Goal: Task Accomplishment & Management: Use online tool/utility

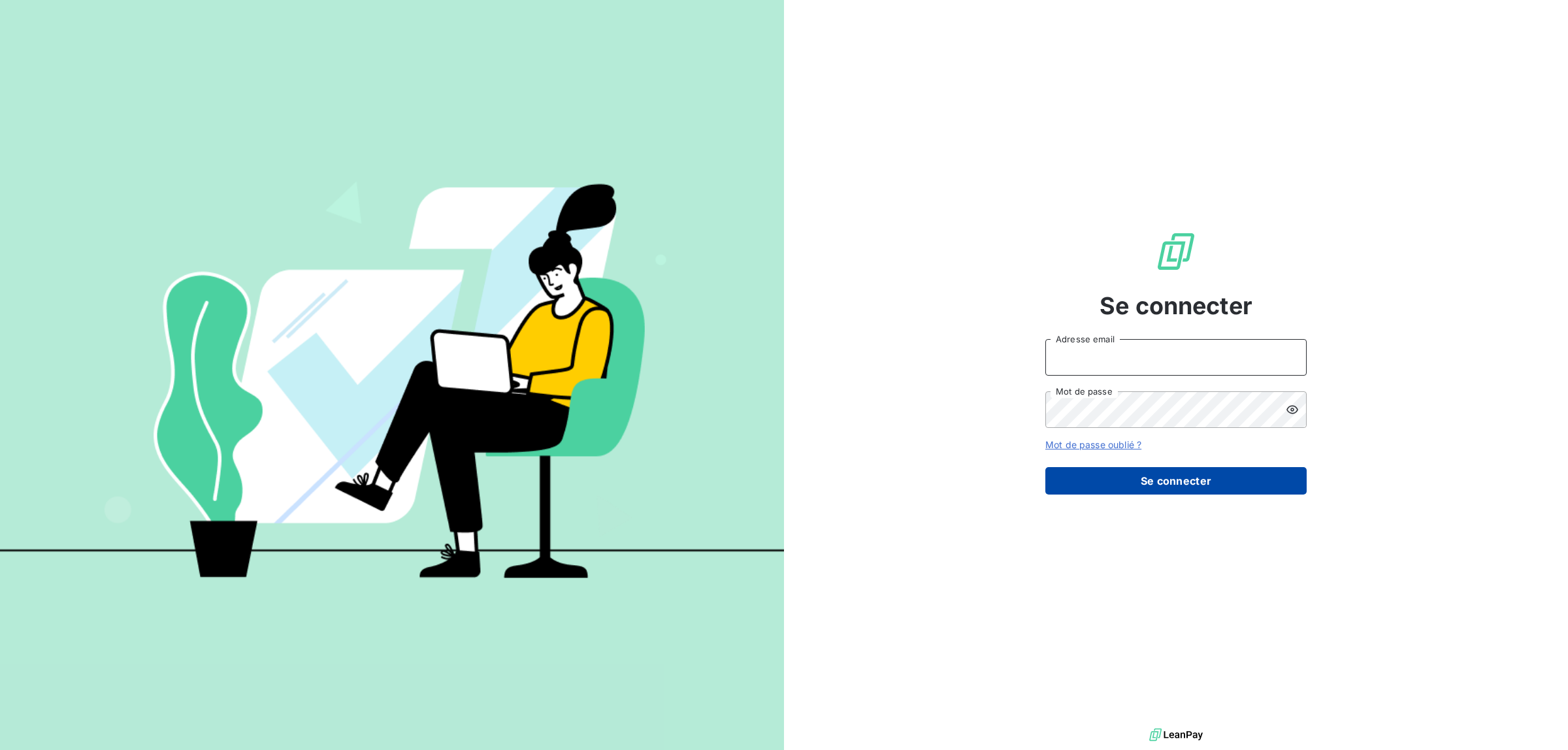
type input "[EMAIL_ADDRESS][DOMAIN_NAME]"
click at [1190, 490] on button "Se connecter" at bounding box center [1176, 481] width 262 height 28
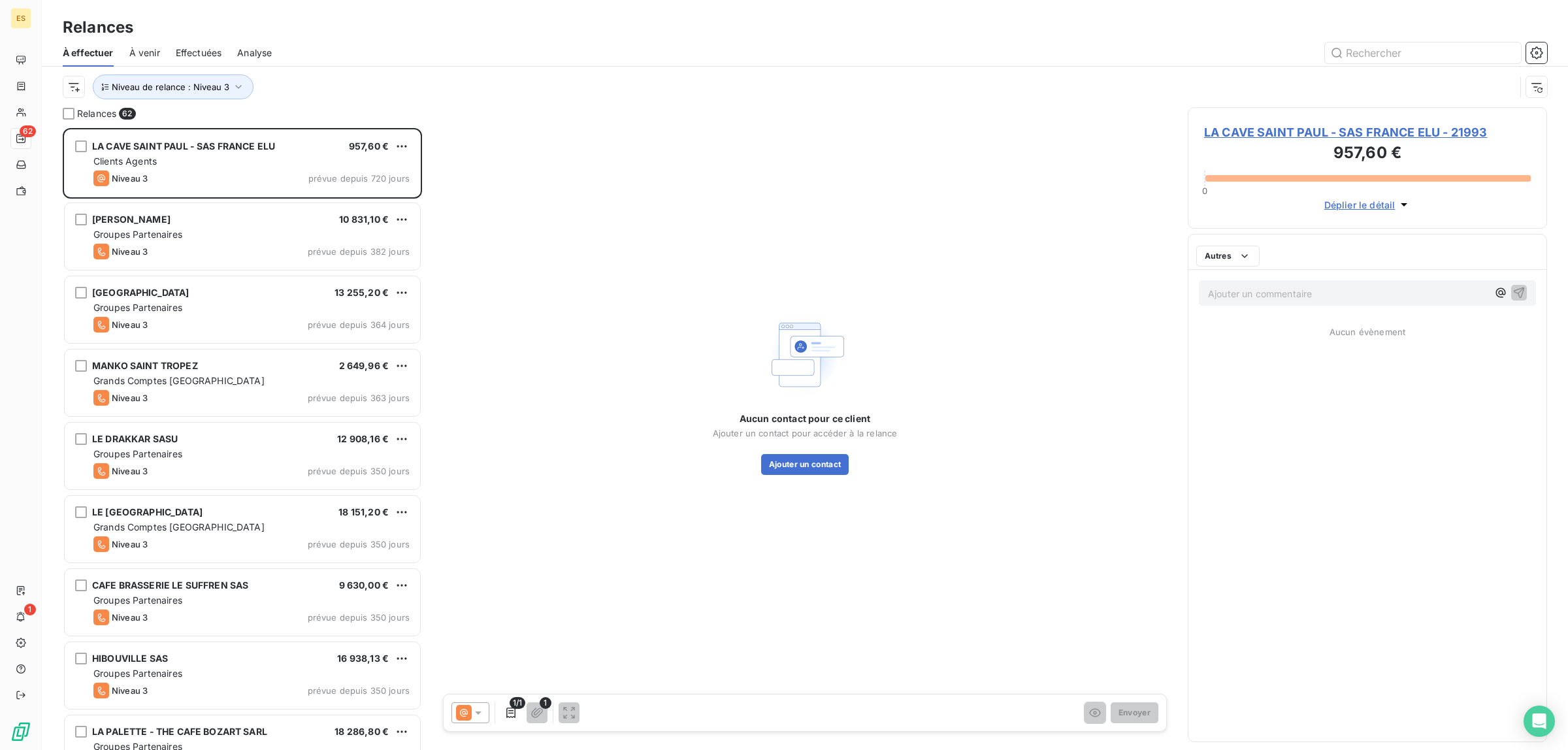
scroll to position [609, 347]
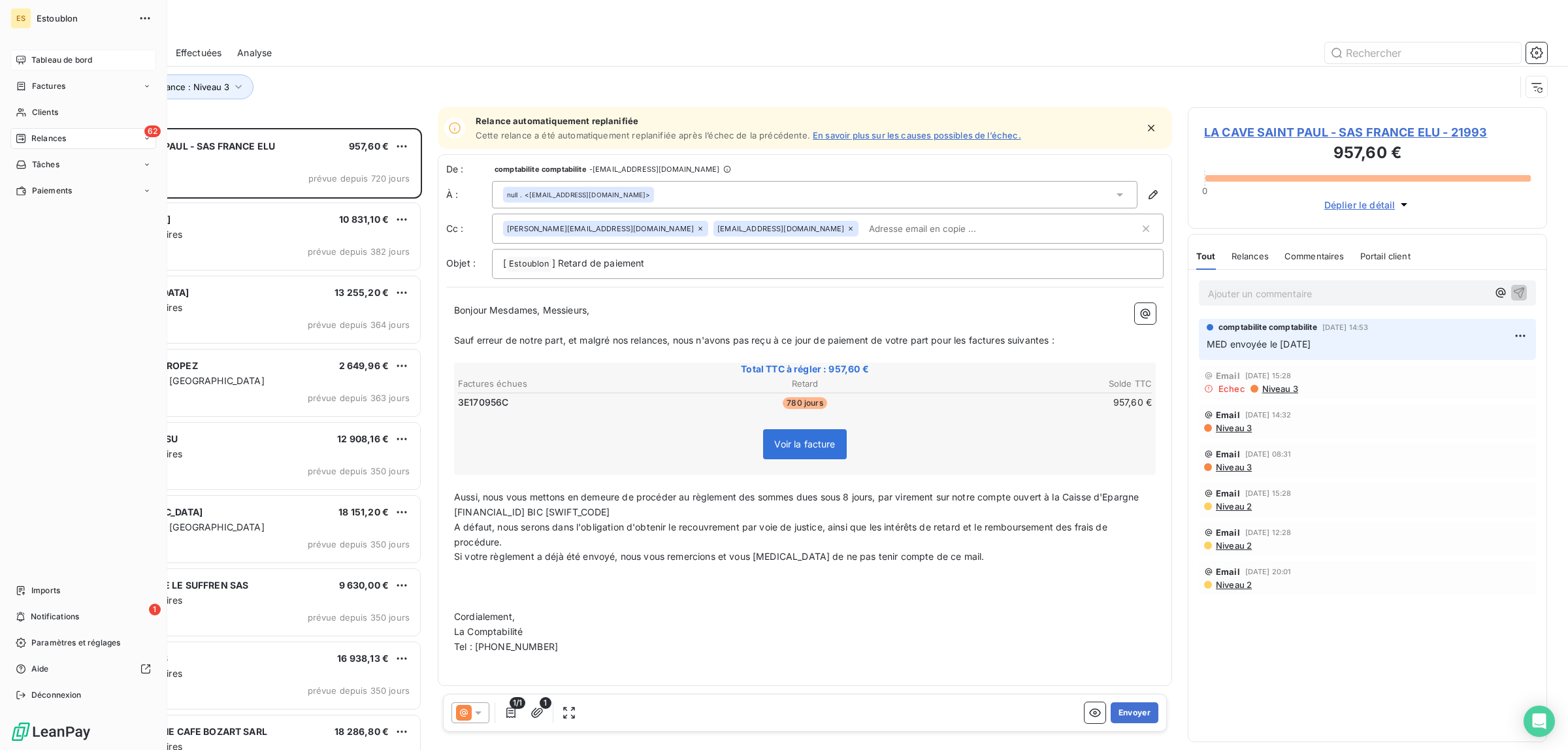
click at [51, 53] on div "Tableau de bord" at bounding box center [83, 60] width 146 height 21
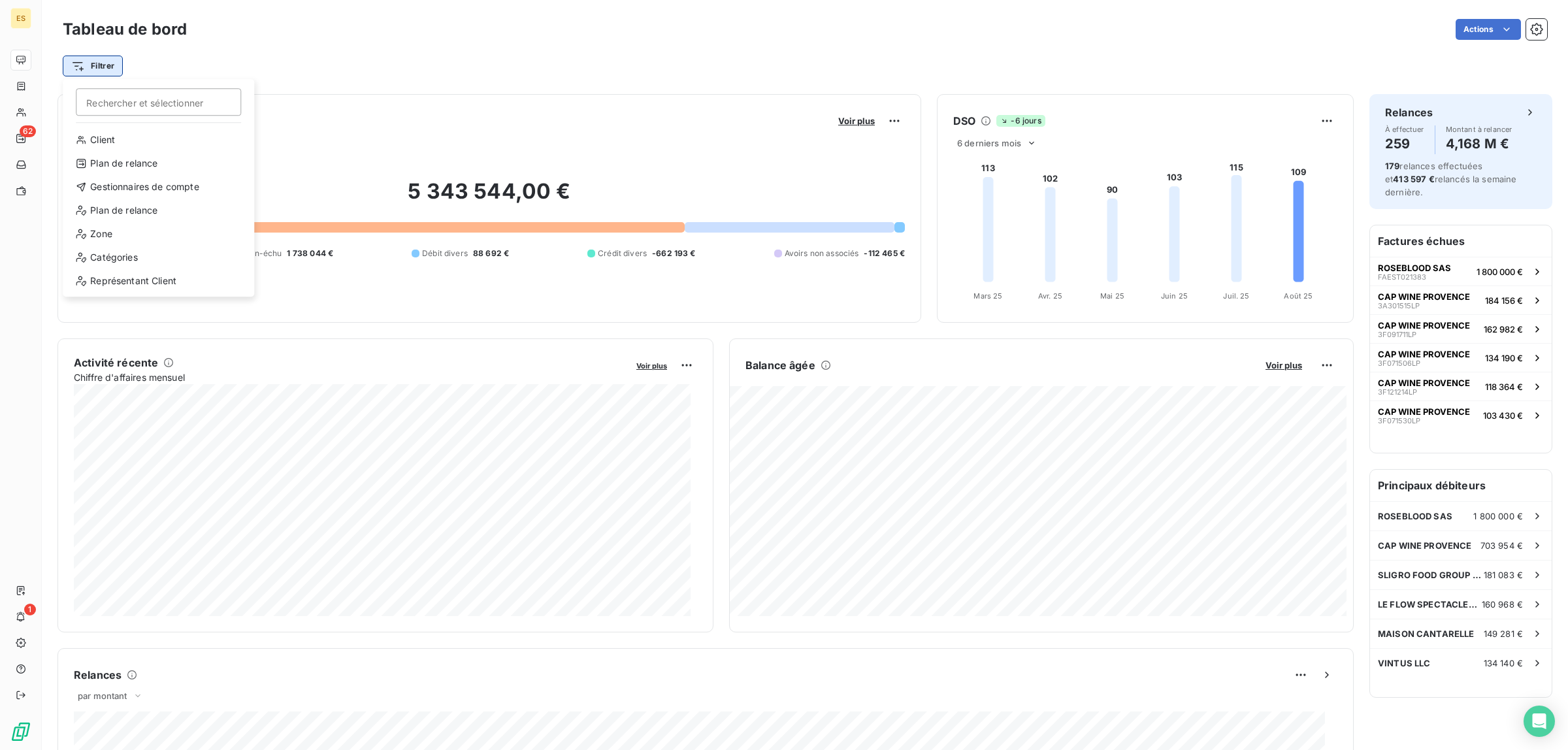
click at [110, 61] on html "ES 62 1 Tableau de bord Actions Filtrer Rechercher et sélectionner Client Plan …" at bounding box center [784, 375] width 1568 height 750
click at [96, 158] on div "Plan de relance" at bounding box center [158, 163] width 181 height 21
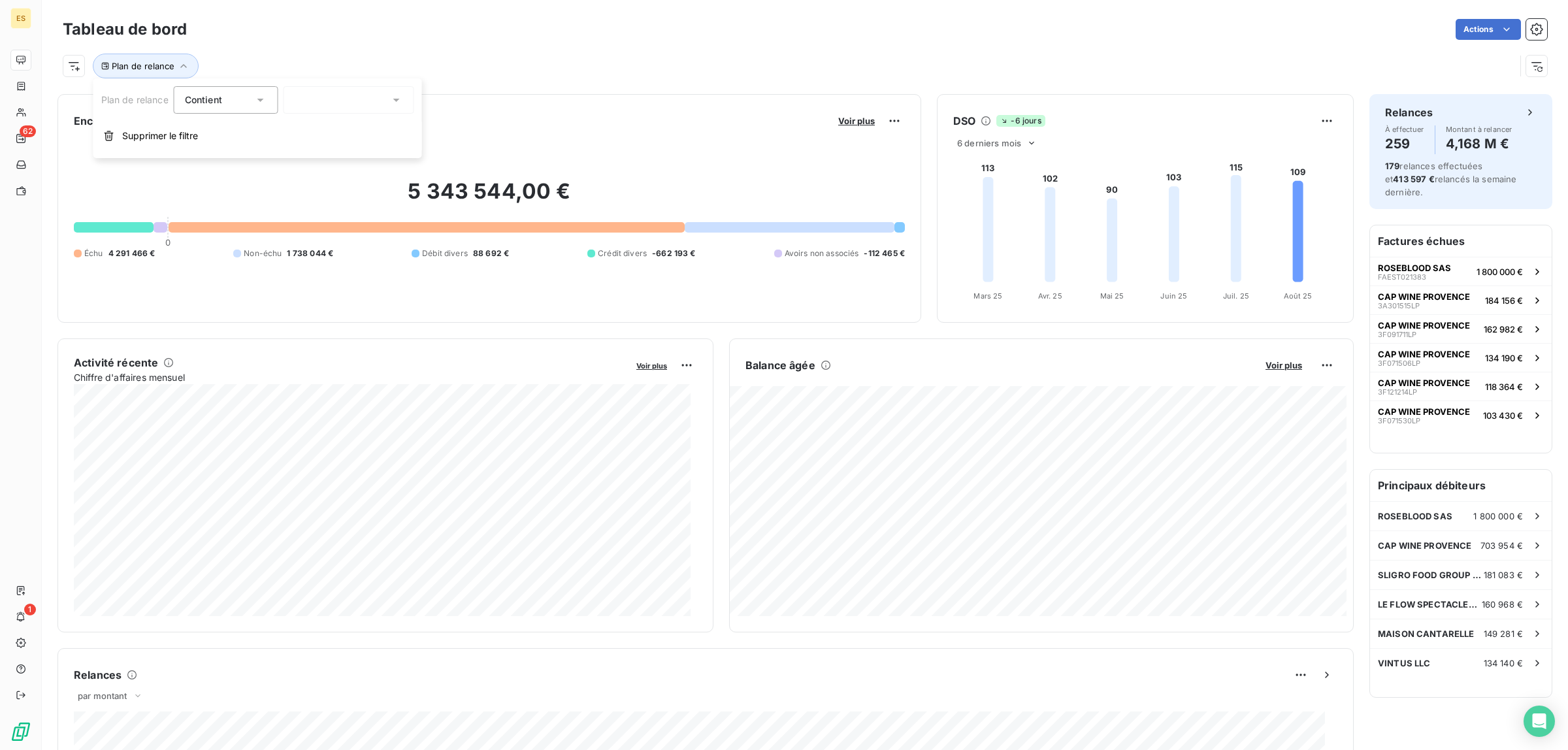
click at [334, 90] on div at bounding box center [349, 100] width 130 height 28
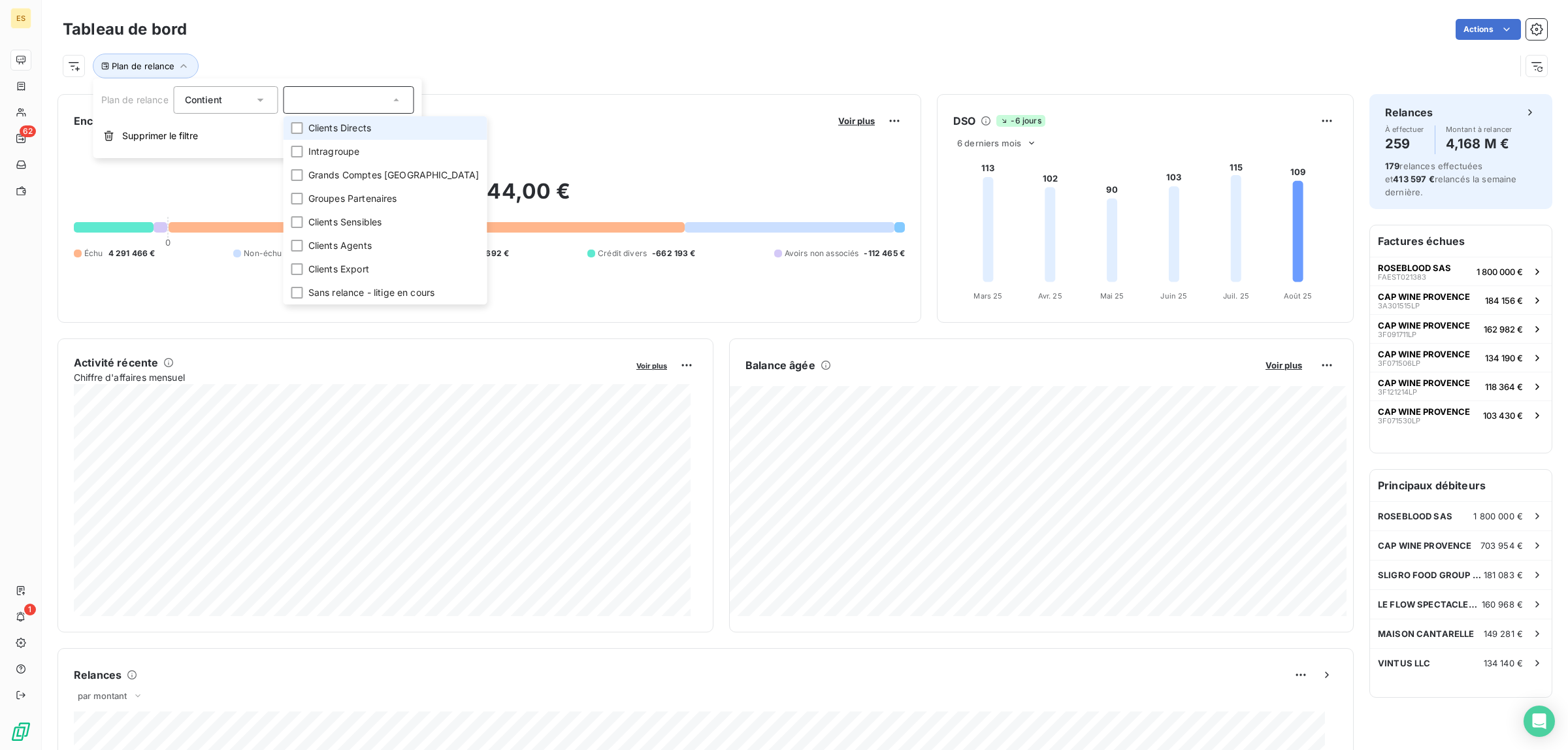
click at [252, 113] on div "Contient is" at bounding box center [226, 100] width 104 height 28
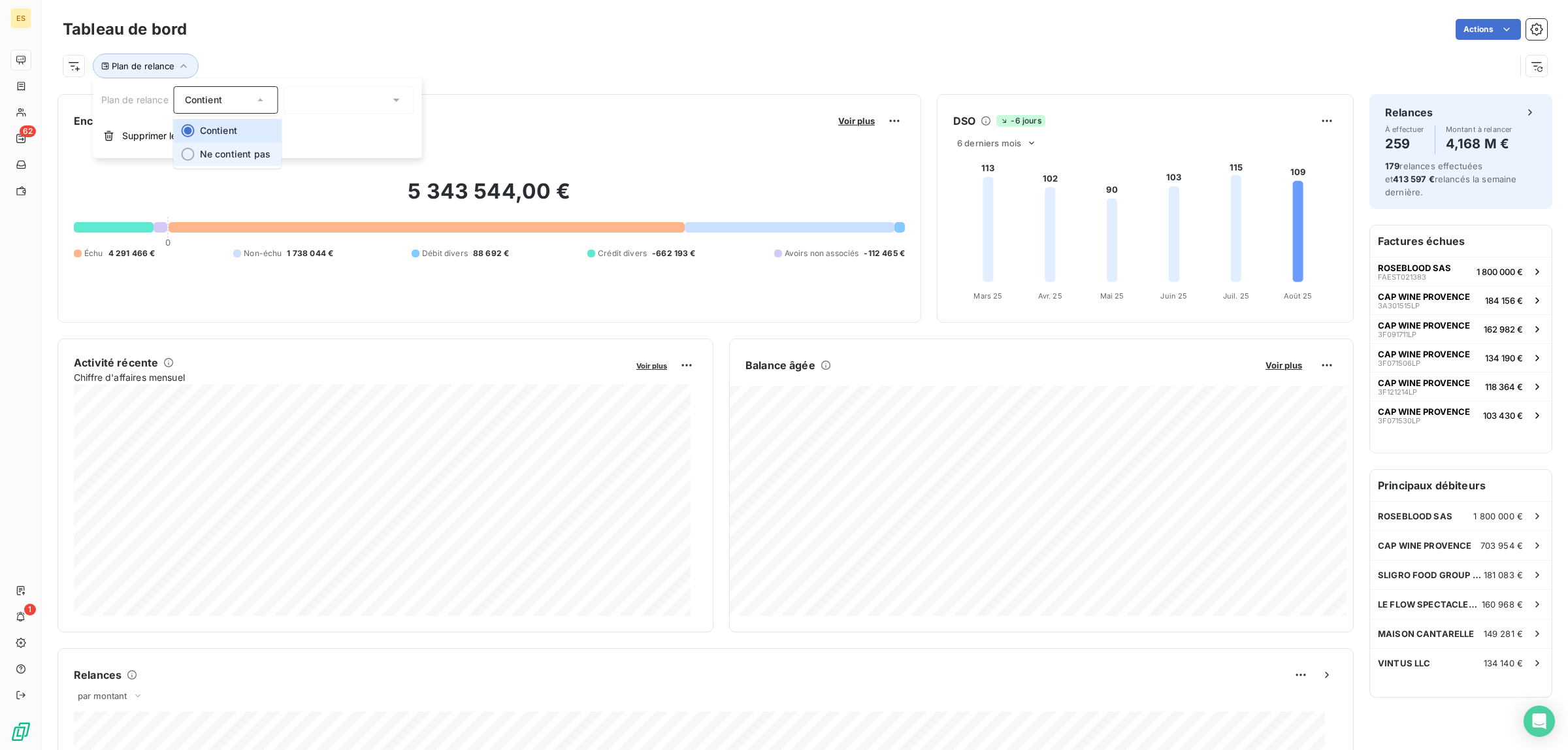
click at [254, 149] on span "Ne contient pas" at bounding box center [235, 154] width 70 height 11
click at [317, 110] on div at bounding box center [349, 100] width 130 height 28
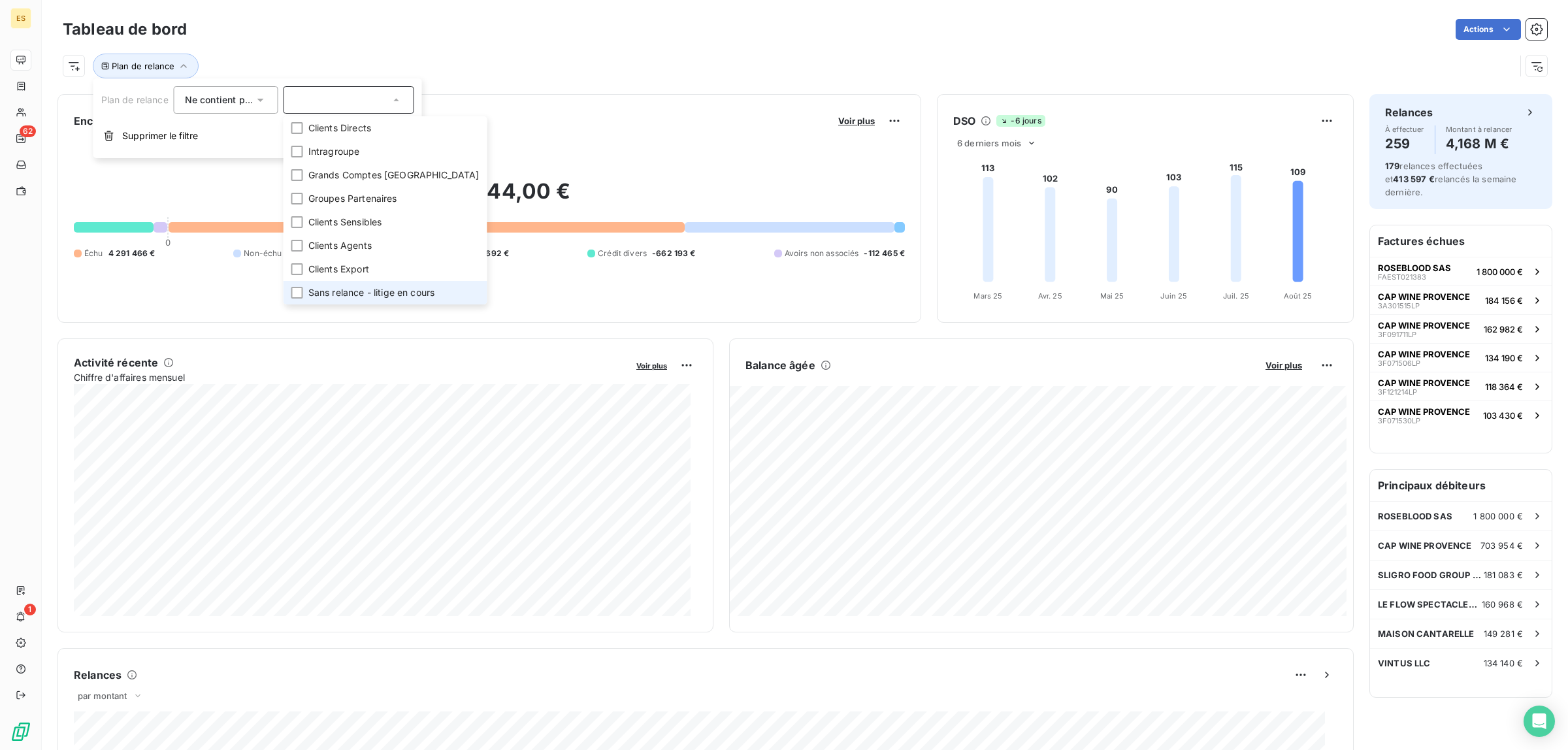
click at [321, 296] on span "Sans relance - litige en cours" at bounding box center [372, 292] width 127 height 13
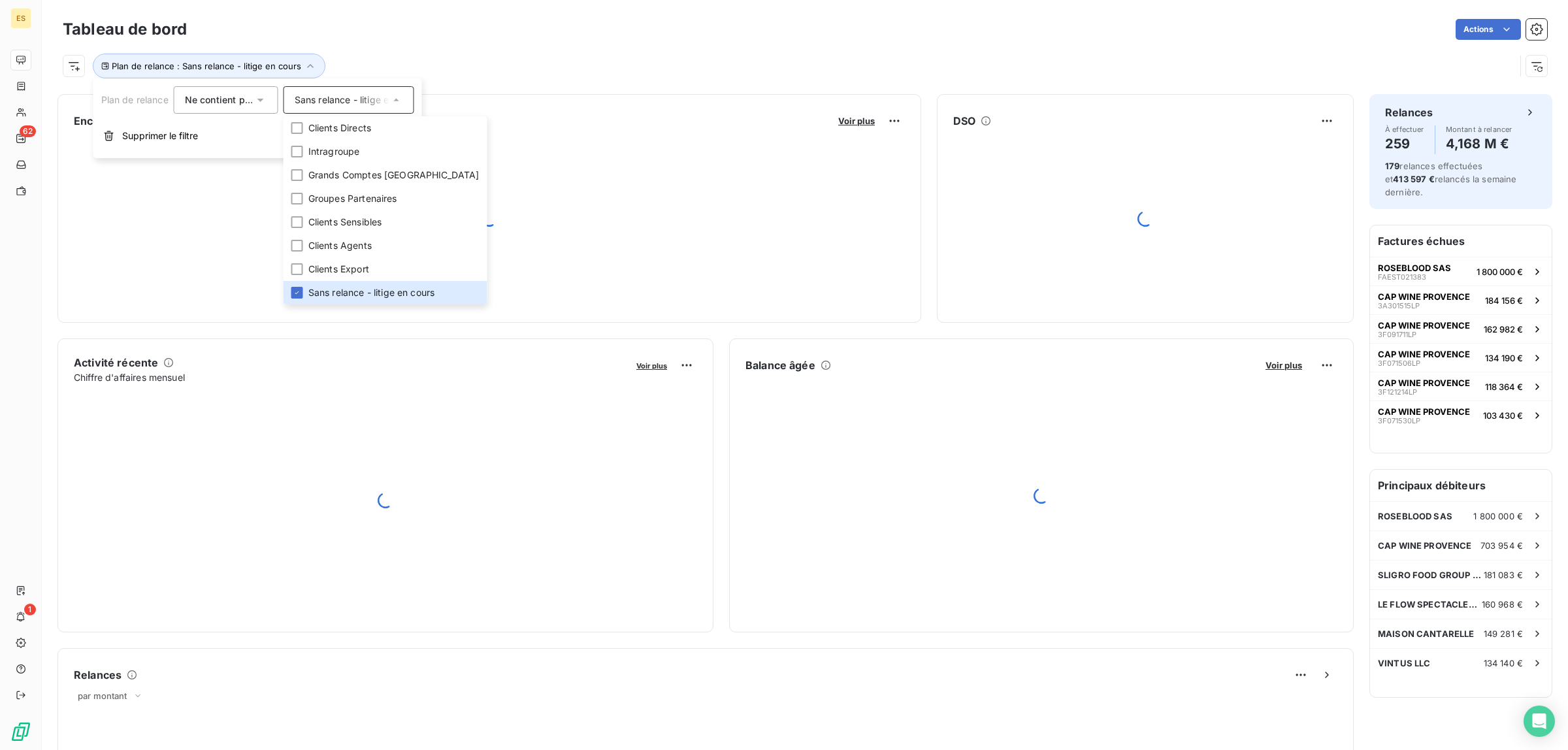
click at [426, 54] on div "Plan de relance : Sans relance - litige en cours" at bounding box center [788, 66] width 1452 height 25
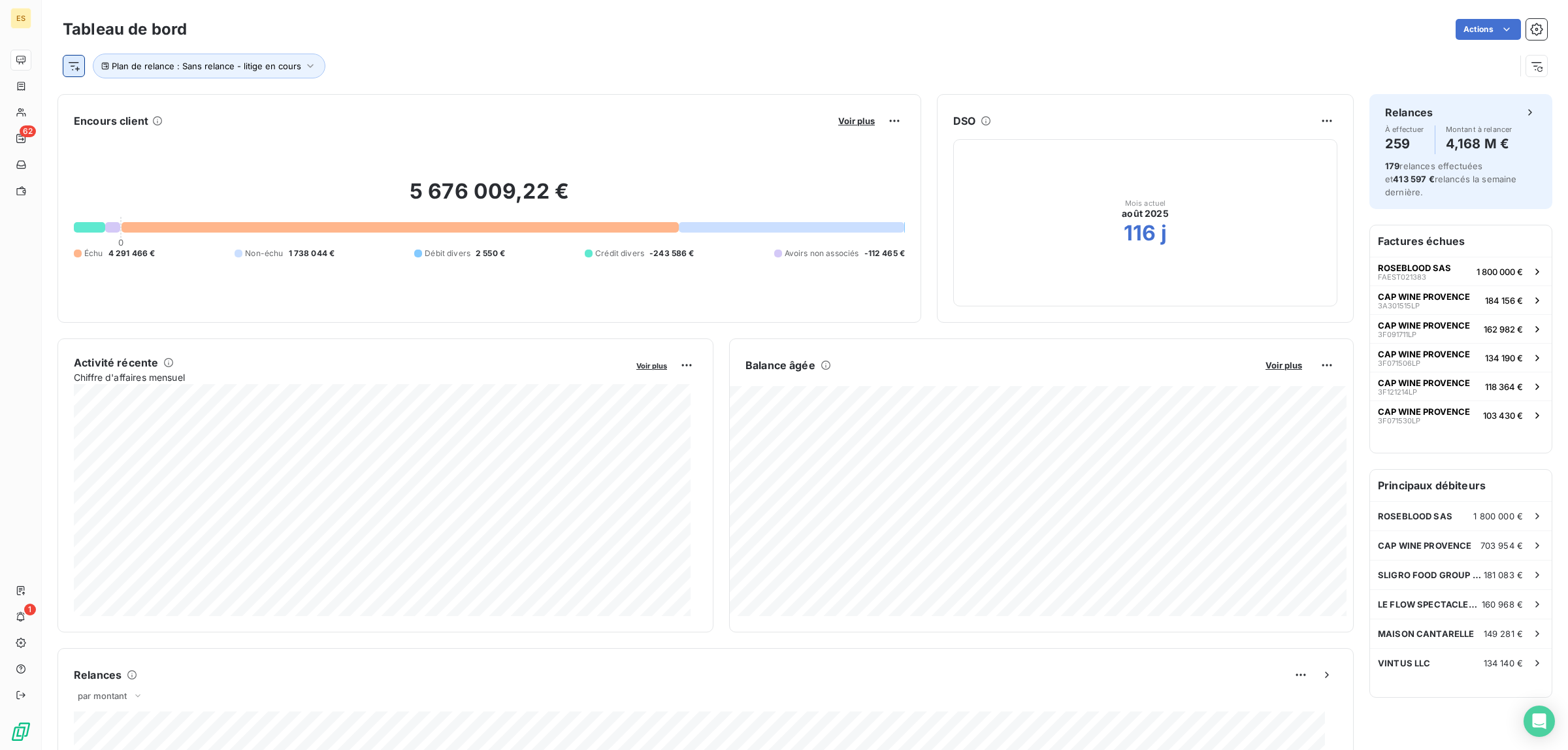
click at [70, 61] on html "ES 62 1 Tableau de bord Actions Plan de relance : Sans relance - litige en cour…" at bounding box center [784, 375] width 1568 height 750
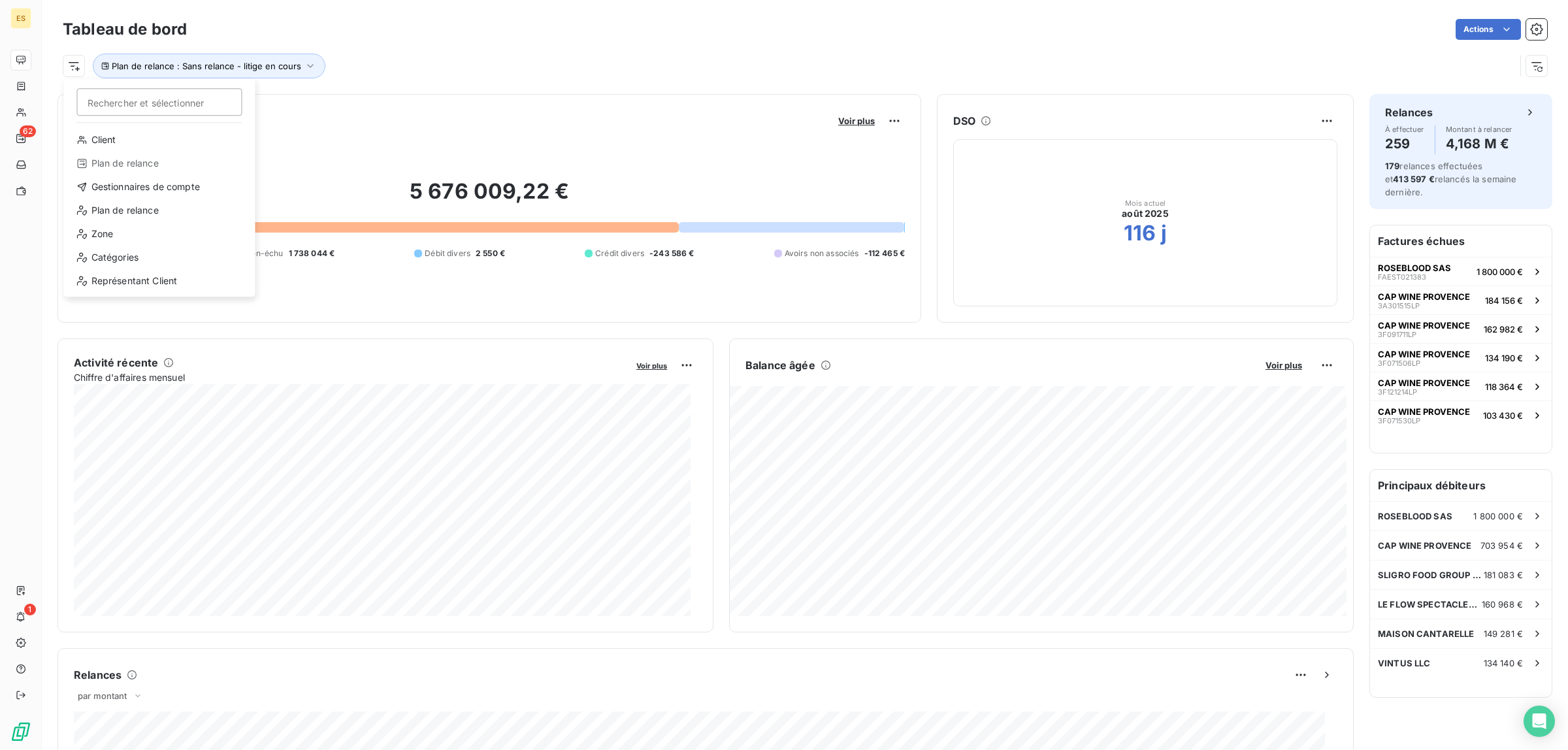
click at [112, 61] on html "ES 62 1 Tableau de bord Actions Rechercher et sélectionner Client Plan de relan…" at bounding box center [784, 375] width 1568 height 750
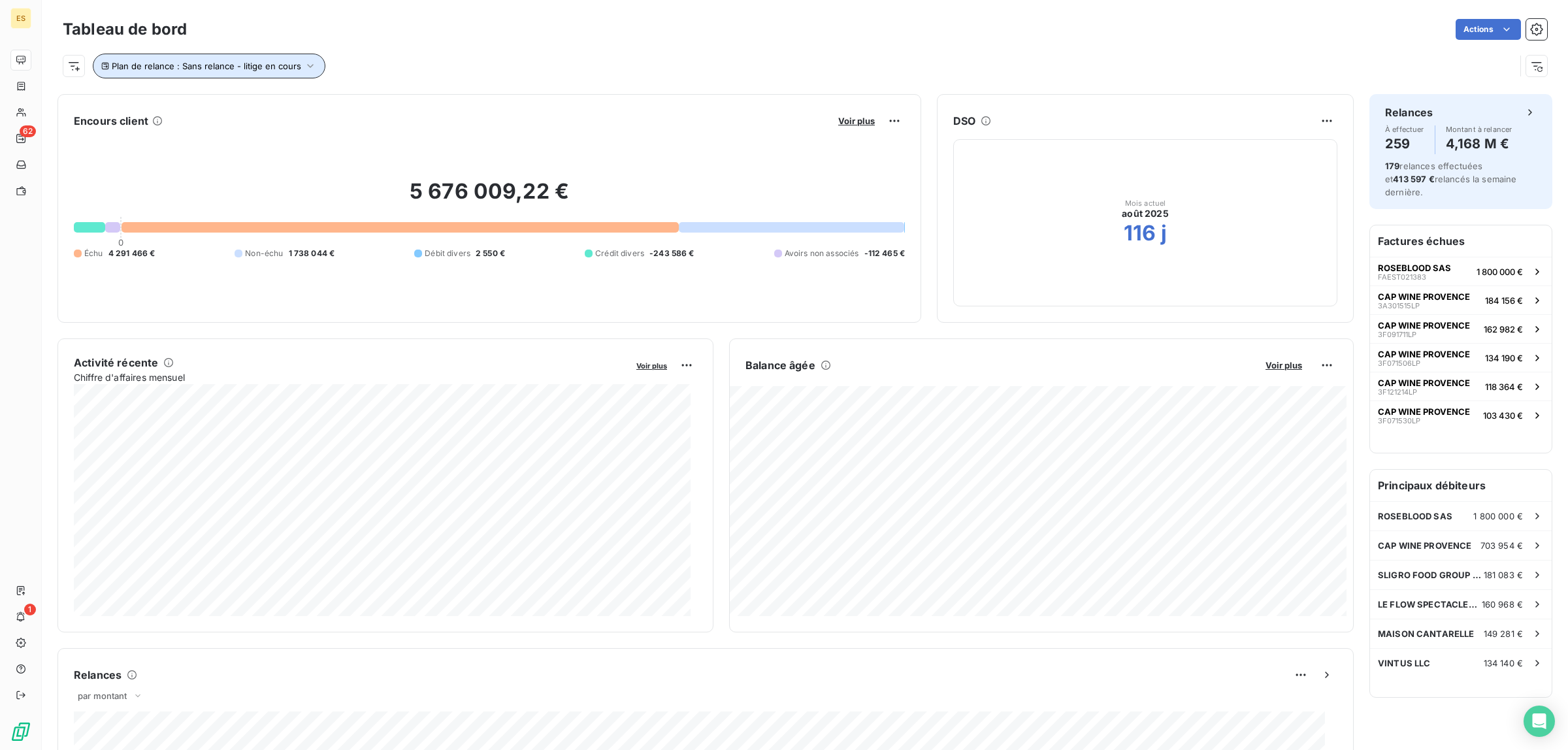
click at [112, 63] on span "Plan de relance : Sans relance - litige en cours" at bounding box center [207, 66] width 189 height 10
click at [70, 67] on html "ES 62 1 Tableau de bord Actions Plan de relance : Sans relance - litige en cour…" at bounding box center [784, 375] width 1568 height 750
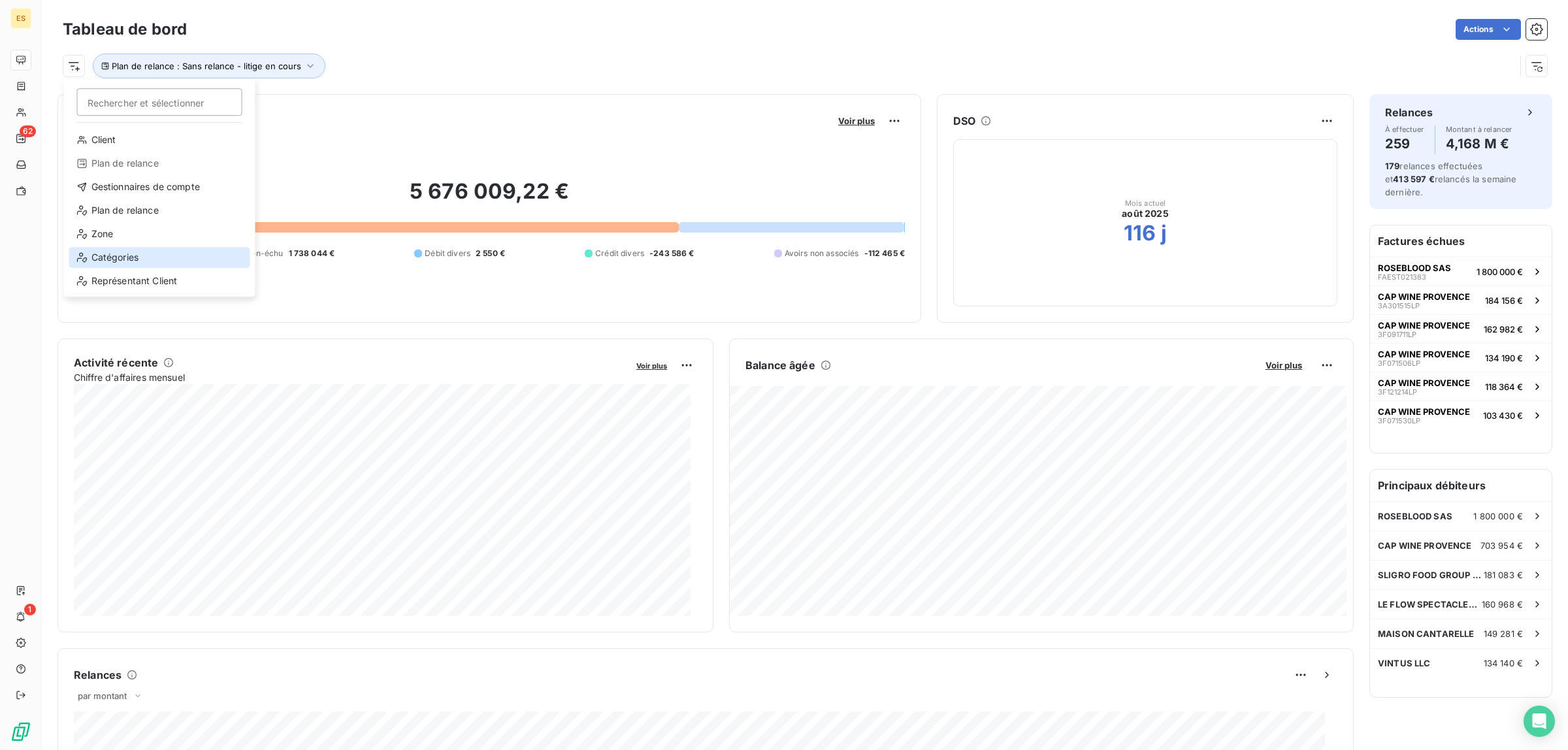
click at [130, 262] on div "Catégories" at bounding box center [160, 257] width 181 height 21
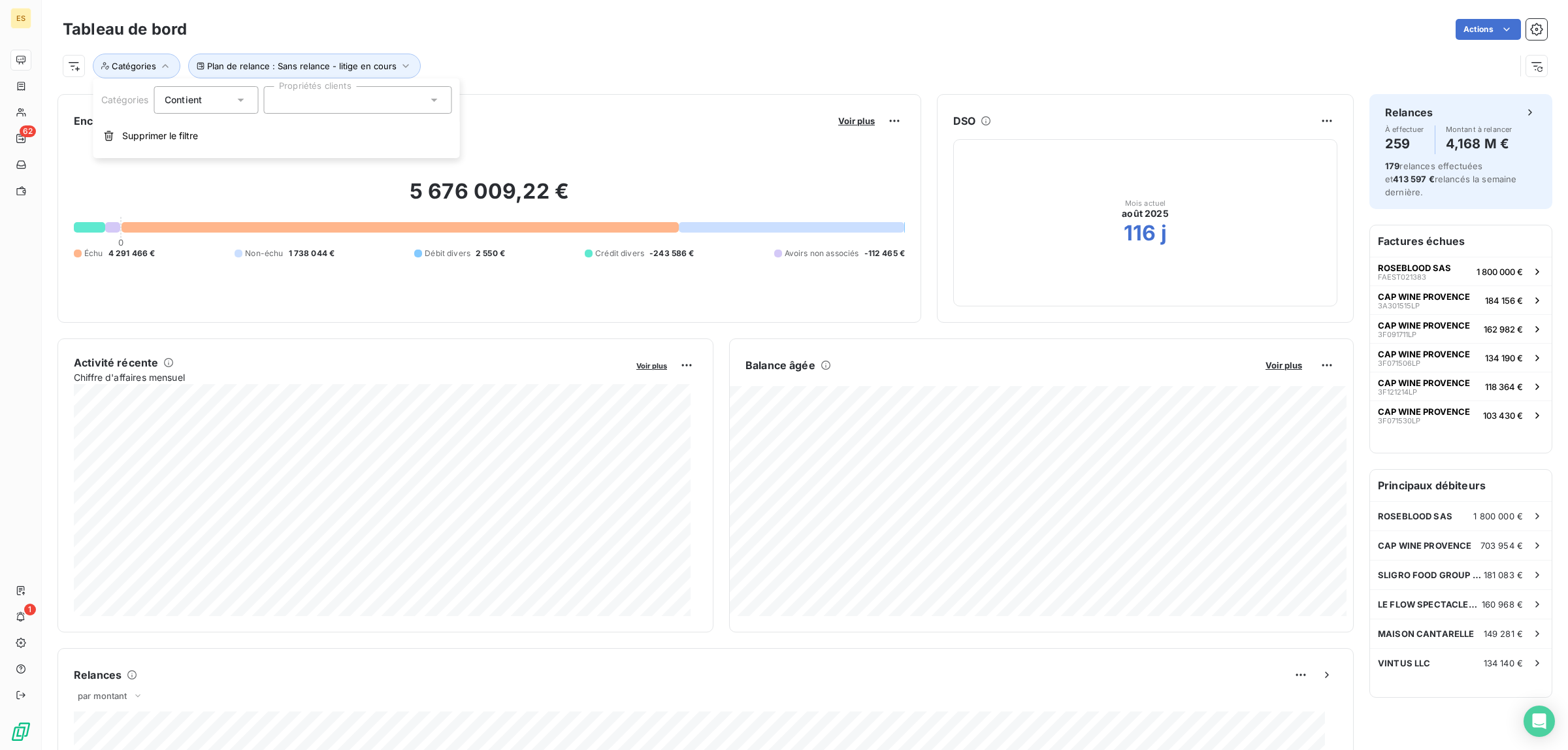
click at [238, 105] on icon at bounding box center [240, 100] width 13 height 13
click at [203, 151] on span "Ne contient pas" at bounding box center [215, 154] width 70 height 11
click at [333, 99] on div at bounding box center [357, 100] width 189 height 28
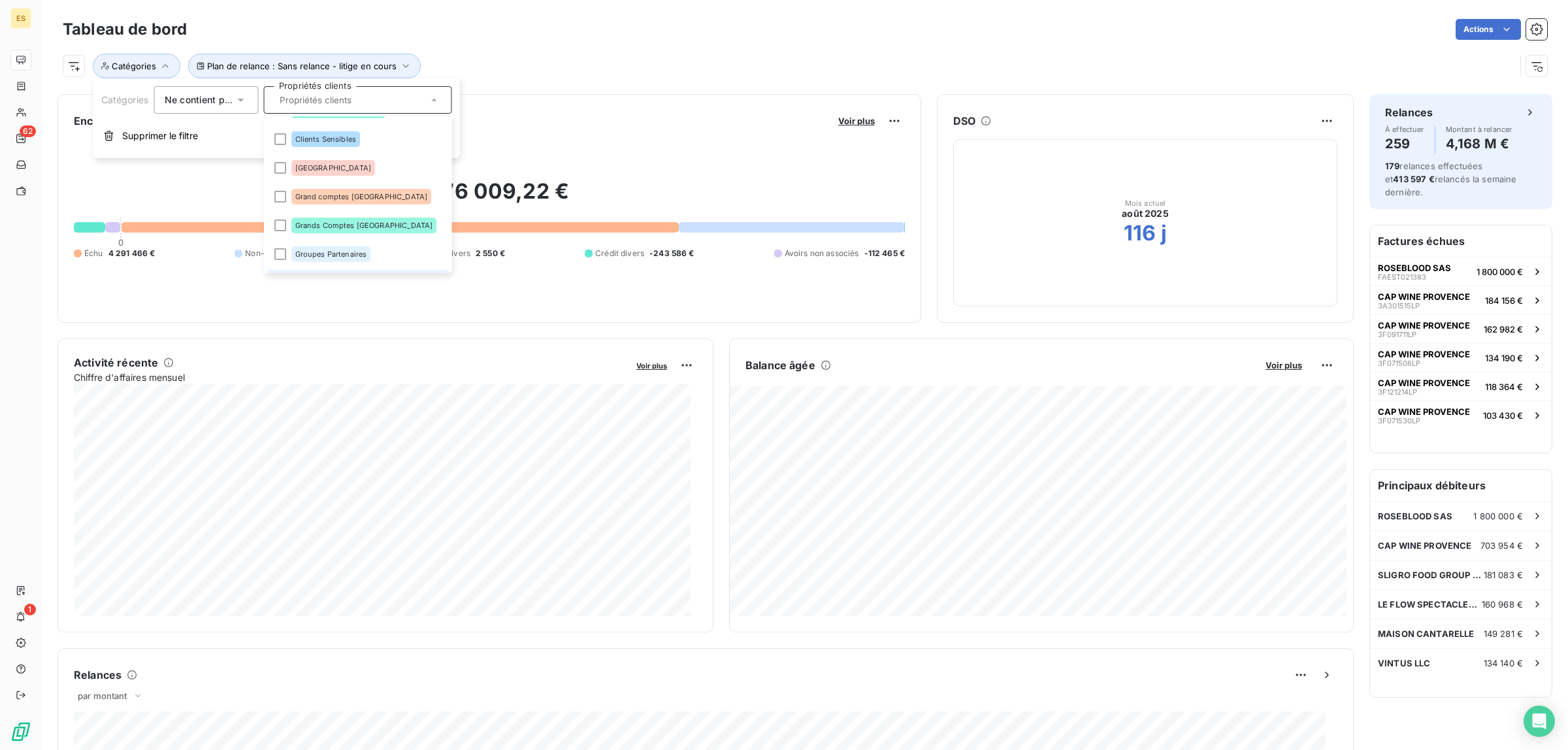
scroll to position [247, 0]
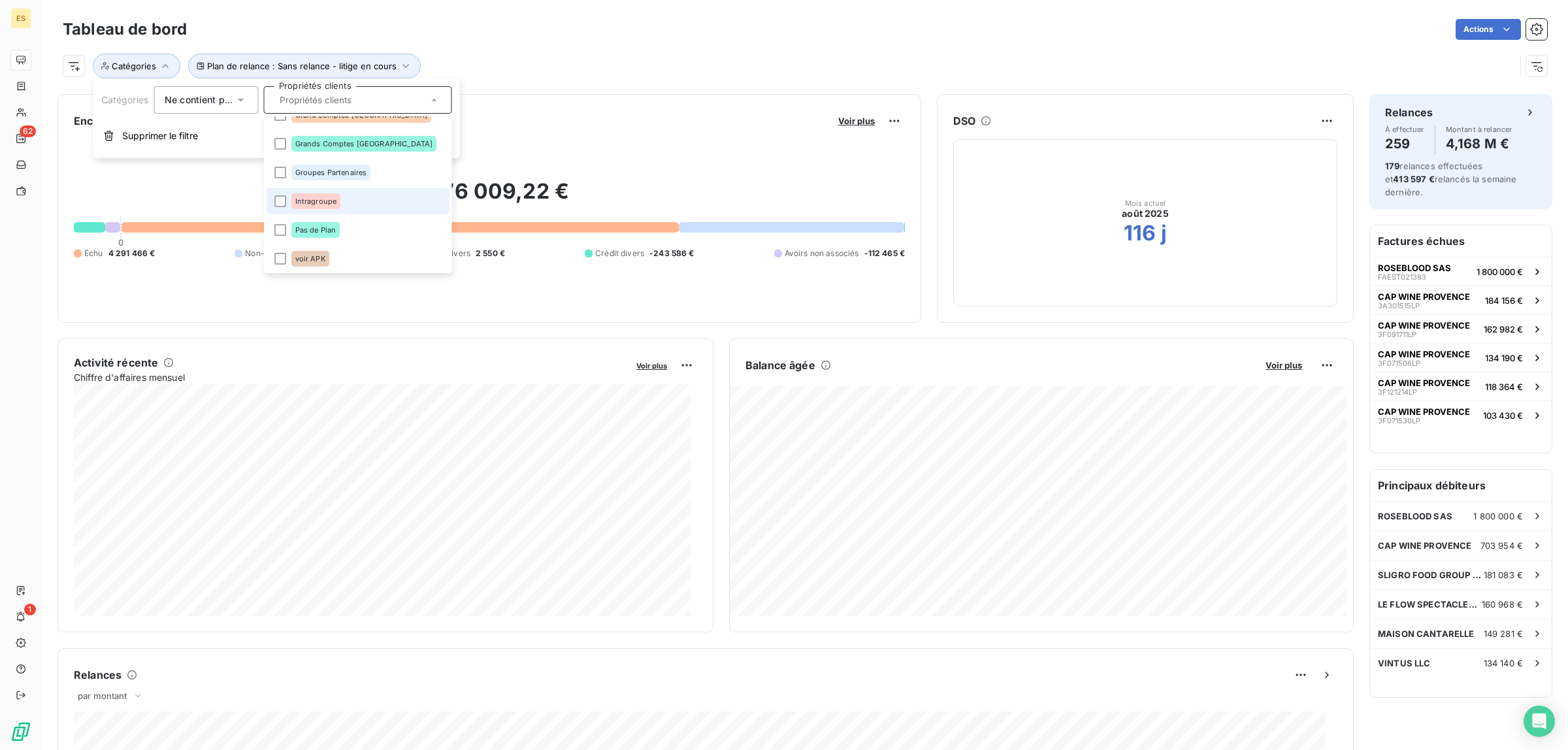
click at [312, 202] on span "Intragroupe" at bounding box center [316, 201] width 42 height 8
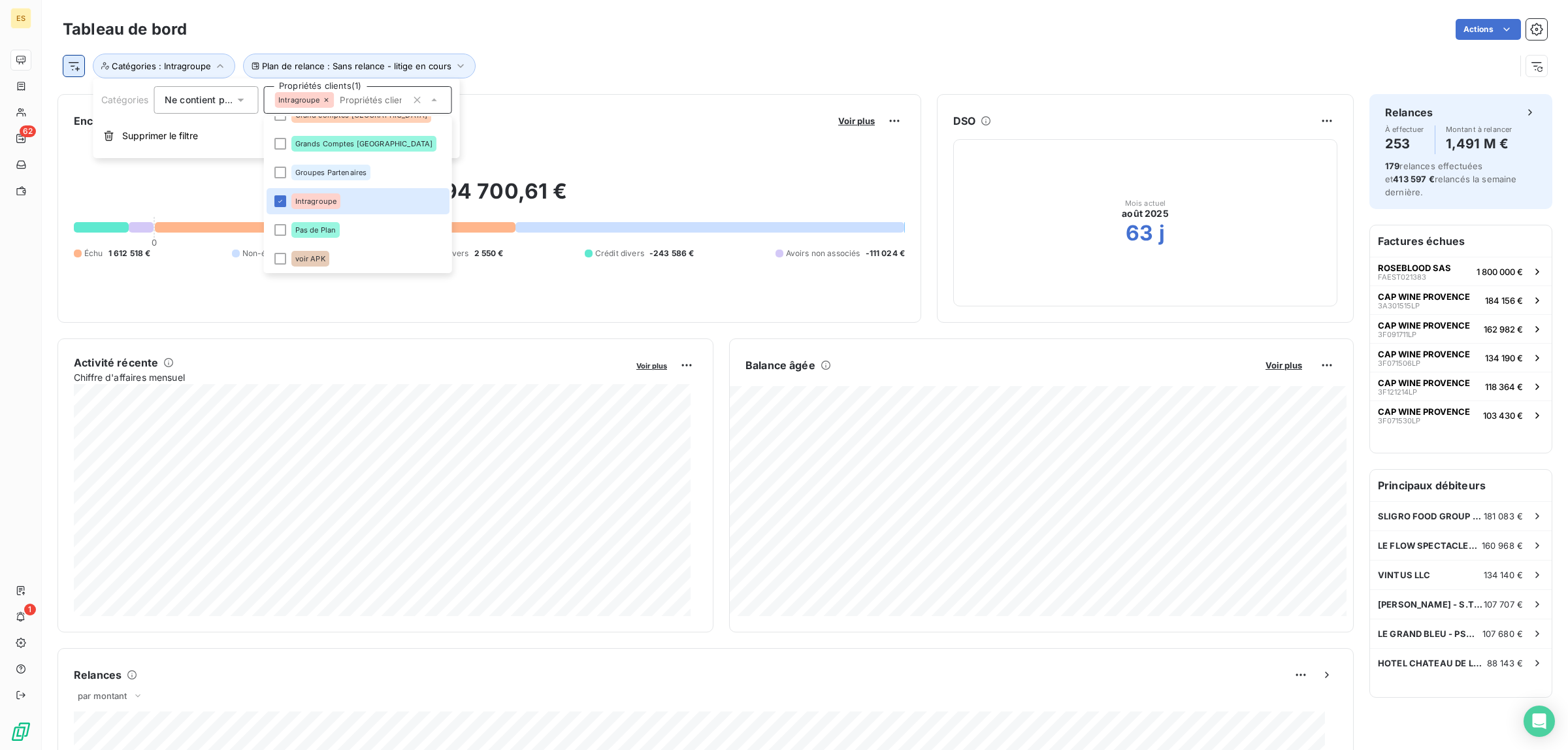
click at [76, 70] on html "ES 62 1 Tableau de bord Actions Plan de relance : Sans relance - litige en cour…" at bounding box center [784, 375] width 1568 height 750
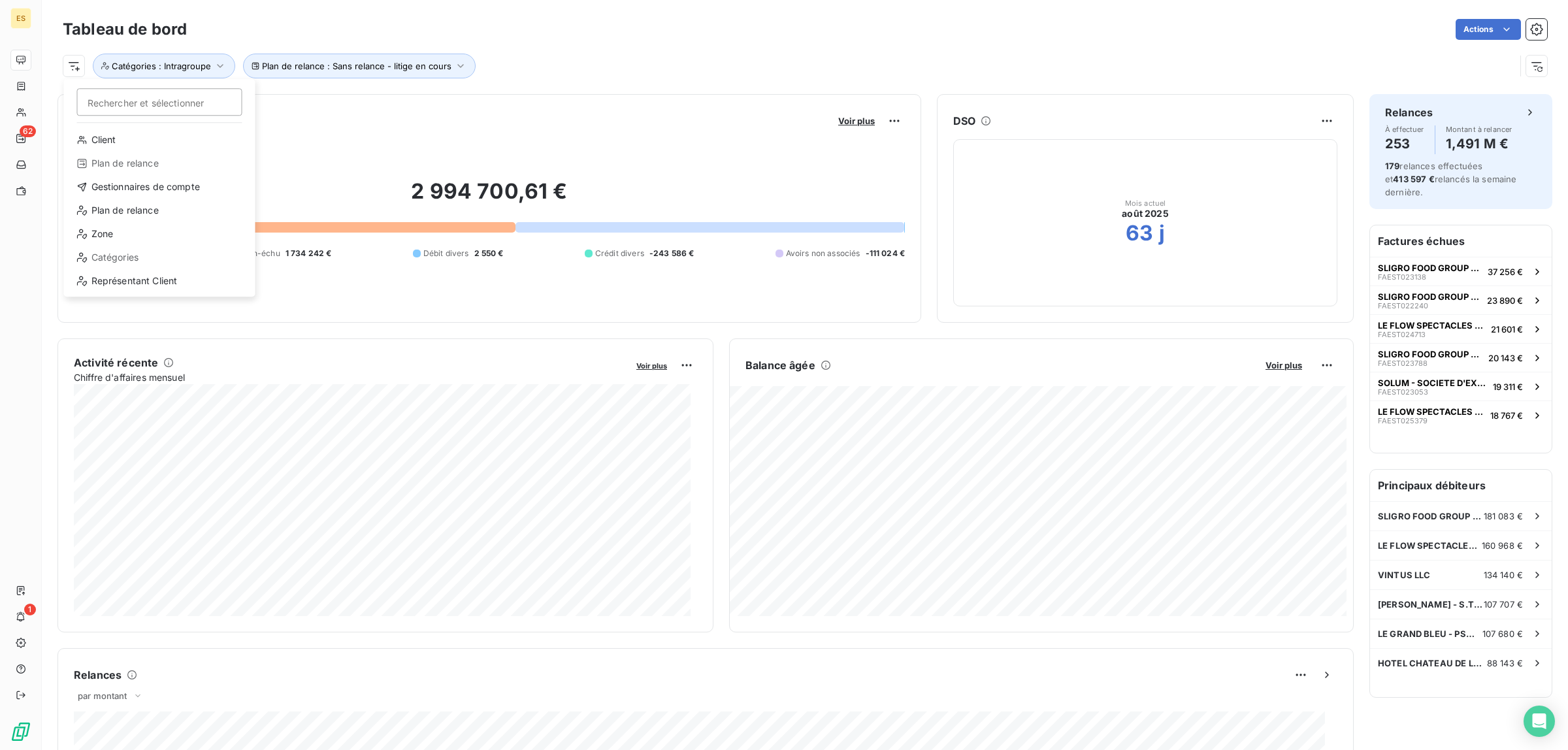
click at [90, 267] on div "Catégories" at bounding box center [160, 257] width 181 height 21
click at [66, 67] on html "ES 62 1 Tableau de bord Actions Rechercher et sélectionner Client Plan de relan…" at bounding box center [784, 375] width 1568 height 750
click at [93, 282] on div "Représentant Client" at bounding box center [160, 281] width 181 height 21
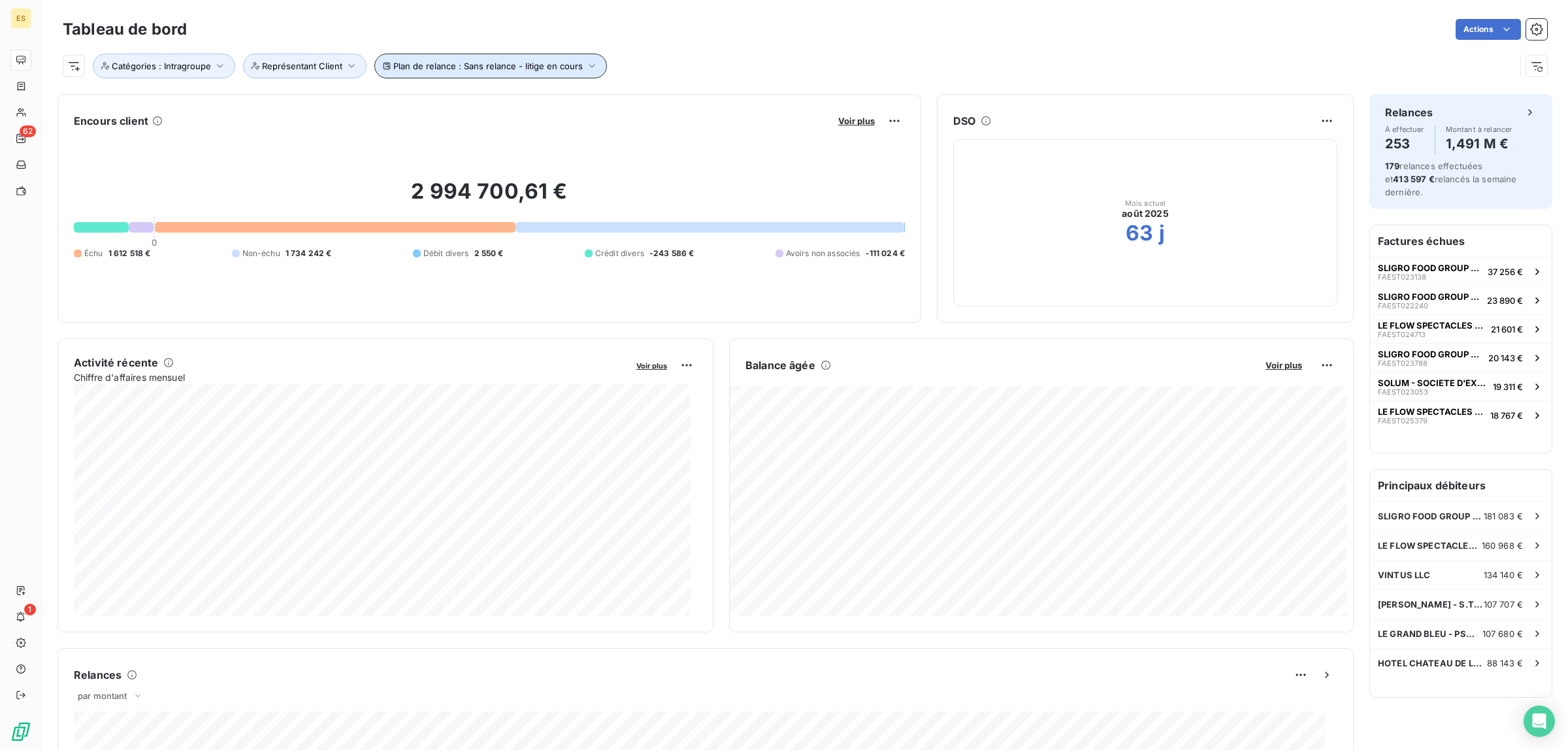
click at [530, 59] on button "Plan de relance : Sans relance - litige en cours" at bounding box center [491, 66] width 233 height 25
click at [269, 67] on span "Représentant Client" at bounding box center [302, 66] width 80 height 10
drag, startPoint x: 343, startPoint y: 98, endPoint x: 347, endPoint y: 110, distance: 12.6
click at [345, 98] on span "Contient" at bounding box center [339, 99] width 37 height 11
click at [338, 149] on span "Ne contient pas" at bounding box center [370, 154] width 70 height 11
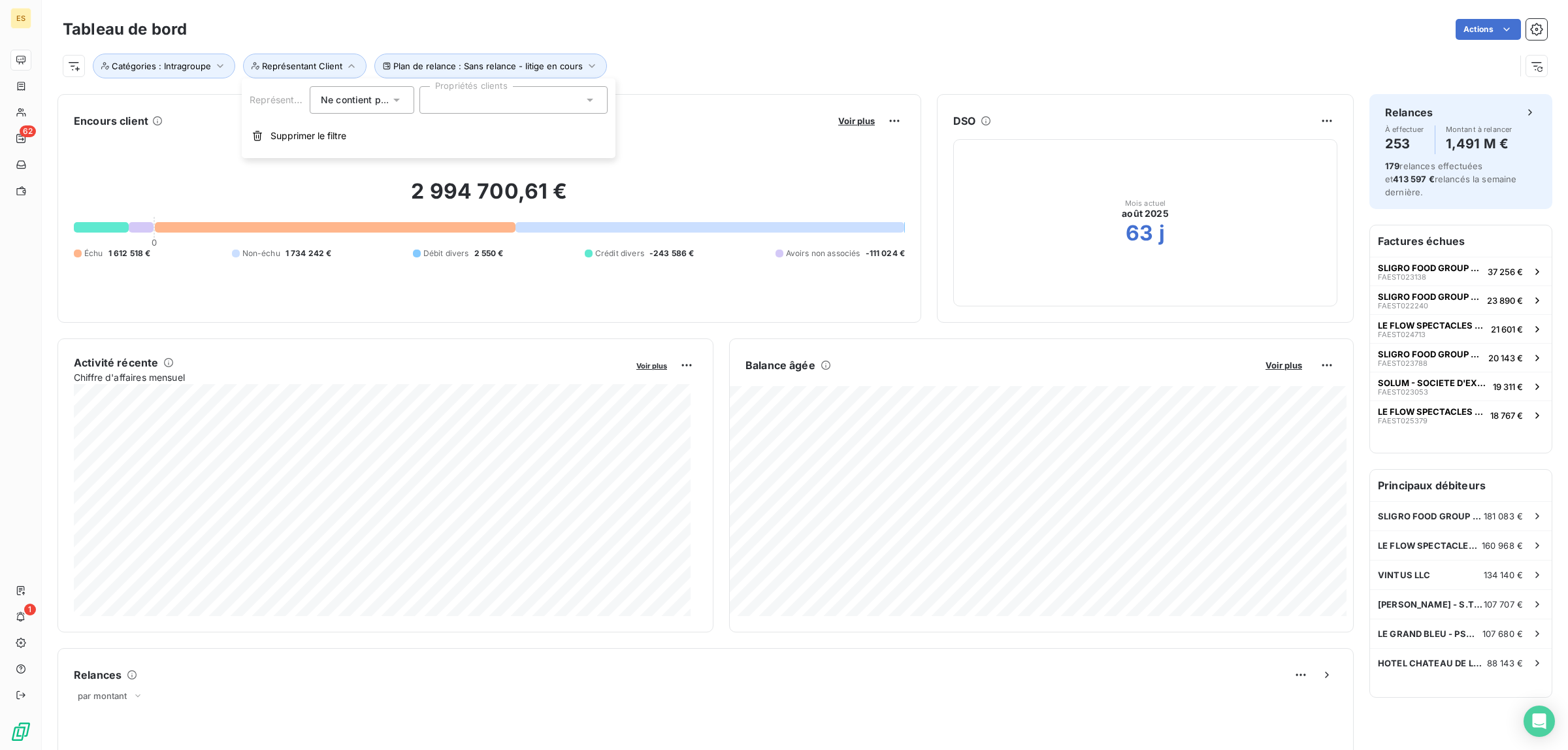
click at [452, 106] on div at bounding box center [514, 100] width 189 height 28
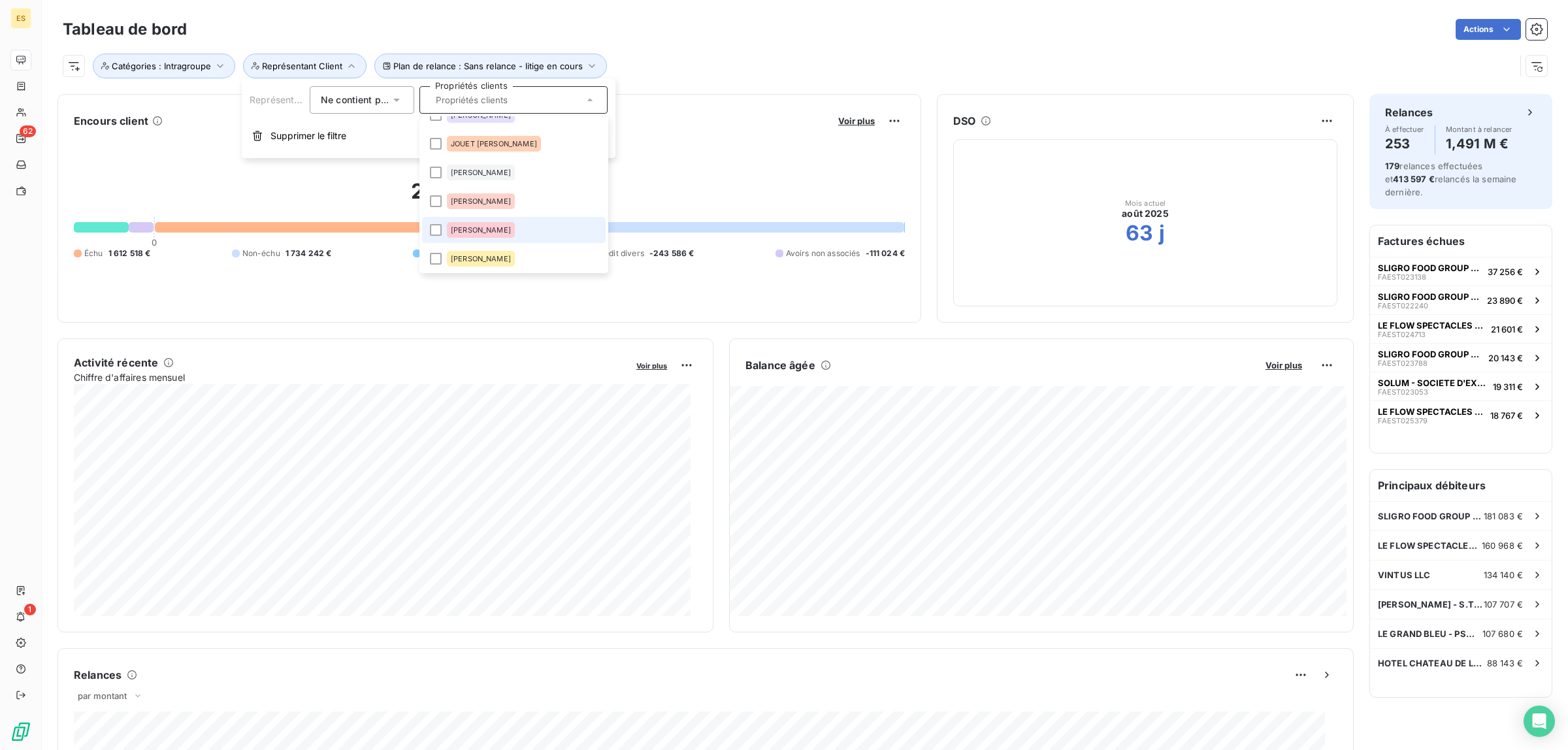
scroll to position [1478, 0]
click at [438, 232] on div at bounding box center [436, 235] width 12 height 12
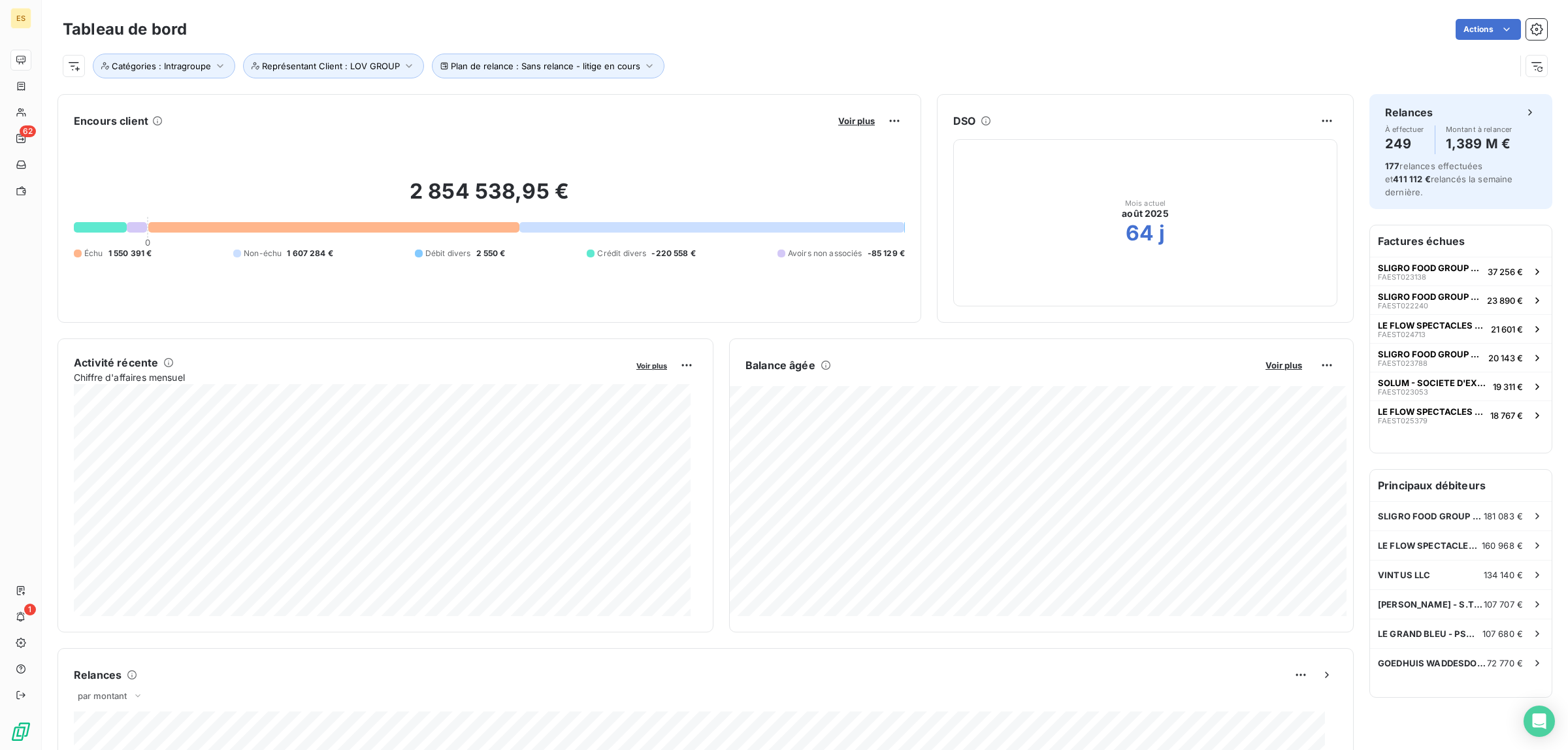
click at [718, 30] on div "Actions" at bounding box center [874, 30] width 1345 height 21
click at [529, 74] on button "Plan de relance : Sans relance - litige en cours" at bounding box center [548, 66] width 233 height 25
click at [351, 56] on button "Représentant Client : LOV GROUP" at bounding box center [334, 66] width 181 height 25
click at [168, 67] on span "Catégories : Intragroupe" at bounding box center [162, 66] width 99 height 10
click at [987, 85] on div "Tableau de bord Actions Plan de relance : Sans relance - litige en cours Catégo…" at bounding box center [805, 43] width 1526 height 86
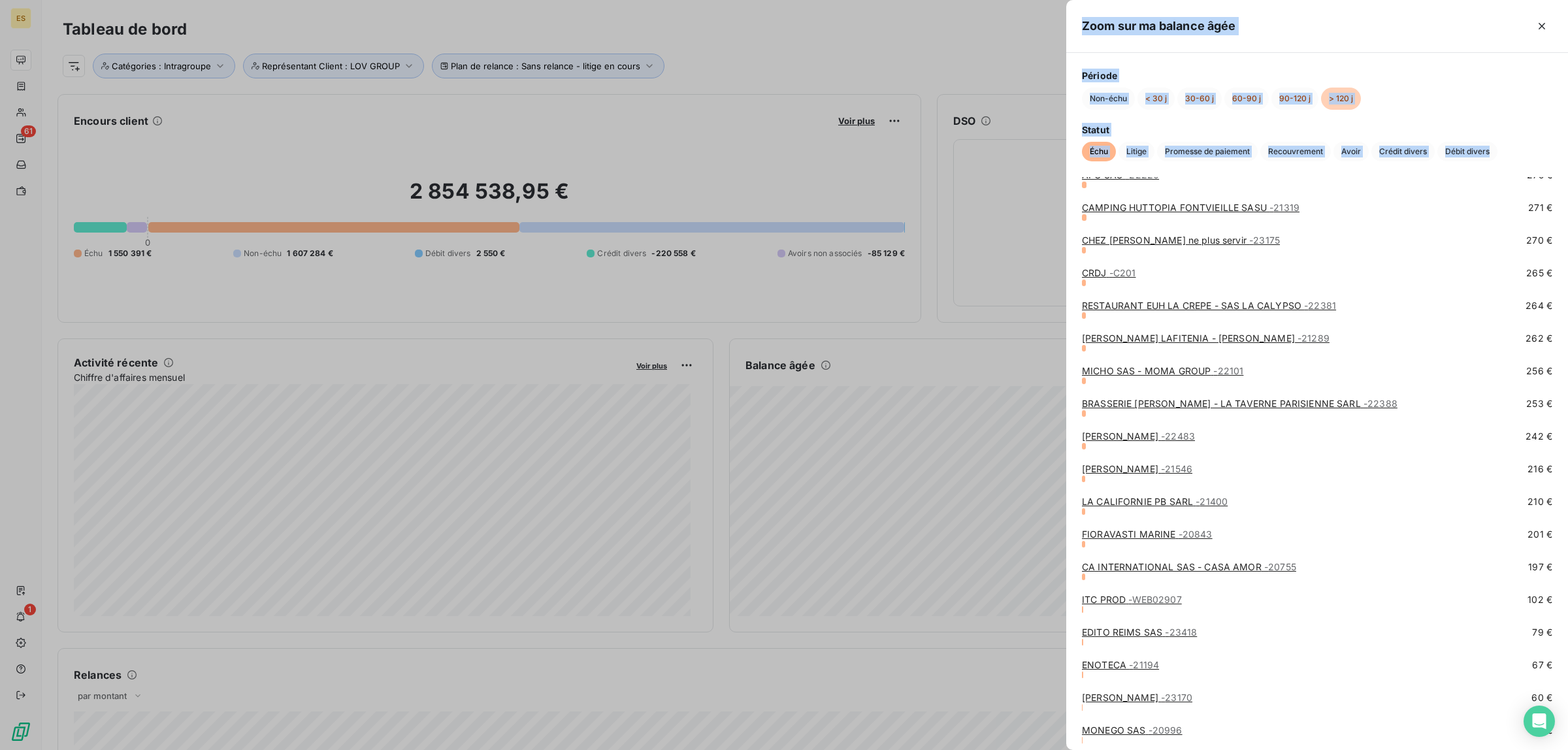
scroll to position [5094, 0]
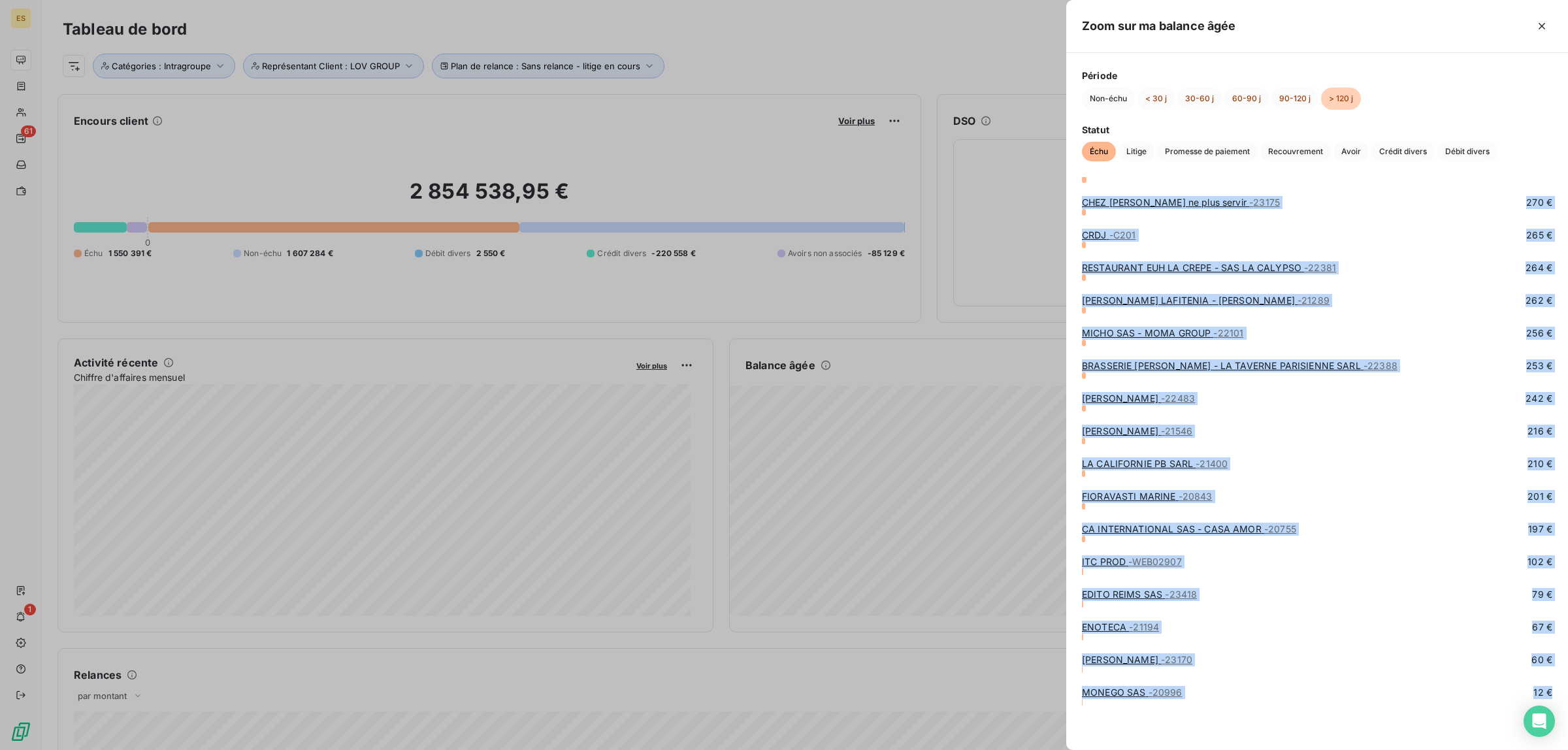
drag, startPoint x: 1076, startPoint y: 194, endPoint x: 1508, endPoint y: 727, distance: 686.1
copy div "LOREM IPSUM - DOLORSIT & AMETCONSE ADI - 19761 34 119 € ELITSE DOEI TEMPO INC. …"
click at [1292, 102] on button "90-120 j" at bounding box center [1295, 99] width 47 height 23
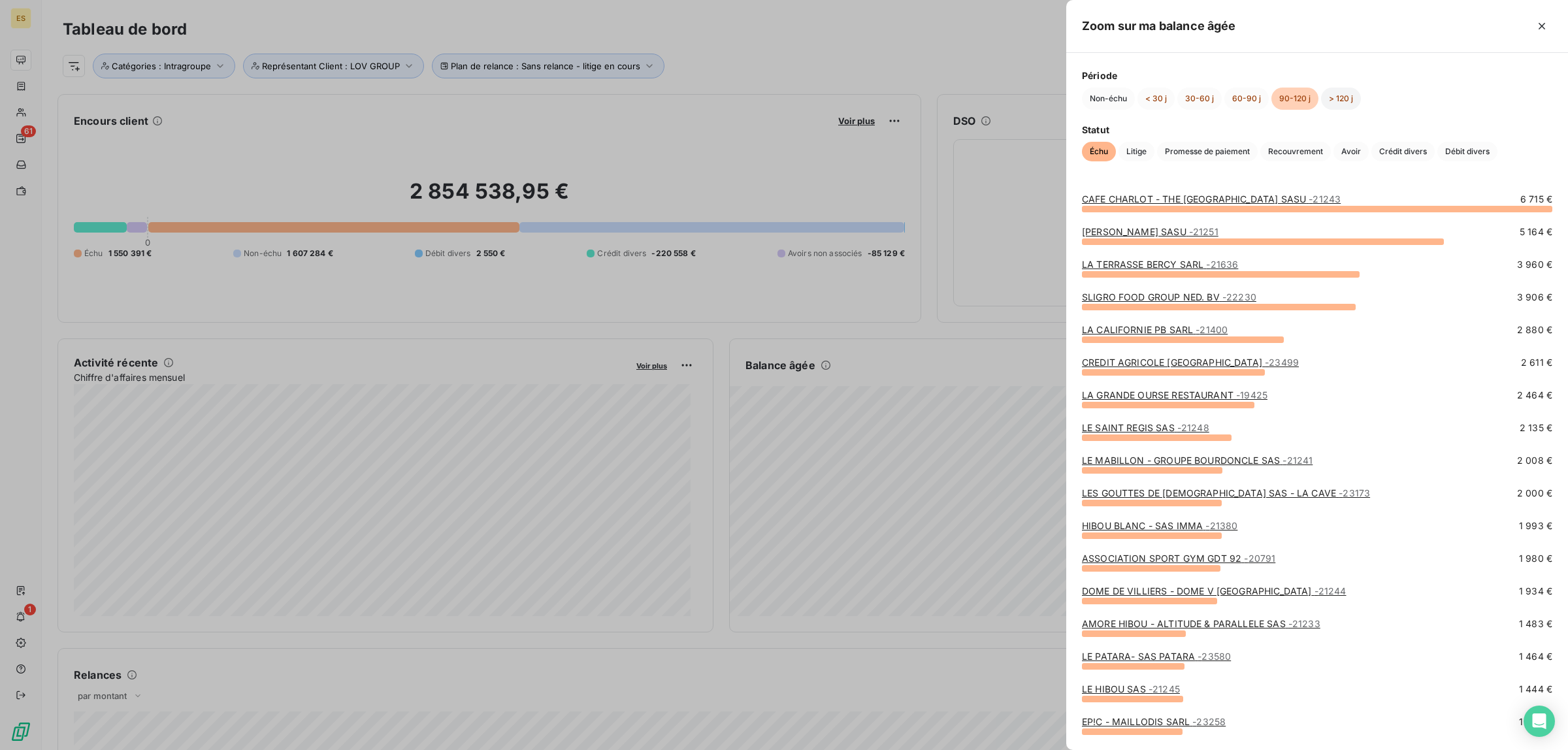
click at [1336, 96] on button "> 120 j" at bounding box center [1341, 99] width 40 height 23
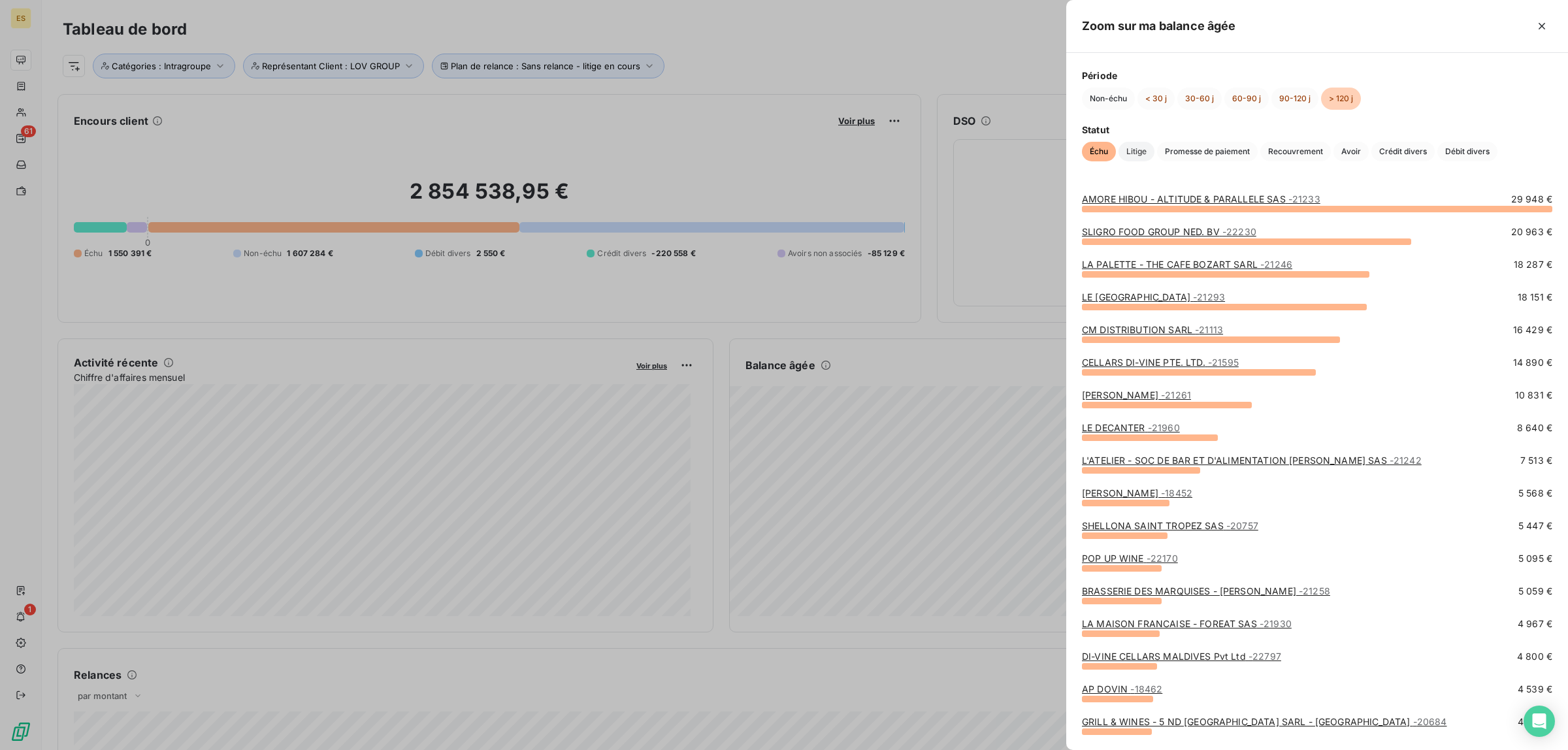
click at [1141, 151] on span "Litige" at bounding box center [1136, 151] width 36 height 20
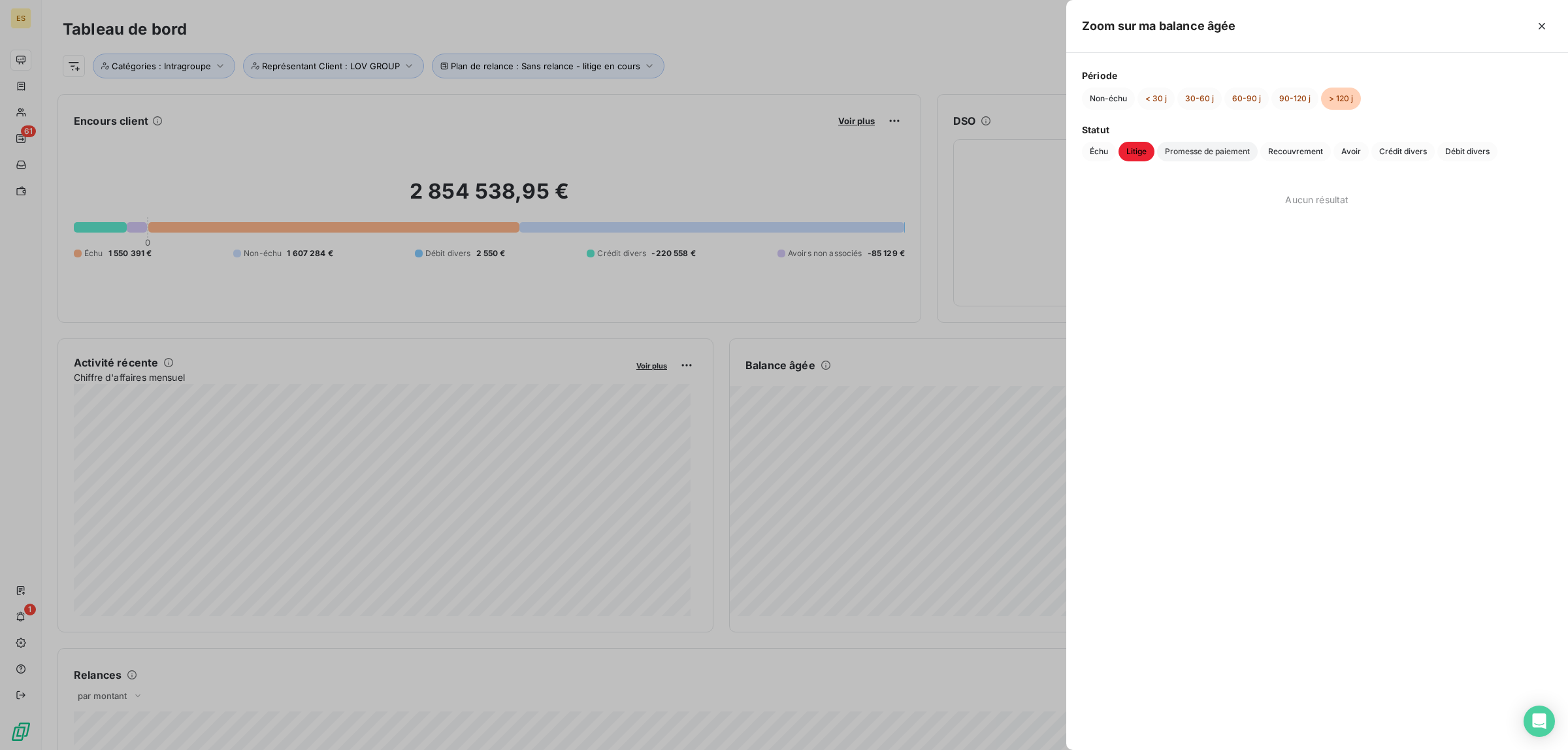
drag, startPoint x: 1194, startPoint y: 151, endPoint x: 1203, endPoint y: 151, distance: 9.0
click at [1199, 151] on span "Promesse de paiement" at bounding box center [1207, 151] width 101 height 20
click at [1317, 149] on span "Recouvrement" at bounding box center [1295, 151] width 70 height 20
click at [1363, 146] on span "Avoir" at bounding box center [1351, 151] width 36 height 20
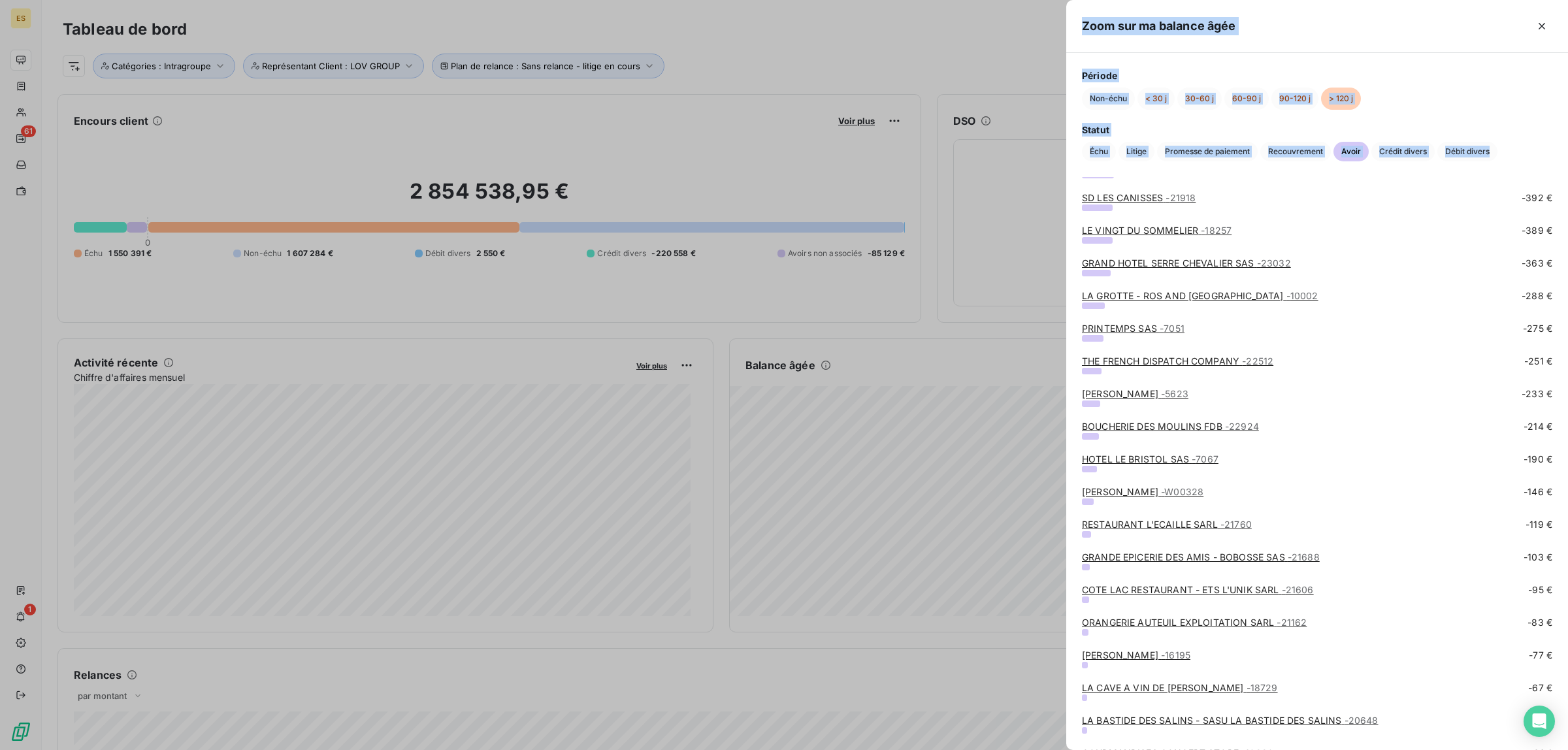
scroll to position [552, 0]
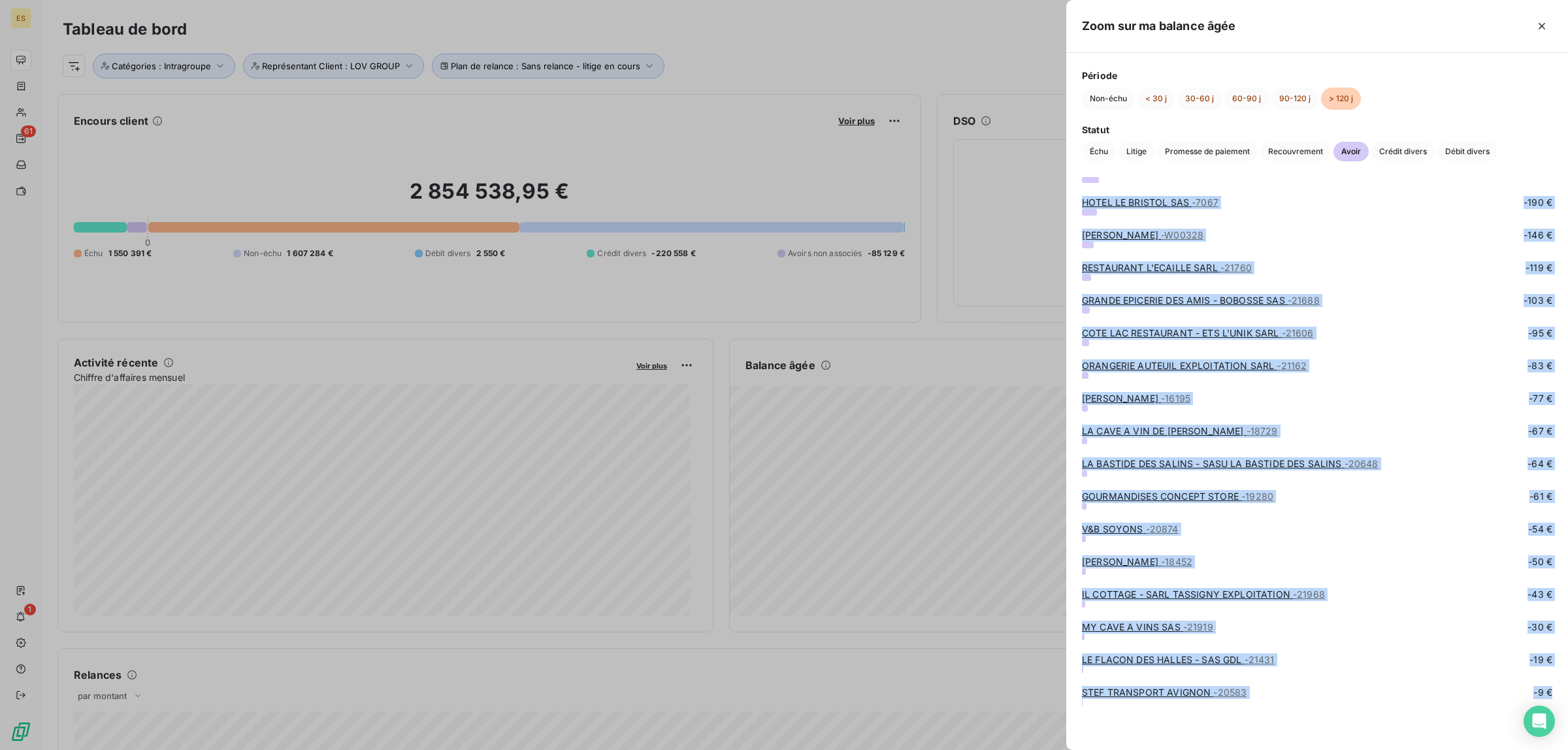
drag, startPoint x: 1082, startPoint y: 199, endPoint x: 1484, endPoint y: 706, distance: 647.0
copy div "LO IPSUMD SITAMETC - 6680 -7 008 € AD ELITSED DOEIU TEMP - 22185 -6 562 € INCID…"
click at [1390, 143] on span "Crédit divers" at bounding box center [1403, 151] width 63 height 20
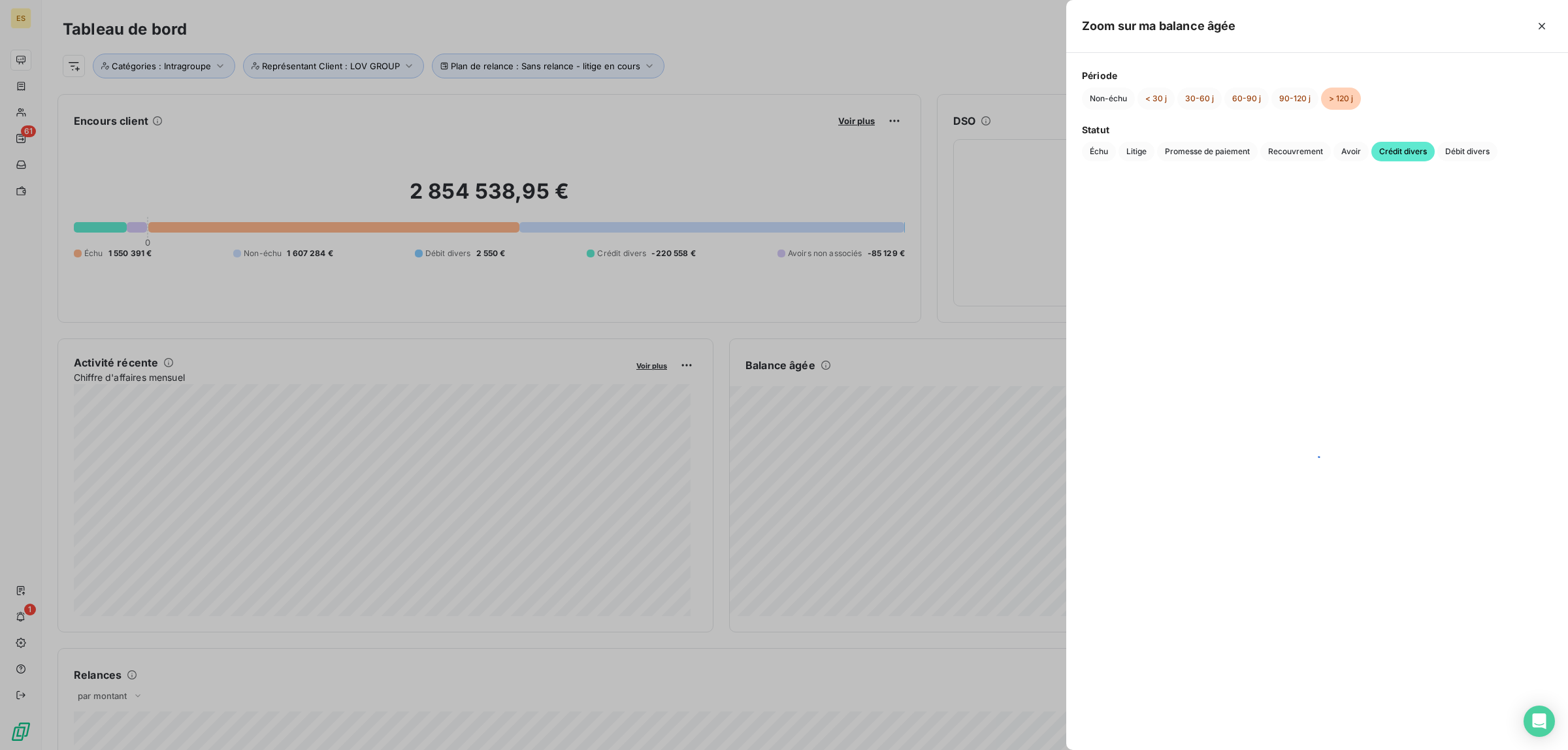
scroll to position [0, 0]
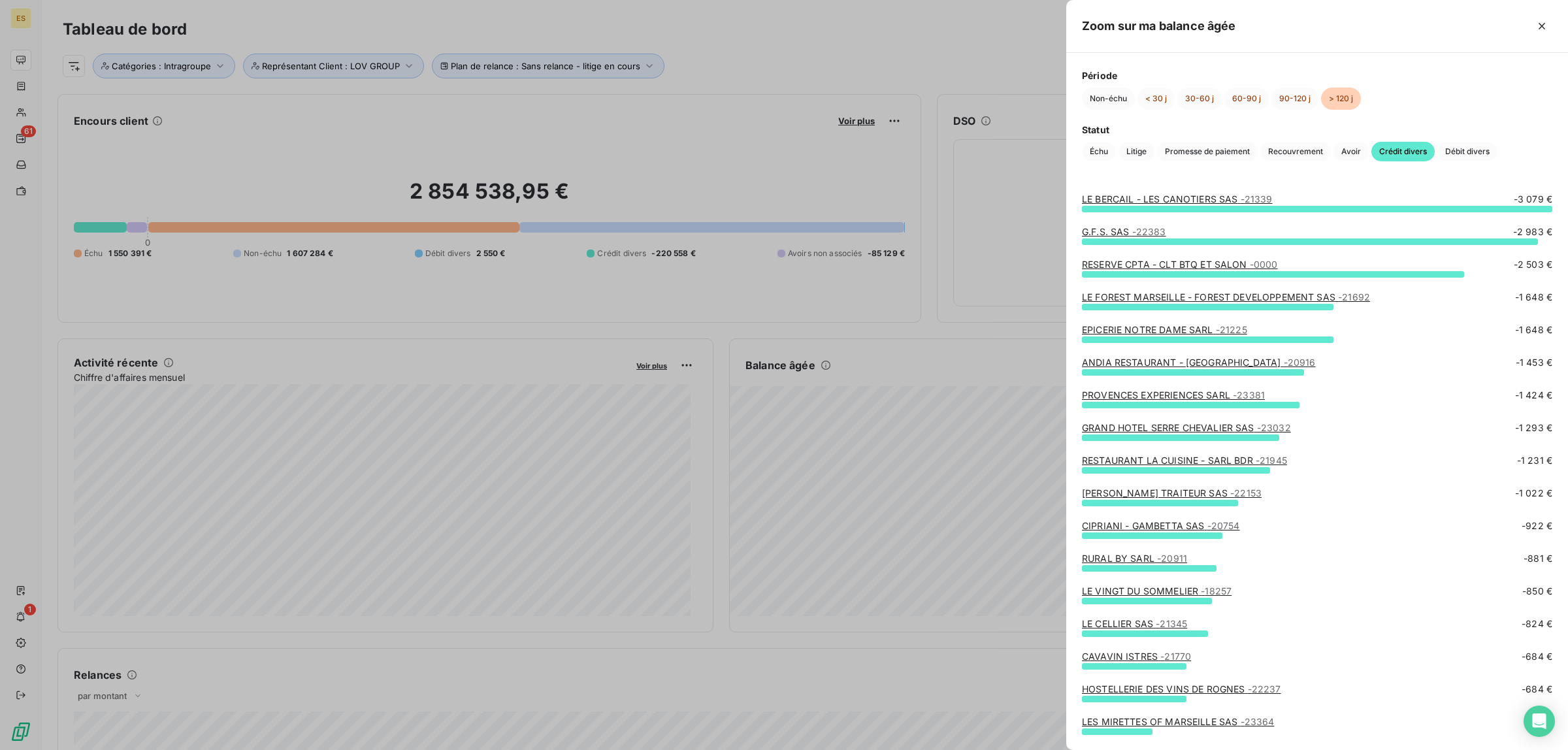
drag, startPoint x: 1079, startPoint y: 197, endPoint x: 1352, endPoint y: 487, distance: 398.3
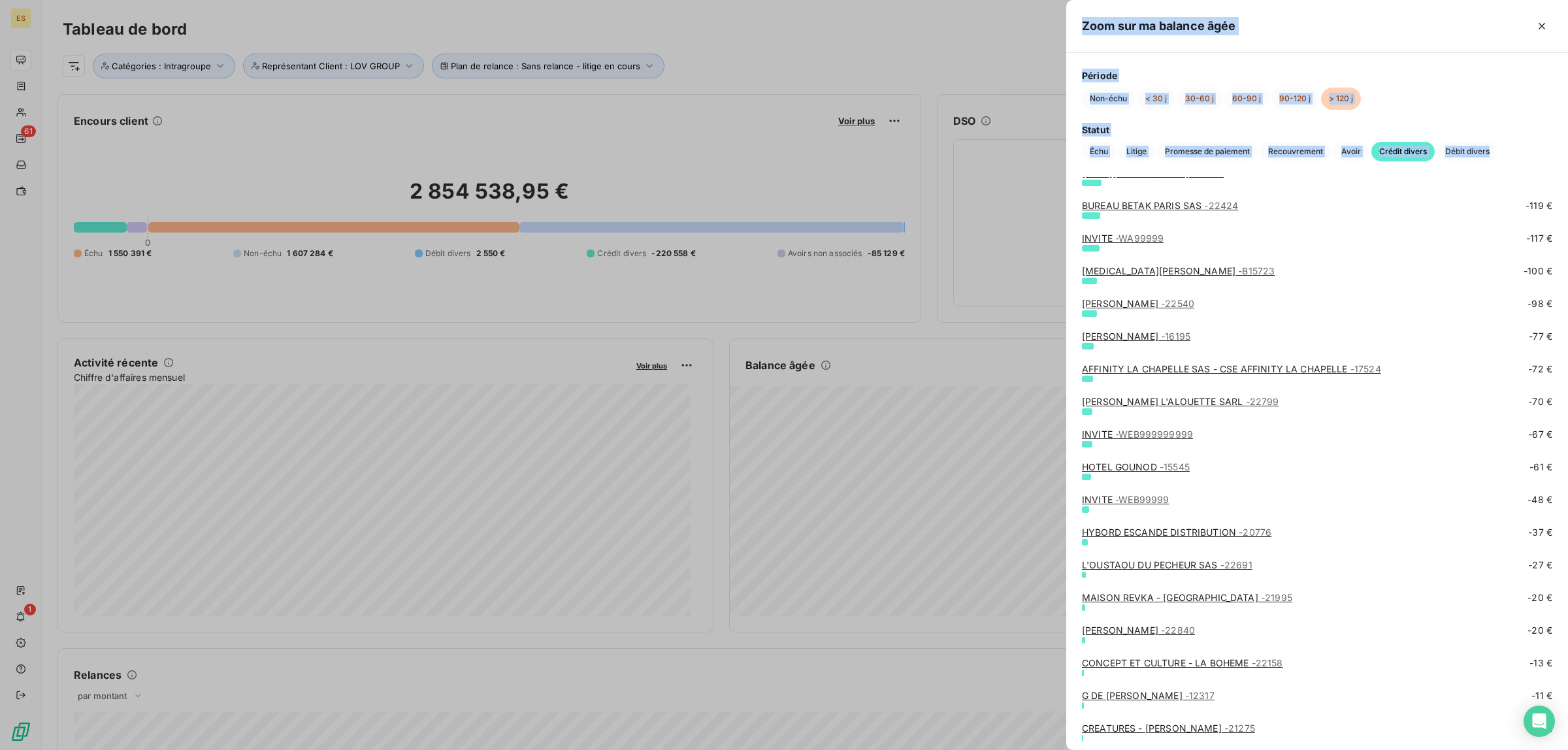
scroll to position [1271, 0]
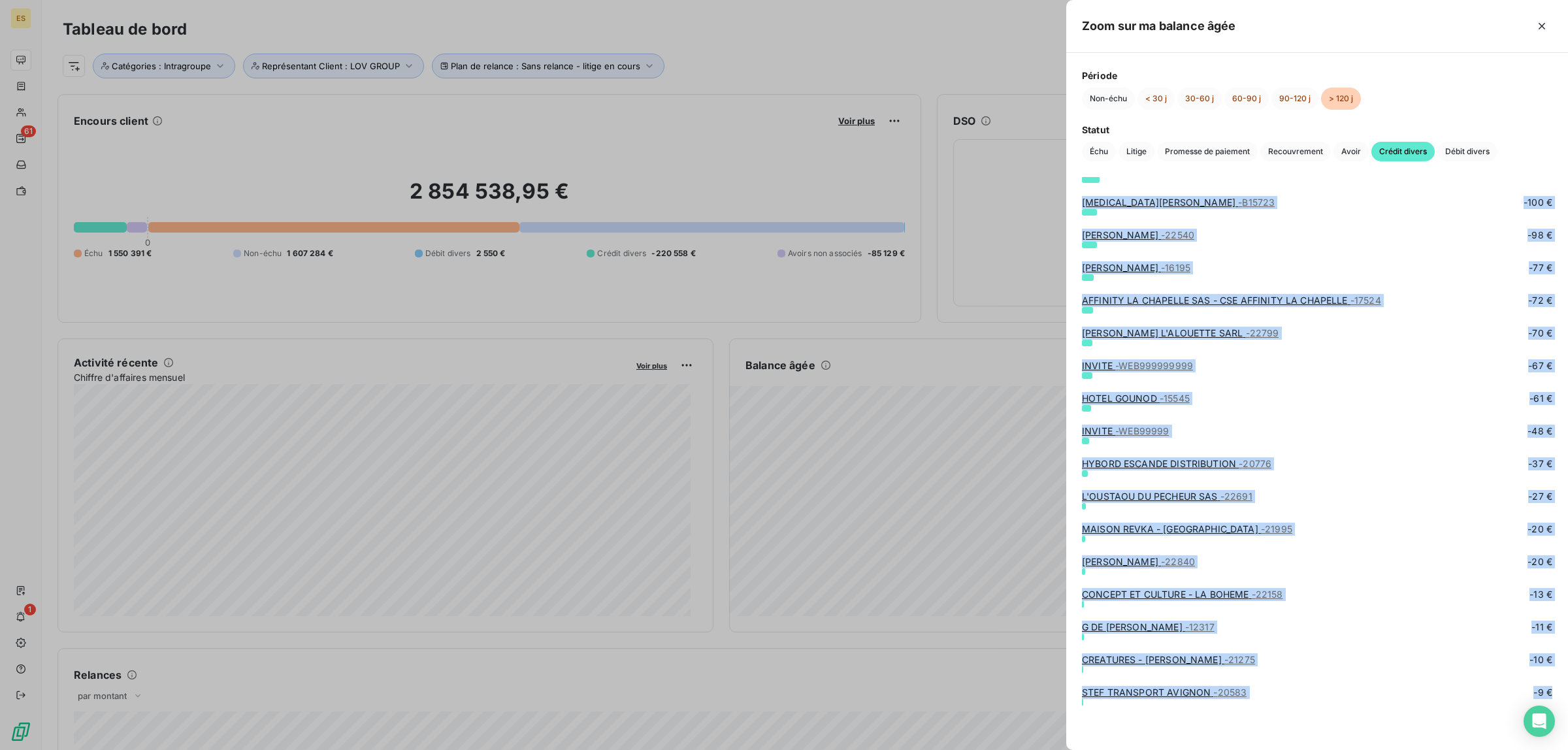
drag, startPoint x: 1075, startPoint y: 194, endPoint x: 1433, endPoint y: 727, distance: 642.1
copy div "LO IPSUMDO - SIT AMETCONSE ADI - 07736 -8 102 € E.S.D. EIU - 51179 -9 200 € TEM…"
click at [1478, 149] on span "Débit divers" at bounding box center [1467, 151] width 60 height 20
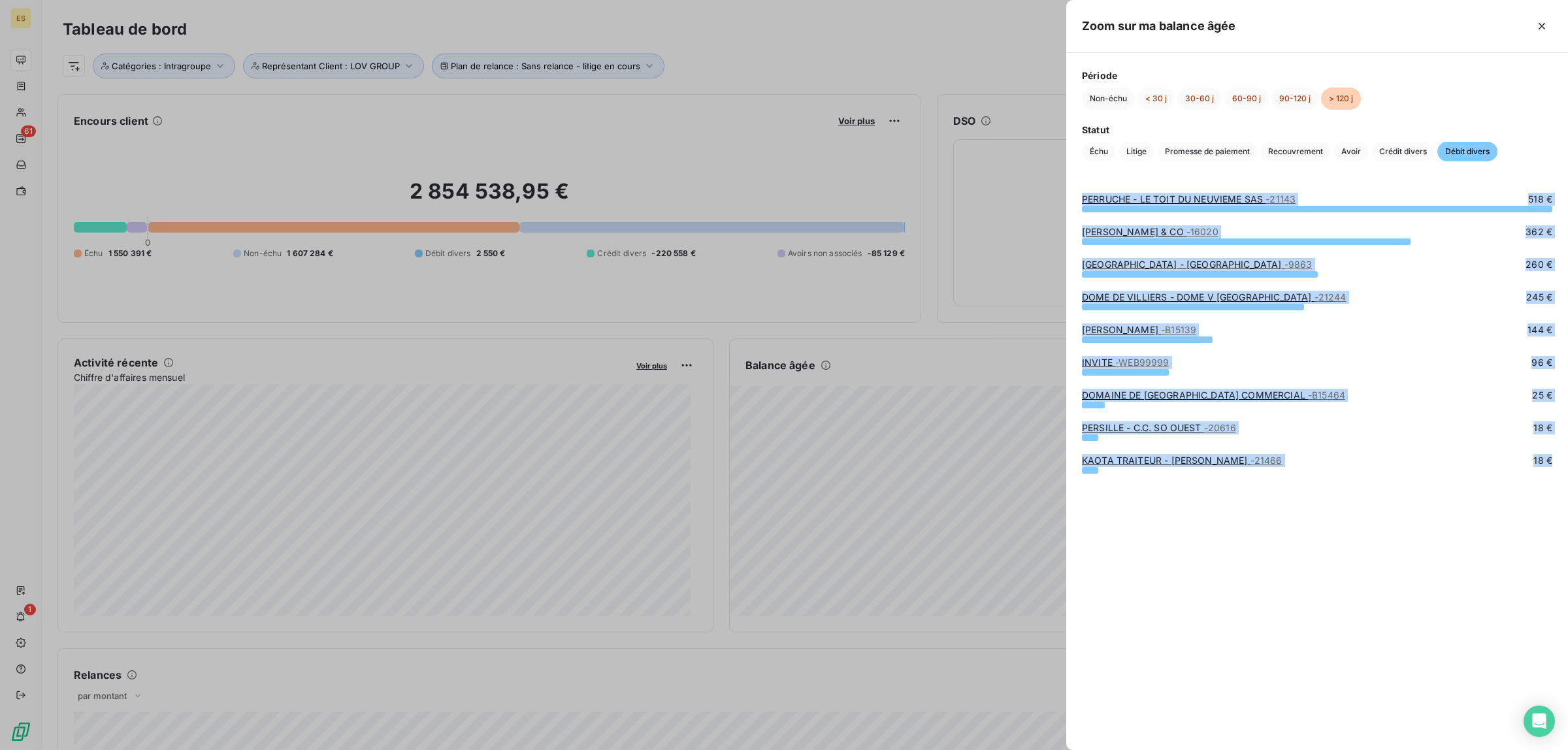
drag, startPoint x: 1077, startPoint y: 200, endPoint x: 1478, endPoint y: 488, distance: 493.7
click at [1478, 488] on div "PERRUCHE - LE TOIT DU NEUVIEME SAS - 21143 518 € [PERSON_NAME] & CO - 16020 362…" at bounding box center [1317, 463] width 502 height 573
copy div "PERRUCHE - LE TOIT DU NEUVIEME SAS - 21143 518 € [PERSON_NAME] & CO - 16020 362…"
click at [1410, 154] on span "Crédit divers" at bounding box center [1403, 151] width 63 height 20
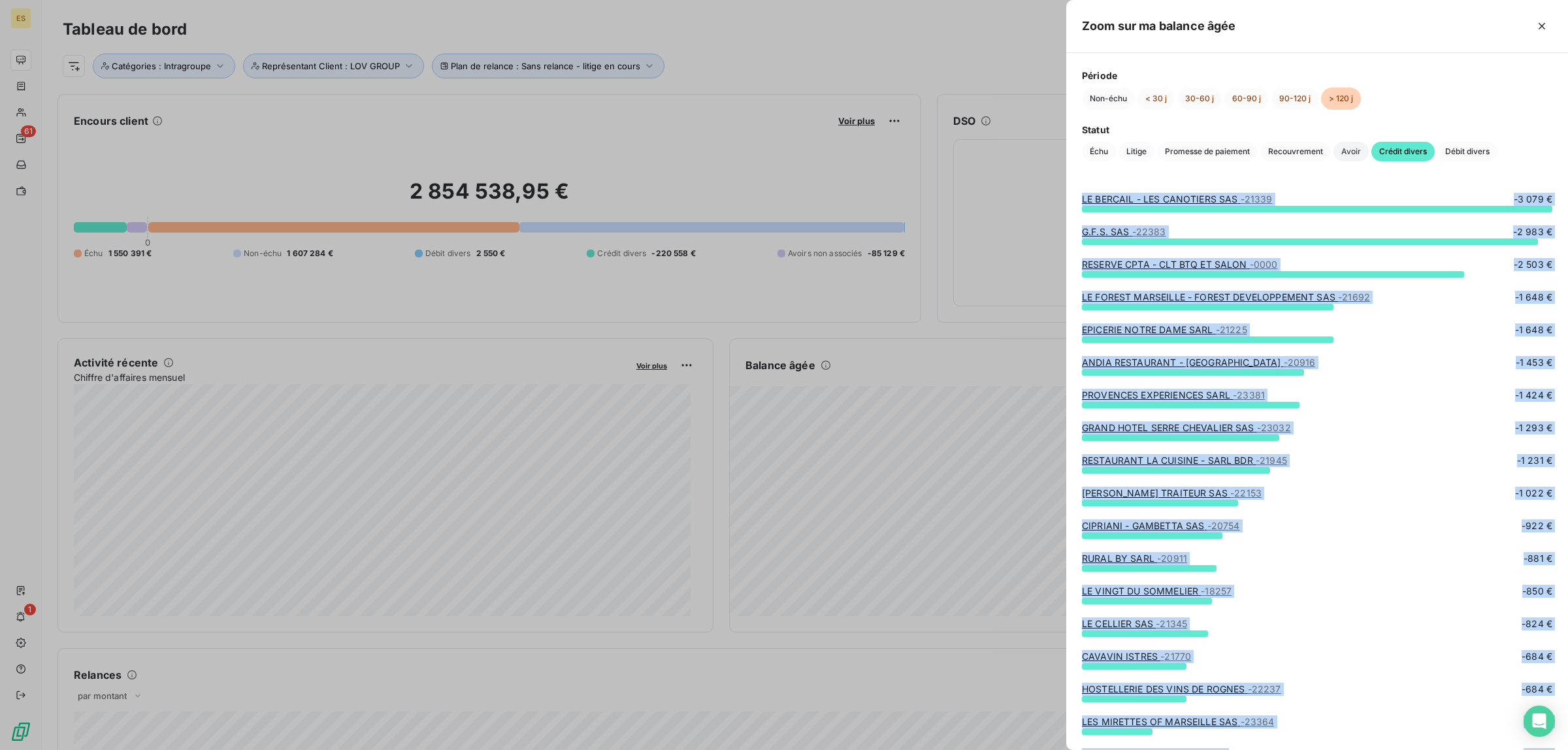
click at [1339, 149] on span "Avoir" at bounding box center [1351, 151] width 36 height 20
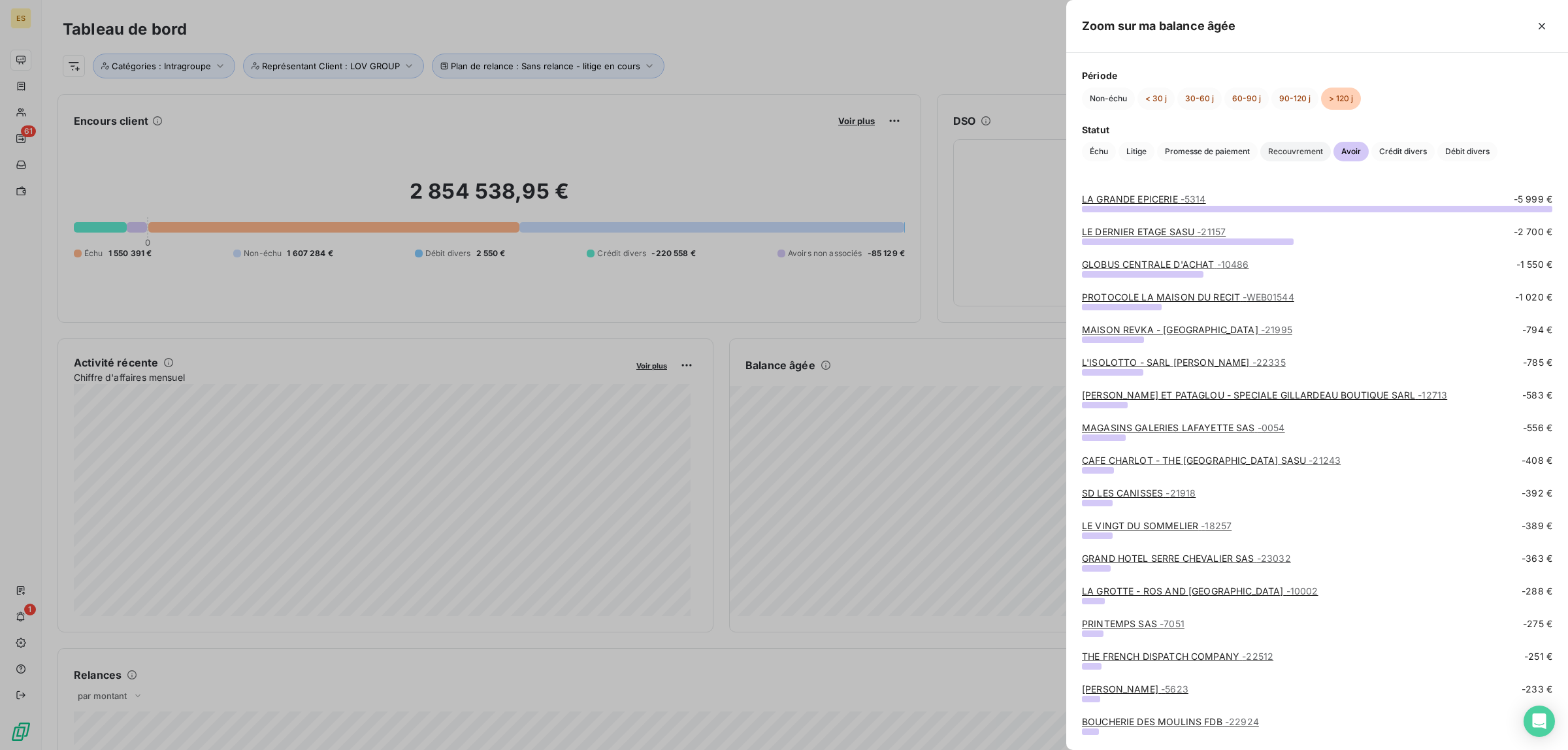
click at [1302, 149] on span "Recouvrement" at bounding box center [1295, 151] width 70 height 20
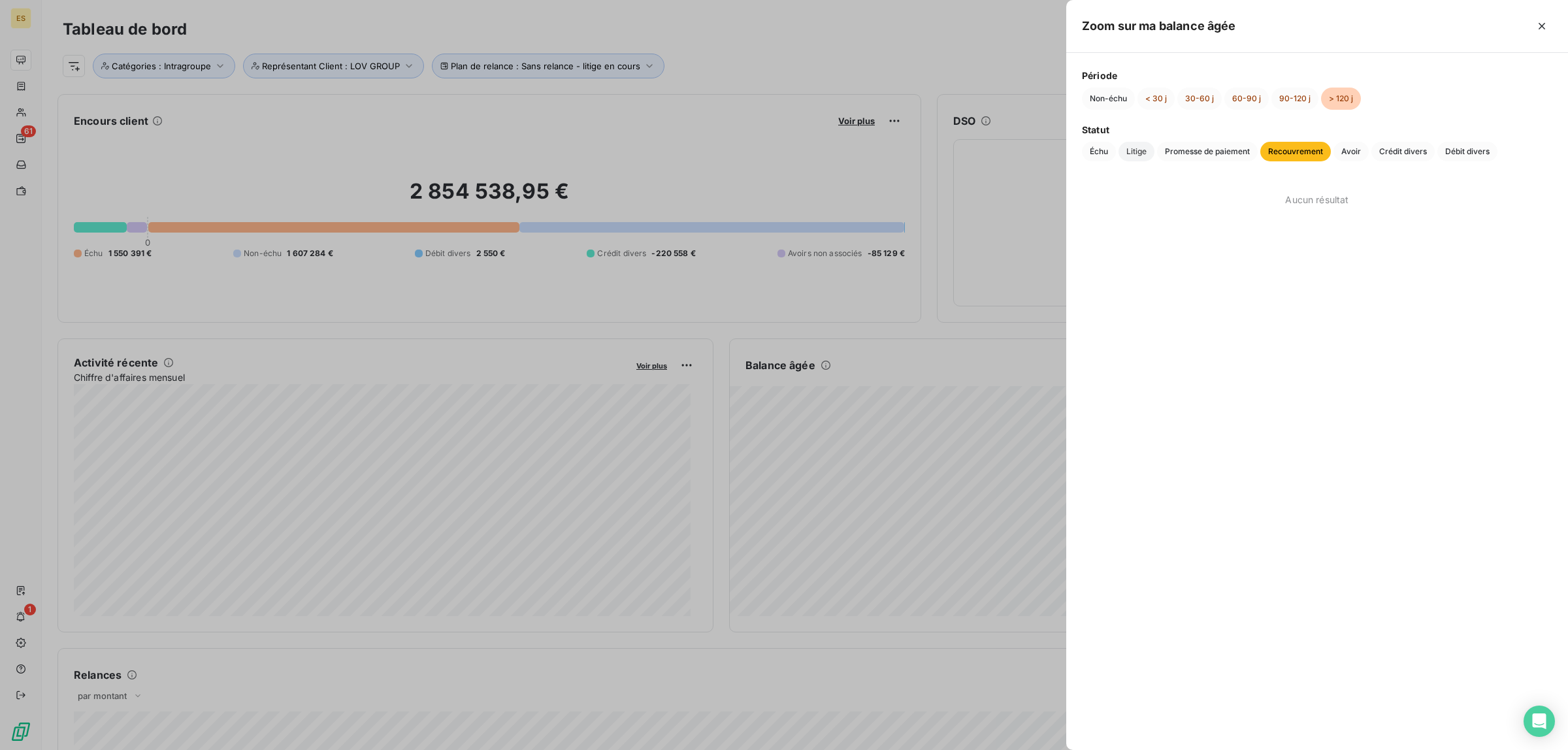
click at [1138, 158] on span "Litige" at bounding box center [1136, 151] width 36 height 20
click at [1106, 149] on span "Échu" at bounding box center [1099, 151] width 34 height 20
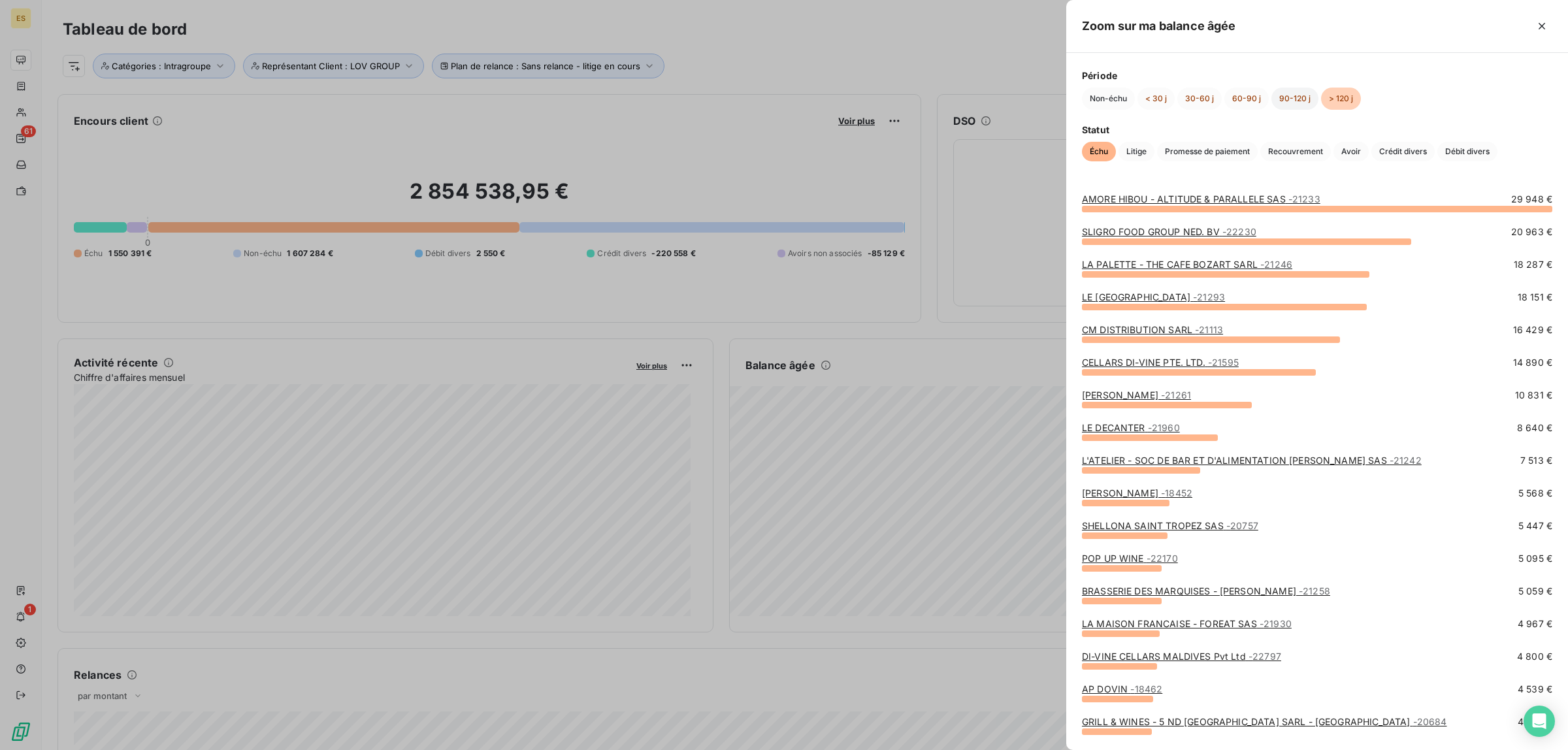
click at [1299, 99] on button "90-120 j" at bounding box center [1295, 99] width 47 height 23
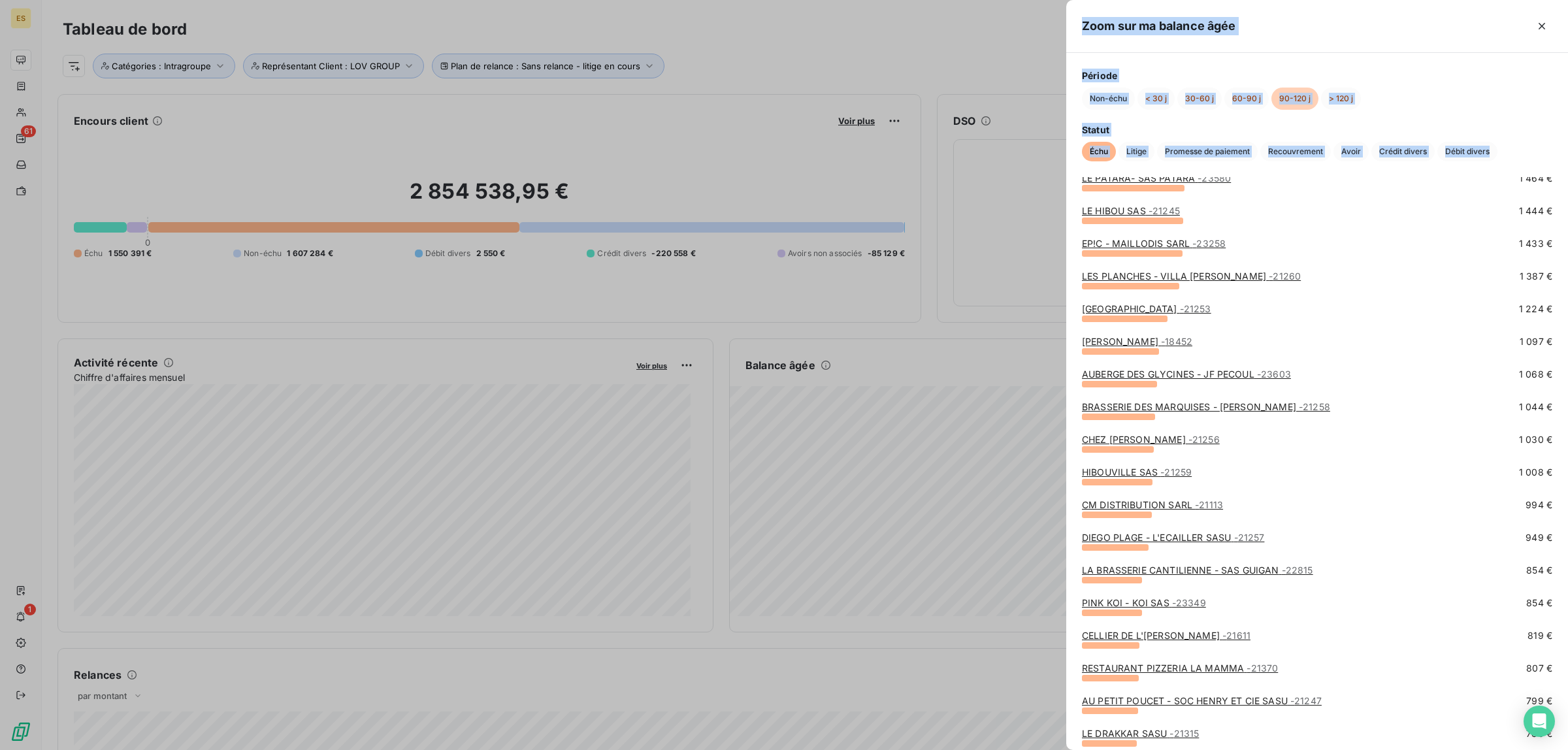
scroll to position [944, 0]
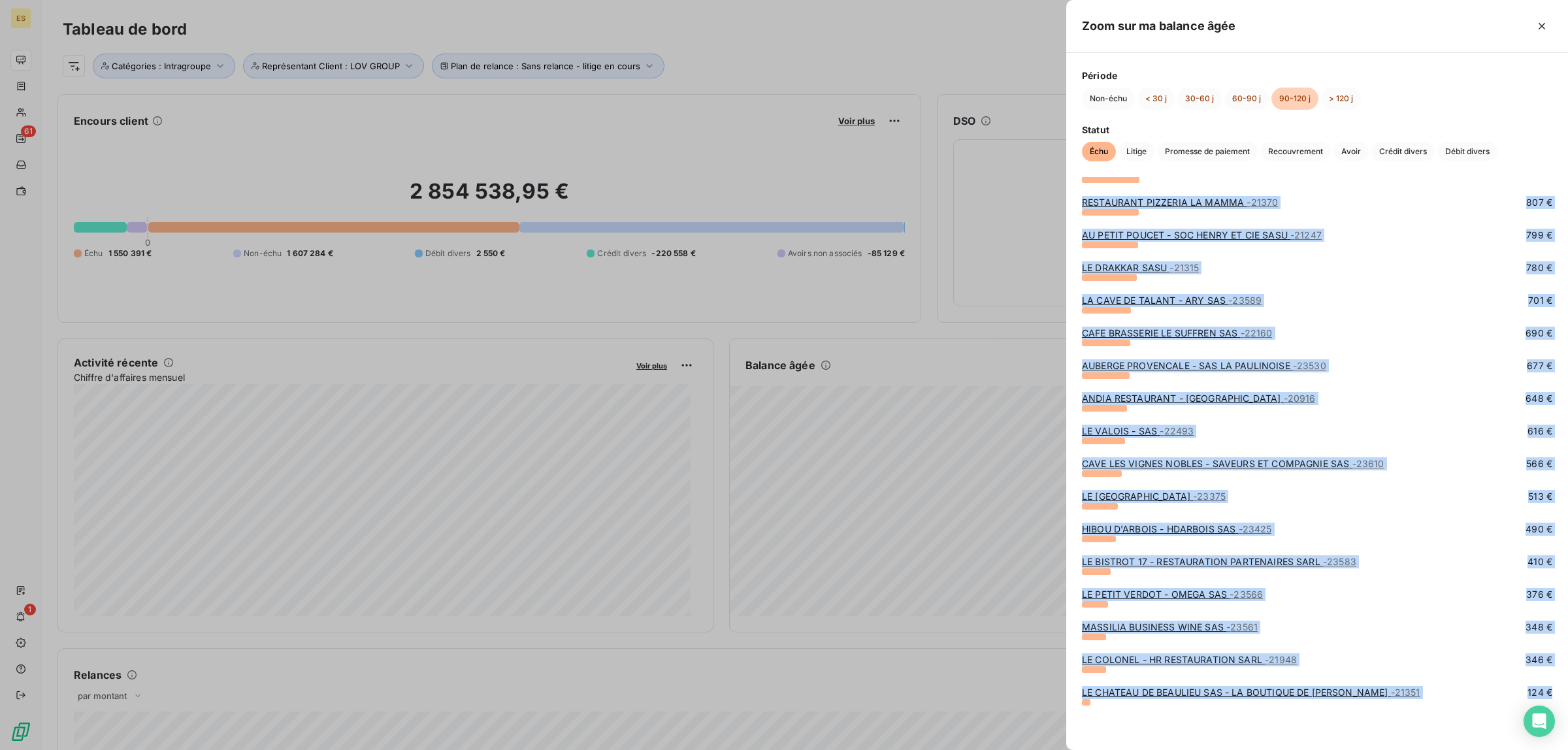
drag, startPoint x: 1073, startPoint y: 196, endPoint x: 1468, endPoint y: 711, distance: 649.0
copy div "LORE IPSUMDO - SIT AMET CONSECTE ADIP - 14040 6 513 € ELITSE DOEIUS - TEMP INCI…"
click at [1126, 148] on span "Litige" at bounding box center [1136, 151] width 36 height 20
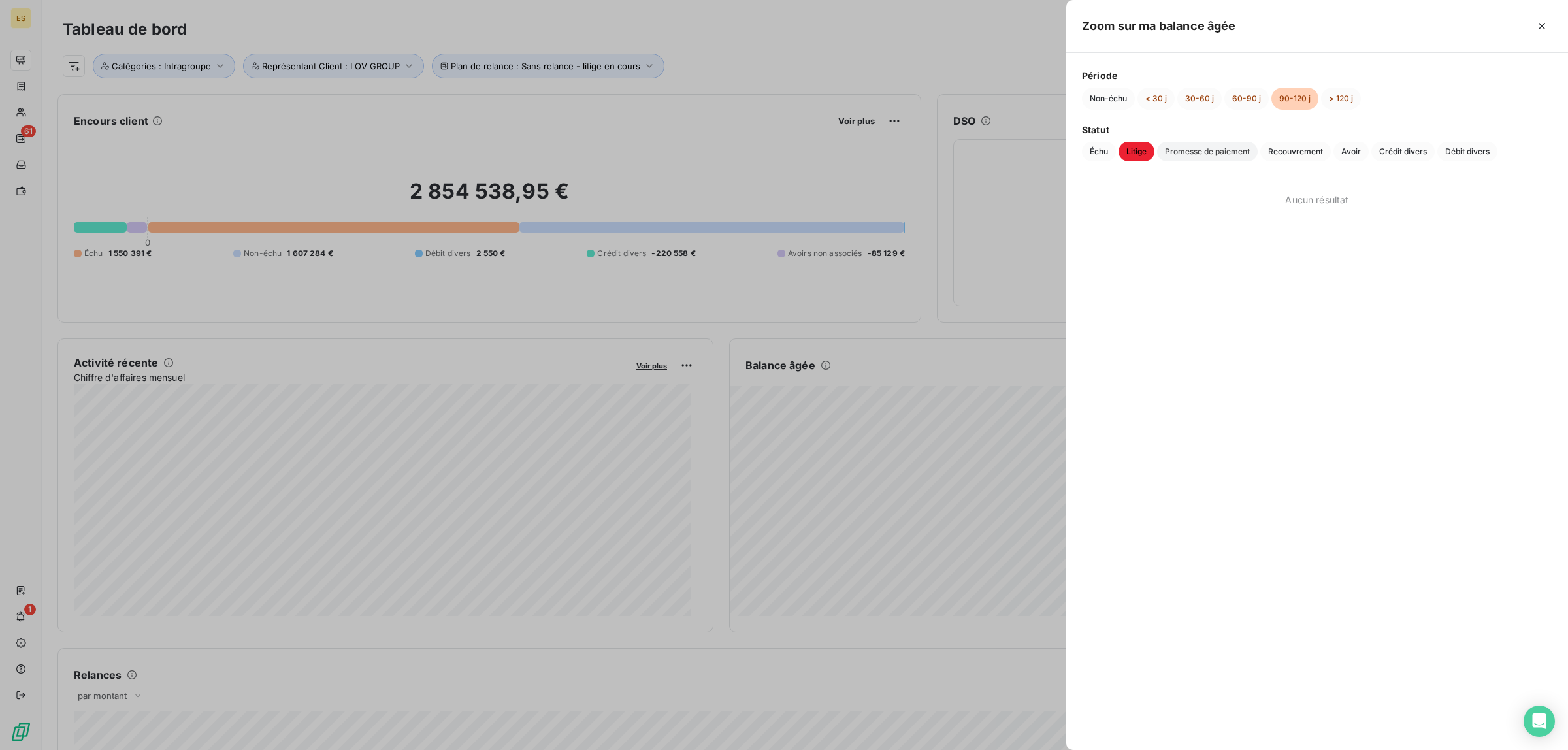
drag, startPoint x: 1197, startPoint y: 148, endPoint x: 1250, endPoint y: 150, distance: 53.0
click at [1199, 149] on span "Promesse de paiement" at bounding box center [1207, 151] width 101 height 20
click at [1313, 150] on span "Recouvrement" at bounding box center [1295, 151] width 70 height 20
drag, startPoint x: 1354, startPoint y: 150, endPoint x: 1383, endPoint y: 143, distance: 29.8
click at [1355, 149] on span "Avoir" at bounding box center [1351, 151] width 36 height 20
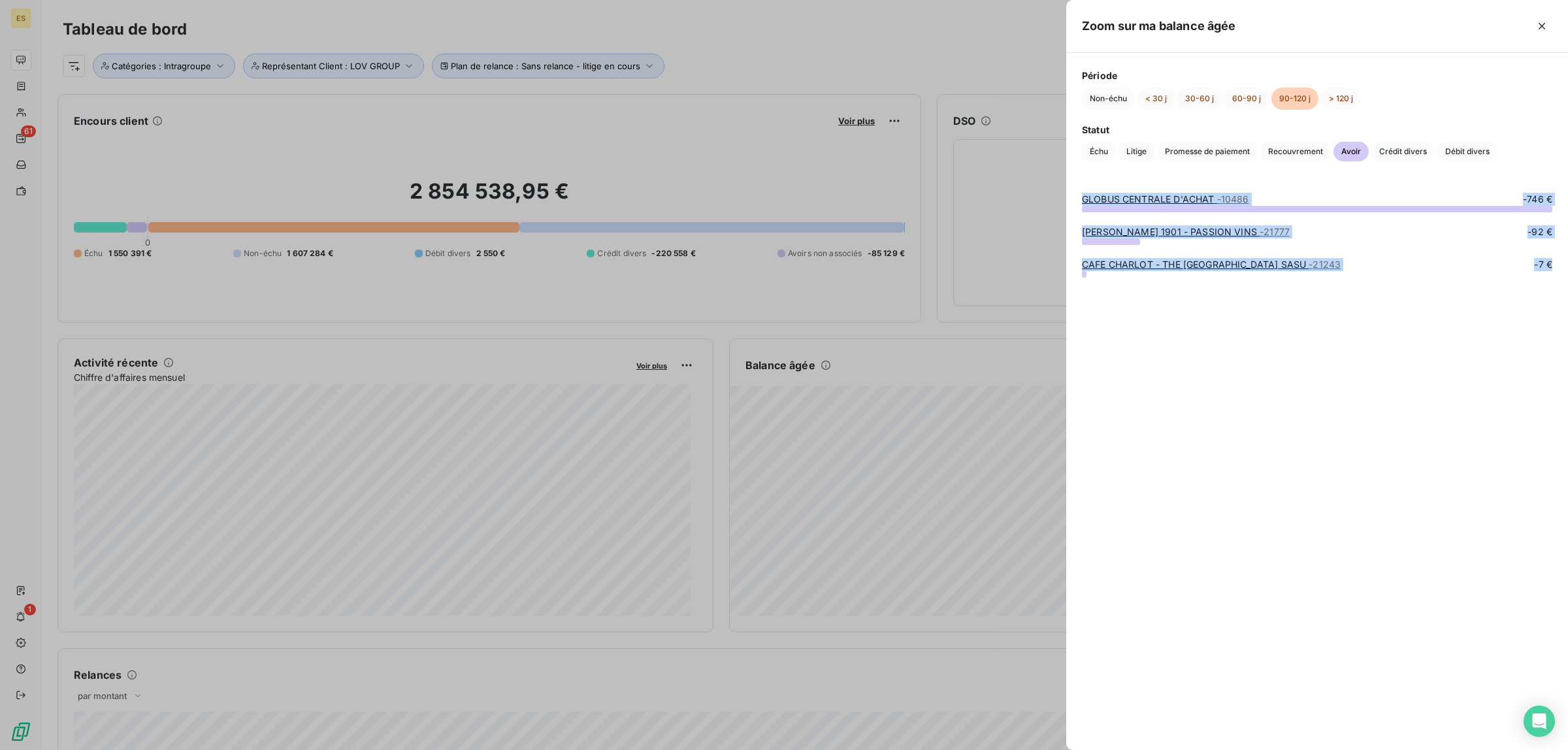
drag, startPoint x: 1082, startPoint y: 196, endPoint x: 1497, endPoint y: 328, distance: 435.5
click at [1497, 328] on div "GLOBUS CENTRALE D'ACHAT - 10486 -746 € [PERSON_NAME] 1901 - PASSION VINS - 2177…" at bounding box center [1317, 463] width 502 height 573
copy div "GLOBUS CENTRALE D'ACHAT - 10486 -746 € [PERSON_NAME] 1901 - PASSION VINS - 2177…"
click at [1413, 147] on span "Crédit divers" at bounding box center [1403, 151] width 63 height 20
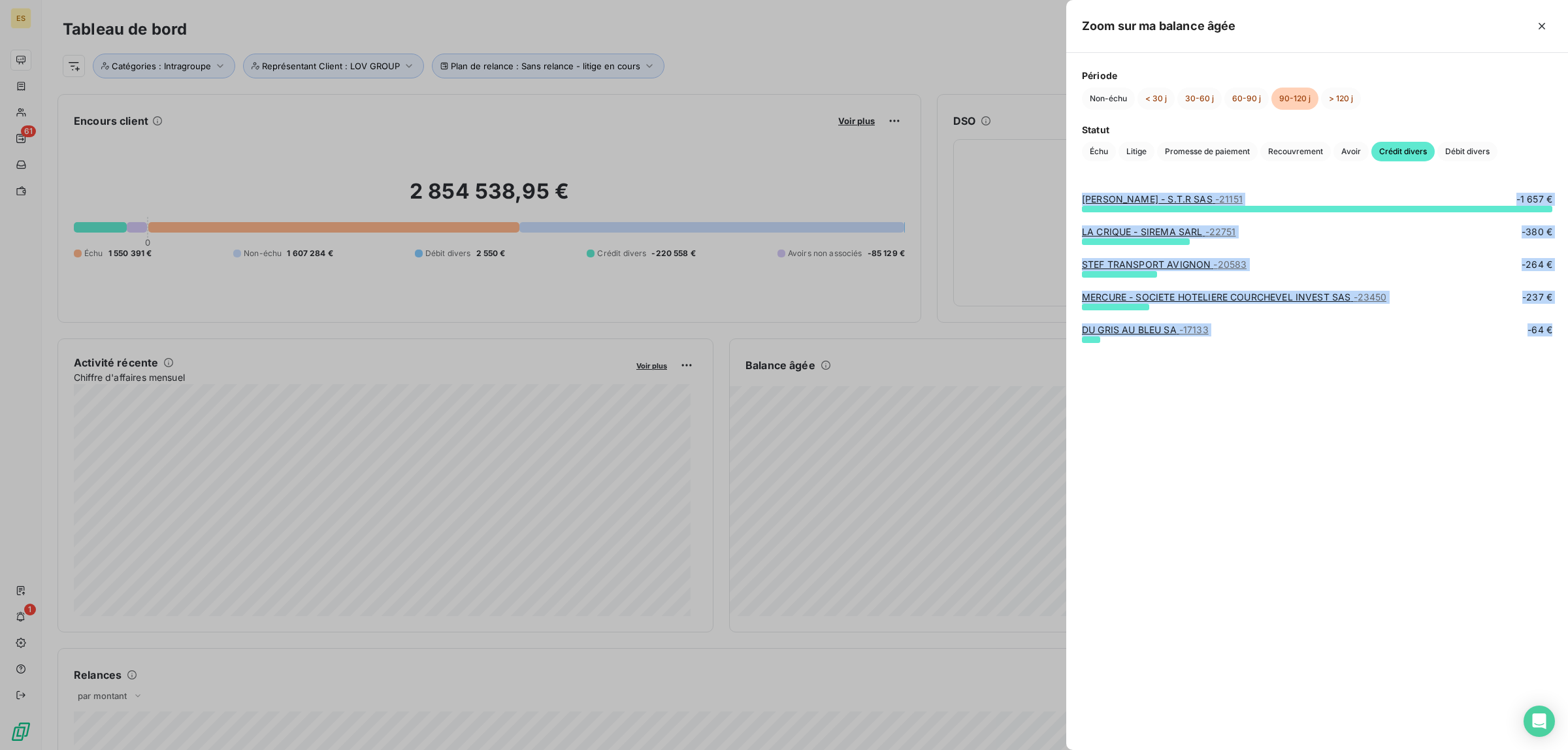
drag, startPoint x: 1073, startPoint y: 194, endPoint x: 1498, endPoint y: 350, distance: 452.7
click at [1498, 350] on div "[PERSON_NAME] - S.T.R SAS - 21151 -1 657 € LA CRIQUE - SIREMA SARL - 22751 -380…" at bounding box center [1317, 463] width 502 height 573
copy div "[PERSON_NAME] - S.T.R SAS - 21151 -1 657 € LA CRIQUE - SIREMA SARL - 22751 -380…"
click at [1468, 155] on span "Débit divers" at bounding box center [1467, 151] width 60 height 20
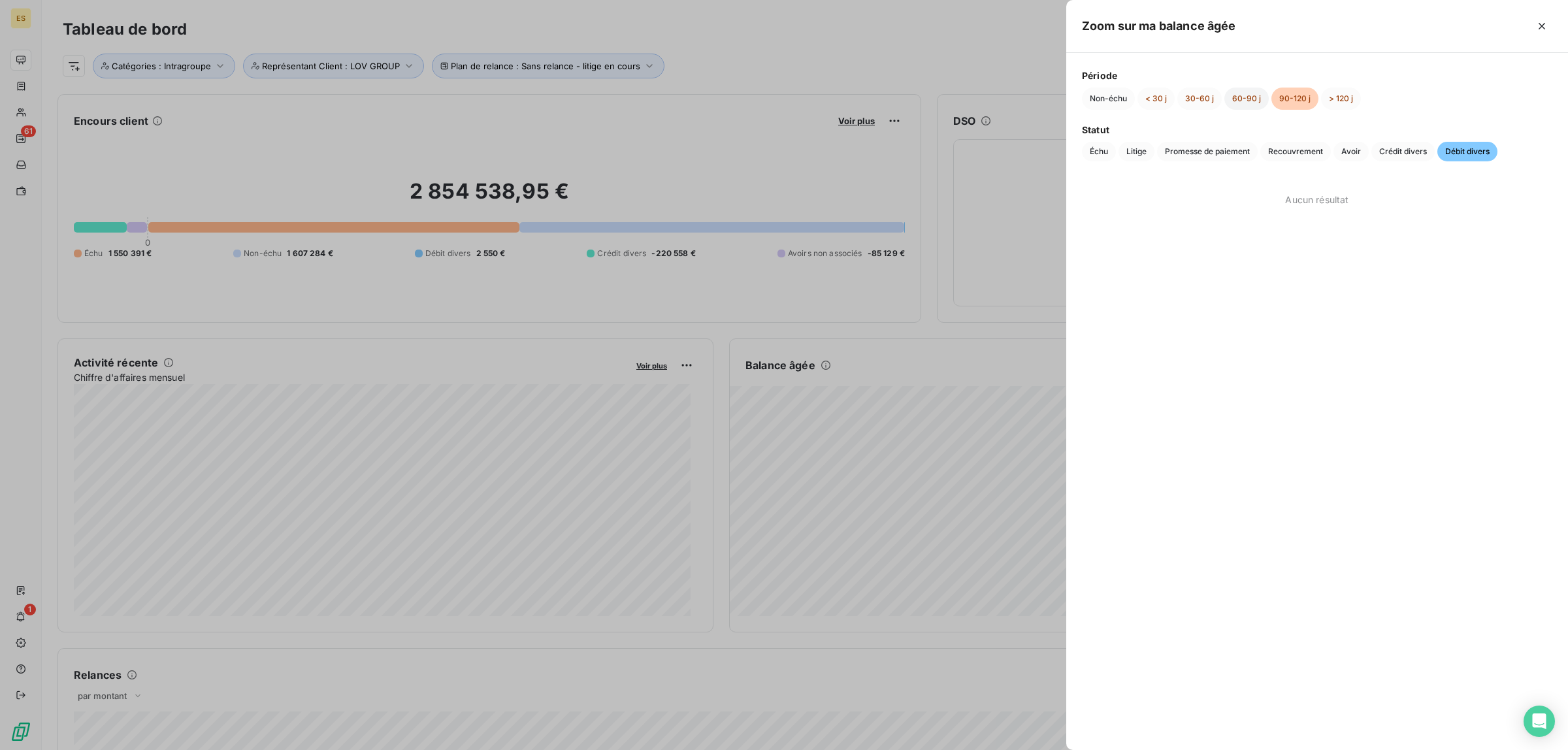
click at [1242, 96] on button "60-90 j" at bounding box center [1246, 99] width 44 height 23
click at [1090, 148] on span "Échu" at bounding box center [1099, 151] width 34 height 20
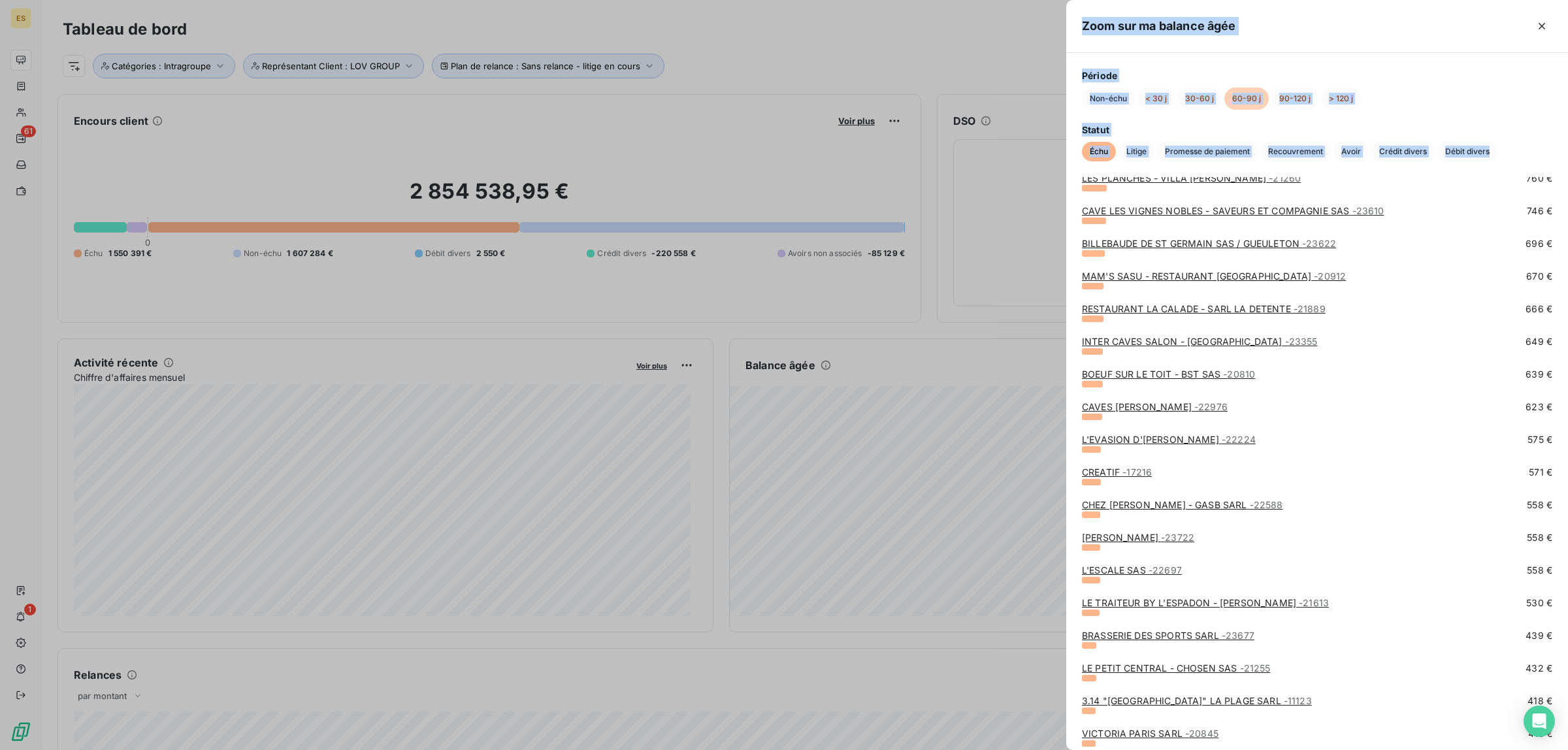
scroll to position [1597, 0]
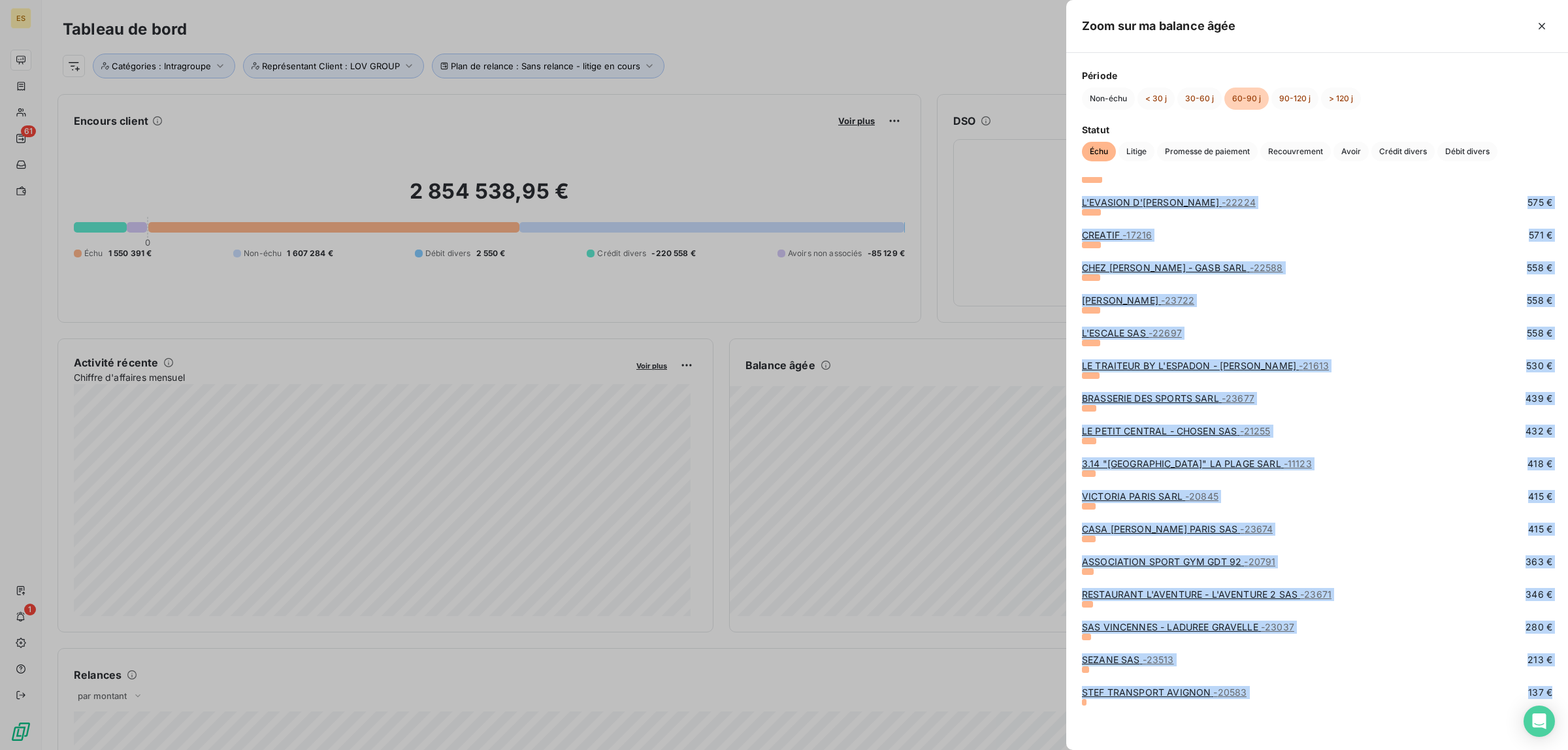
drag, startPoint x: 1079, startPoint y: 199, endPoint x: 1502, endPoint y: 711, distance: 664.1
copy div "LOR IPSUMD SI AMETCONS - 36217 19 466 € ADIPISCING ELI SEDD - EIU TEMP - 97693 …"
click at [1139, 146] on span "Litige" at bounding box center [1136, 151] width 36 height 20
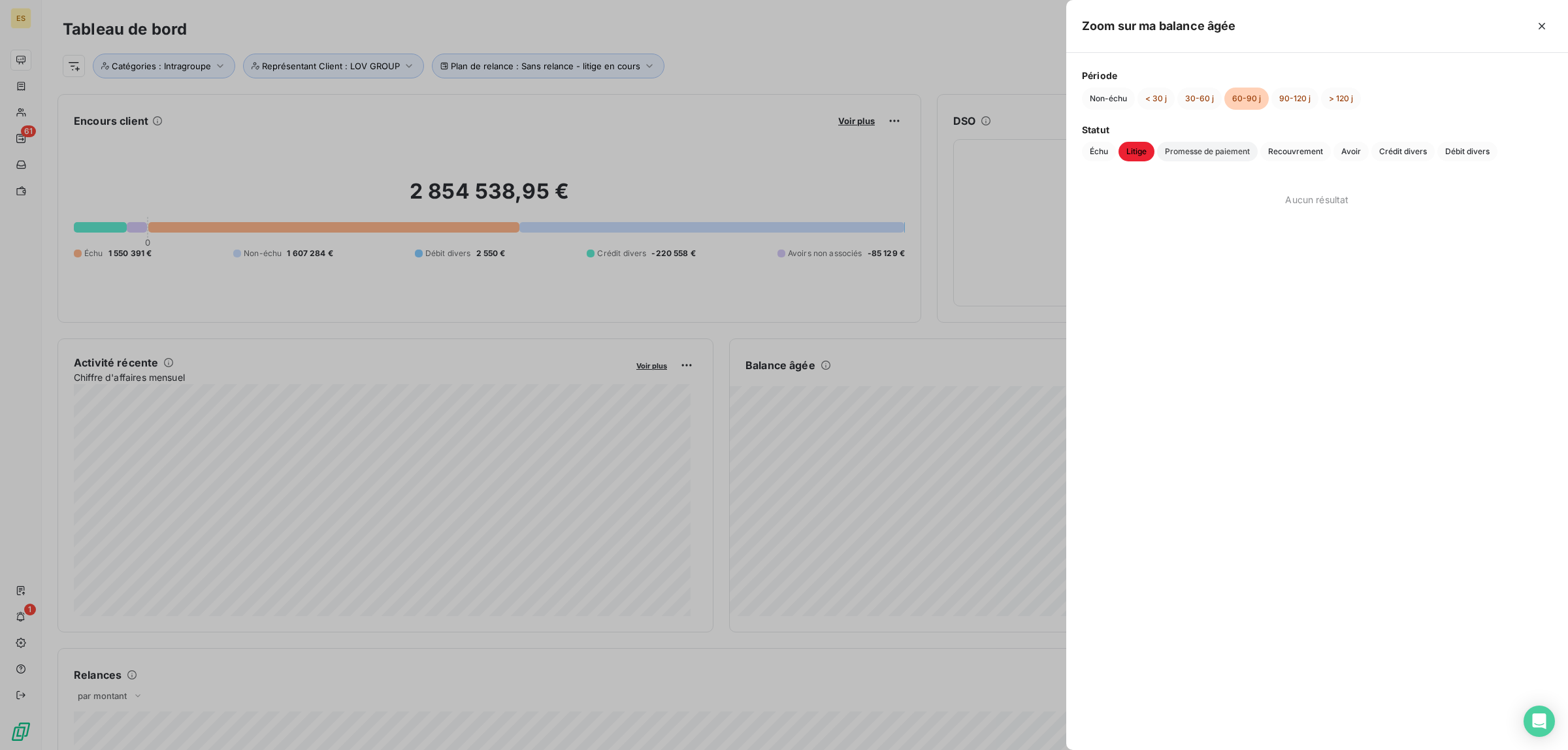
click at [1213, 143] on span "Promesse de paiement" at bounding box center [1207, 151] width 101 height 20
click at [1318, 154] on span "Recouvrement" at bounding box center [1295, 151] width 70 height 20
click at [1358, 149] on span "Avoir" at bounding box center [1351, 151] width 36 height 20
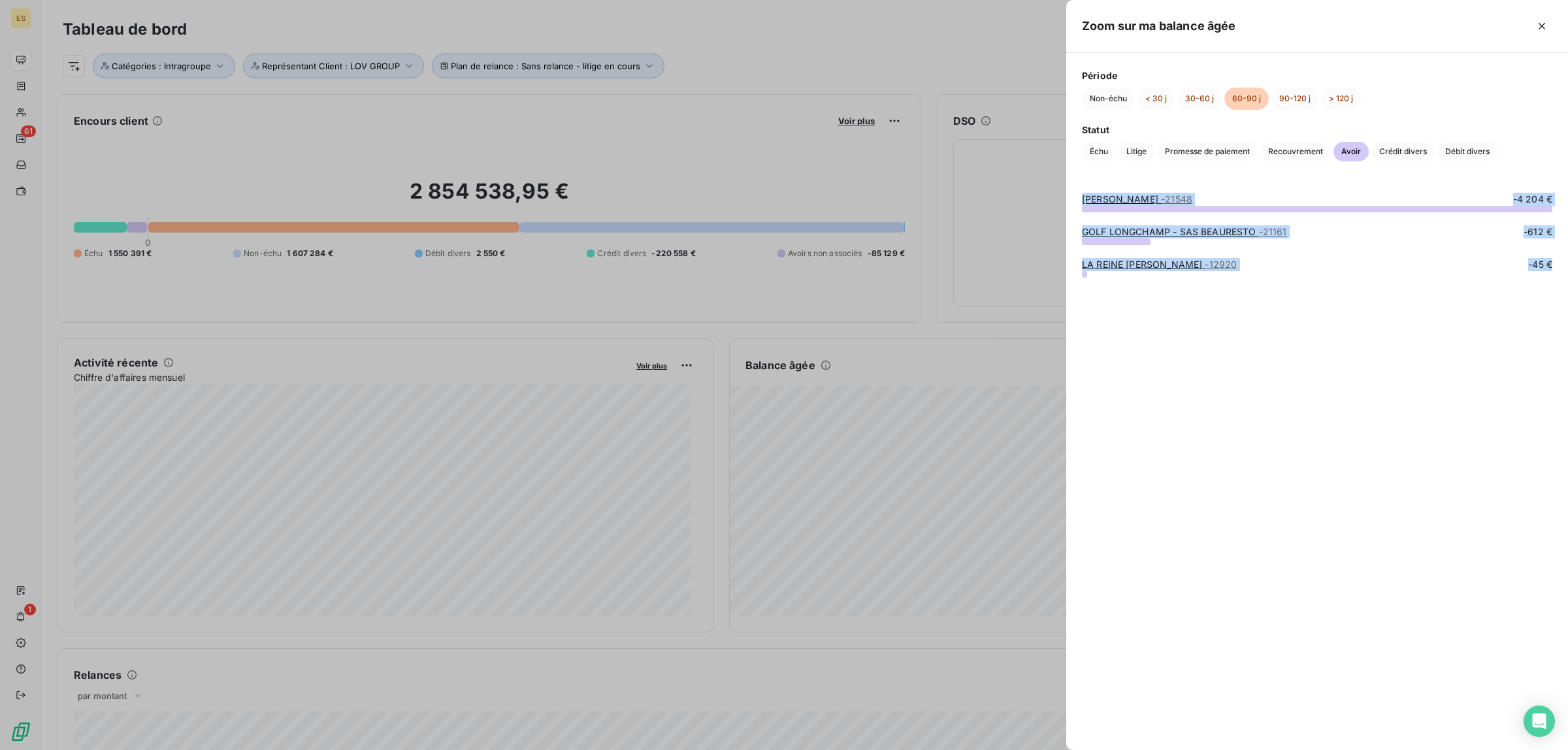
drag, startPoint x: 1080, startPoint y: 196, endPoint x: 1435, endPoint y: 344, distance: 384.6
click at [1432, 345] on div "[PERSON_NAME] - 21548 -4 204 € GOLF LONGCHAMP - SAS BEAURESTO - 21161 -612 € LA…" at bounding box center [1317, 463] width 502 height 573
copy div "[PERSON_NAME] - 21548 -4 204 € GOLF LONGCHAMP - SAS BEAURESTO - 21161 -612 € LA…"
click at [1417, 148] on span "Crédit divers" at bounding box center [1403, 151] width 63 height 20
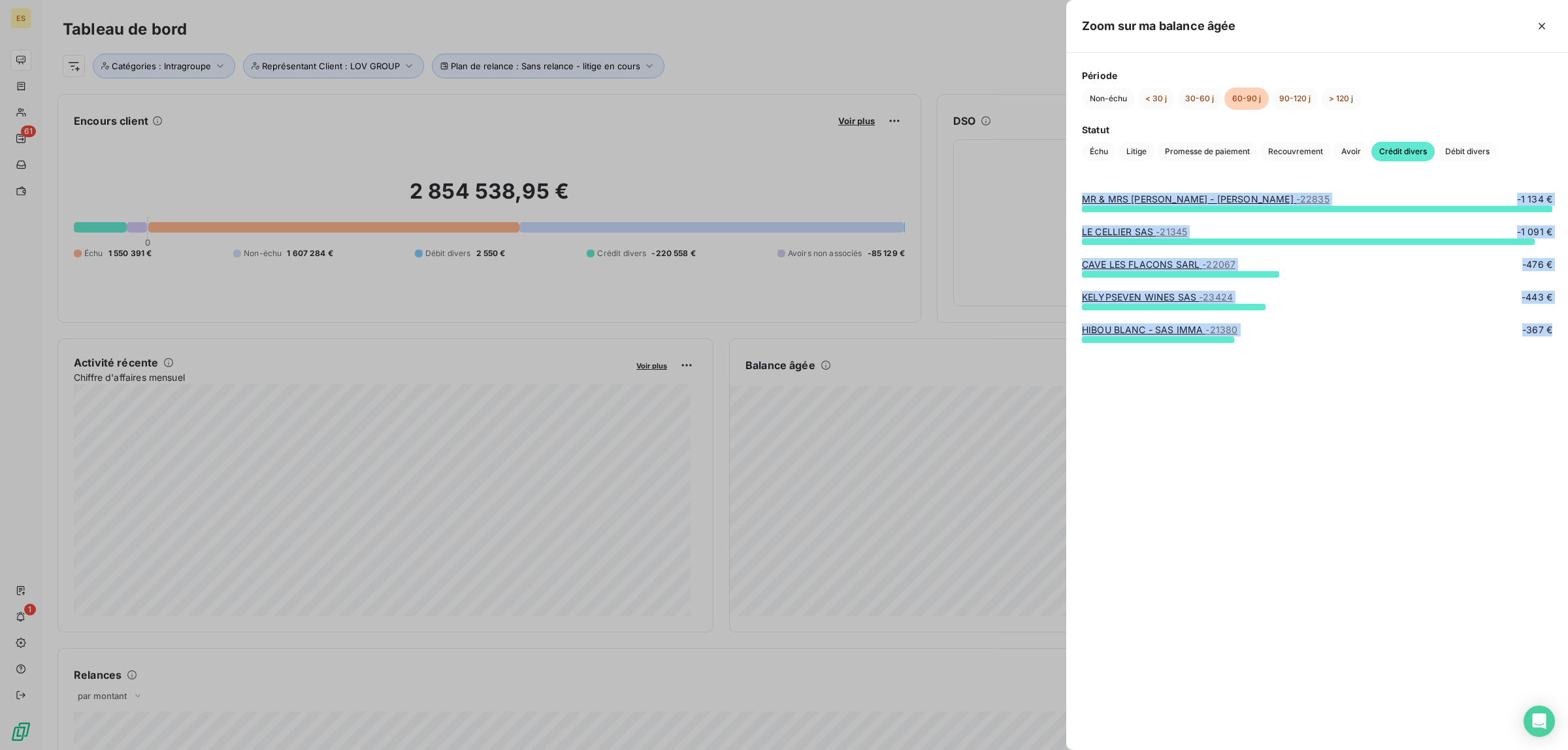
drag, startPoint x: 1083, startPoint y: 198, endPoint x: 1508, endPoint y: 343, distance: 449.1
click at [1507, 343] on div "MR & MRS [PERSON_NAME] - [PERSON_NAME] - 22835 -1 134 € LE CELLIER SAS - 21345 …" at bounding box center [1317, 463] width 502 height 573
copy div "MR & MRS [PERSON_NAME] - [PERSON_NAME] - 22835 -1 134 € LE CELLIER SAS - 21345 …"
click at [1472, 151] on span "Débit divers" at bounding box center [1467, 151] width 60 height 20
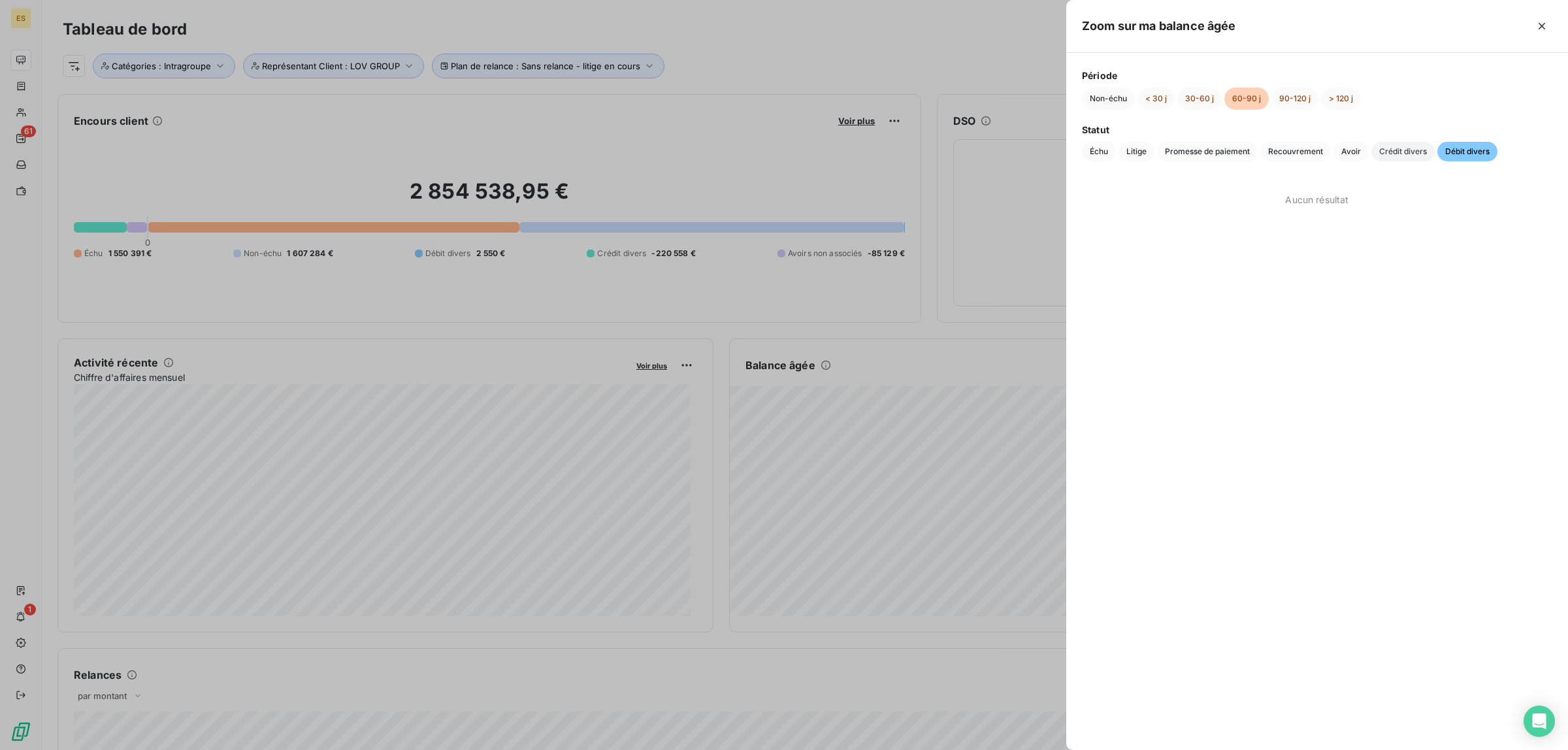
click at [1402, 148] on span "Crédit divers" at bounding box center [1403, 151] width 63 height 20
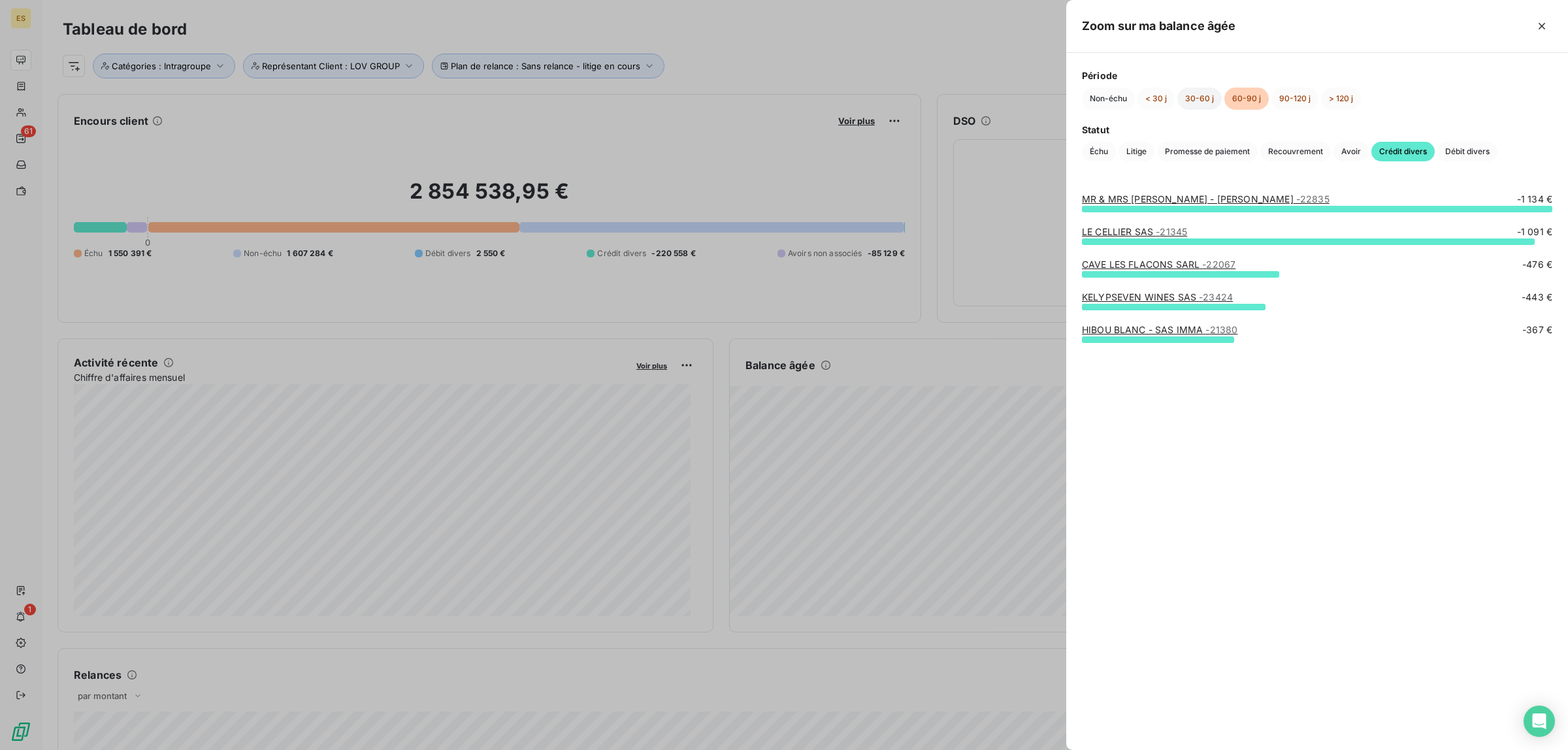
click at [1202, 94] on button "30-60 j" at bounding box center [1199, 99] width 44 height 23
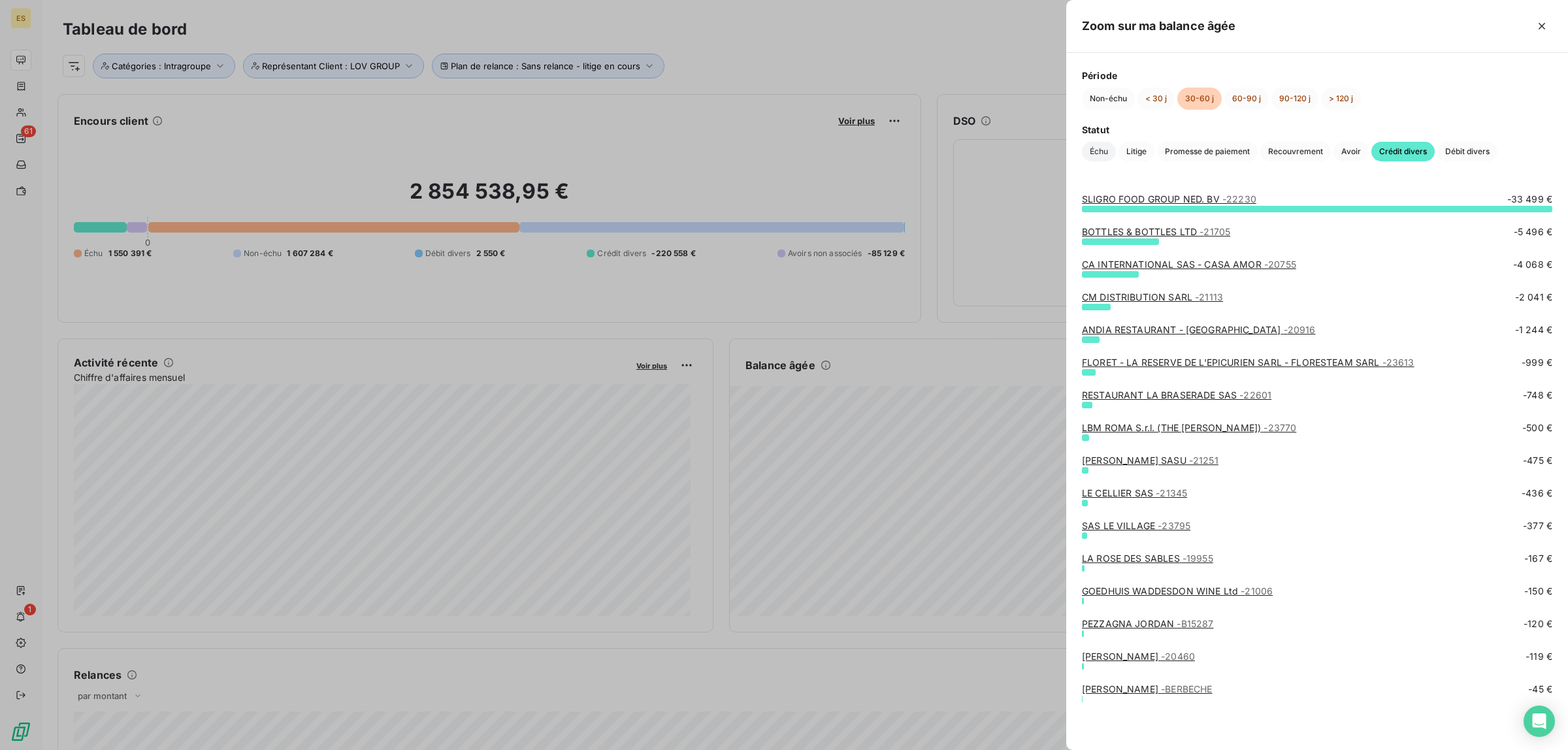
click at [1098, 149] on span "Échu" at bounding box center [1099, 151] width 34 height 20
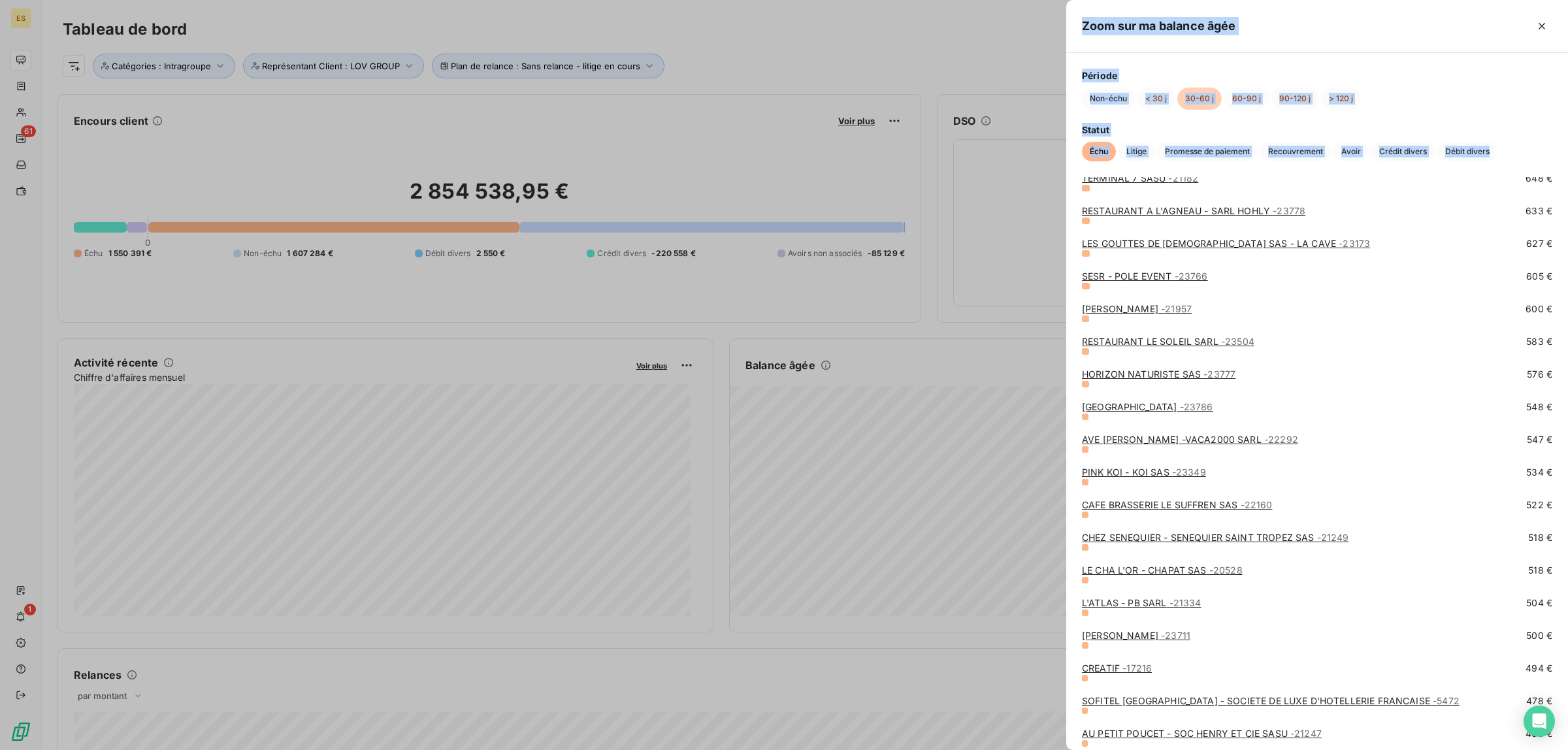
scroll to position [2479, 0]
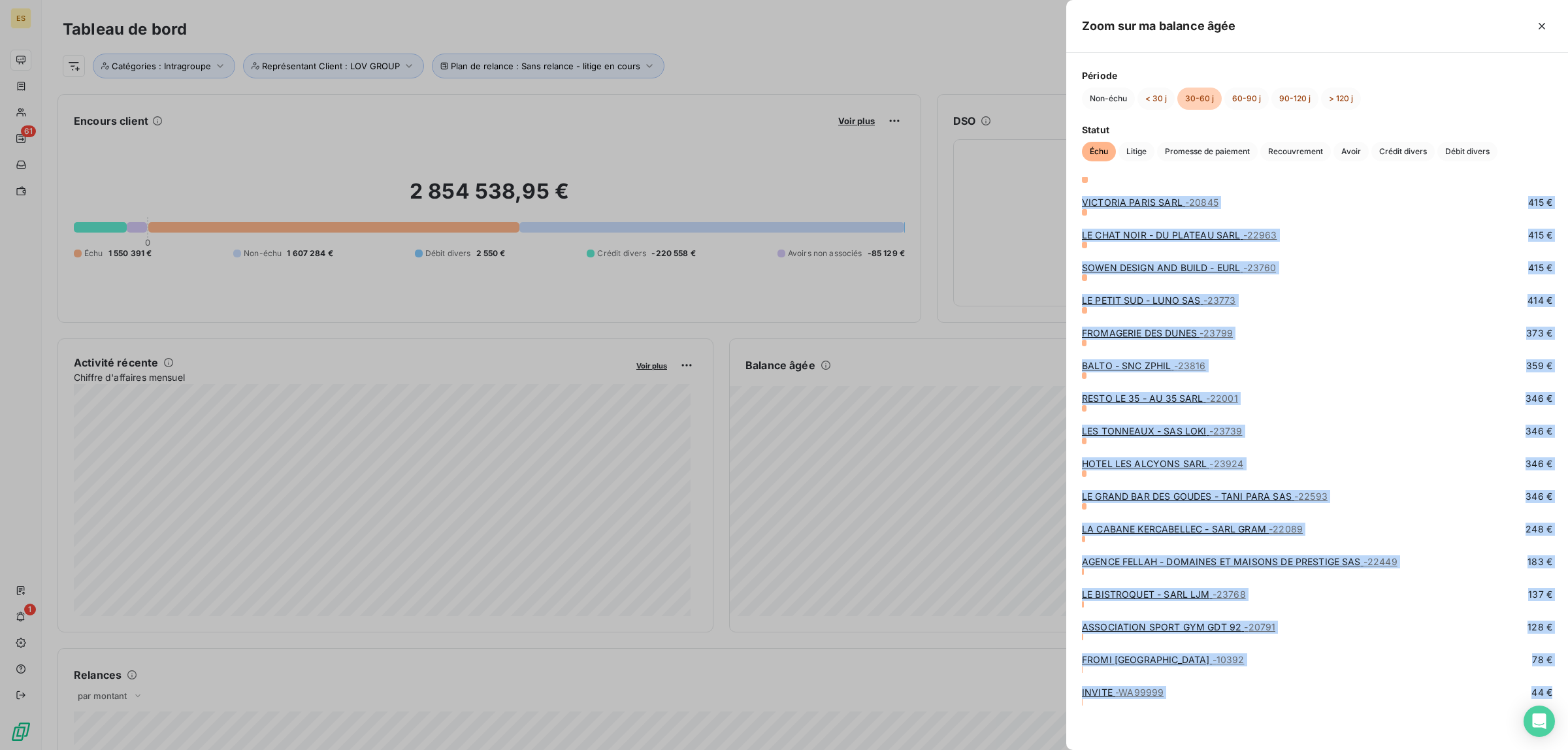
drag, startPoint x: 1082, startPoint y: 198, endPoint x: 1517, endPoint y: 715, distance: 675.7
click at [1141, 155] on span "Litige" at bounding box center [1136, 151] width 36 height 20
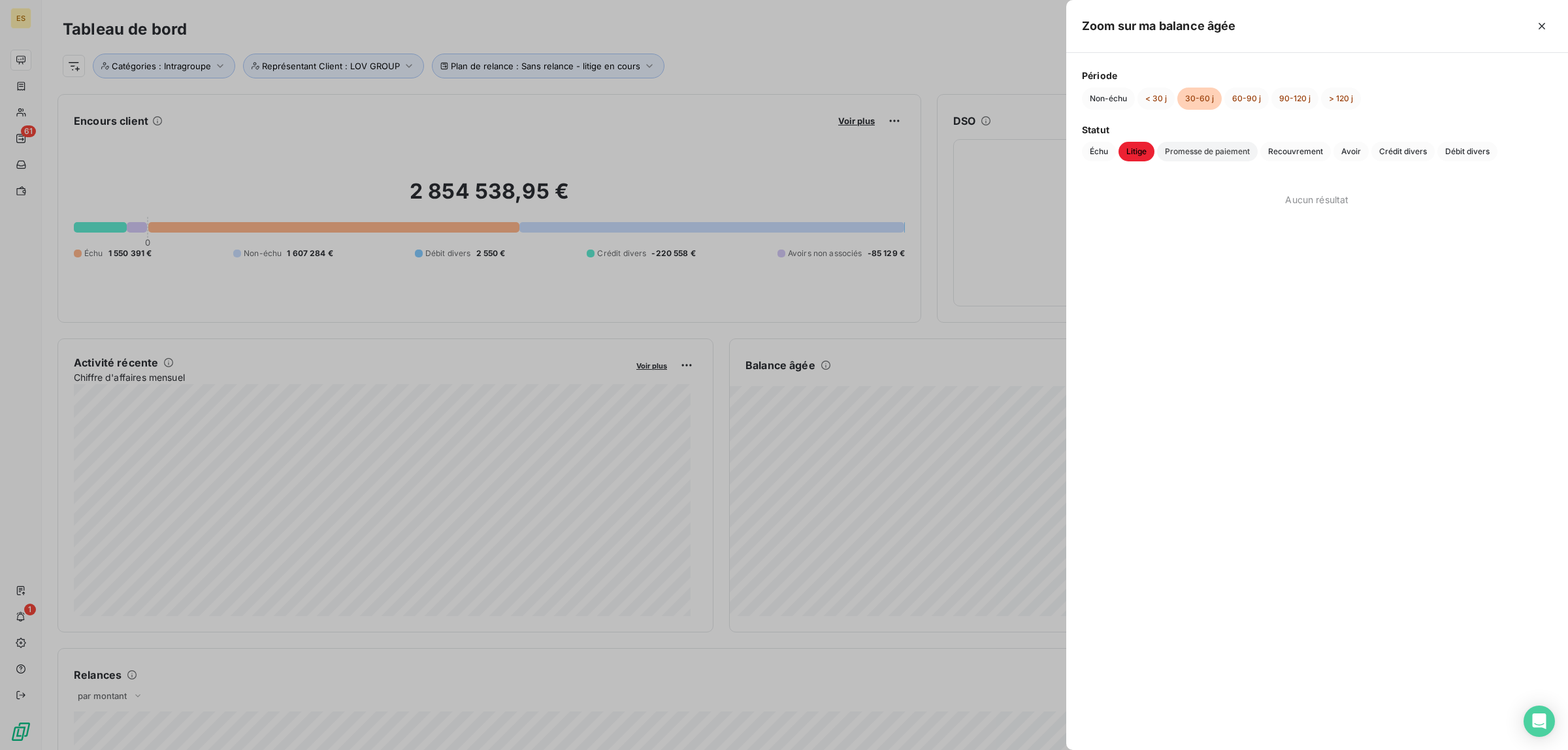
click at [1213, 155] on span "Promesse de paiement" at bounding box center [1207, 151] width 101 height 20
click at [1315, 149] on span "Recouvrement" at bounding box center [1295, 151] width 70 height 20
click at [1366, 155] on span "Avoir" at bounding box center [1351, 151] width 36 height 20
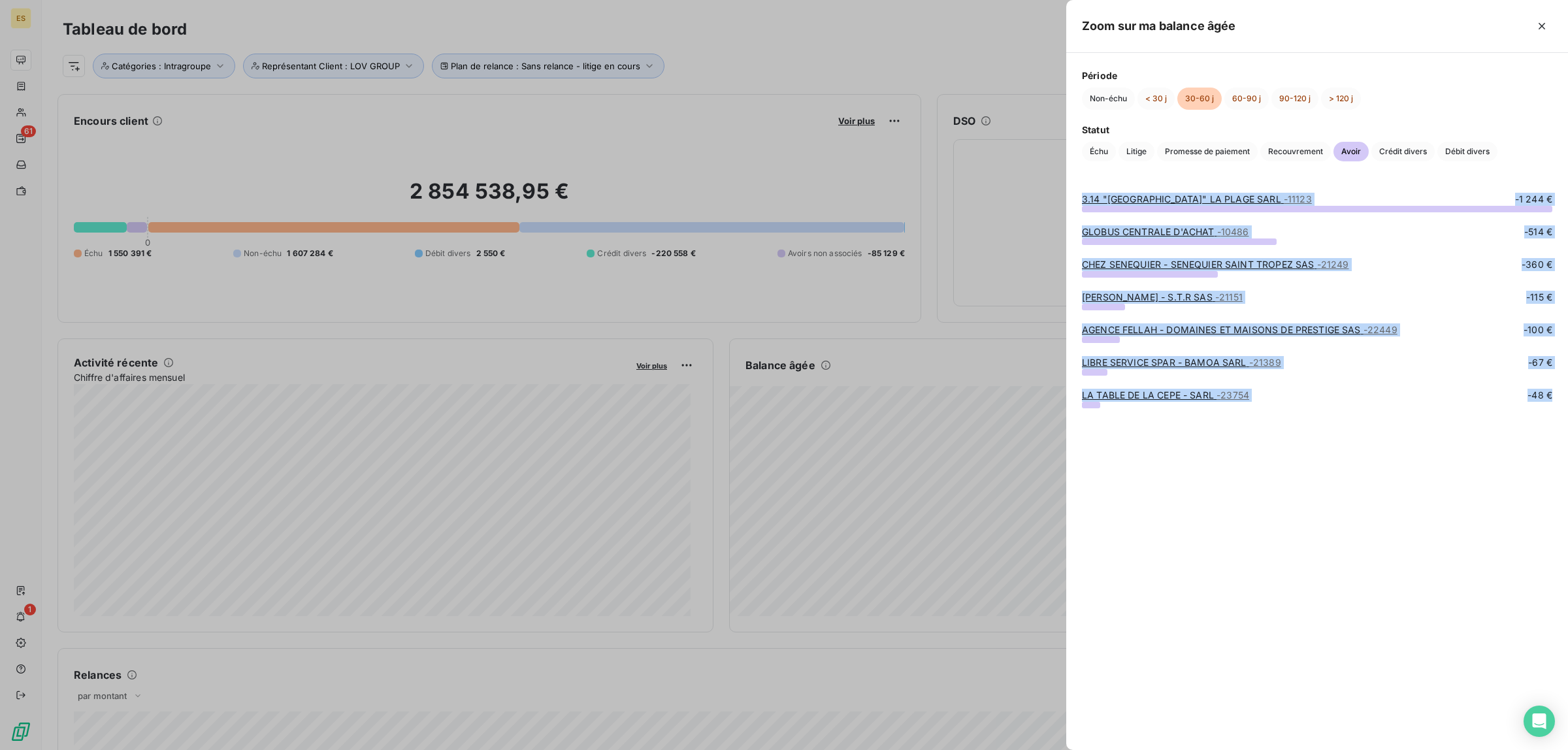
drag, startPoint x: 1082, startPoint y: 196, endPoint x: 1448, endPoint y: 427, distance: 432.8
click at [1448, 427] on div "3.14 "[GEOGRAPHIC_DATA]" LA PLAGE SARL - 11123 -1 244 € GLOBUS CENTRALE D'ACHAT…" at bounding box center [1317, 463] width 502 height 573
click at [1399, 152] on span "Crédit divers" at bounding box center [1403, 151] width 63 height 20
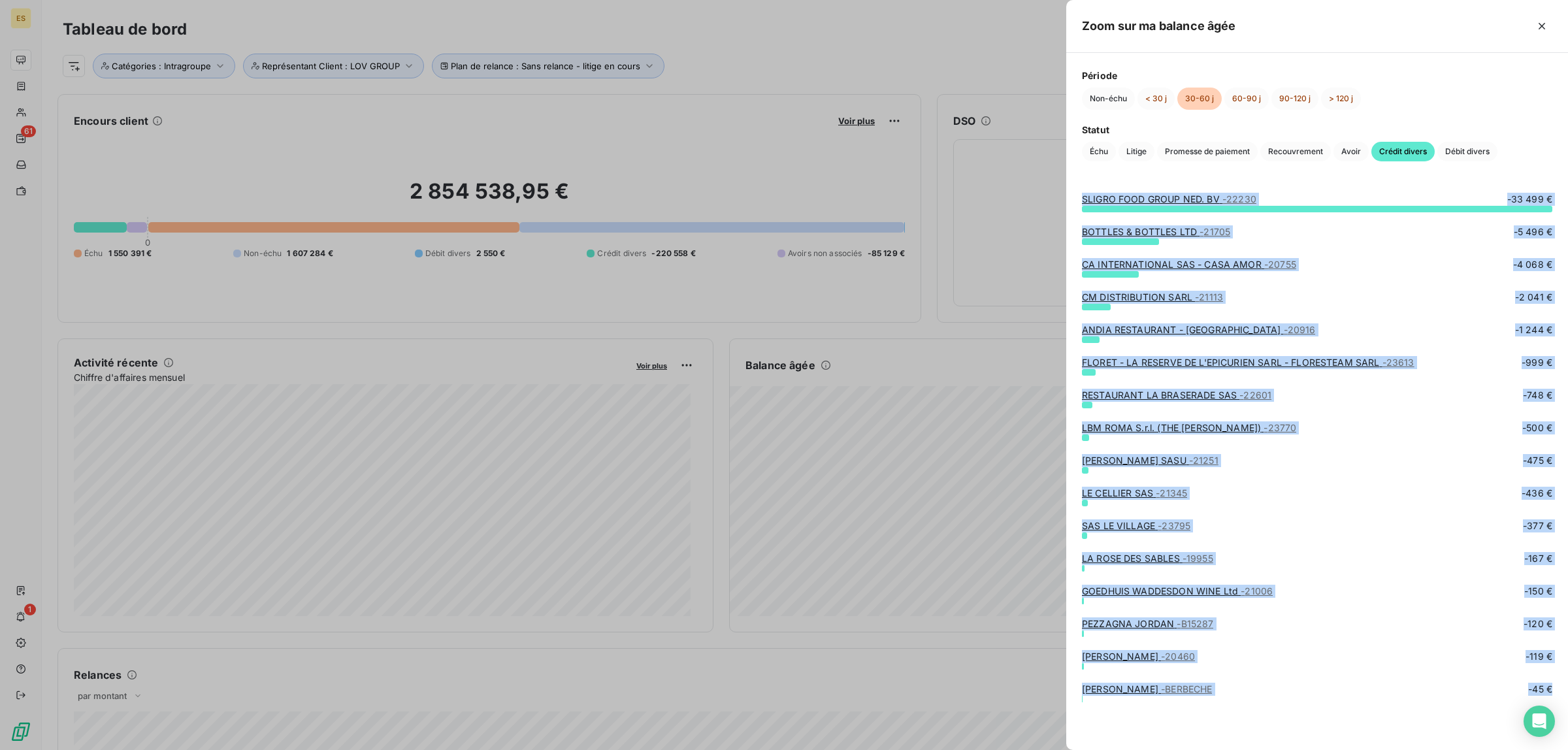
drag, startPoint x: 1086, startPoint y: 202, endPoint x: 1531, endPoint y: 701, distance: 668.6
click at [1531, 701] on div "SLIGRO FOOD GROUP NED. BV - 22230 -33 499 € BOTTLES & BOTTLES LTD - 21705 -5 49…" at bounding box center [1317, 463] width 502 height 573
click at [1478, 151] on span "Débit divers" at bounding box center [1467, 151] width 60 height 20
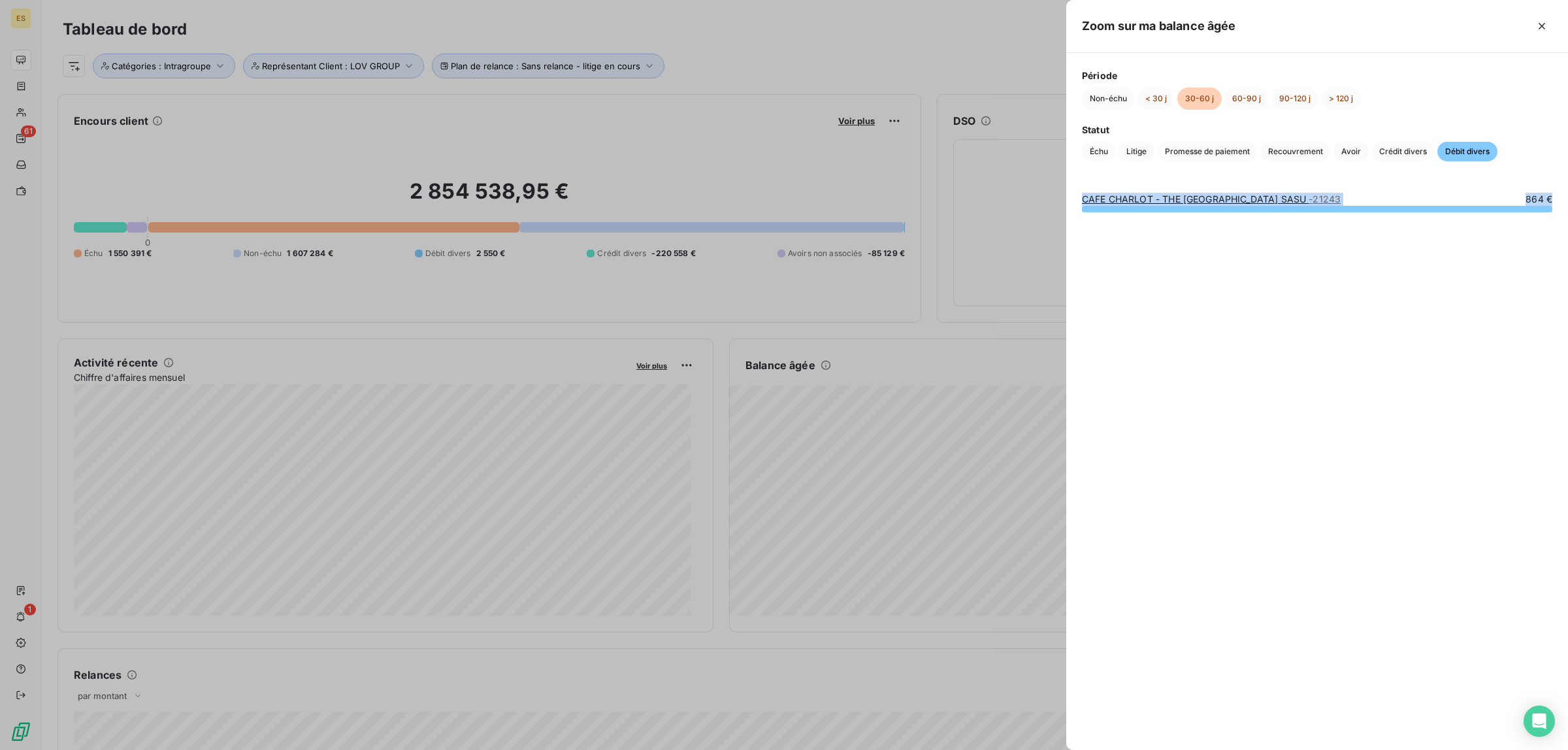
drag, startPoint x: 1115, startPoint y: 204, endPoint x: 1538, endPoint y: 229, distance: 423.7
click at [1538, 229] on div "CAFE CHARLOT - THE [GEOGRAPHIC_DATA] SASU - 21243 864 €" at bounding box center [1317, 463] width 502 height 573
click at [1162, 98] on button "< 30 j" at bounding box center [1156, 99] width 37 height 23
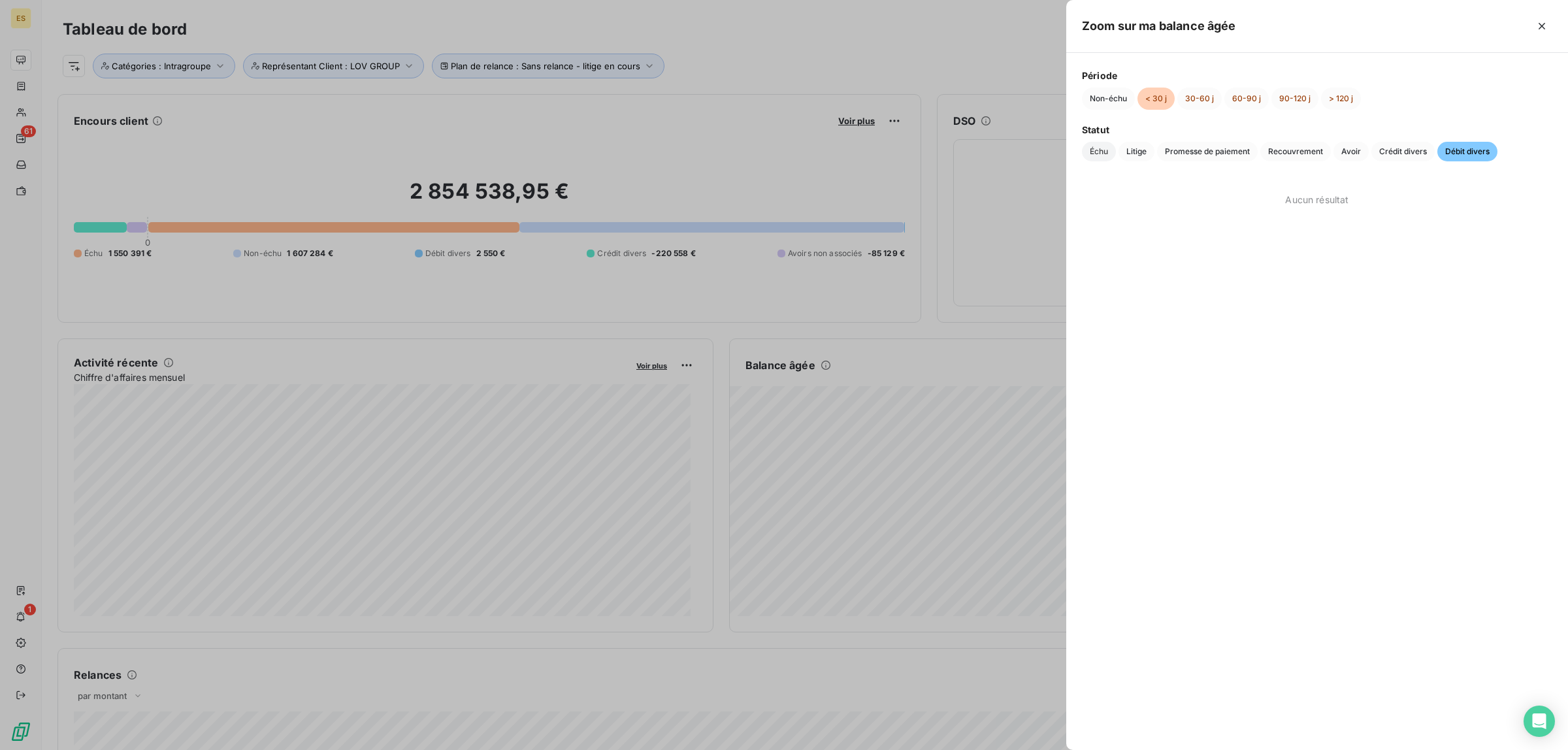
click at [1100, 149] on span "Échu" at bounding box center [1099, 151] width 34 height 20
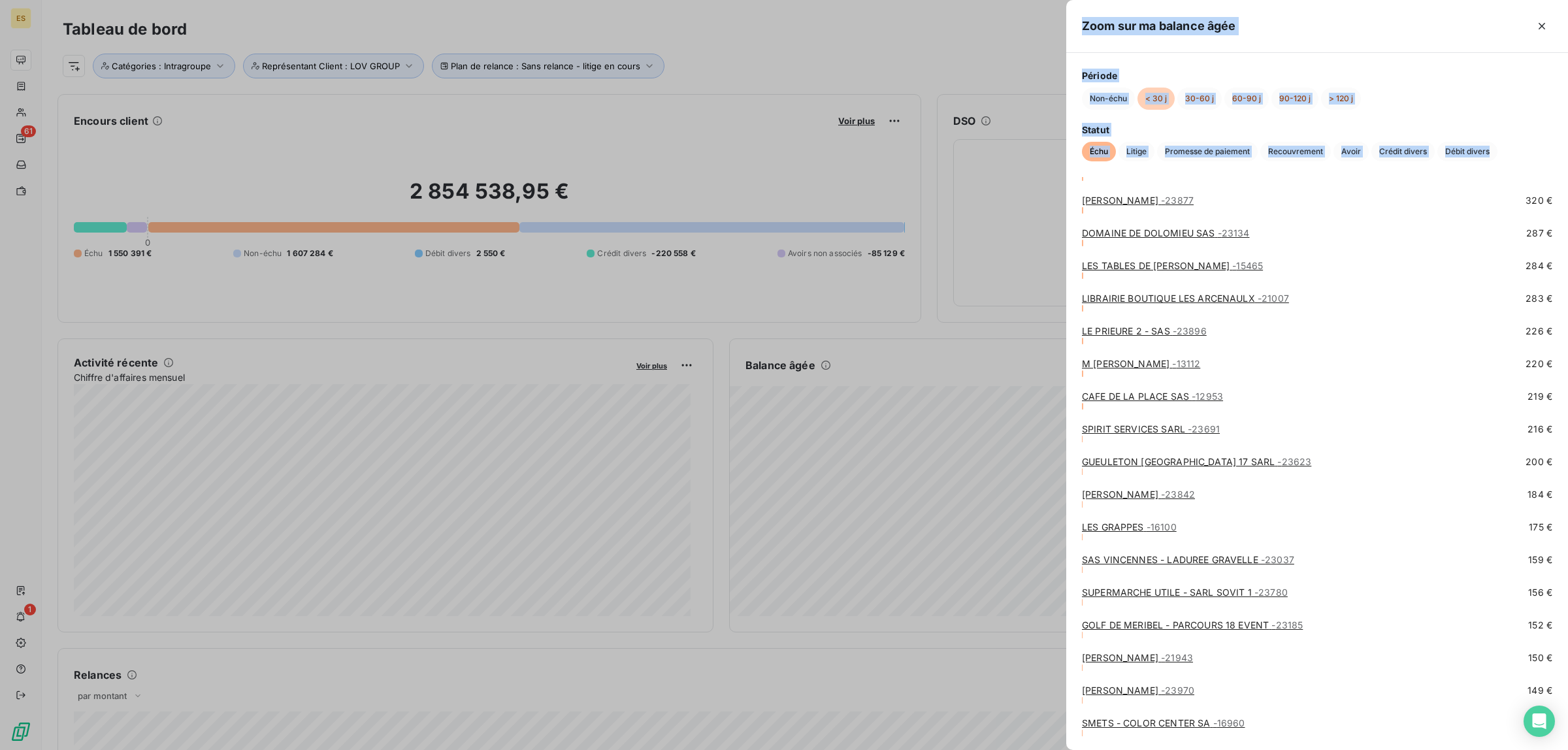
scroll to position [6988, 0]
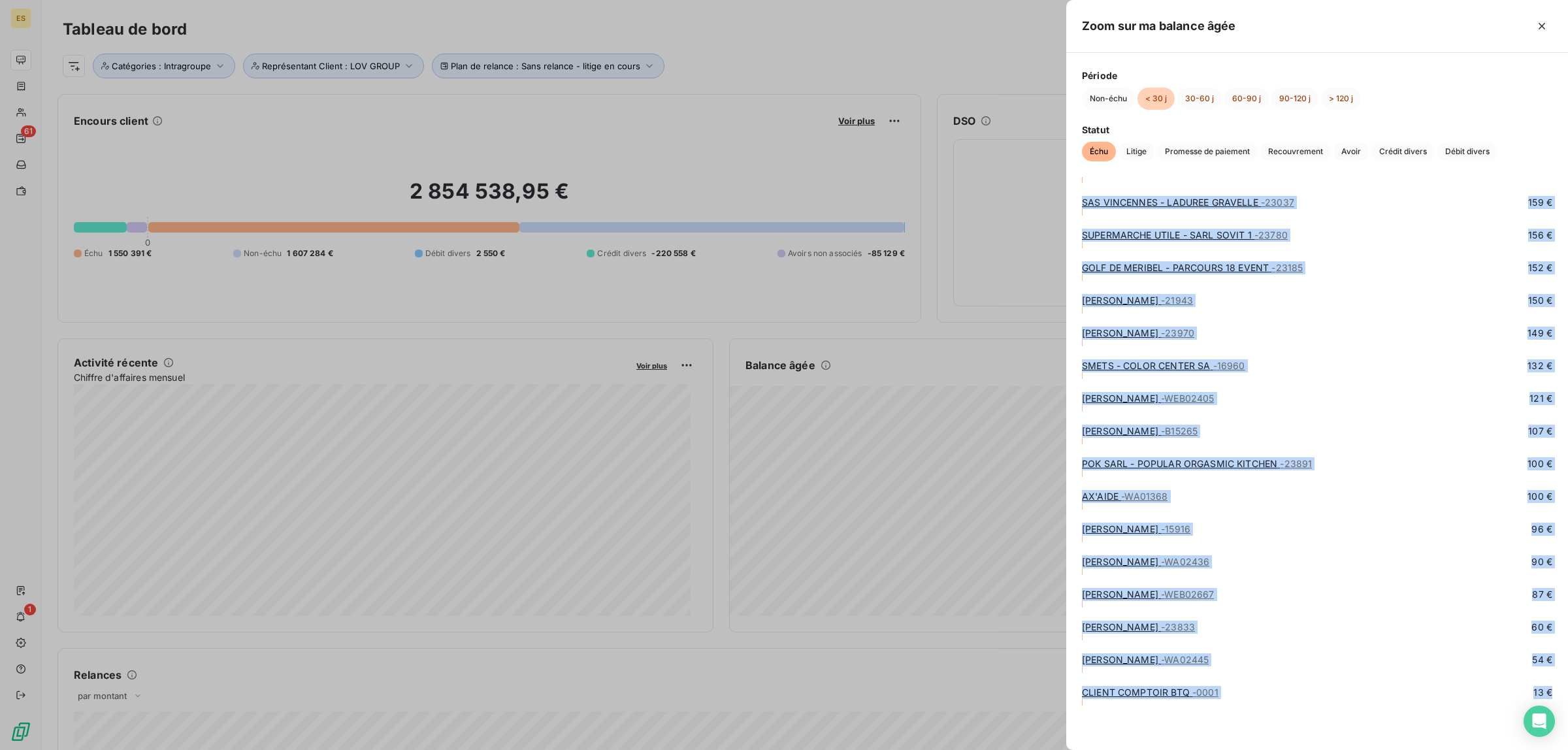
drag, startPoint x: 1075, startPoint y: 199, endPoint x: 1474, endPoint y: 719, distance: 655.4
click at [1134, 150] on span "Litige" at bounding box center [1136, 151] width 36 height 20
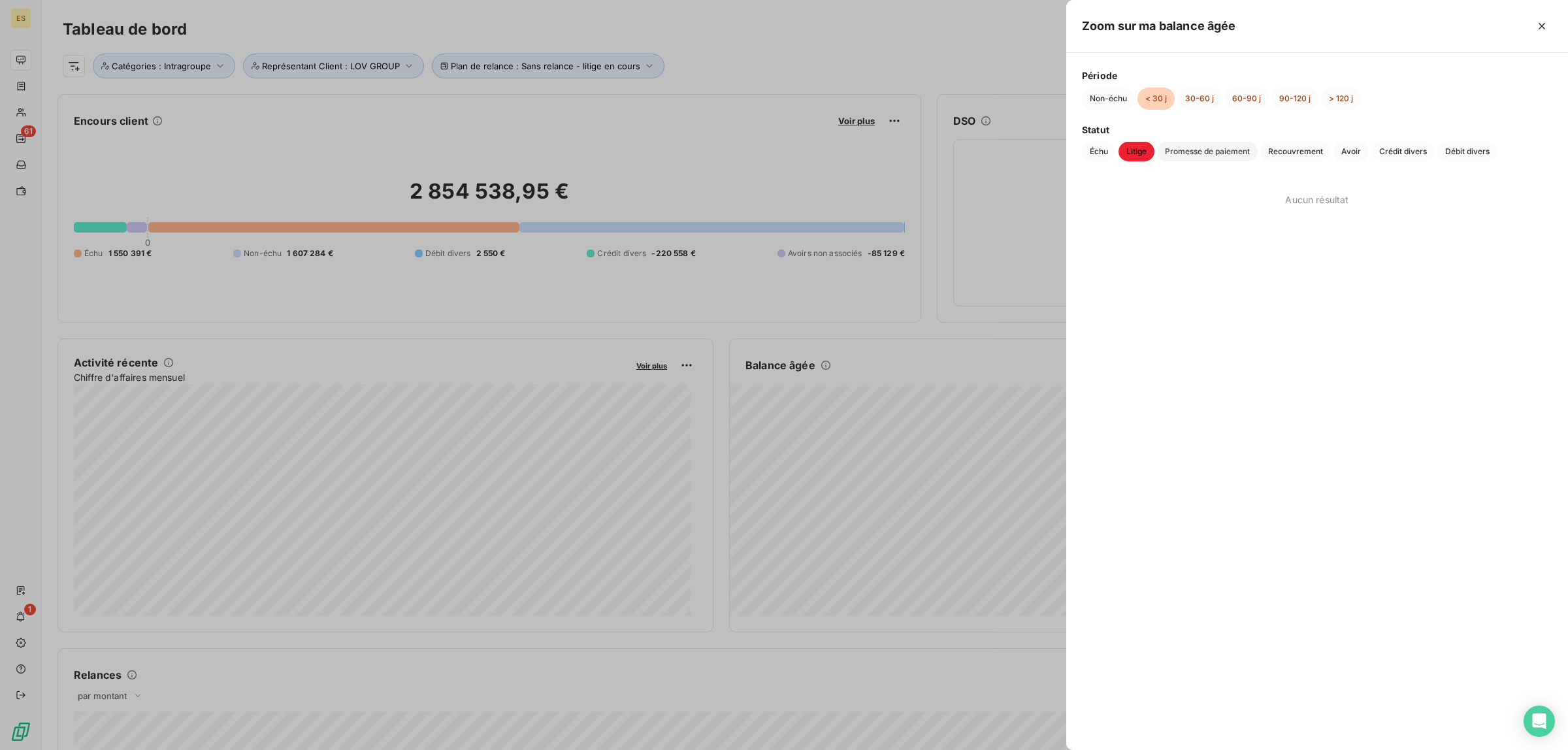
drag, startPoint x: 1204, startPoint y: 143, endPoint x: 1219, endPoint y: 143, distance: 15.0
click at [1205, 143] on span "Promesse de paiement" at bounding box center [1207, 151] width 101 height 20
drag, startPoint x: 1307, startPoint y: 152, endPoint x: 1322, endPoint y: 155, distance: 15.3
click at [1308, 154] on span "Recouvrement" at bounding box center [1295, 151] width 70 height 20
drag, startPoint x: 1359, startPoint y: 152, endPoint x: 1369, endPoint y: 150, distance: 10.2
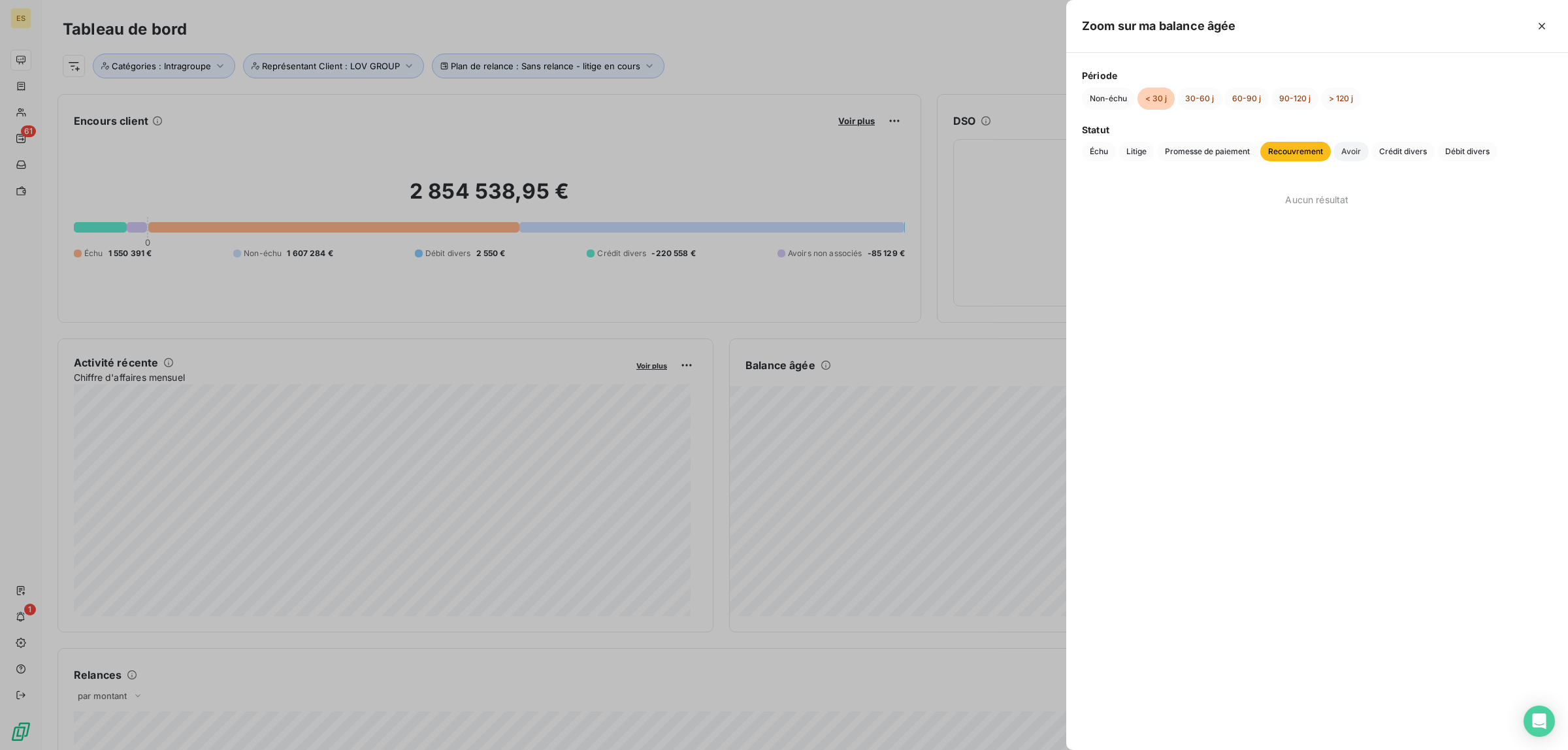
click at [1359, 154] on span "Avoir" at bounding box center [1351, 151] width 36 height 20
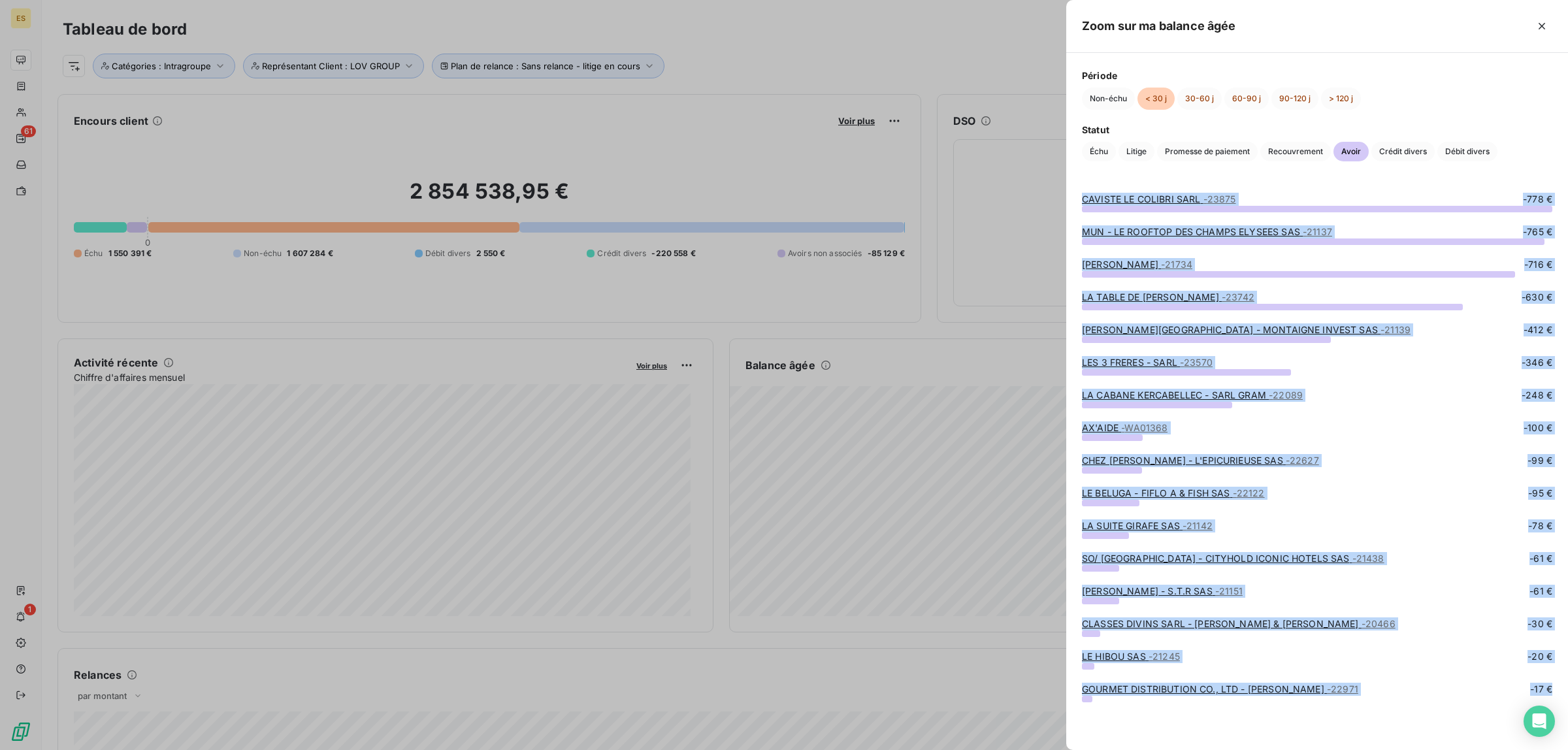
drag, startPoint x: 1080, startPoint y: 200, endPoint x: 1503, endPoint y: 701, distance: 655.7
click at [1503, 701] on div "CAVISTE LE COLIBRI SARL - 23875 -778 € MUN - LE ROOFTOP DES CHAMPS ELYSEES SAS …" at bounding box center [1317, 463] width 502 height 573
click at [1402, 154] on span "Crédit divers" at bounding box center [1403, 151] width 63 height 20
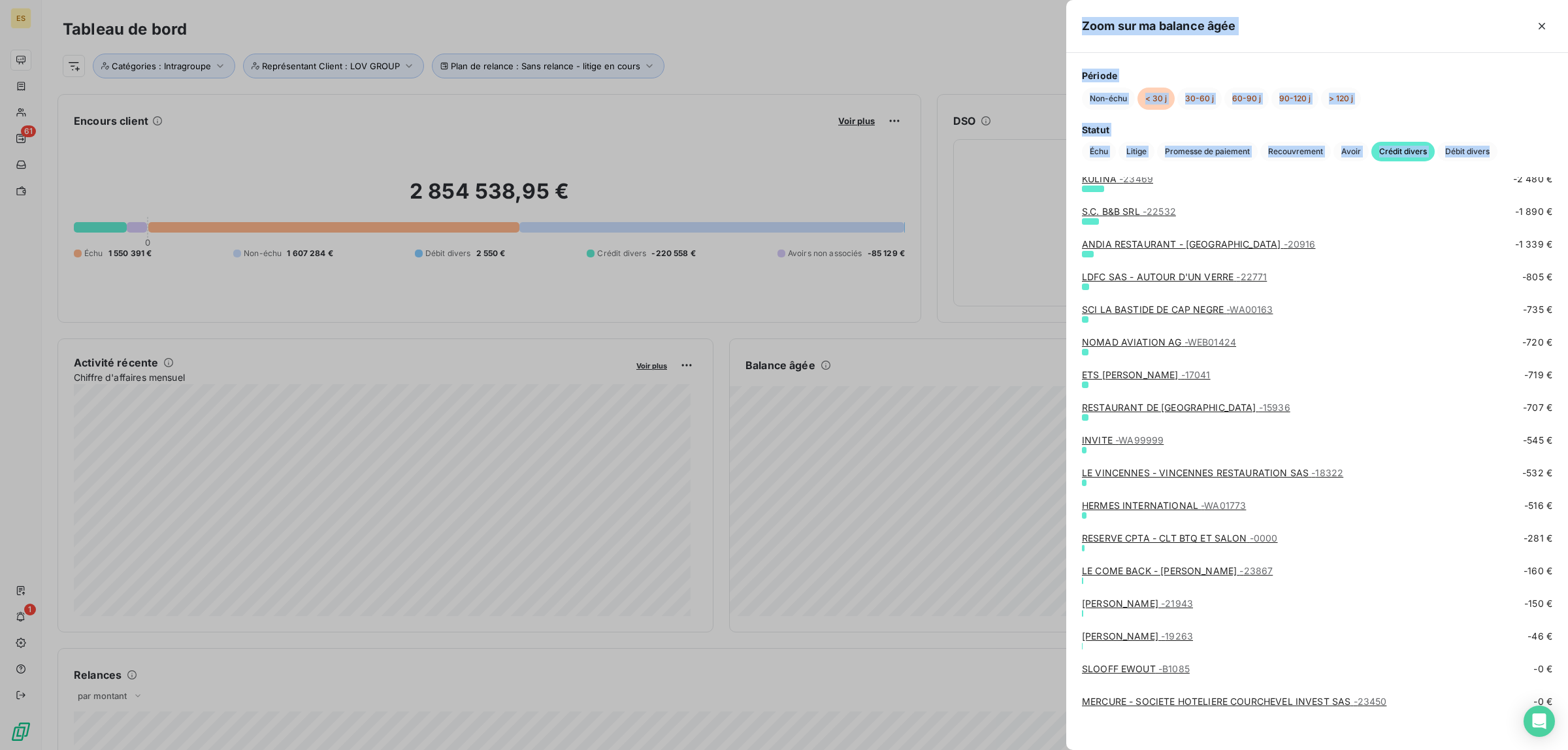
scroll to position [160, 0]
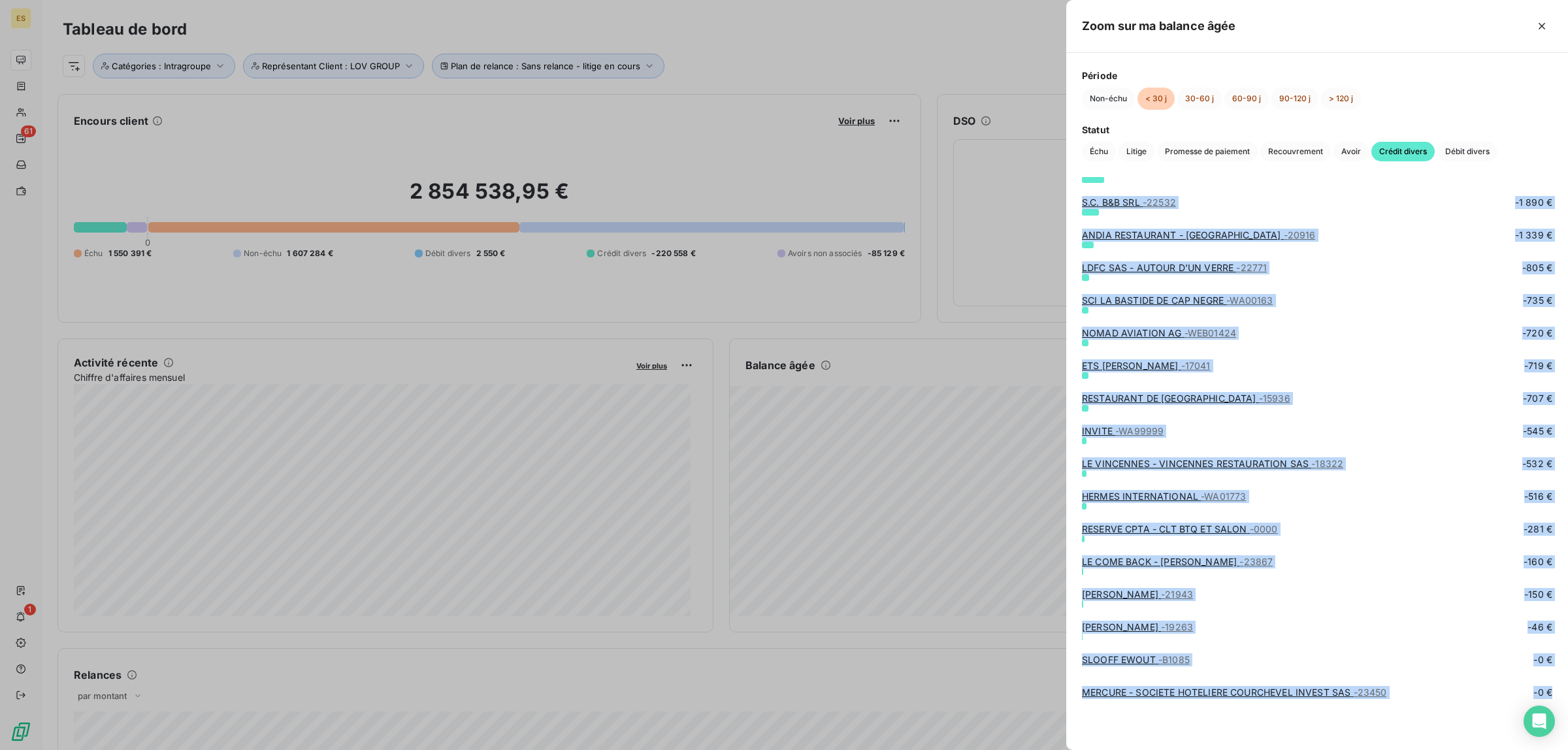
drag, startPoint x: 1077, startPoint y: 195, endPoint x: 1345, endPoint y: 719, distance: 588.6
click at [1345, 590] on div "SLIGRO FOOD GROUP NED. BV - 22230 -52 939 € MYUNGBO INC - 14980 -35 820 € [PERS…" at bounding box center [1317, 303] width 502 height 573
click at [1469, 150] on span "Débit divers" at bounding box center [1467, 151] width 60 height 20
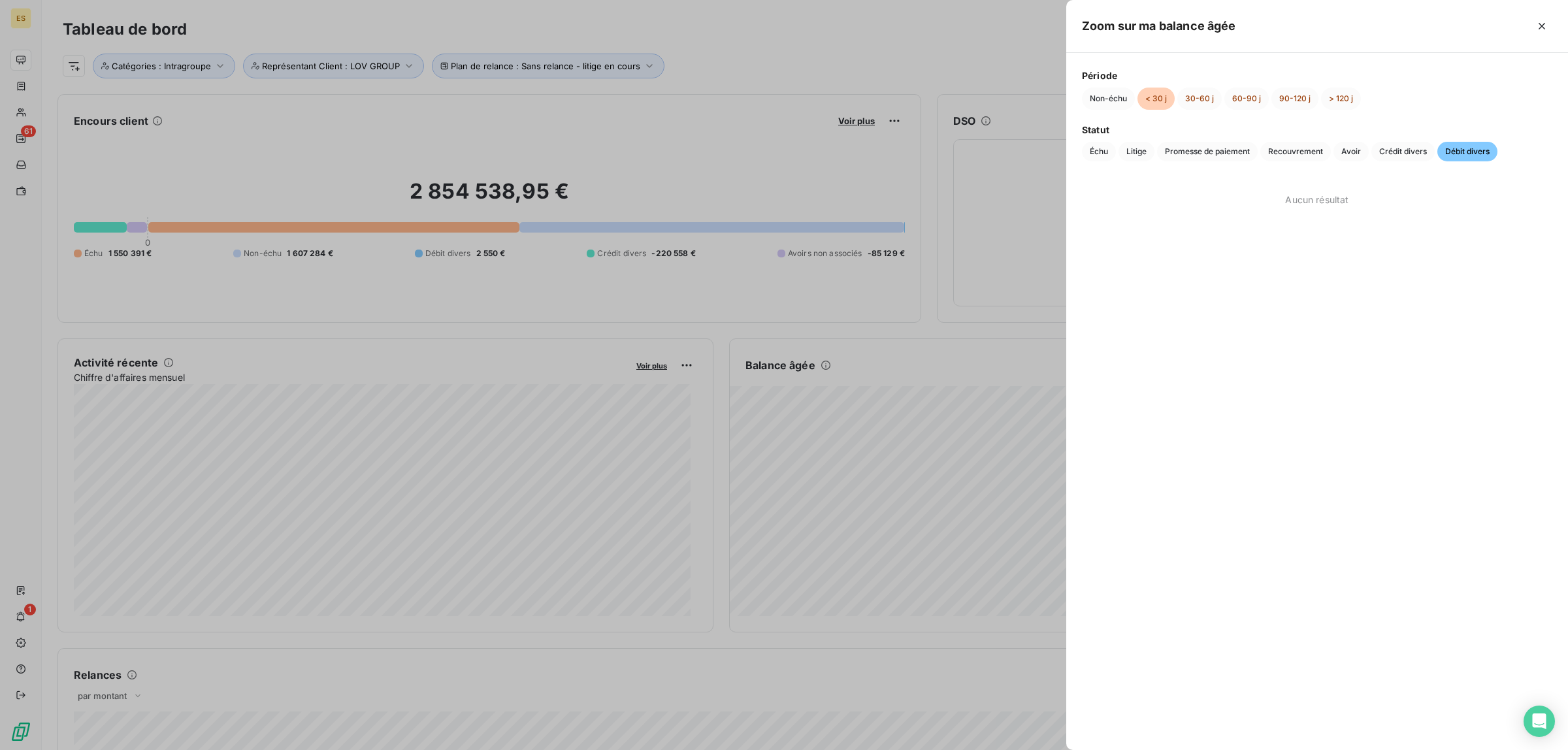
scroll to position [0, 0]
click at [1093, 91] on button "Non-échu" at bounding box center [1108, 99] width 53 height 23
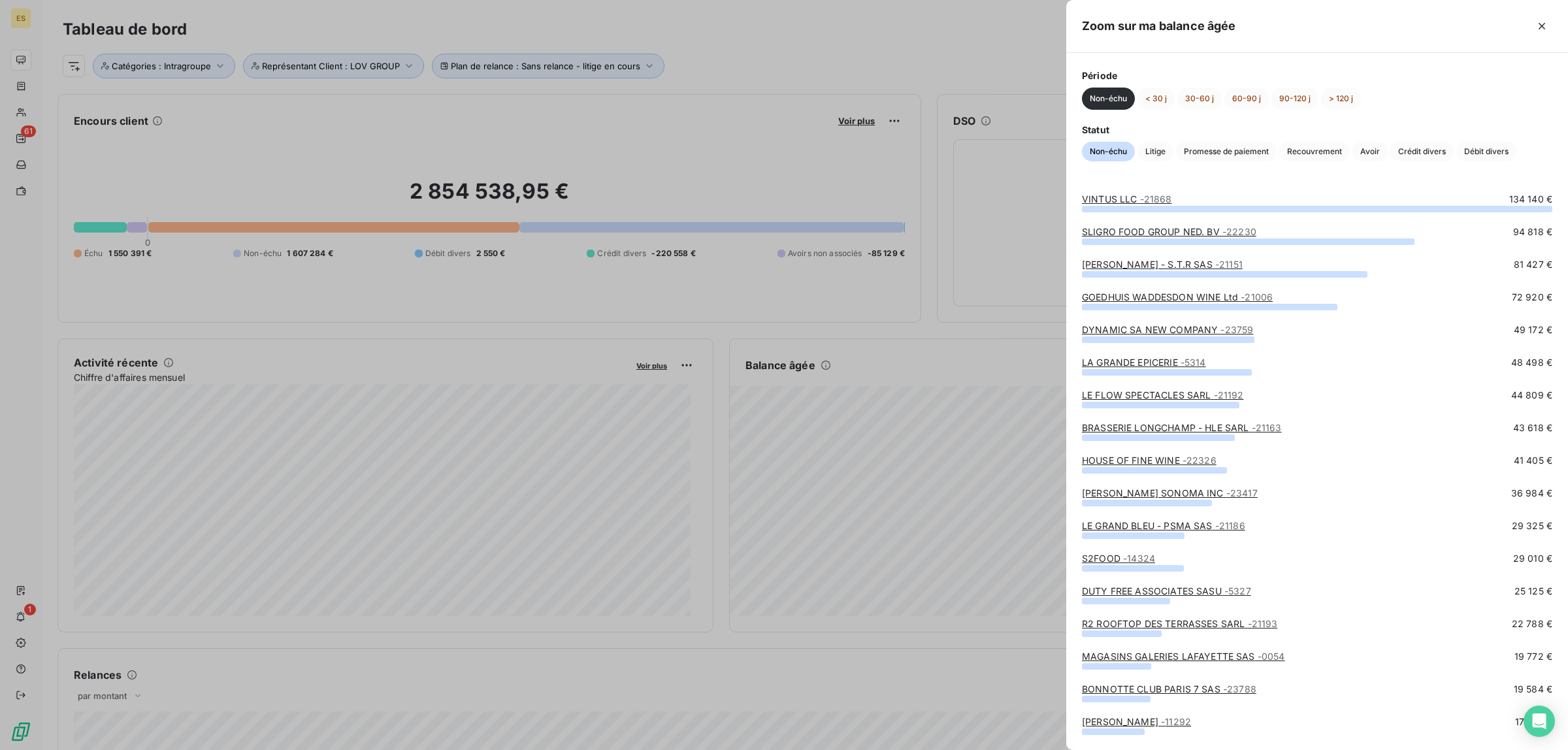
click at [880, 579] on div at bounding box center [784, 375] width 1568 height 750
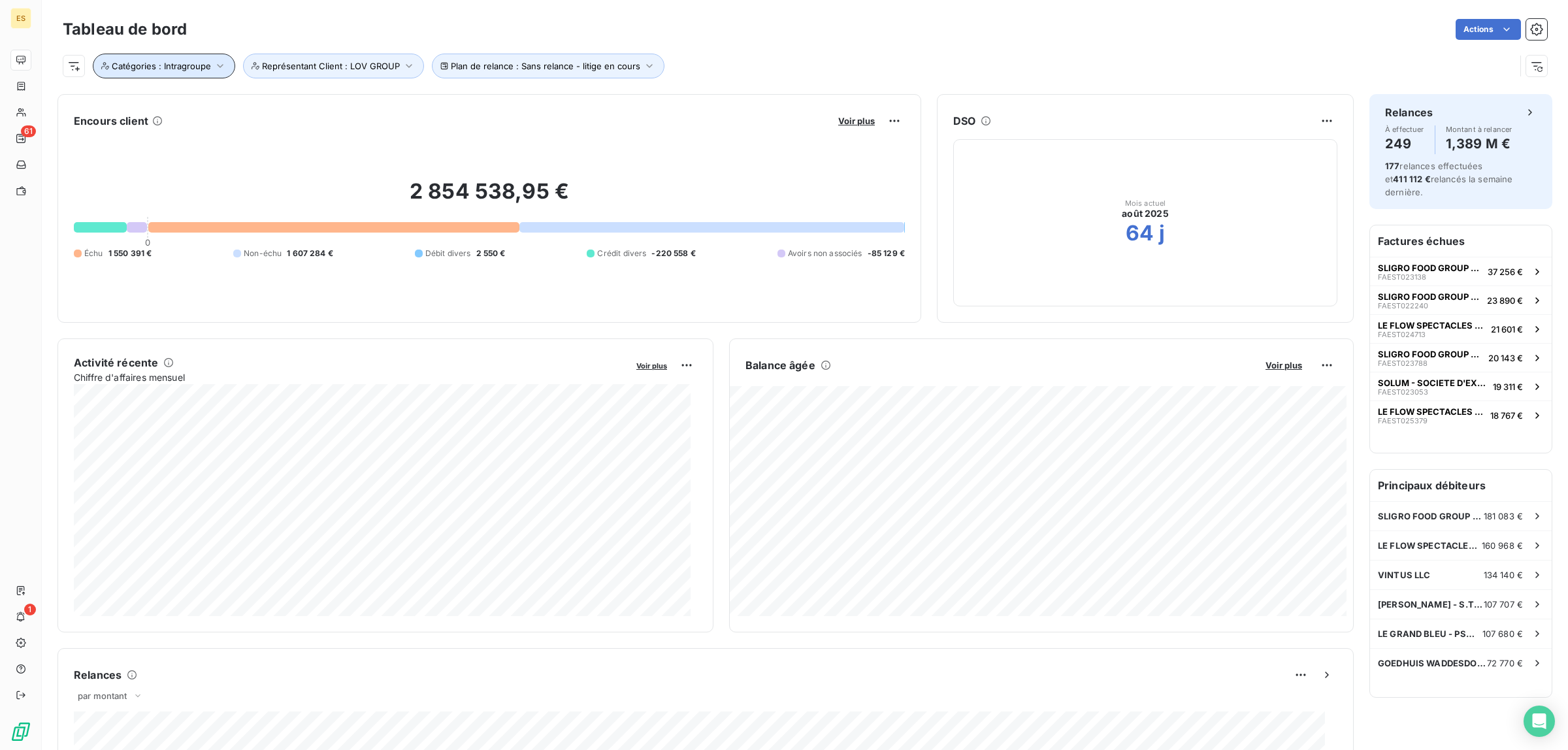
click at [186, 56] on button "Catégories : Intragroupe" at bounding box center [164, 66] width 143 height 25
click at [212, 96] on span "Ne contient pas" at bounding box center [199, 99] width 70 height 11
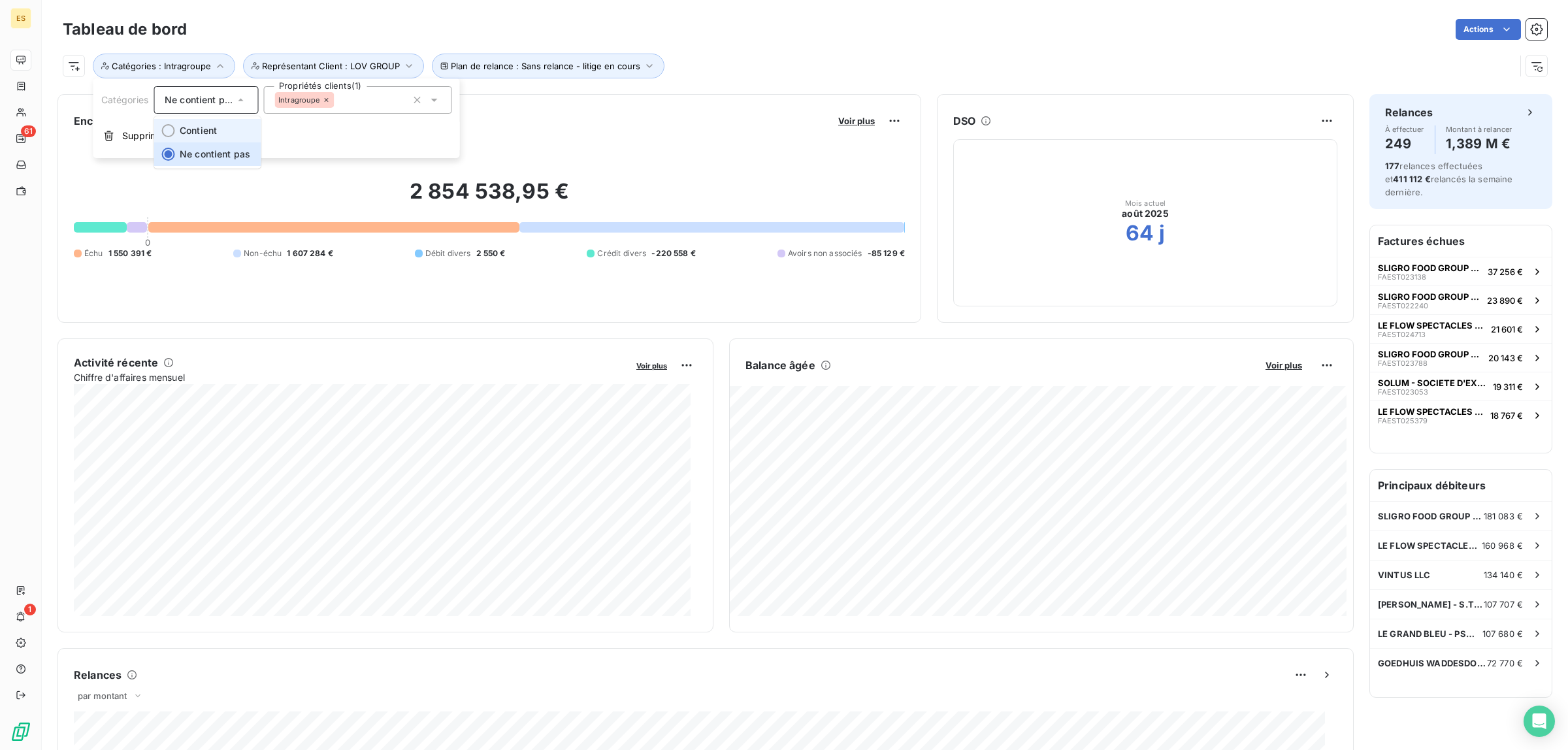
click at [225, 131] on li "Contient" at bounding box center [207, 130] width 107 height 23
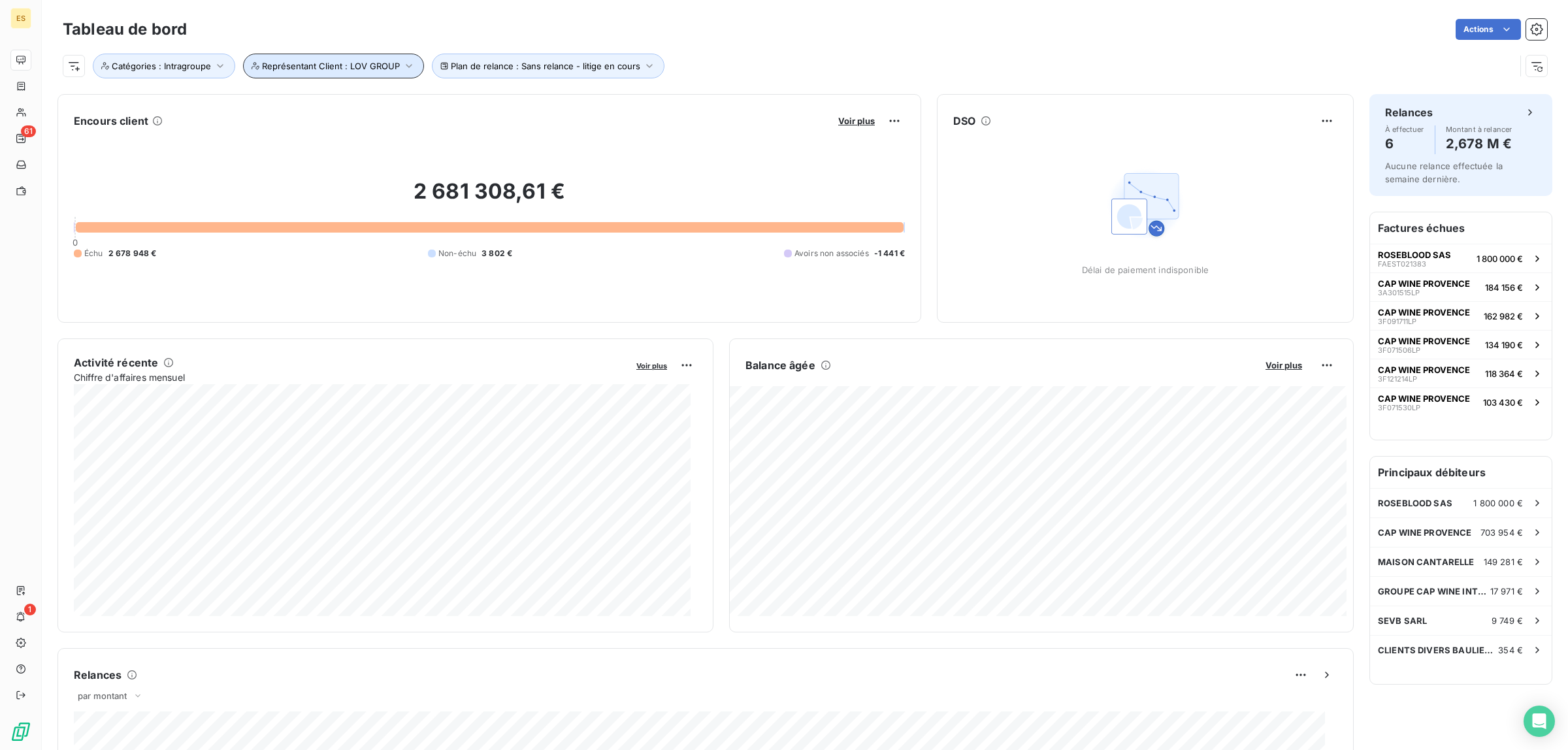
click at [353, 63] on span "Représentant Client : LOV GROUP" at bounding box center [330, 66] width 138 height 10
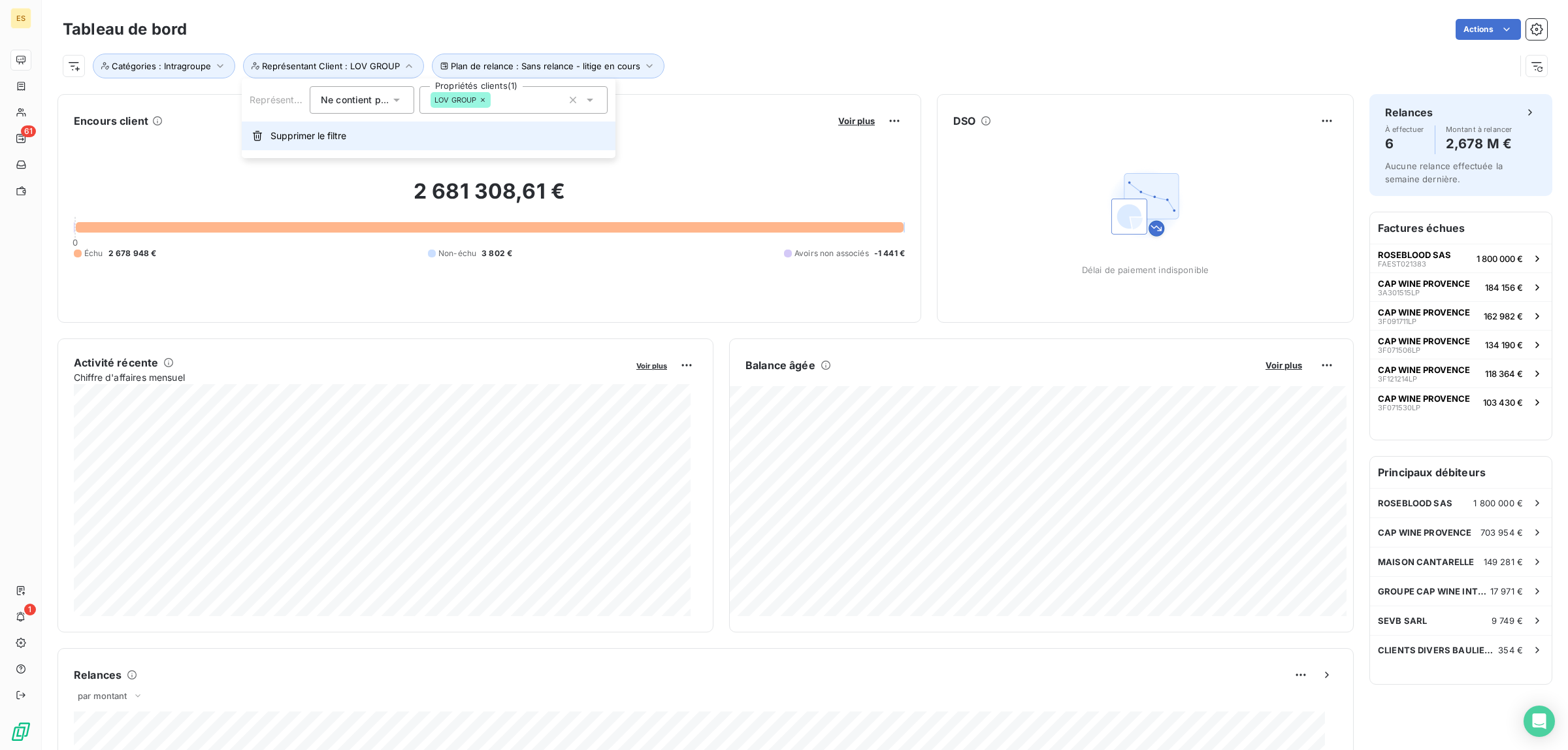
click at [301, 129] on span "Supprimer le filtre" at bounding box center [308, 136] width 76 height 13
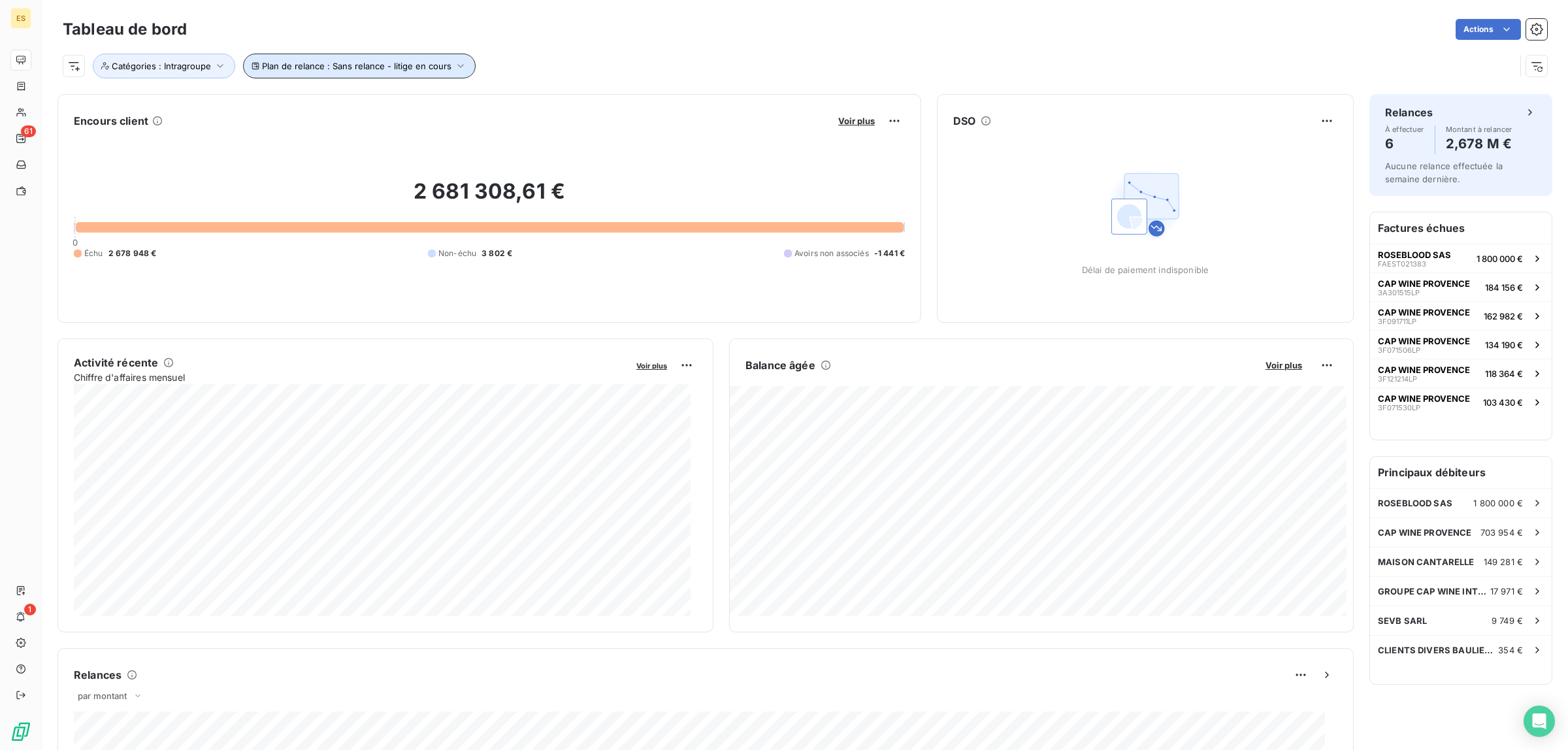
click at [322, 72] on button "Plan de relance : Sans relance - litige en cours" at bounding box center [360, 66] width 233 height 25
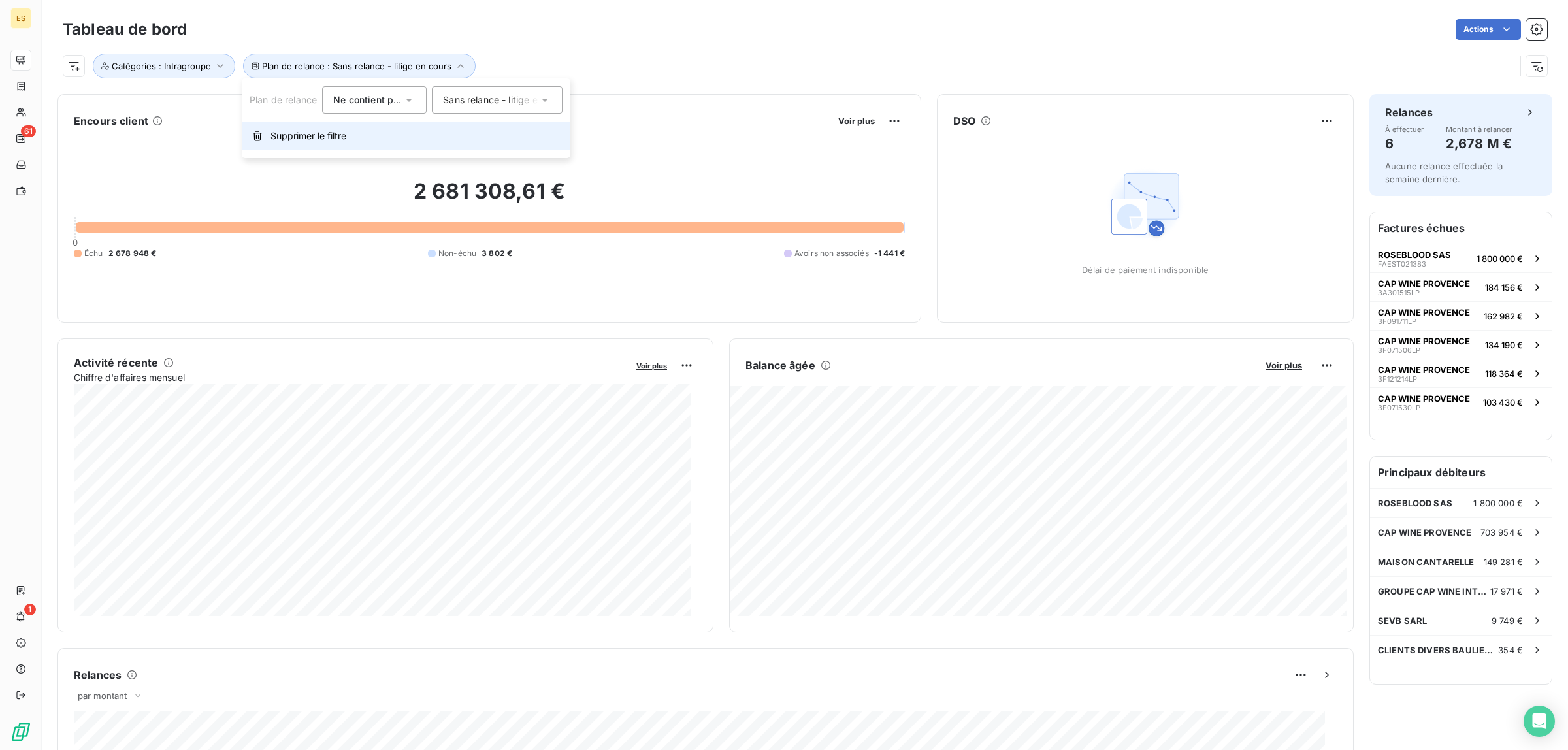
click at [296, 132] on span "Supprimer le filtre" at bounding box center [308, 136] width 76 height 13
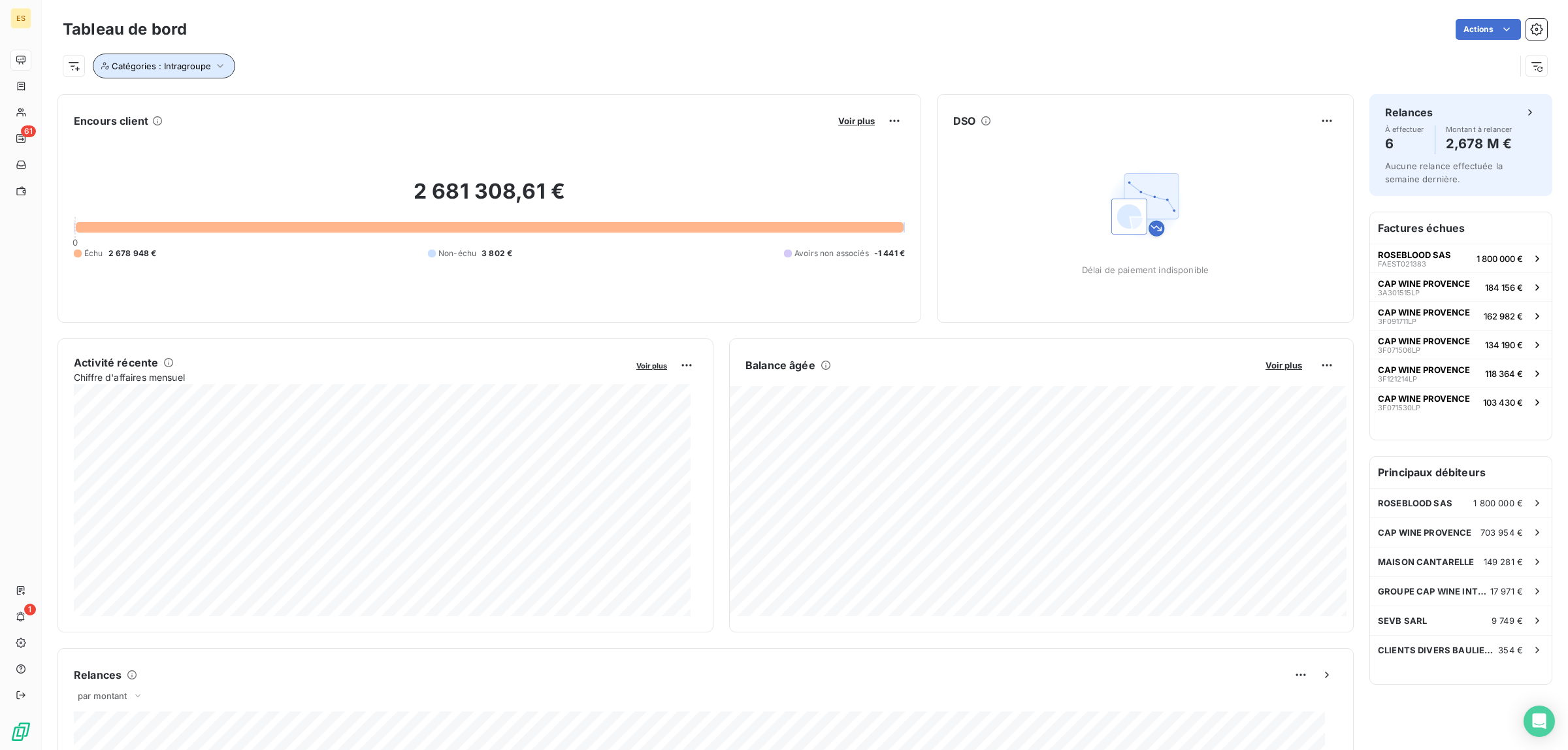
click at [158, 67] on span "Catégories : Intragroupe" at bounding box center [162, 66] width 99 height 10
click at [162, 75] on button "Catégories : Intragroupe" at bounding box center [164, 66] width 143 height 25
click at [186, 70] on span "Catégories : Intragroupe" at bounding box center [162, 66] width 99 height 10
click at [178, 67] on span "Catégories : Intragroupe" at bounding box center [162, 66] width 99 height 10
click at [620, 79] on div "Tableau de bord Actions Catégories : Intragroupe" at bounding box center [805, 43] width 1526 height 86
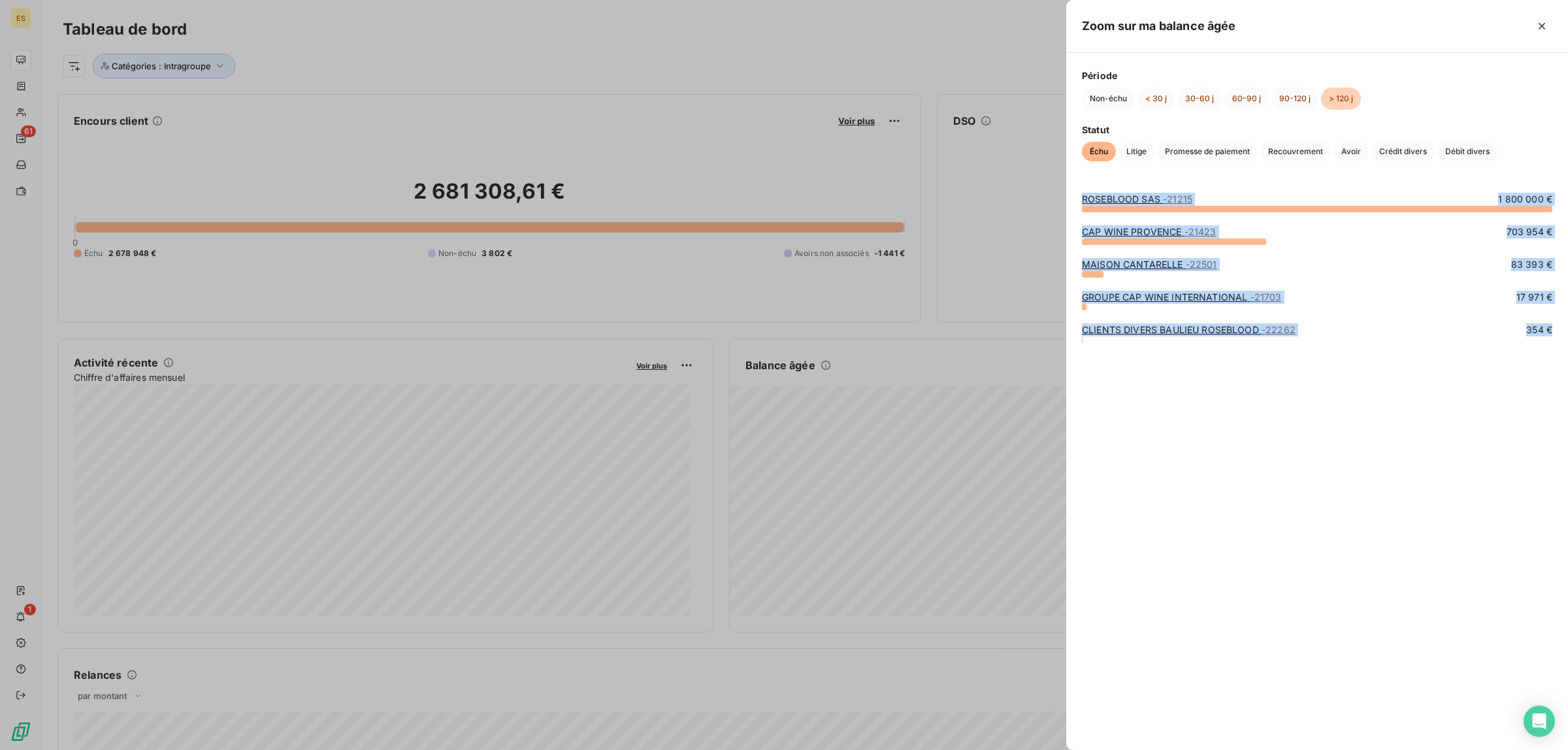
drag, startPoint x: 1075, startPoint y: 199, endPoint x: 1510, endPoint y: 368, distance: 466.7
click at [1510, 368] on div "ROSEBLOOD SAS - 21215 1 800 000 € [GEOGRAPHIC_DATA] - 21423 703 954 € MAISON CA…" at bounding box center [1317, 463] width 502 height 573
click at [1146, 147] on span "Litige" at bounding box center [1136, 151] width 36 height 20
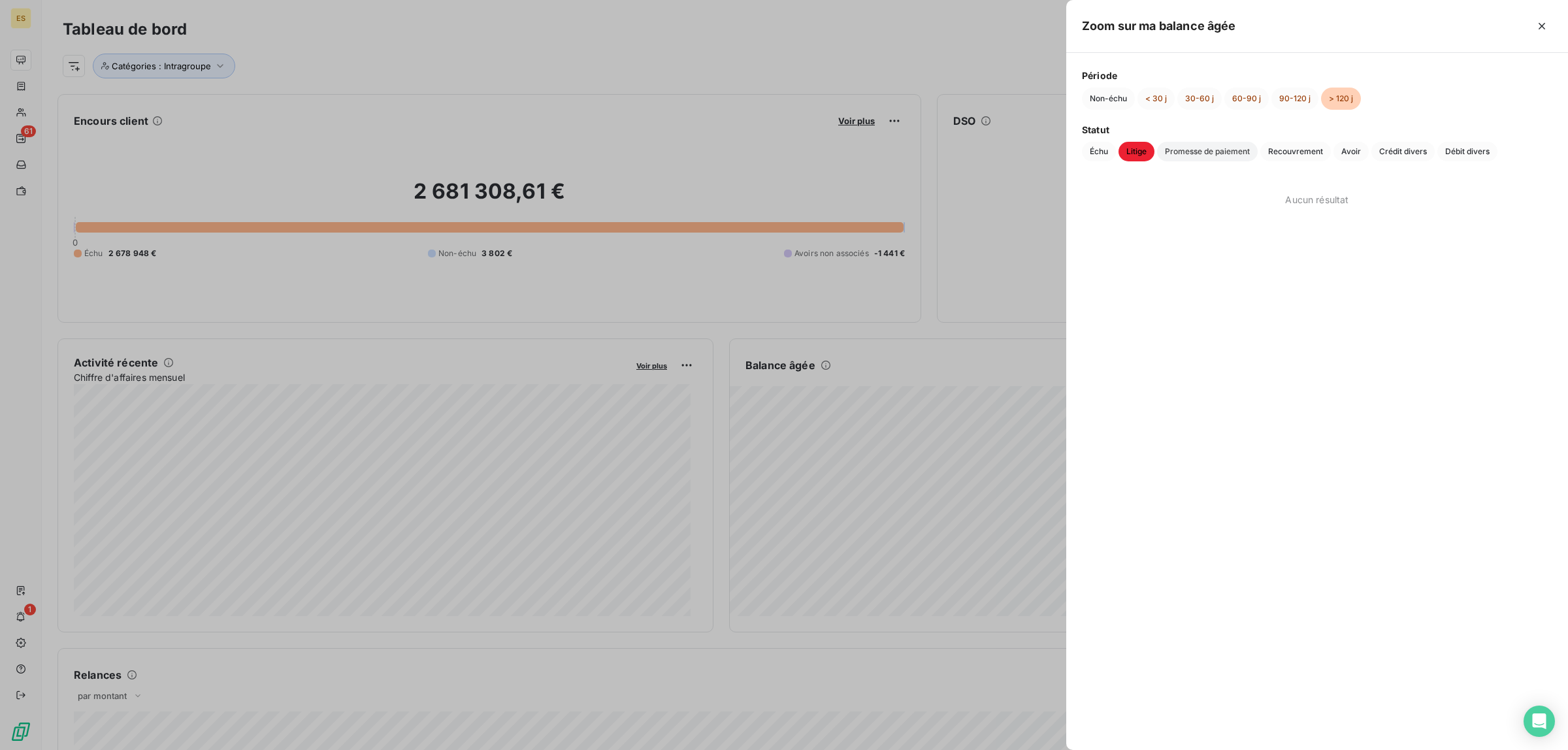
drag, startPoint x: 1197, startPoint y: 151, endPoint x: 1241, endPoint y: 149, distance: 44.0
click at [1199, 154] on span "Promesse de paiement" at bounding box center [1207, 151] width 101 height 20
click at [1322, 148] on span "Recouvrement" at bounding box center [1295, 151] width 70 height 20
click at [1352, 154] on span "Avoir" at bounding box center [1351, 151] width 36 height 20
click at [1397, 148] on span "Crédit divers" at bounding box center [1403, 151] width 63 height 20
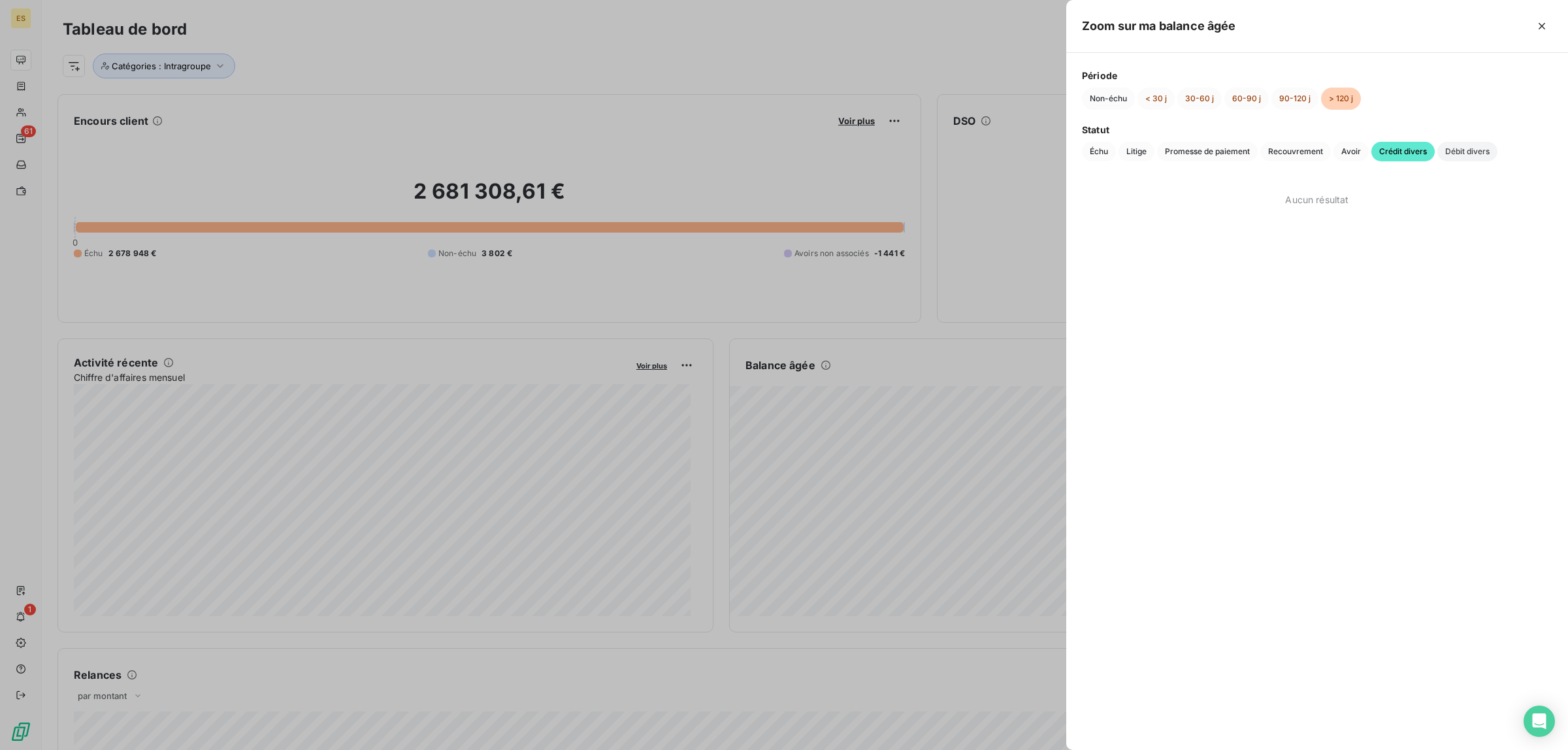
click at [1464, 150] on span "Débit divers" at bounding box center [1467, 151] width 60 height 20
click at [1302, 91] on button "90-120 j" at bounding box center [1295, 99] width 47 height 23
click at [1100, 155] on span "Échu" at bounding box center [1099, 151] width 34 height 20
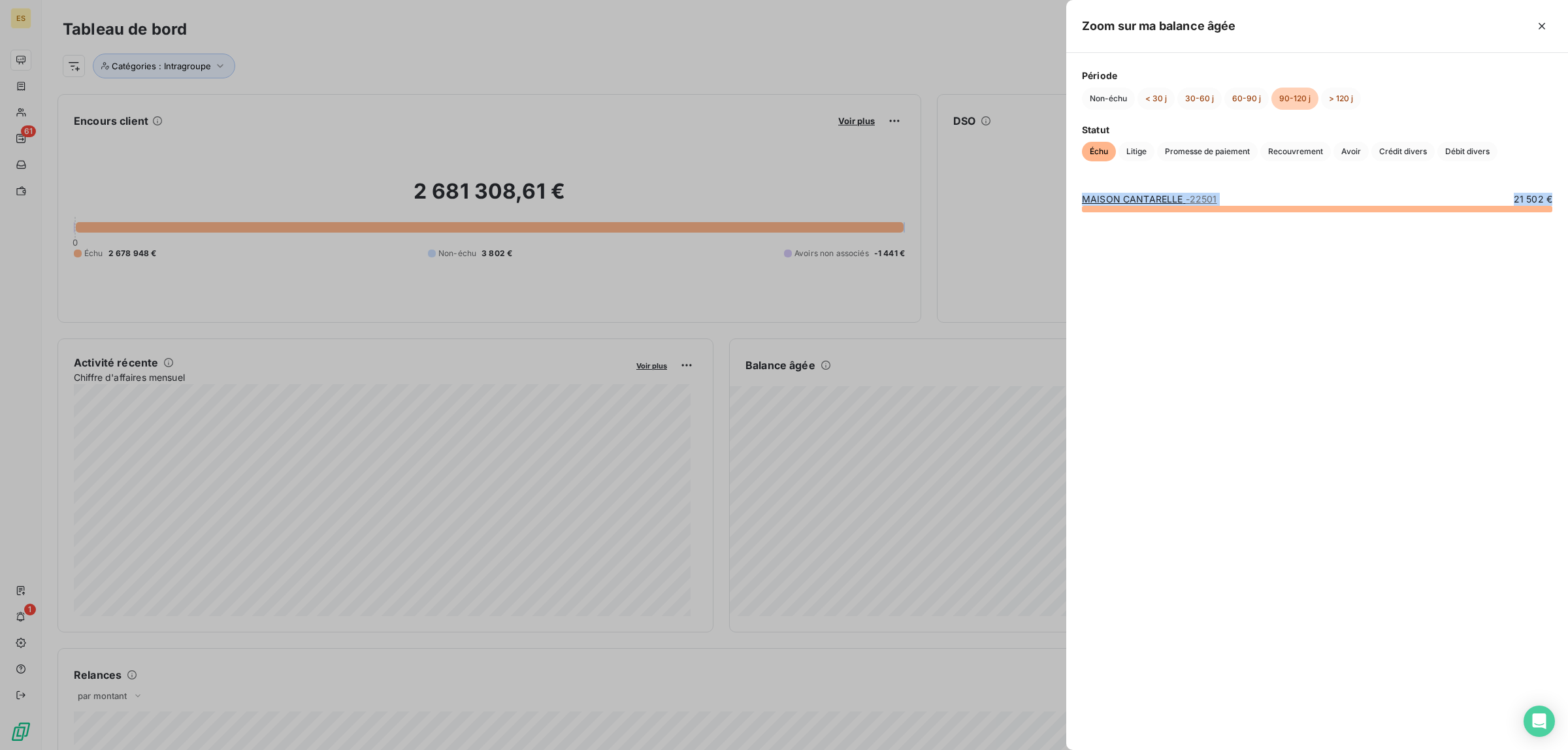
drag, startPoint x: 1073, startPoint y: 195, endPoint x: 1449, endPoint y: 216, distance: 376.6
click at [1449, 216] on div "MAISON CANTARELLE - 22501 21 502 €" at bounding box center [1317, 463] width 502 height 573
click at [1387, 155] on span "Crédit divers" at bounding box center [1403, 151] width 63 height 20
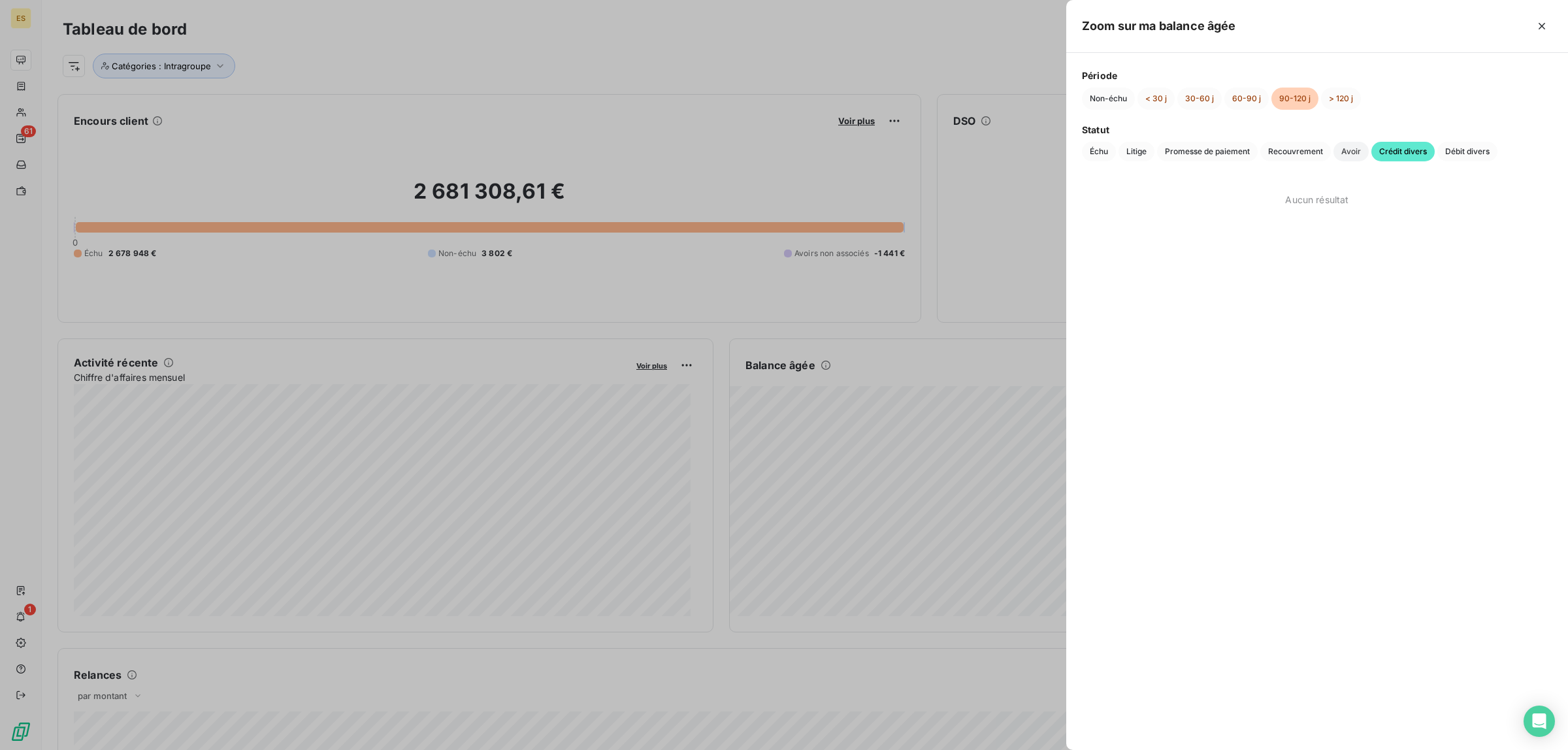
click at [1342, 155] on span "Avoir" at bounding box center [1351, 151] width 36 height 20
click at [1250, 158] on span "Promesse de paiement" at bounding box center [1207, 151] width 101 height 20
drag, startPoint x: 1288, startPoint y: 150, endPoint x: 1326, endPoint y: 147, distance: 38.1
click at [1289, 150] on span "Recouvrement" at bounding box center [1295, 151] width 70 height 20
click at [1452, 147] on span "Débit divers" at bounding box center [1467, 151] width 60 height 20
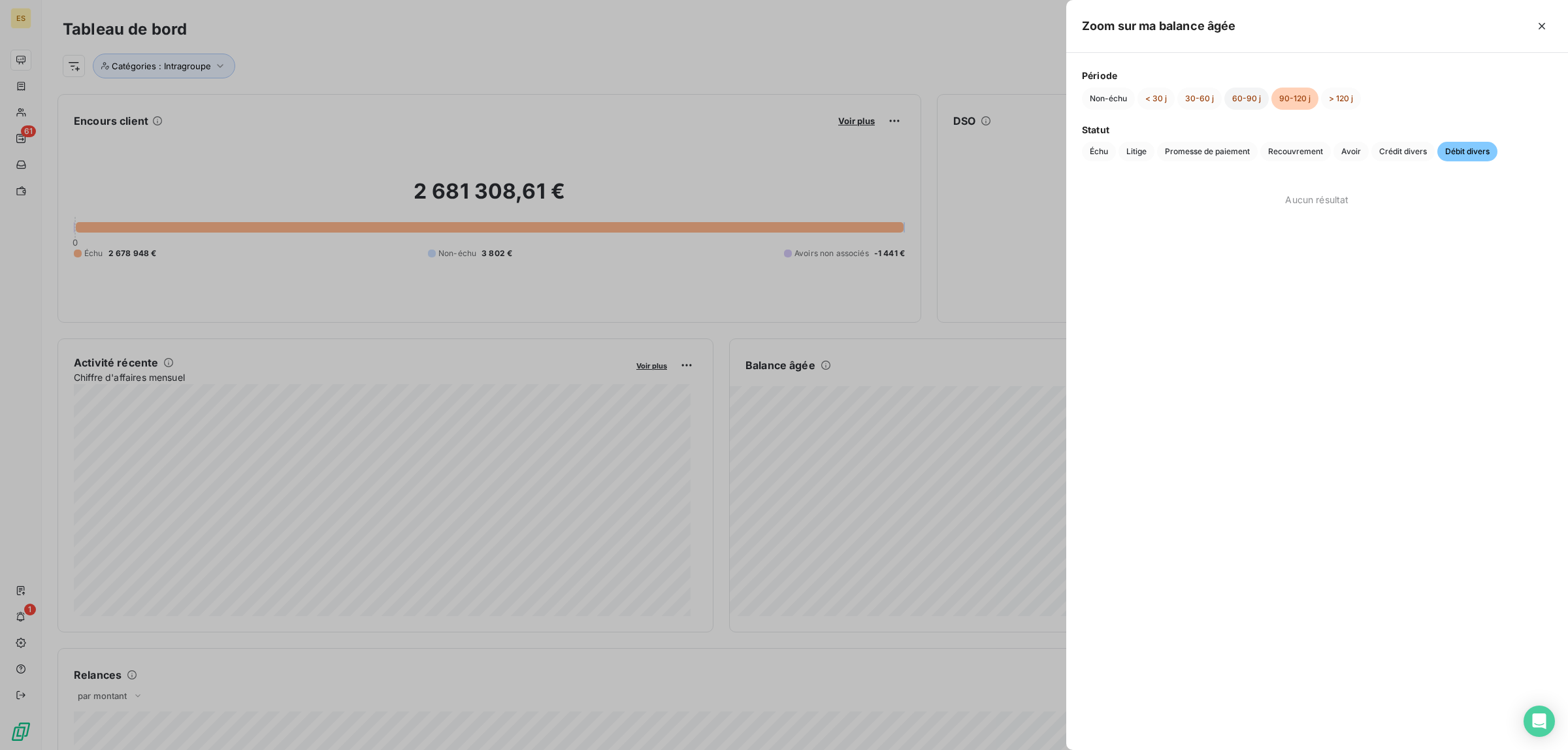
click at [1241, 100] on button "60-90 j" at bounding box center [1246, 99] width 44 height 23
click at [1090, 142] on button "Échu" at bounding box center [1099, 151] width 34 height 20
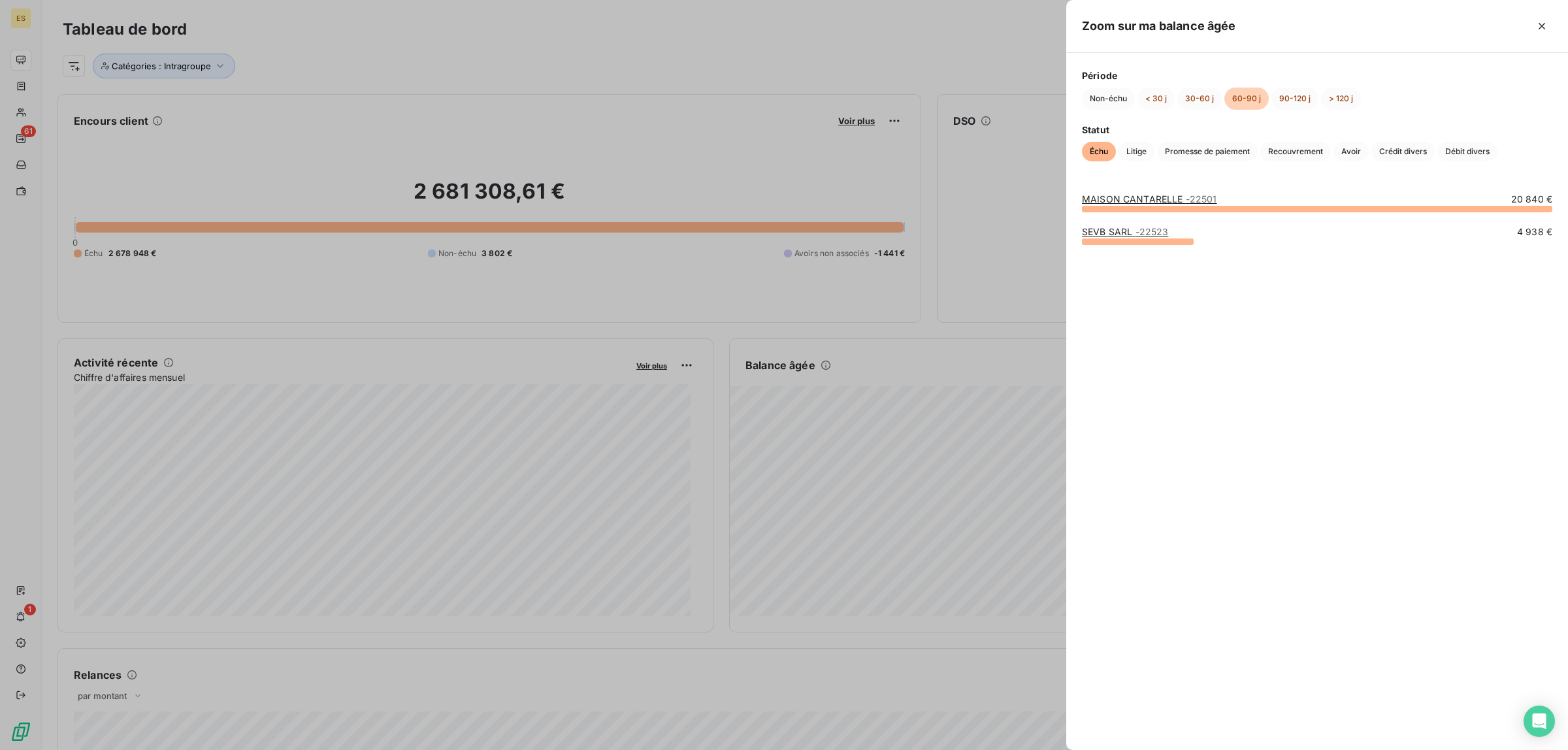
click at [1095, 151] on span "Échu" at bounding box center [1099, 151] width 34 height 20
drag, startPoint x: 1083, startPoint y: 198, endPoint x: 1279, endPoint y: 291, distance: 216.9
click at [1279, 291] on div "MAISON CANTARELLE - 22501 20 840 € SEVB SARL - 22523 4 938 €" at bounding box center [1317, 463] width 502 height 573
click at [1133, 158] on span "Litige" at bounding box center [1136, 151] width 36 height 20
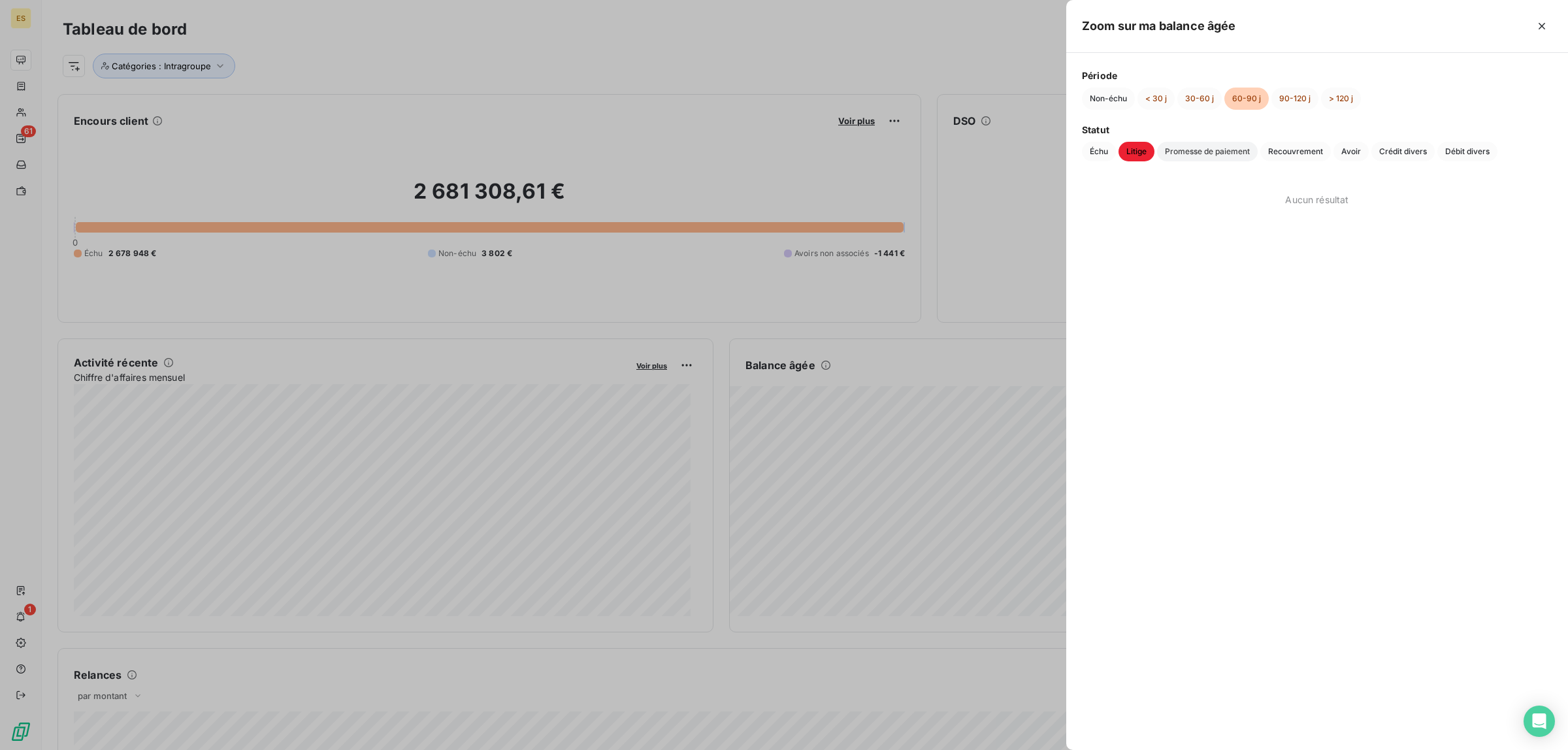
drag, startPoint x: 1184, startPoint y: 143, endPoint x: 1239, endPoint y: 143, distance: 55.0
click at [1185, 143] on span "Promesse de paiement" at bounding box center [1207, 151] width 101 height 20
click at [1271, 151] on span "Recouvrement" at bounding box center [1295, 151] width 70 height 20
click at [1369, 146] on div "Échu Litige Promesse de paiement Recouvrement Avoir Crédit divers Débit divers" at bounding box center [1317, 151] width 470 height 20
click at [1335, 160] on button "Avoir" at bounding box center [1351, 151] width 36 height 20
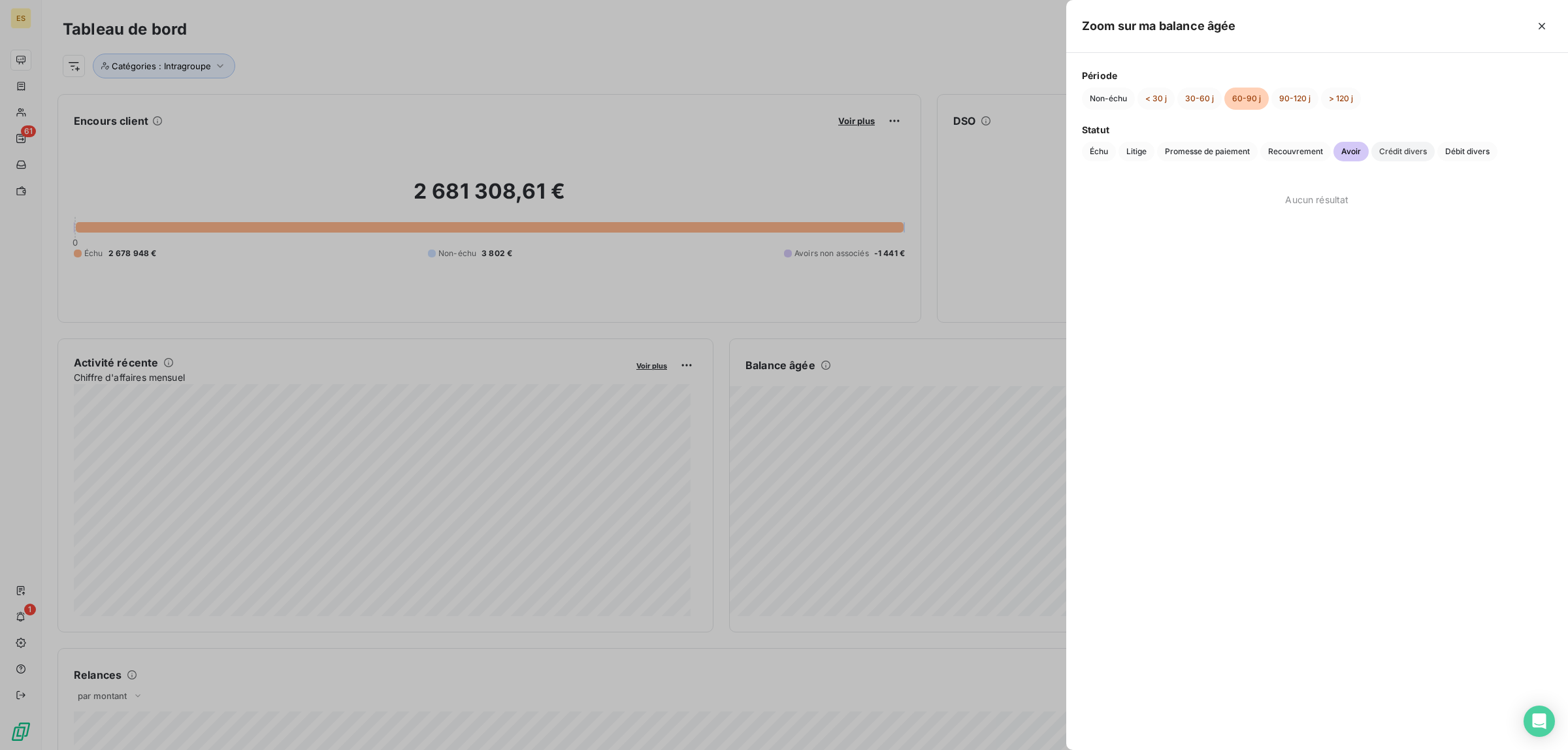
click at [1392, 150] on span "Crédit divers" at bounding box center [1403, 151] width 63 height 20
click at [1459, 154] on span "Débit divers" at bounding box center [1467, 151] width 60 height 20
click at [1194, 96] on button "30-60 j" at bounding box center [1199, 99] width 44 height 23
click at [1089, 151] on span "Échu" at bounding box center [1099, 151] width 34 height 20
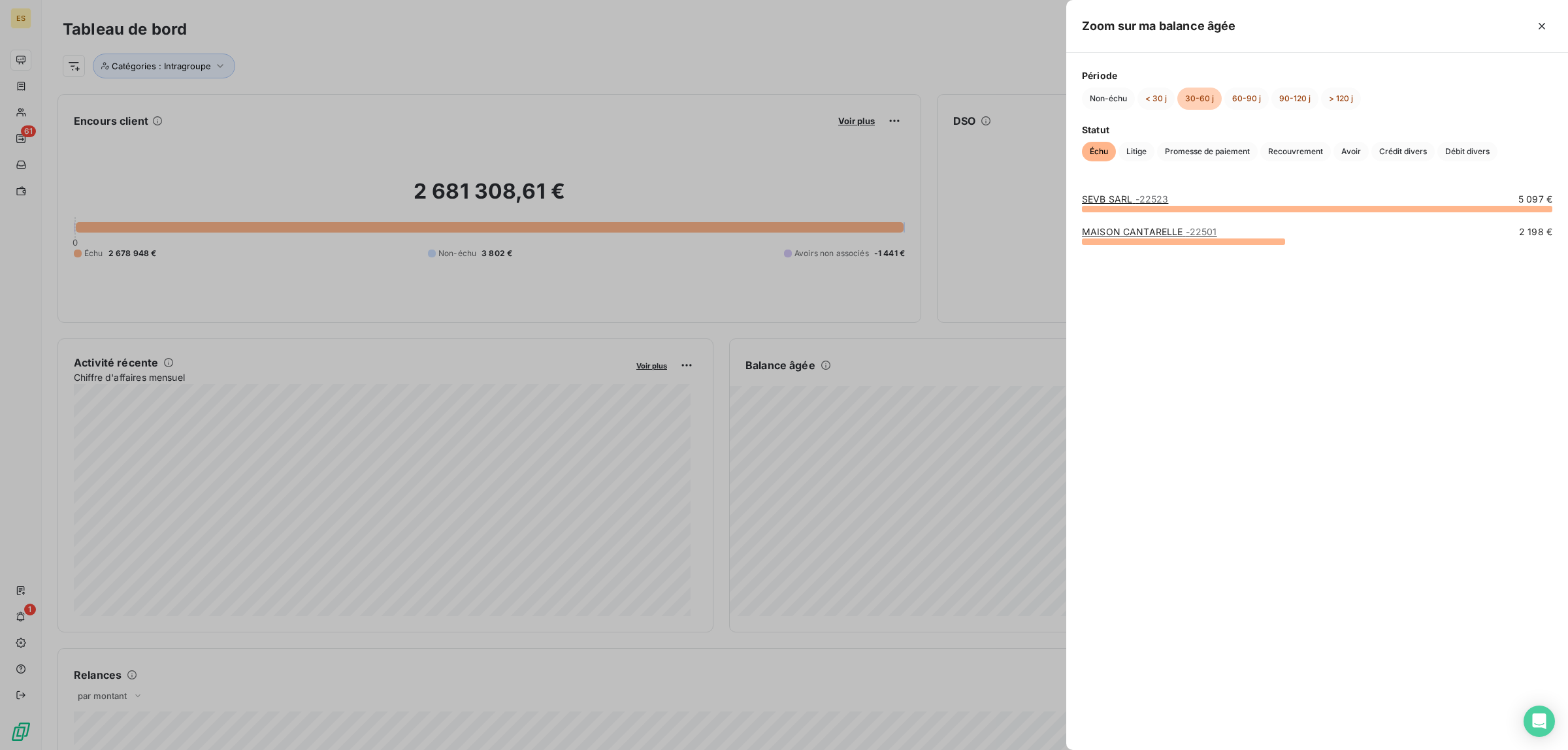
drag, startPoint x: 1080, startPoint y: 200, endPoint x: 1270, endPoint y: 232, distance: 192.7
drag, startPoint x: 1076, startPoint y: 196, endPoint x: 1541, endPoint y: 249, distance: 468.0
click at [1540, 249] on div "SEVB SARL - 22523 5 097 € MAISON CANTARELLE - 22501 2 198 €" at bounding box center [1317, 463] width 502 height 573
click at [1128, 151] on span "Litige" at bounding box center [1136, 151] width 36 height 20
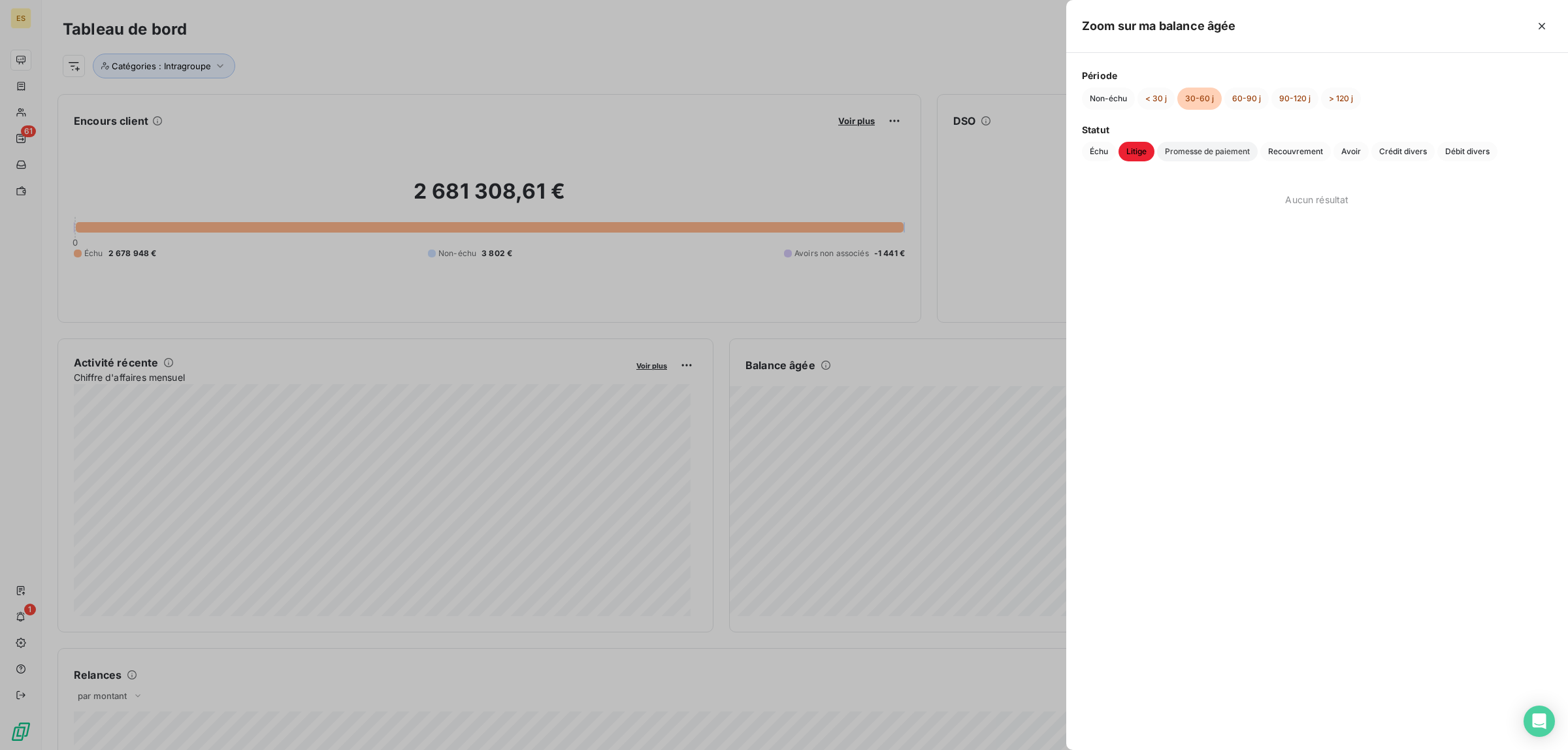
click at [1207, 154] on span "Promesse de paiement" at bounding box center [1207, 151] width 101 height 20
click at [1307, 156] on span "Recouvrement" at bounding box center [1295, 151] width 70 height 20
click at [1358, 151] on span "Avoir" at bounding box center [1351, 151] width 36 height 20
drag, startPoint x: 1081, startPoint y: 196, endPoint x: 1521, endPoint y: 211, distance: 440.3
click at [1515, 215] on div "SEVB SARL - 22523 -1 441 €" at bounding box center [1317, 463] width 502 height 573
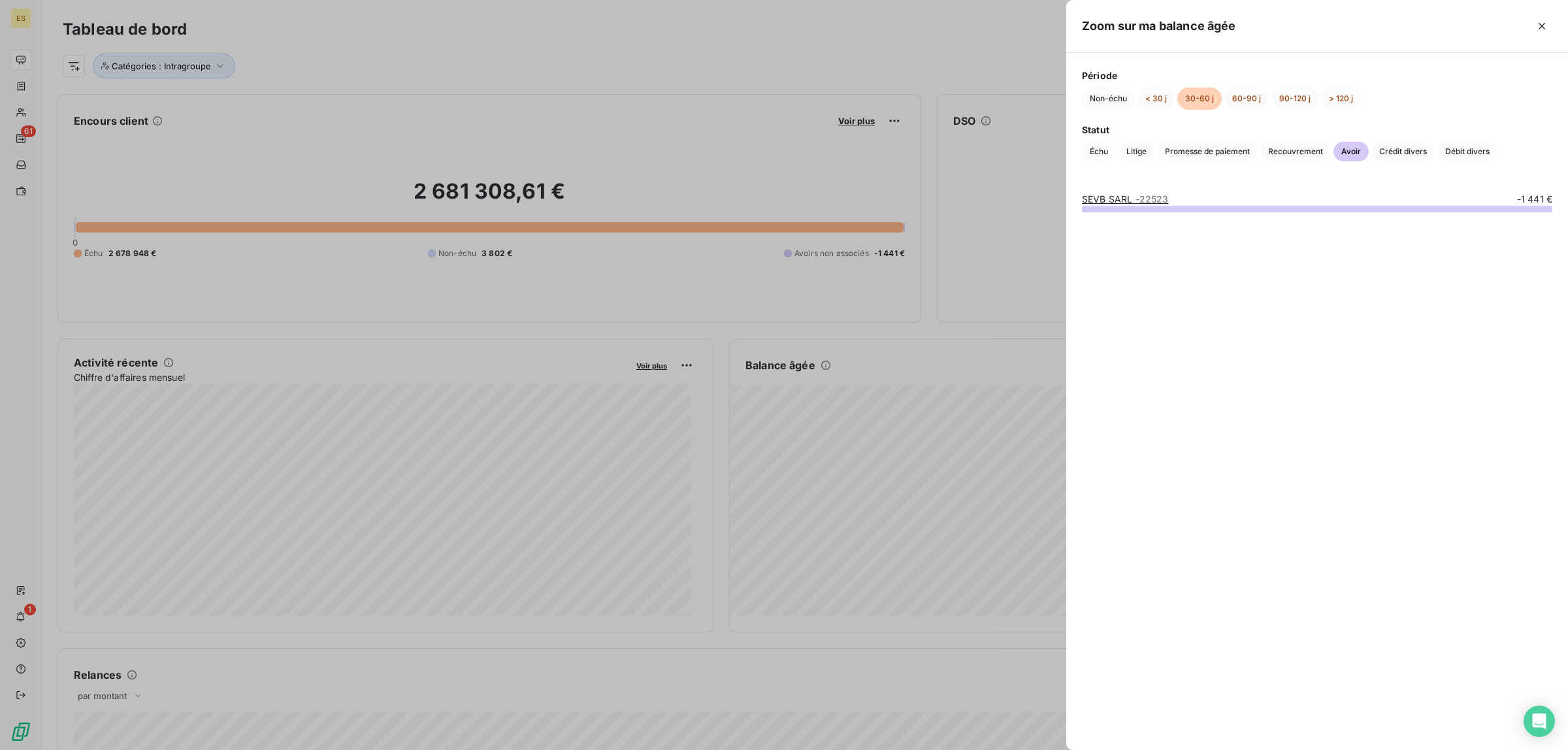
click at [1415, 141] on div "Statut Échu Litige Promesse de paiement Recouvrement Avoir Crédit divers Débit …" at bounding box center [1317, 142] width 470 height 38
click at [1415, 147] on span "Crédit divers" at bounding box center [1403, 151] width 63 height 20
click at [1465, 161] on div "Période Non-échu < 30 j 30-60 j 60-90 j 90-120 j > 120 j Statut Échu Litige Pro…" at bounding box center [1317, 115] width 502 height 124
click at [1477, 150] on span "Débit divers" at bounding box center [1467, 151] width 60 height 20
click at [1155, 100] on button "< 30 j" at bounding box center [1156, 99] width 37 height 23
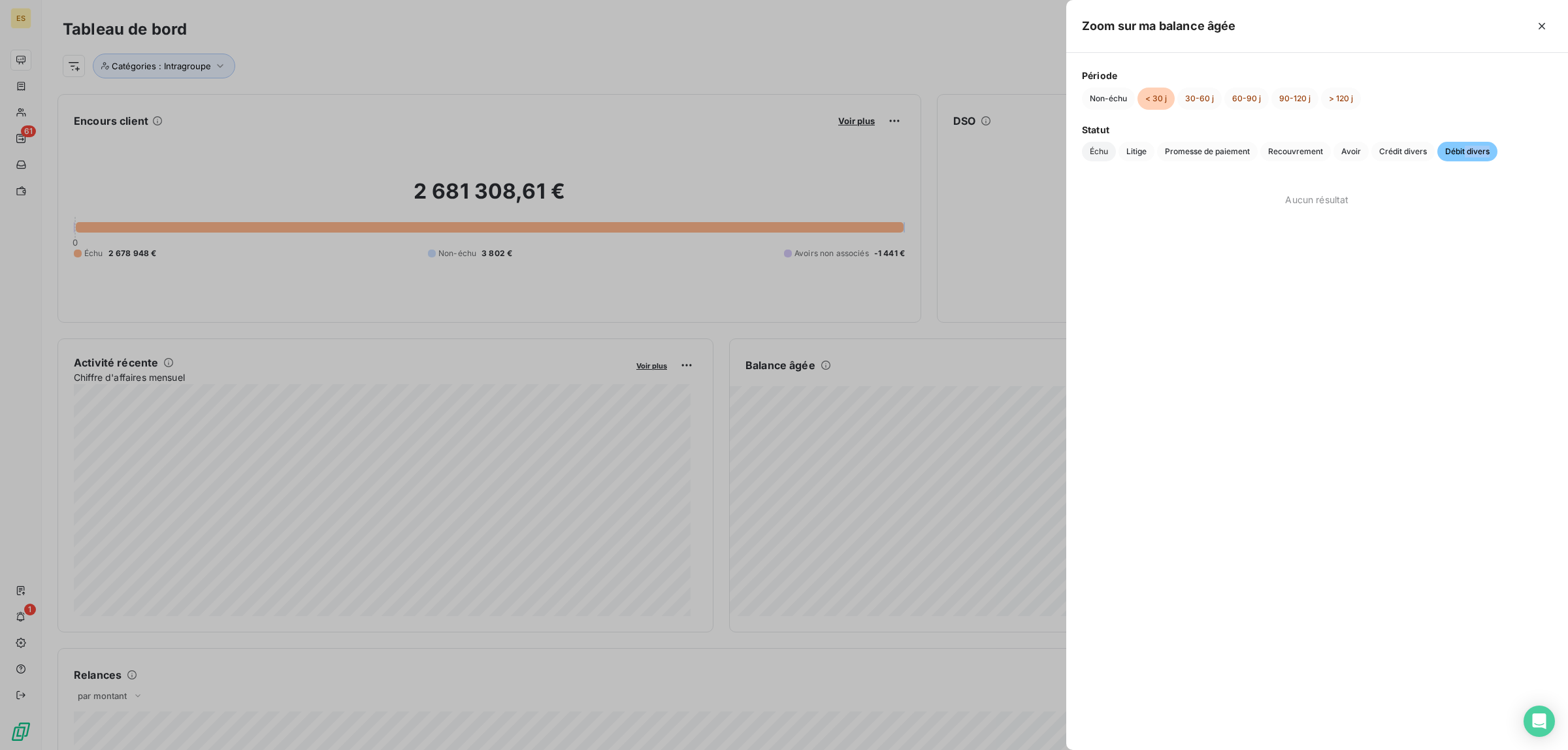
click at [1089, 150] on span "Échu" at bounding box center [1099, 151] width 34 height 20
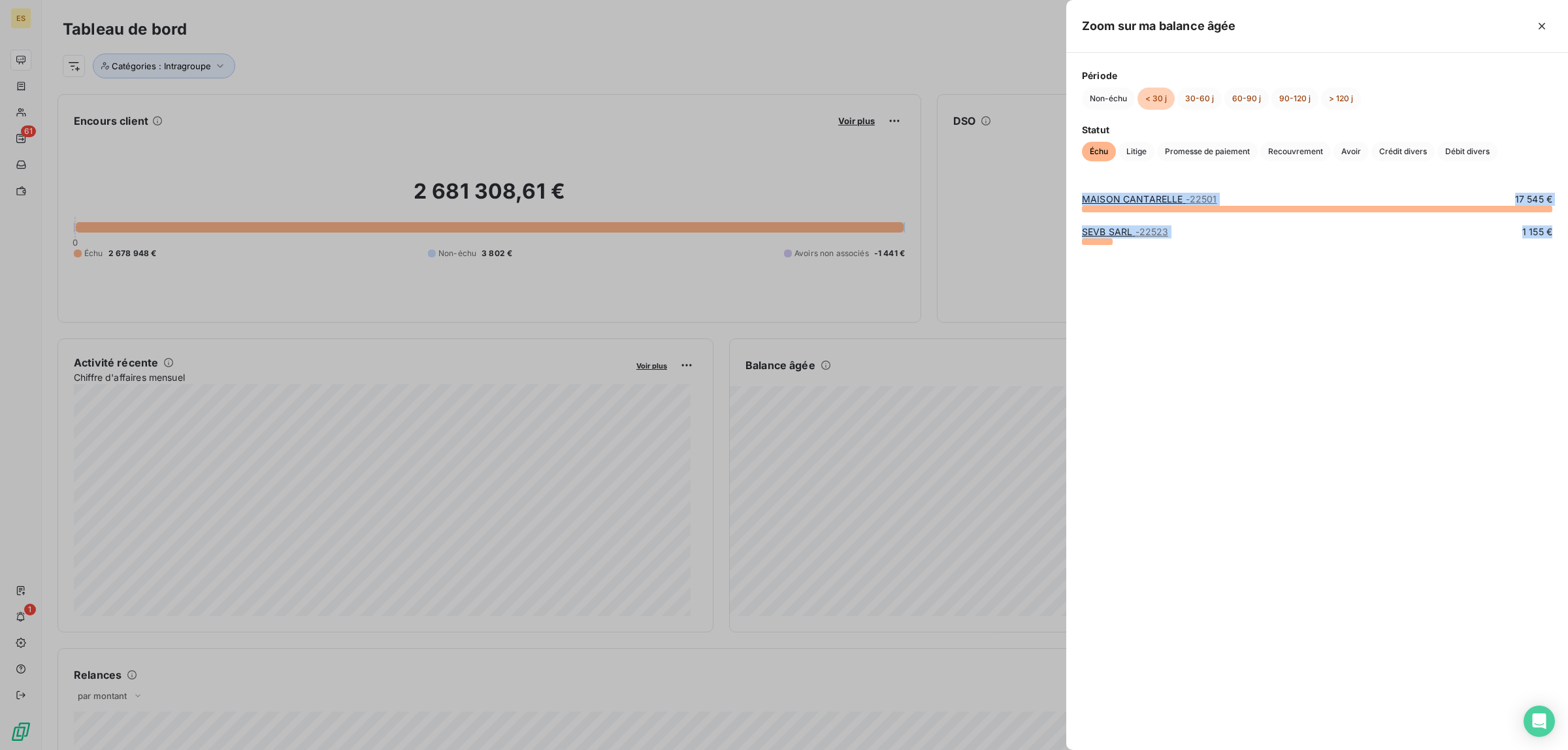
drag, startPoint x: 1077, startPoint y: 195, endPoint x: 1405, endPoint y: 272, distance: 336.9
click at [1405, 272] on div "MAISON CANTARELLE - 22501 17 545 € SEVB SARL - 22523 1 155 €" at bounding box center [1317, 463] width 502 height 573
click at [1144, 149] on span "Litige" at bounding box center [1136, 151] width 36 height 20
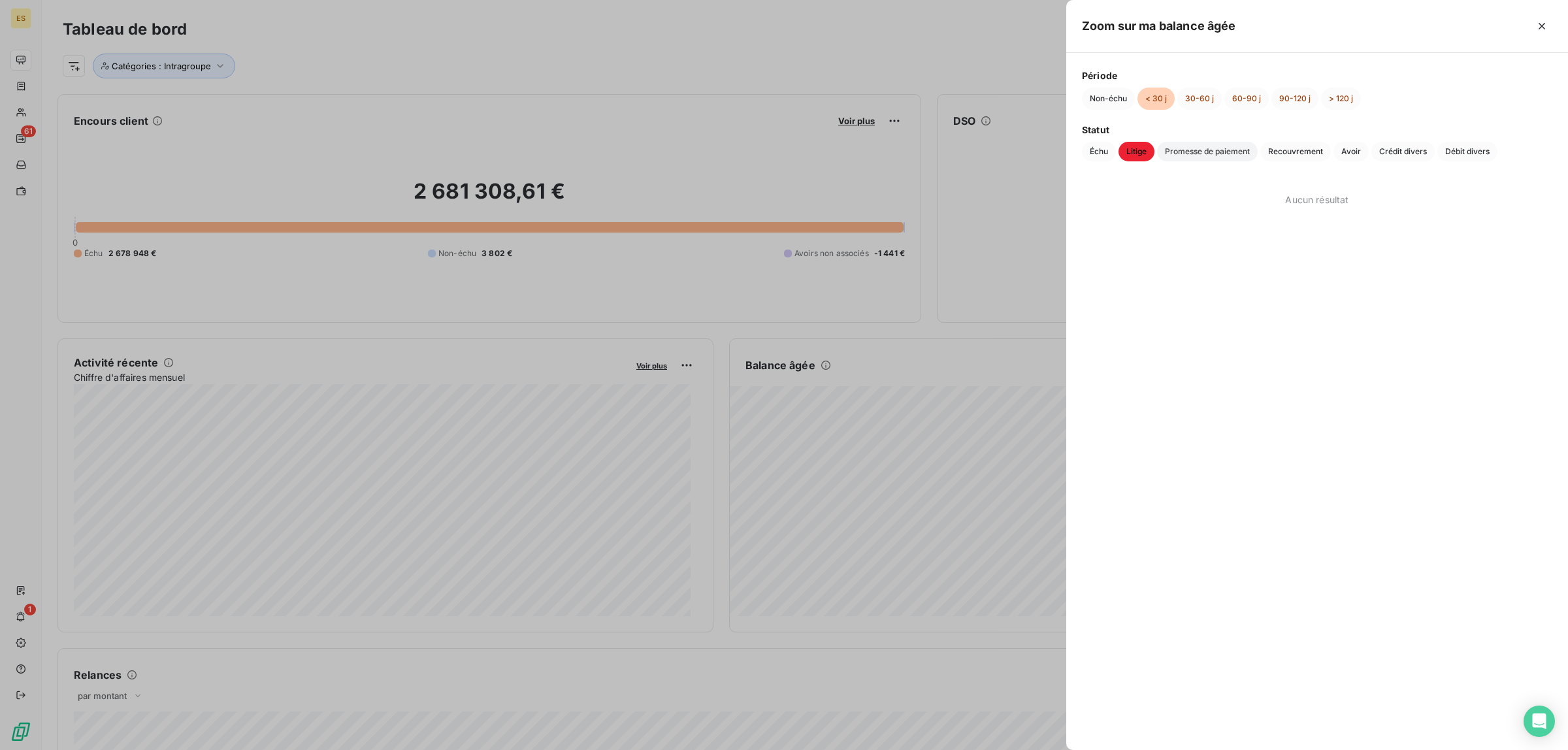
drag, startPoint x: 1181, startPoint y: 154, endPoint x: 1197, endPoint y: 154, distance: 16.0
click at [1183, 154] on span "Promesse de paiement" at bounding box center [1207, 151] width 101 height 20
click at [1299, 151] on span "Recouvrement" at bounding box center [1295, 151] width 70 height 20
click at [1358, 152] on span "Avoir" at bounding box center [1351, 151] width 36 height 20
click at [1419, 147] on span "Crédit divers" at bounding box center [1403, 151] width 63 height 20
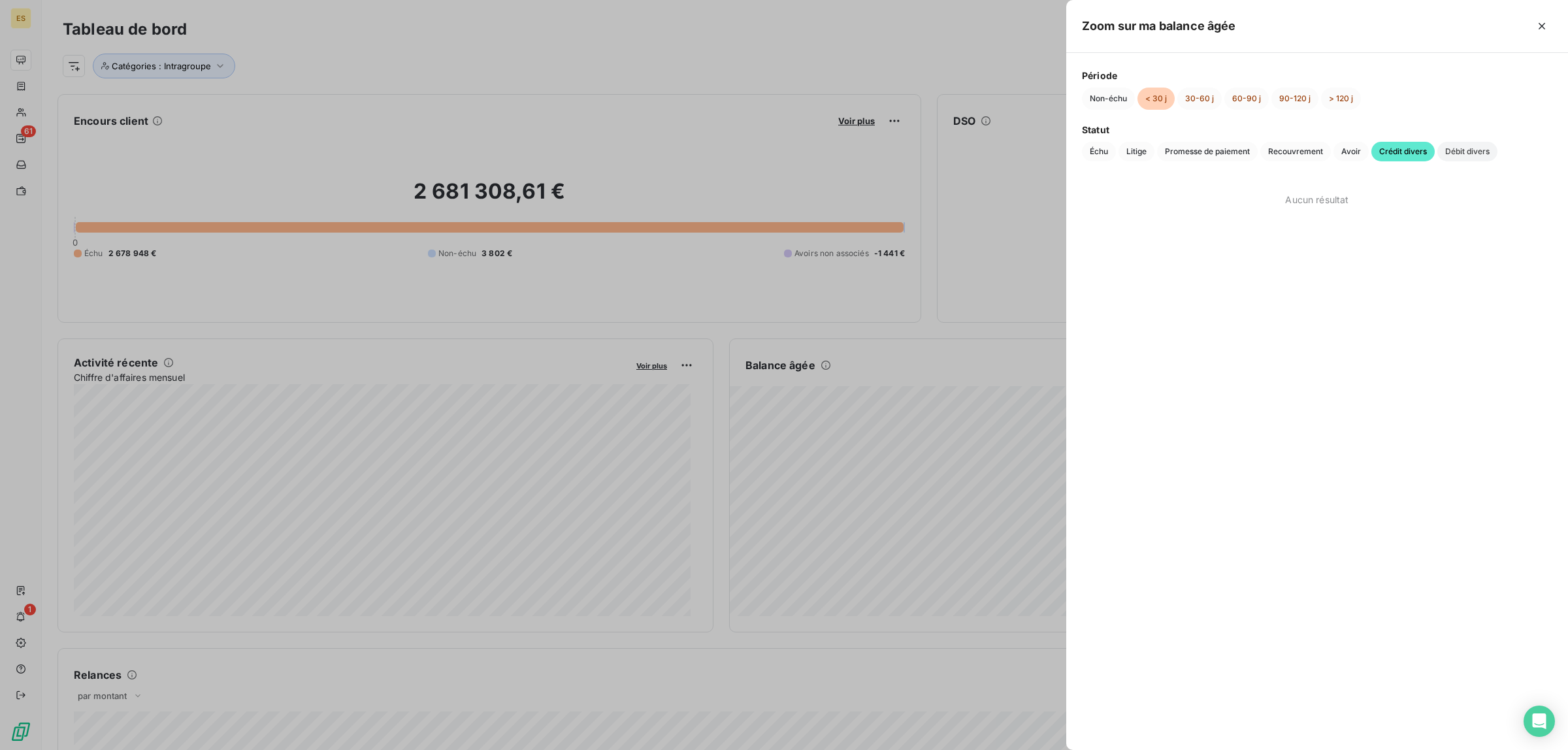
click at [1472, 149] on span "Débit divers" at bounding box center [1467, 151] width 60 height 20
click at [171, 75] on div at bounding box center [784, 375] width 1568 height 750
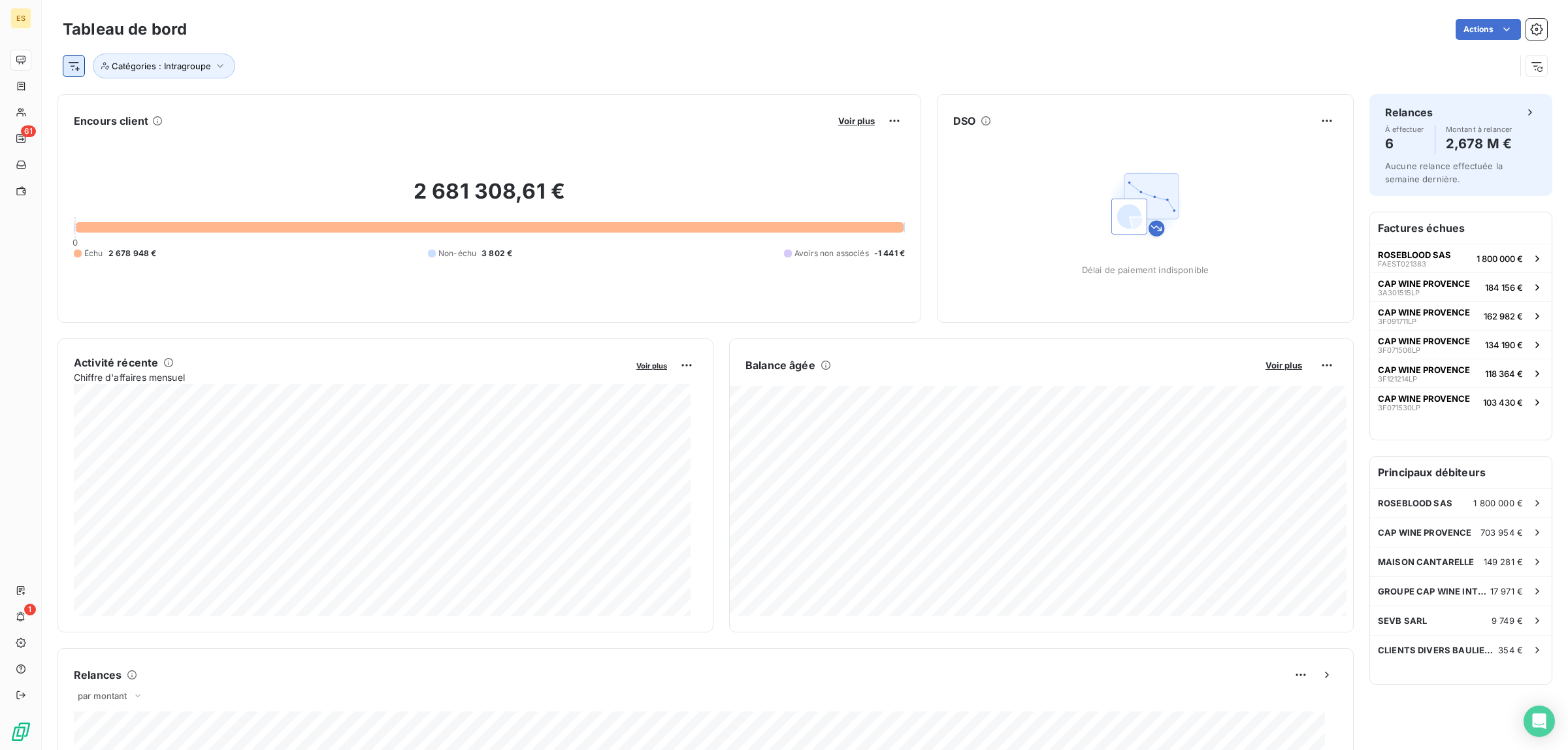
click at [72, 76] on div "Catégories : Intragroupe" at bounding box center [788, 66] width 1452 height 25
click at [70, 63] on html "ES 61 1 Tableau de bord Actions Catégories : Intragroupe Encours client Voir pl…" at bounding box center [784, 375] width 1568 height 750
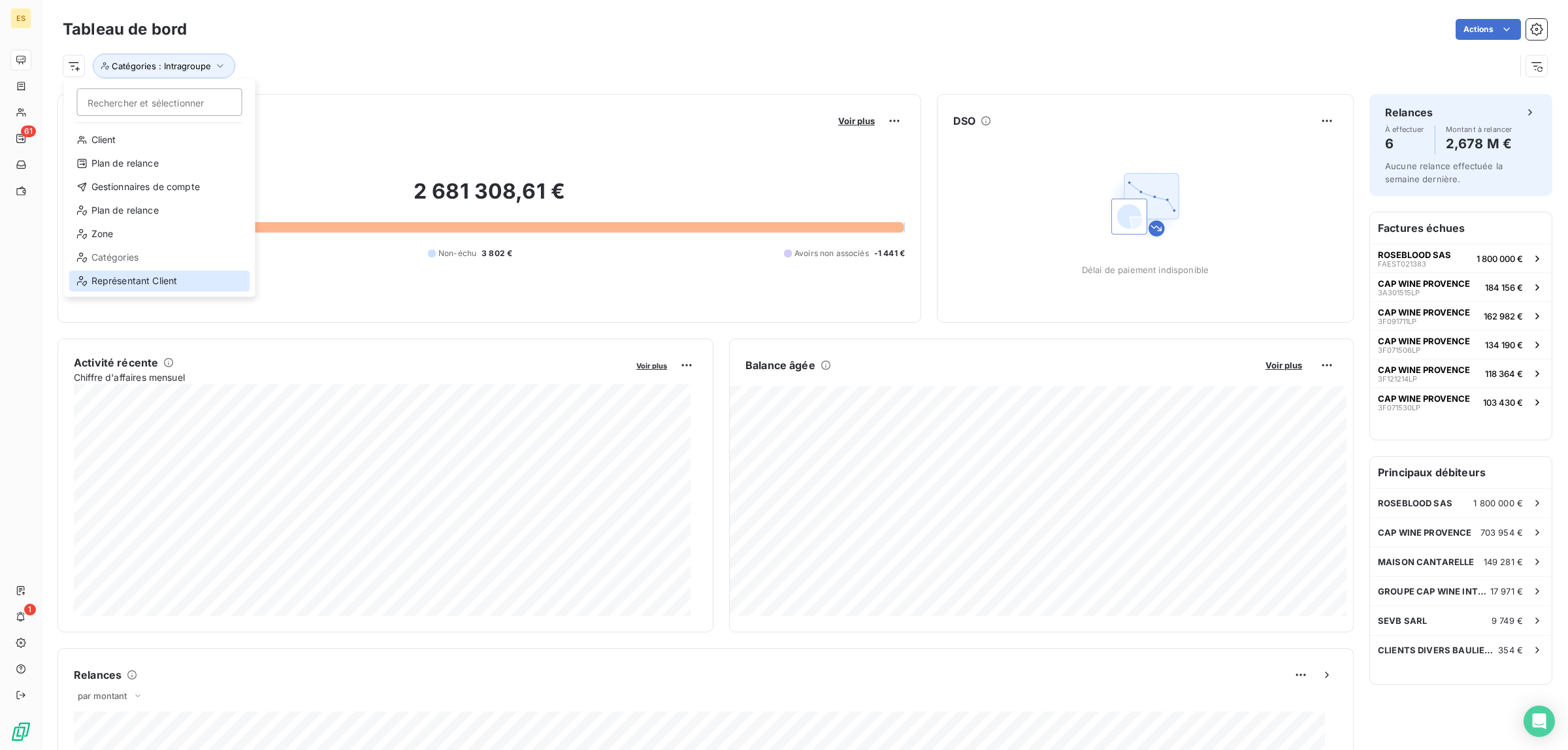
click at [124, 282] on div "Représentant Client" at bounding box center [160, 281] width 181 height 21
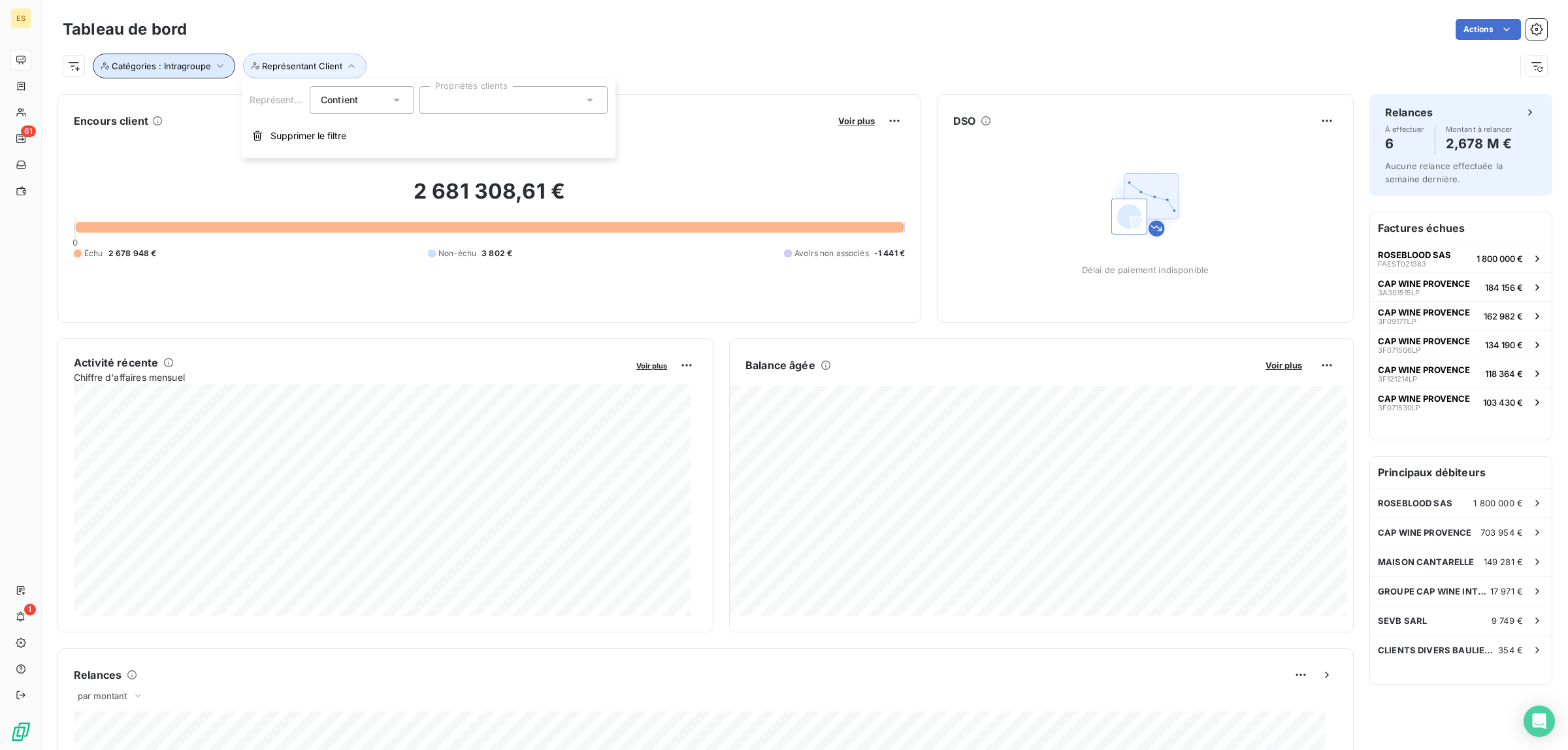
click at [204, 65] on span "Catégories : Intragroupe" at bounding box center [162, 66] width 99 height 10
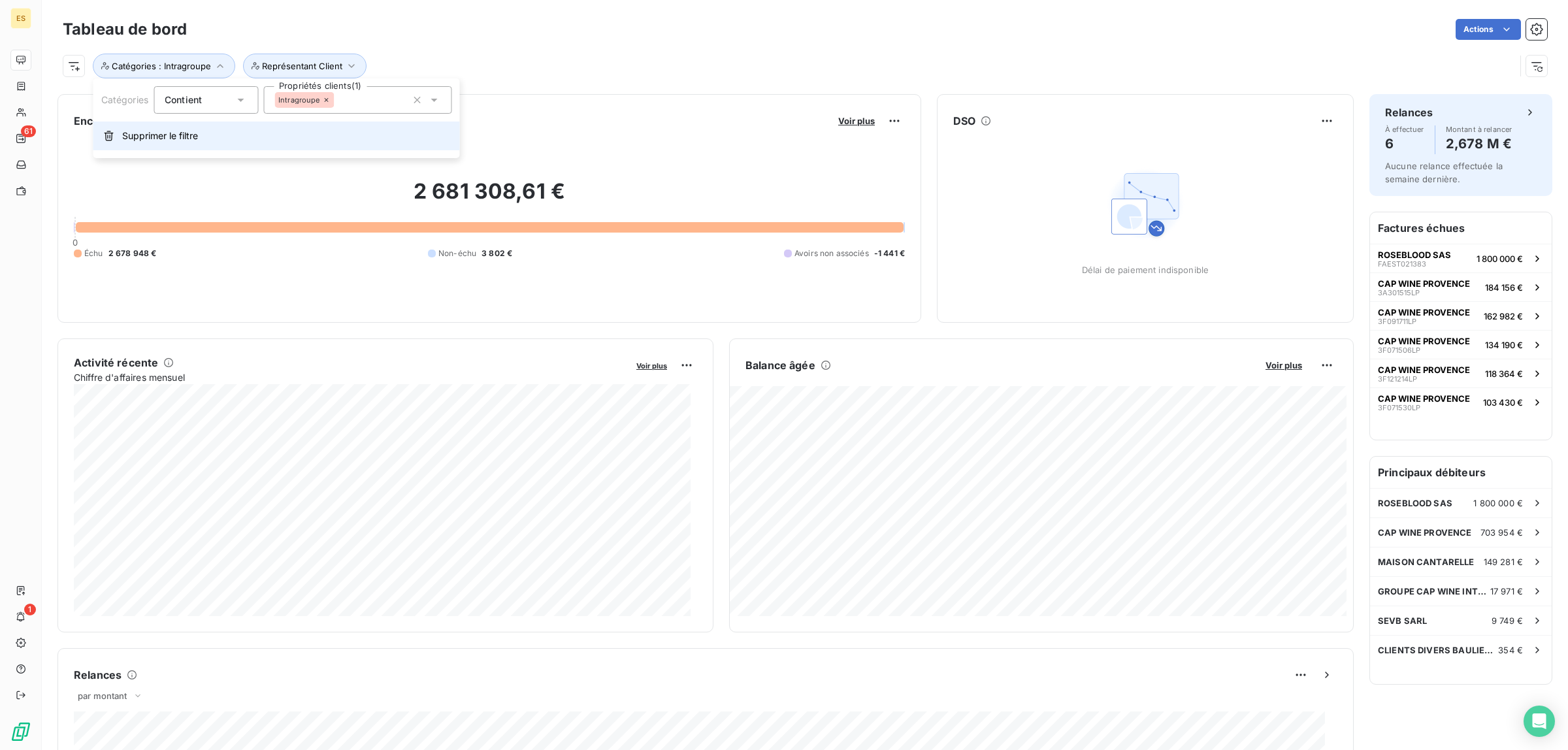
click at [138, 134] on span "Supprimer le filtre" at bounding box center [160, 136] width 76 height 13
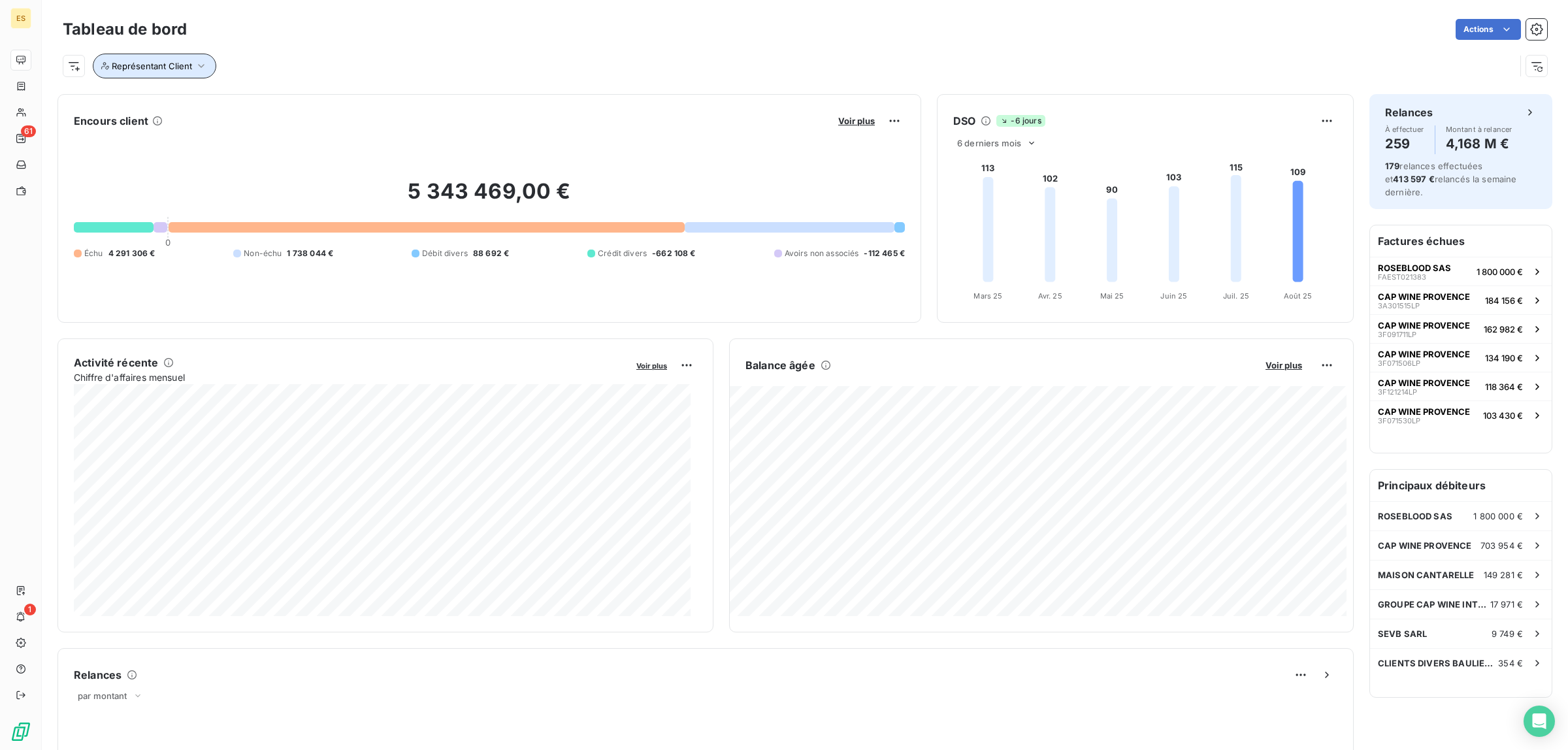
click at [177, 74] on button "Représentant Client" at bounding box center [155, 66] width 123 height 25
click at [383, 96] on div at bounding box center [365, 100] width 189 height 28
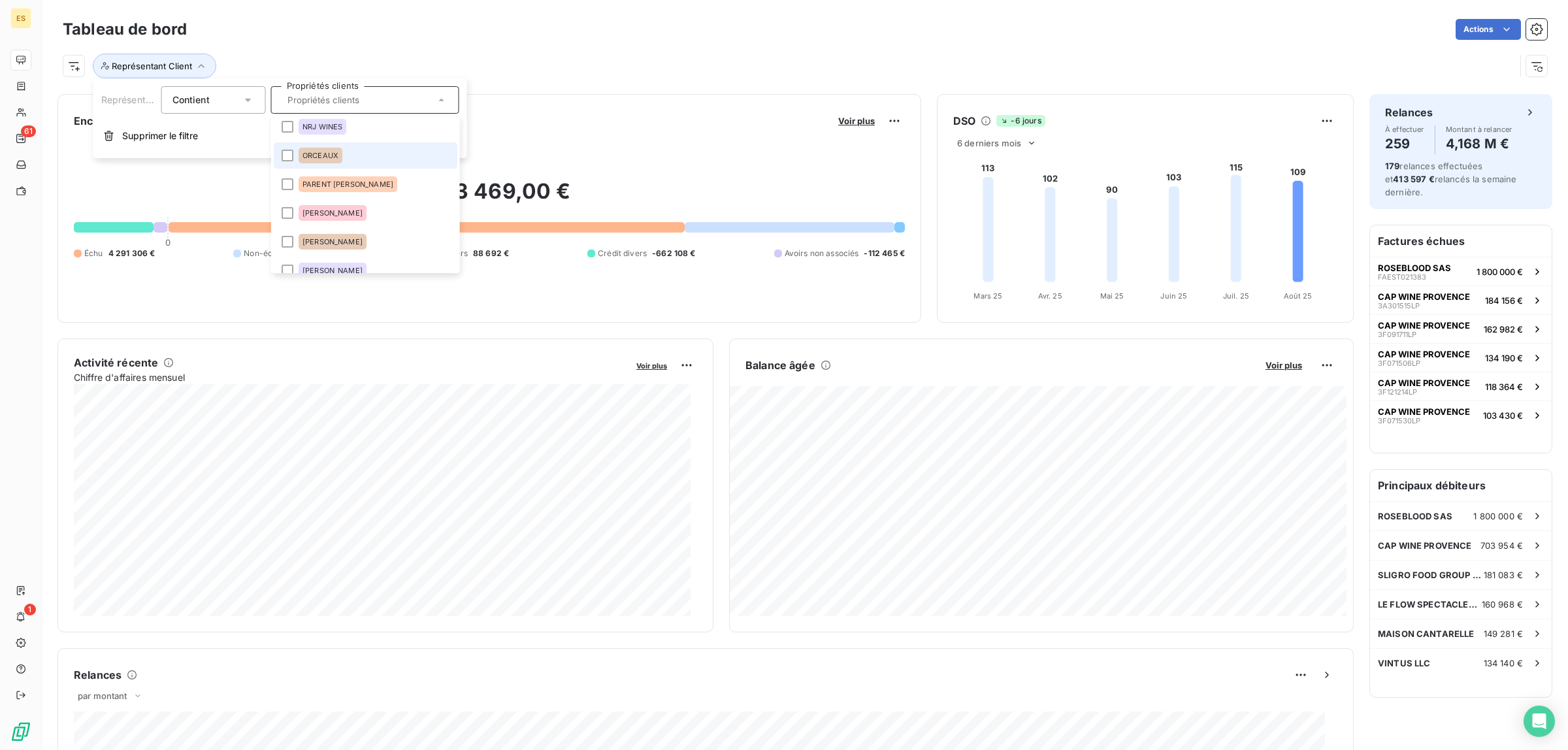
scroll to position [1552, 0]
click at [286, 158] on div at bounding box center [288, 162] width 12 height 12
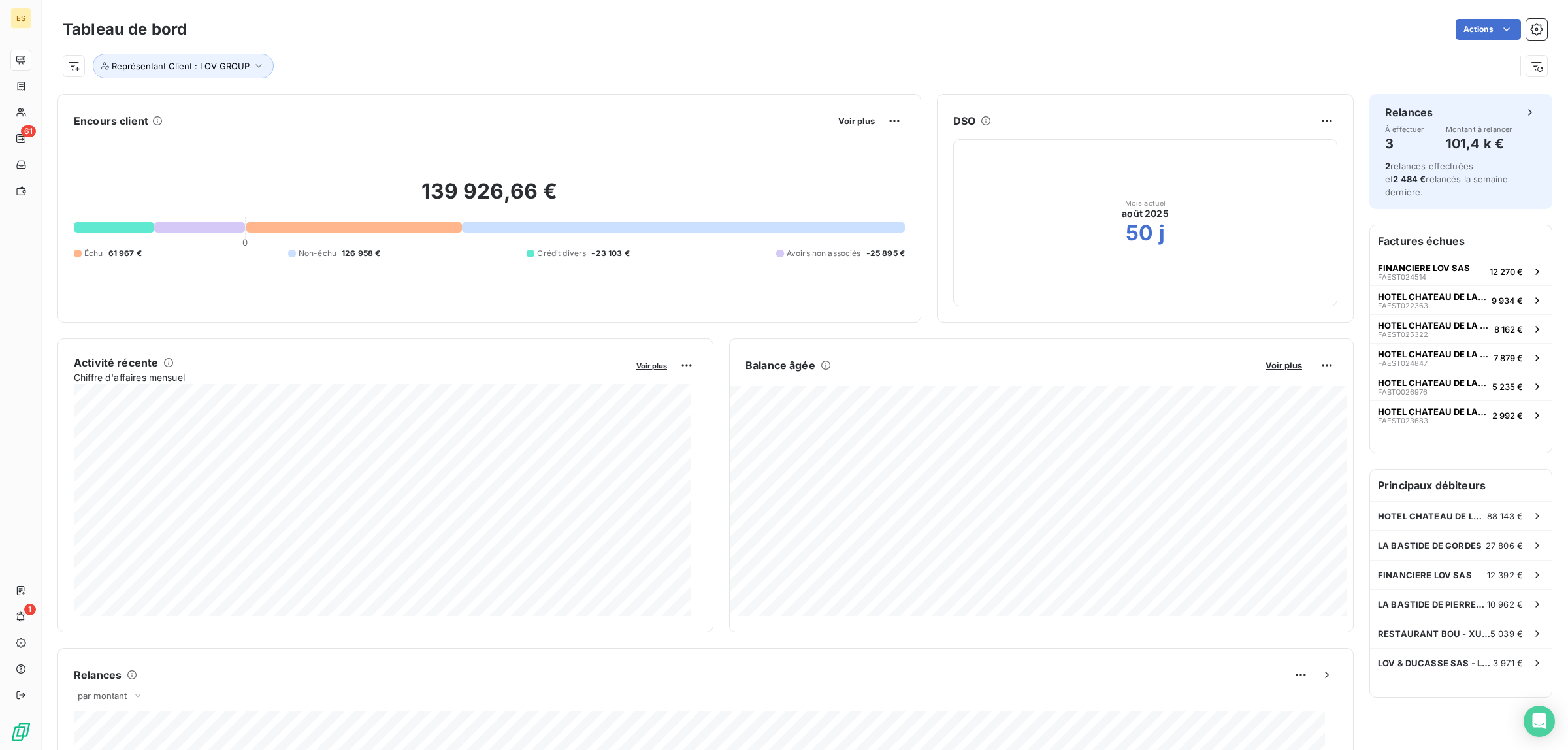
click at [378, 41] on div "Tableau de bord Actions" at bounding box center [805, 30] width 1485 height 28
click at [185, 63] on span "Représentant Client : LOV GROUP" at bounding box center [181, 66] width 138 height 10
click at [442, 102] on icon at bounding box center [442, 100] width 13 height 13
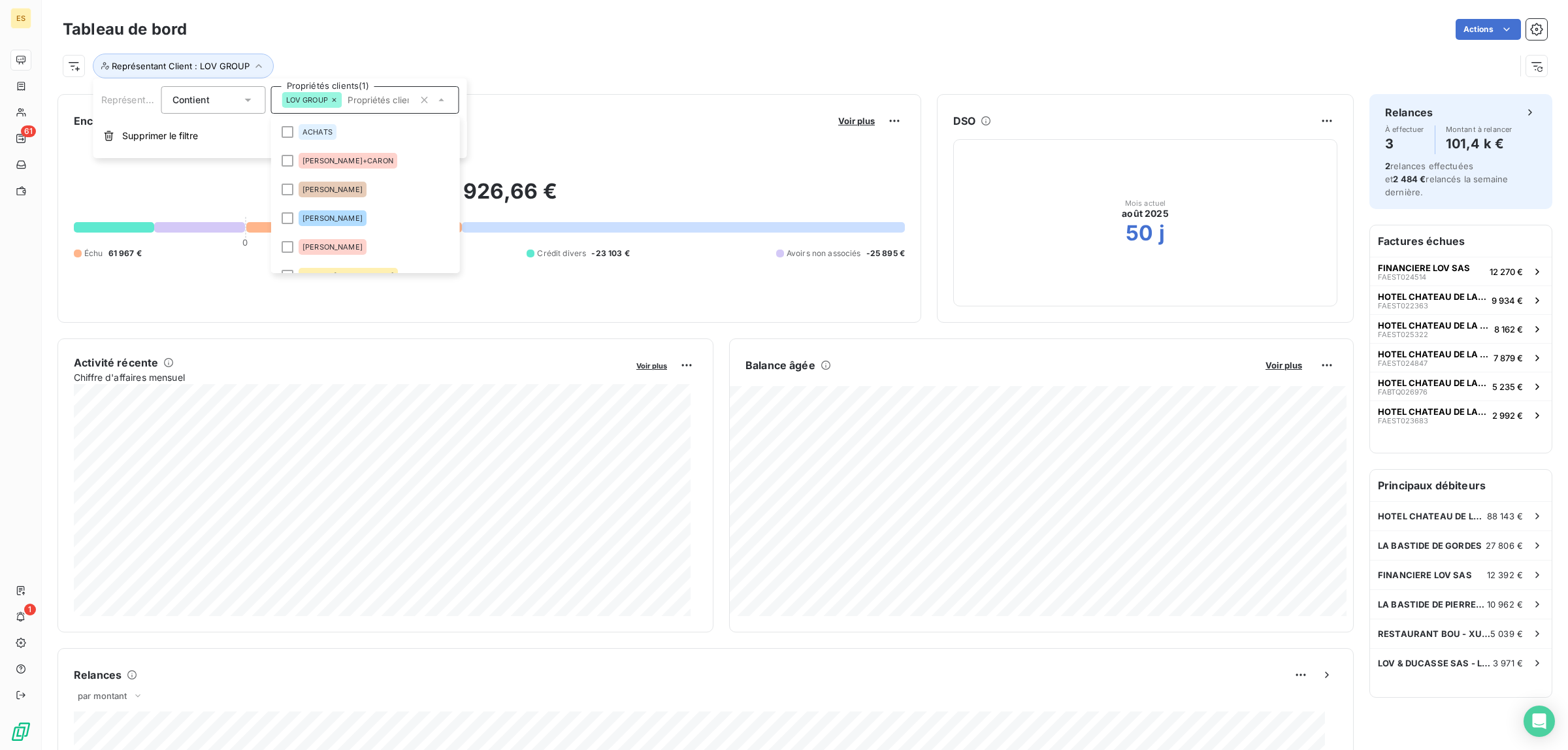
scroll to position [1451, 0]
click at [521, 30] on div "Actions" at bounding box center [874, 30] width 1345 height 21
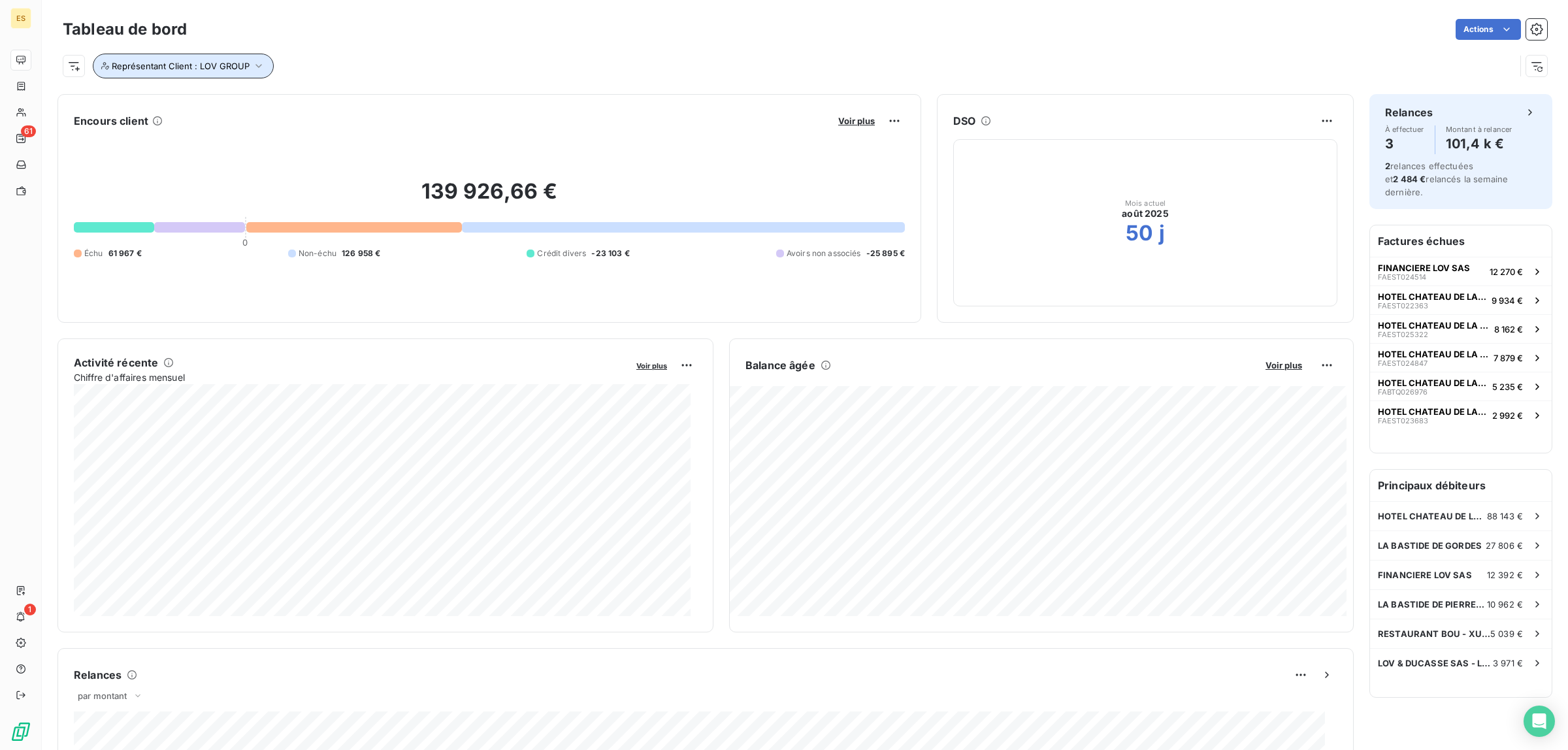
click at [262, 64] on button "Représentant Client : LOV GROUP" at bounding box center [183, 66] width 181 height 25
click at [321, 65] on div "Représentant Client : LOV GROUP" at bounding box center [788, 66] width 1452 height 25
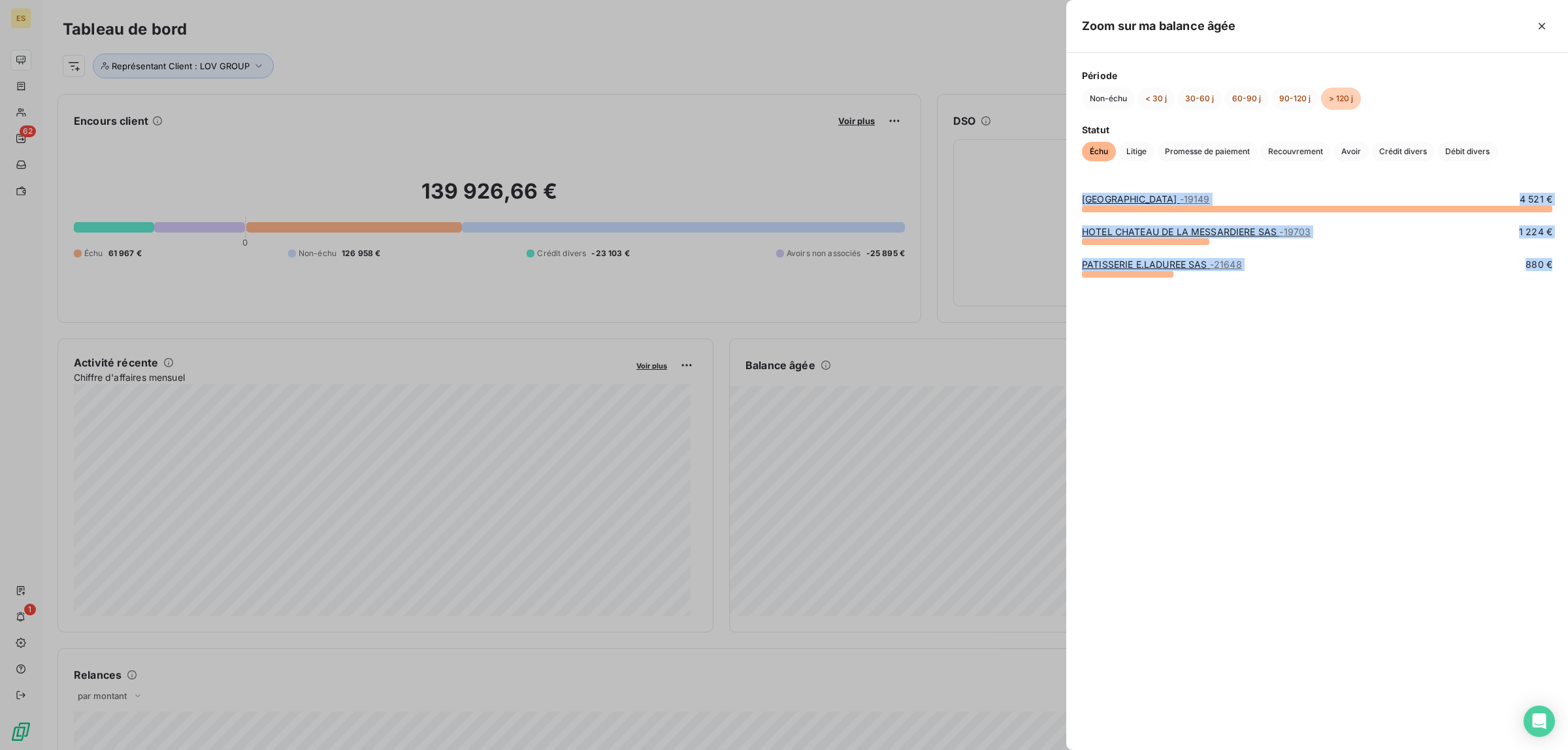
drag, startPoint x: 1073, startPoint y: 197, endPoint x: 1270, endPoint y: 250, distance: 204.0
click at [1321, 296] on div "[GEOGRAPHIC_DATA] - 19149 4 521 € HOTEL [GEOGRAPHIC_DATA] SAS - 19703 1 224 € P…" at bounding box center [1317, 463] width 502 height 573
click at [1133, 156] on span "Litige" at bounding box center [1136, 151] width 36 height 20
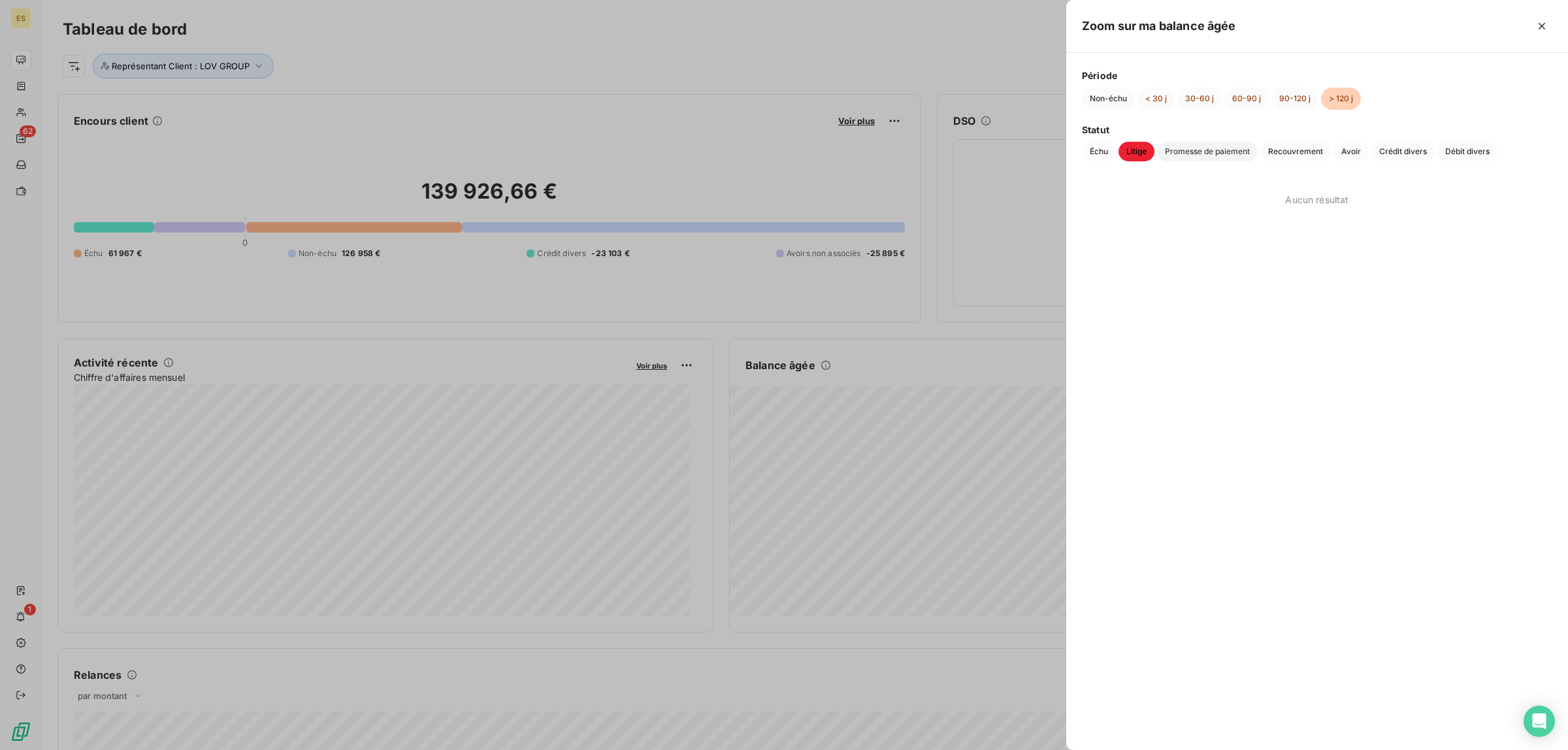
click at [1190, 152] on span "Promesse de paiement" at bounding box center [1207, 151] width 101 height 20
click at [1323, 151] on span "Recouvrement" at bounding box center [1295, 151] width 70 height 20
click at [1347, 150] on span "Avoir" at bounding box center [1351, 151] width 36 height 20
click at [1399, 149] on span "Crédit divers" at bounding box center [1403, 151] width 63 height 20
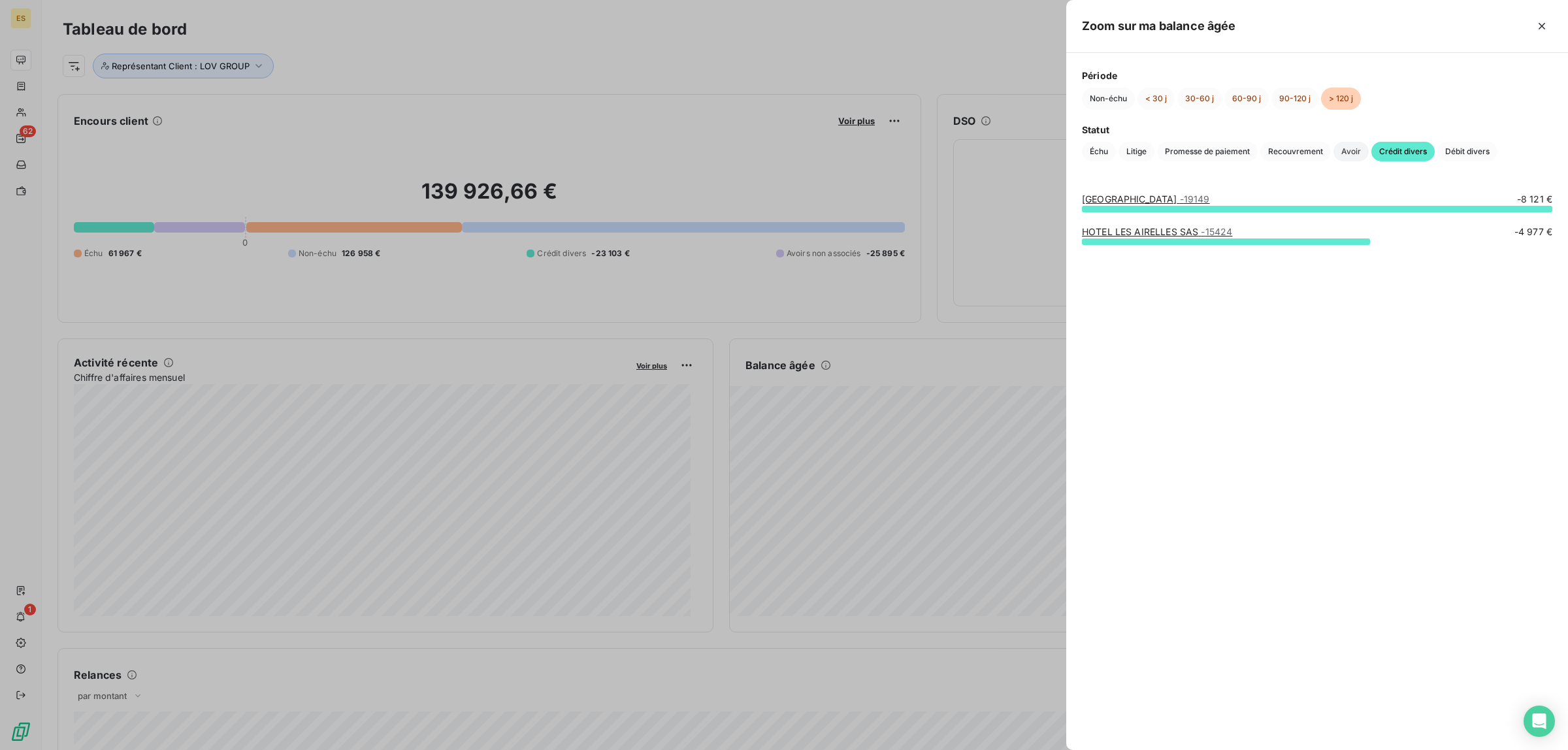
drag, startPoint x: 1350, startPoint y: 152, endPoint x: 1231, endPoint y: 183, distance: 123.0
click at [1350, 151] on span "Avoir" at bounding box center [1351, 151] width 36 height 20
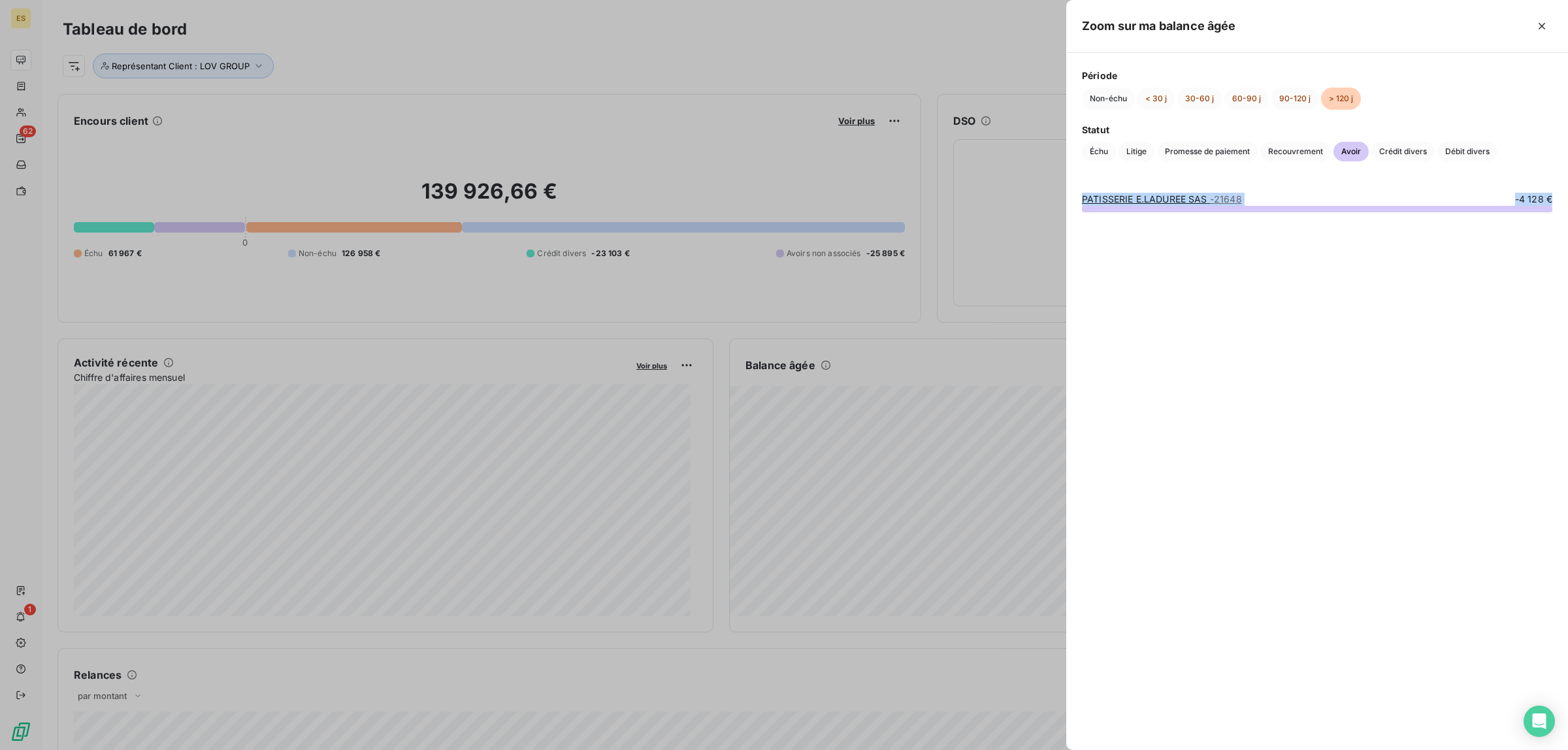
drag, startPoint x: 1076, startPoint y: 194, endPoint x: 1474, endPoint y: 222, distance: 399.0
click at [1474, 222] on div "PATISSERIE E.LADUREE SAS - 21648 -4 128 €" at bounding box center [1317, 463] width 502 height 573
click at [1402, 152] on span "Crédit divers" at bounding box center [1403, 151] width 63 height 20
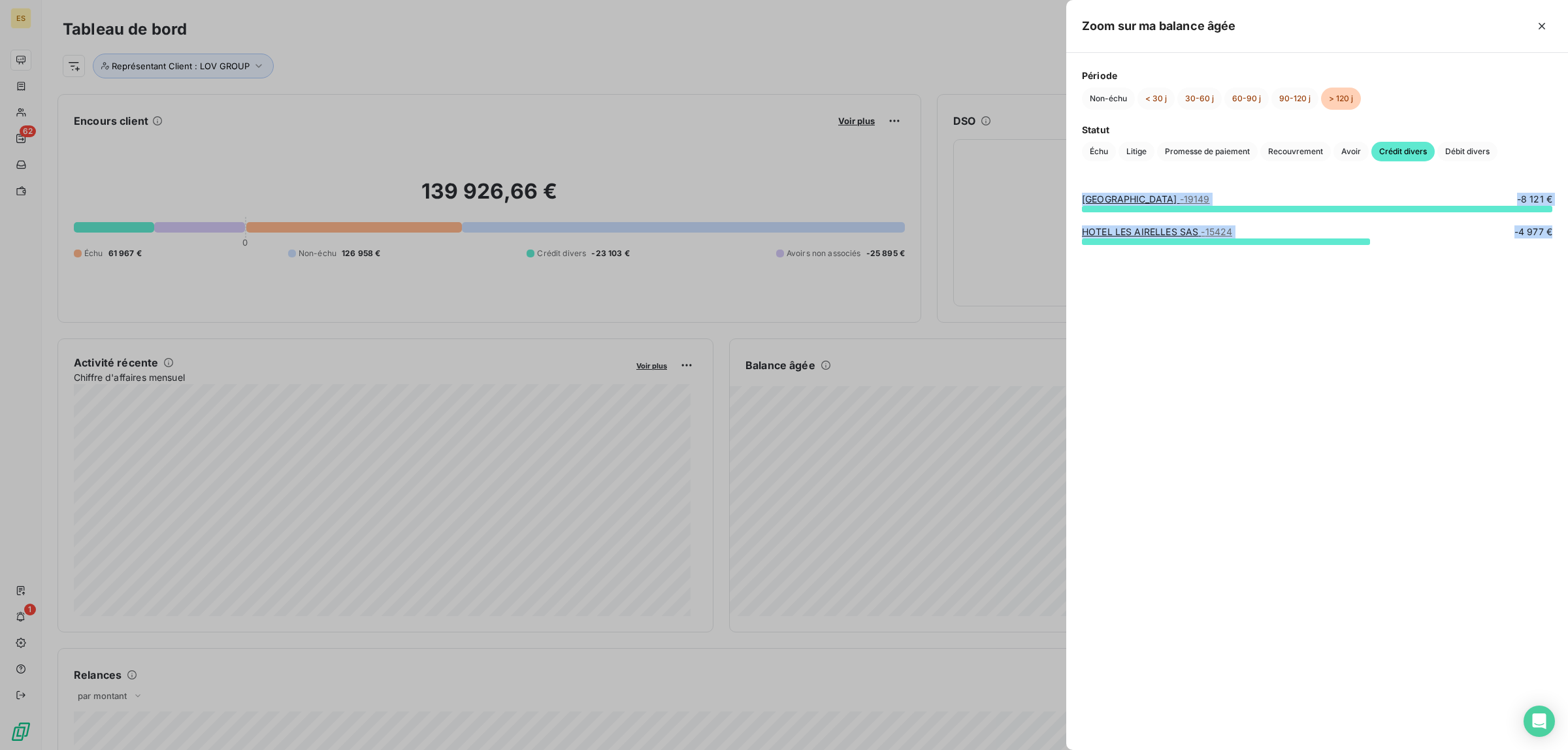
drag, startPoint x: 1100, startPoint y: 203, endPoint x: 1439, endPoint y: 262, distance: 344.1
click at [1439, 262] on div "[GEOGRAPHIC_DATA] - 19149 -8 121 € HOTEL [GEOGRAPHIC_DATA] - 15424 -4 977 €" at bounding box center [1317, 463] width 502 height 573
click at [1471, 149] on span "Débit divers" at bounding box center [1467, 151] width 60 height 20
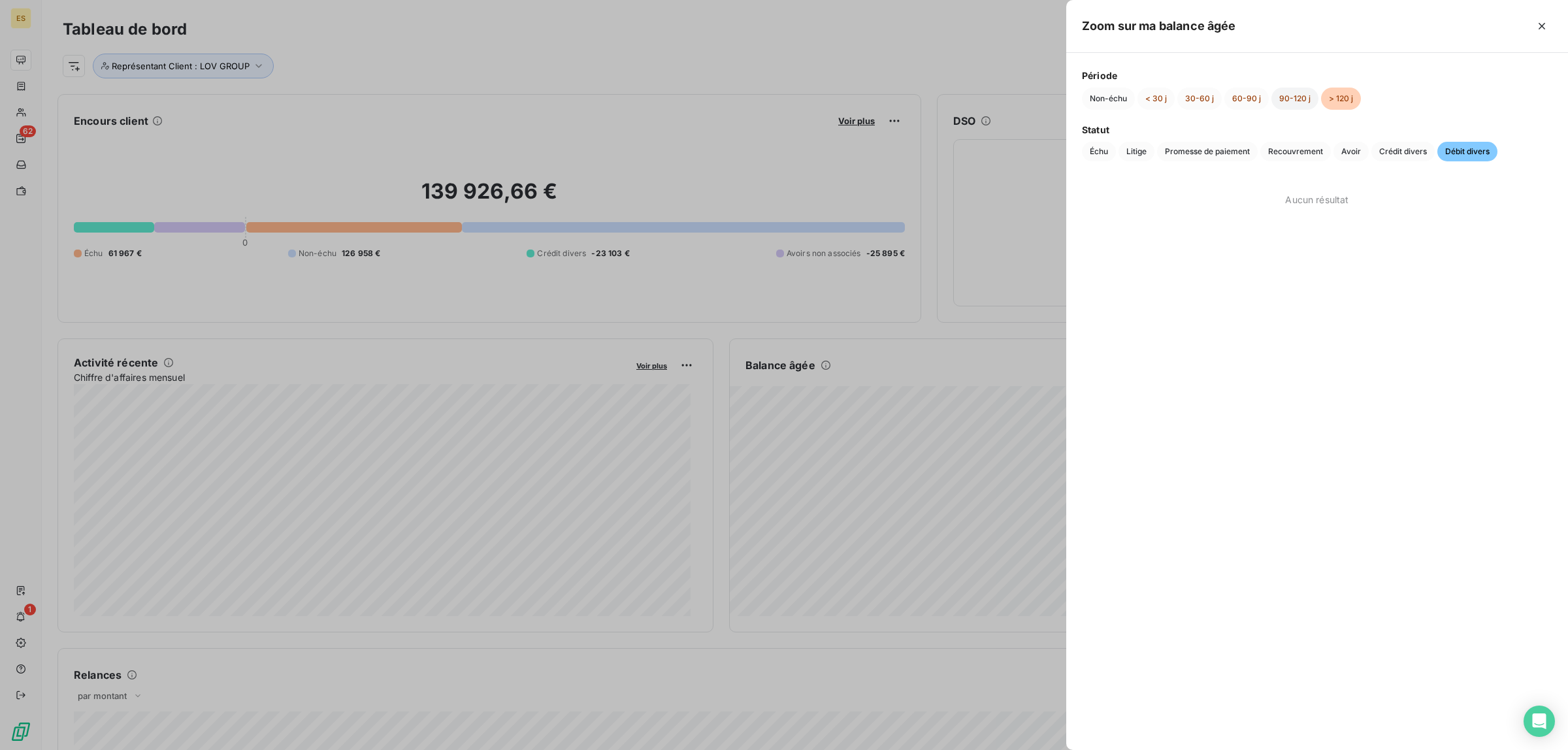
click at [1283, 100] on button "90-120 j" at bounding box center [1295, 99] width 47 height 23
click at [1086, 141] on div "Statut Échu Litige Promesse de paiement Recouvrement Avoir Crédit divers Débit …" at bounding box center [1317, 142] width 470 height 38
click at [1099, 152] on span "Échu" at bounding box center [1099, 151] width 34 height 20
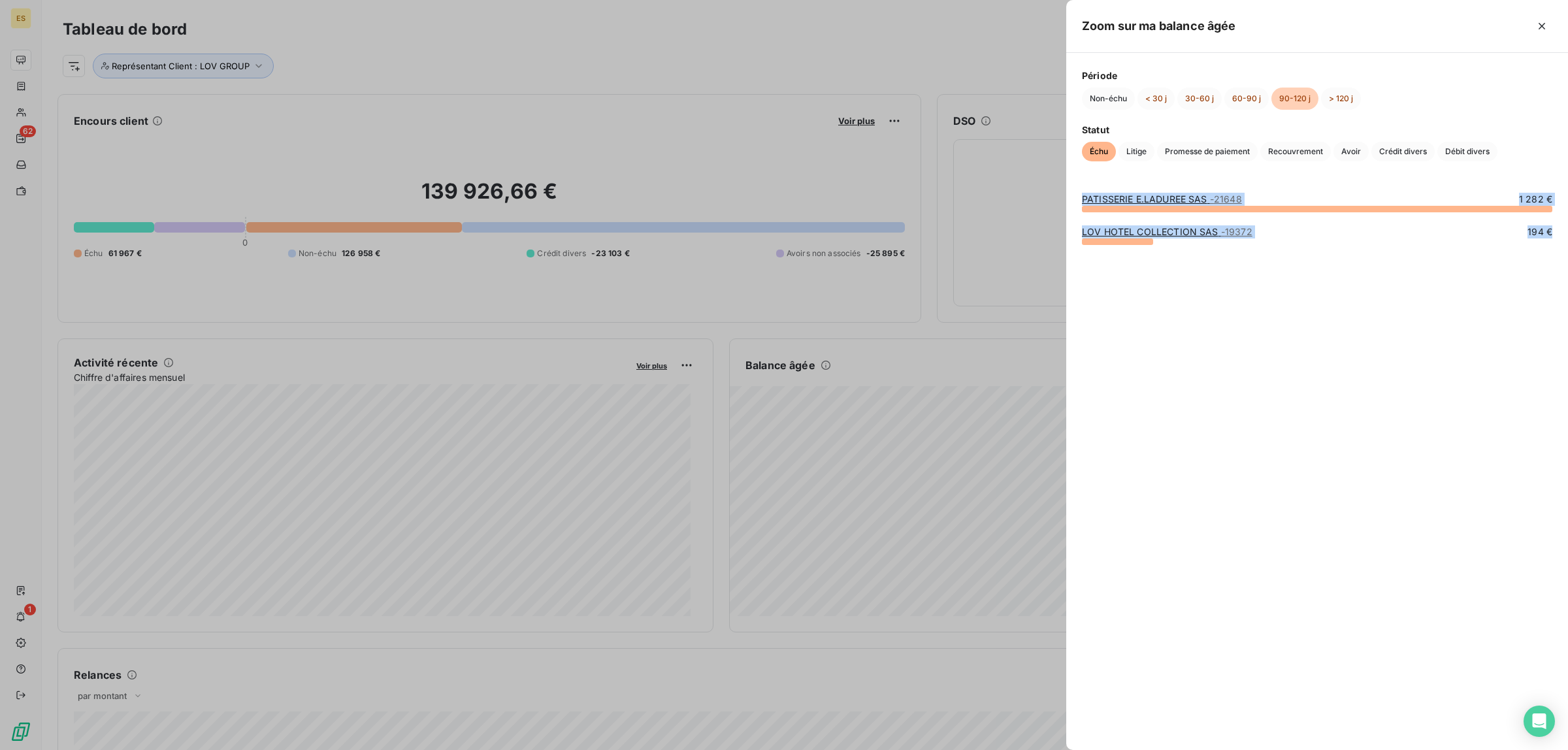
drag, startPoint x: 1082, startPoint y: 193, endPoint x: 1429, endPoint y: 249, distance: 351.5
click at [1429, 249] on div "PATISSERIE E.LADUREE SAS - 21648 1 282 € LOV HOTEL COLLECTION SAS - 19372 194 €" at bounding box center [1317, 463] width 502 height 573
click at [1146, 151] on span "Litige" at bounding box center [1136, 151] width 36 height 20
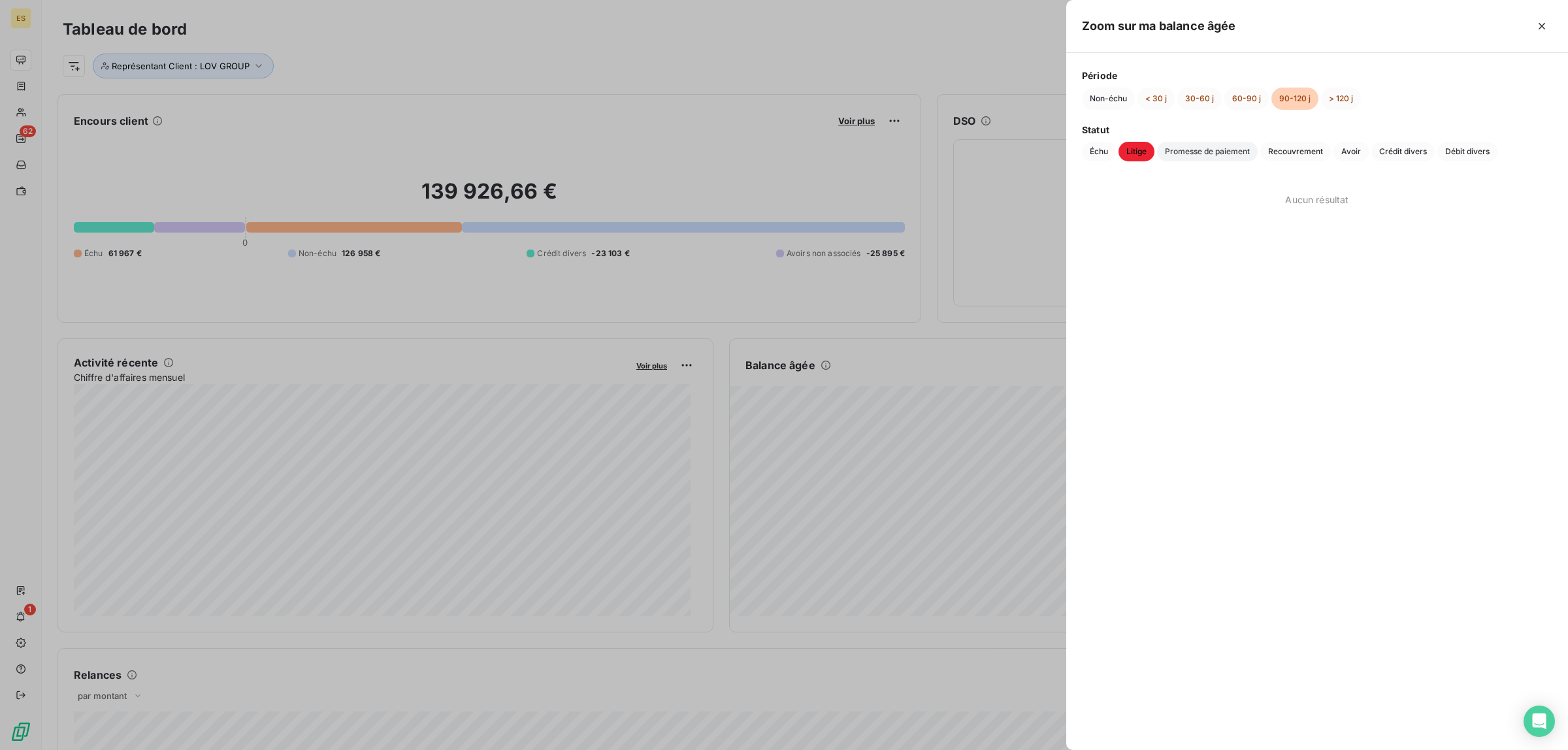
click at [1188, 154] on span "Promesse de paiement" at bounding box center [1207, 151] width 101 height 20
click at [1285, 150] on span "Recouvrement" at bounding box center [1295, 151] width 70 height 20
click at [1356, 152] on span "Avoir" at bounding box center [1351, 151] width 36 height 20
click at [1391, 152] on span "Crédit divers" at bounding box center [1403, 151] width 63 height 20
click at [1478, 151] on span "Débit divers" at bounding box center [1467, 151] width 60 height 20
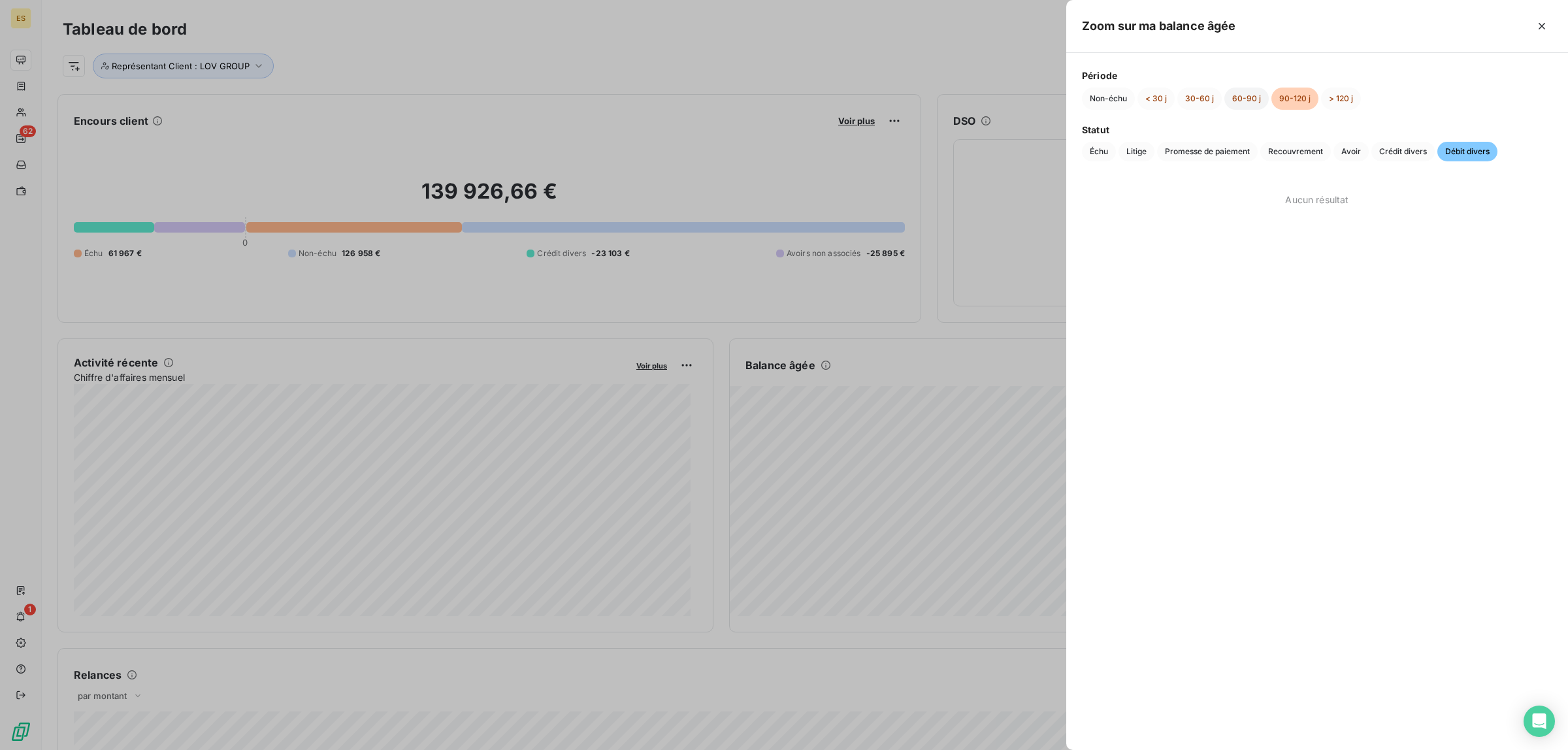
click at [1233, 98] on button "60-90 j" at bounding box center [1246, 99] width 44 height 23
click at [1100, 156] on span "Échu" at bounding box center [1099, 151] width 34 height 20
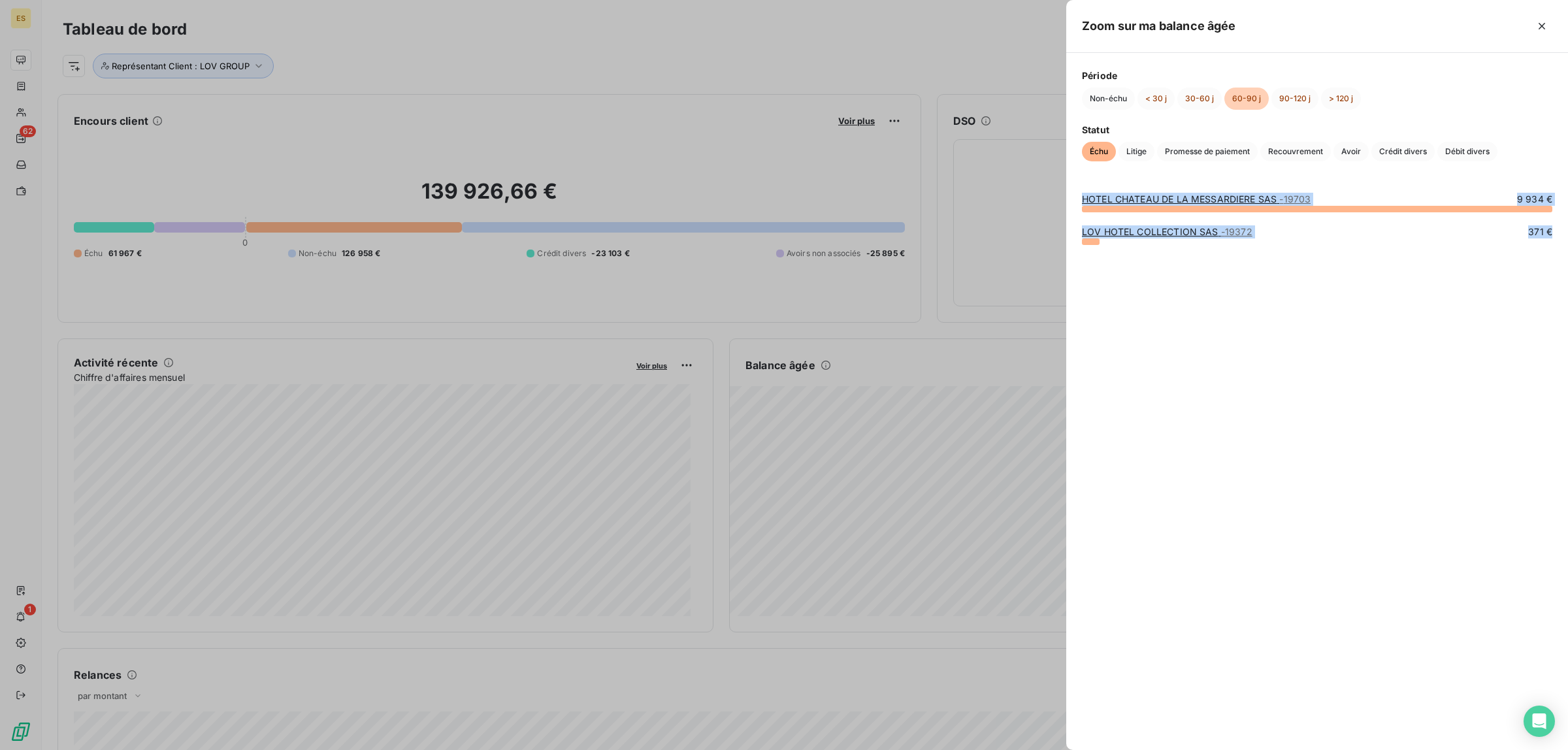
drag, startPoint x: 1128, startPoint y: 210, endPoint x: 1386, endPoint y: 259, distance: 262.6
click at [1386, 259] on div "HOTEL [GEOGRAPHIC_DATA] SAS - 19703 9 934 € LOV HOTEL COLLECTION SAS - 19372 37…" at bounding box center [1317, 463] width 502 height 573
click at [1152, 151] on span "Litige" at bounding box center [1136, 151] width 36 height 20
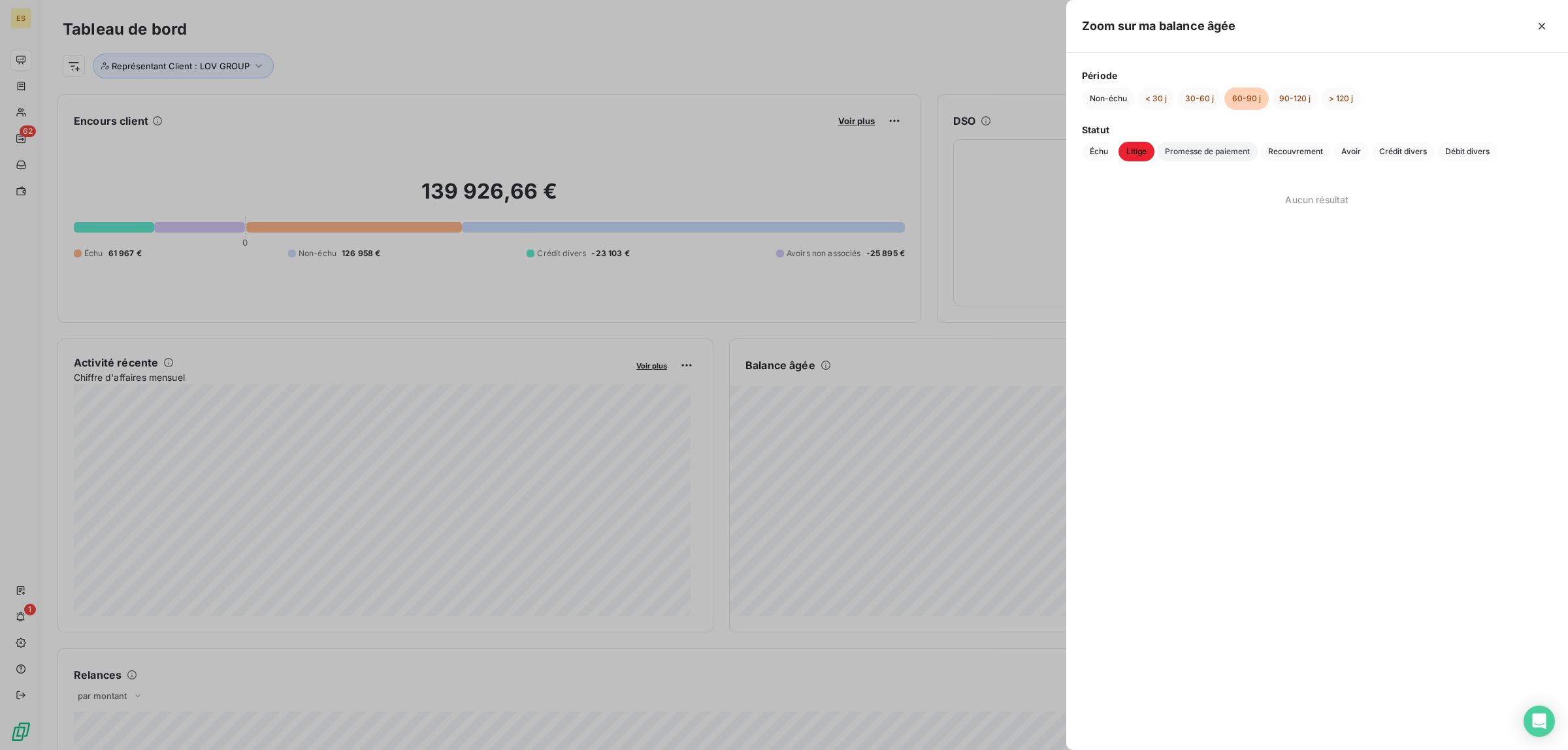
click at [1190, 155] on span "Promesse de paiement" at bounding box center [1207, 151] width 101 height 20
click at [1286, 158] on span "Recouvrement" at bounding box center [1295, 151] width 70 height 20
click at [1353, 151] on span "Avoir" at bounding box center [1351, 151] width 36 height 20
click at [1392, 154] on span "Crédit divers" at bounding box center [1403, 151] width 63 height 20
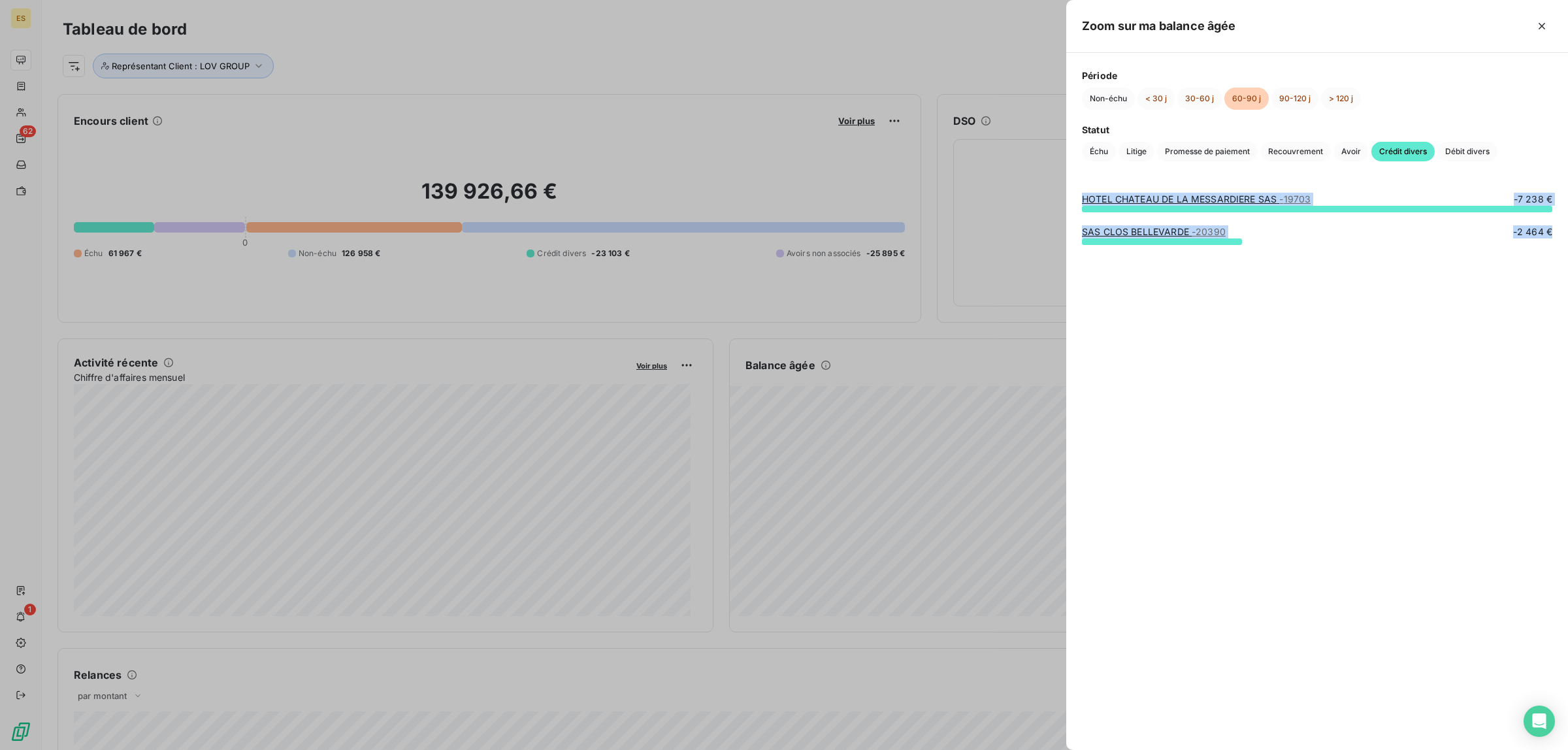
drag, startPoint x: 1082, startPoint y: 196, endPoint x: 1451, endPoint y: 262, distance: 374.9
click at [1451, 262] on div "HOTEL [GEOGRAPHIC_DATA] SAS - 19703 -7 238 € SAS CLOS BELLEVARDE - 20390 -2 464…" at bounding box center [1317, 463] width 502 height 573
click at [1465, 145] on span "Débit divers" at bounding box center [1467, 151] width 60 height 20
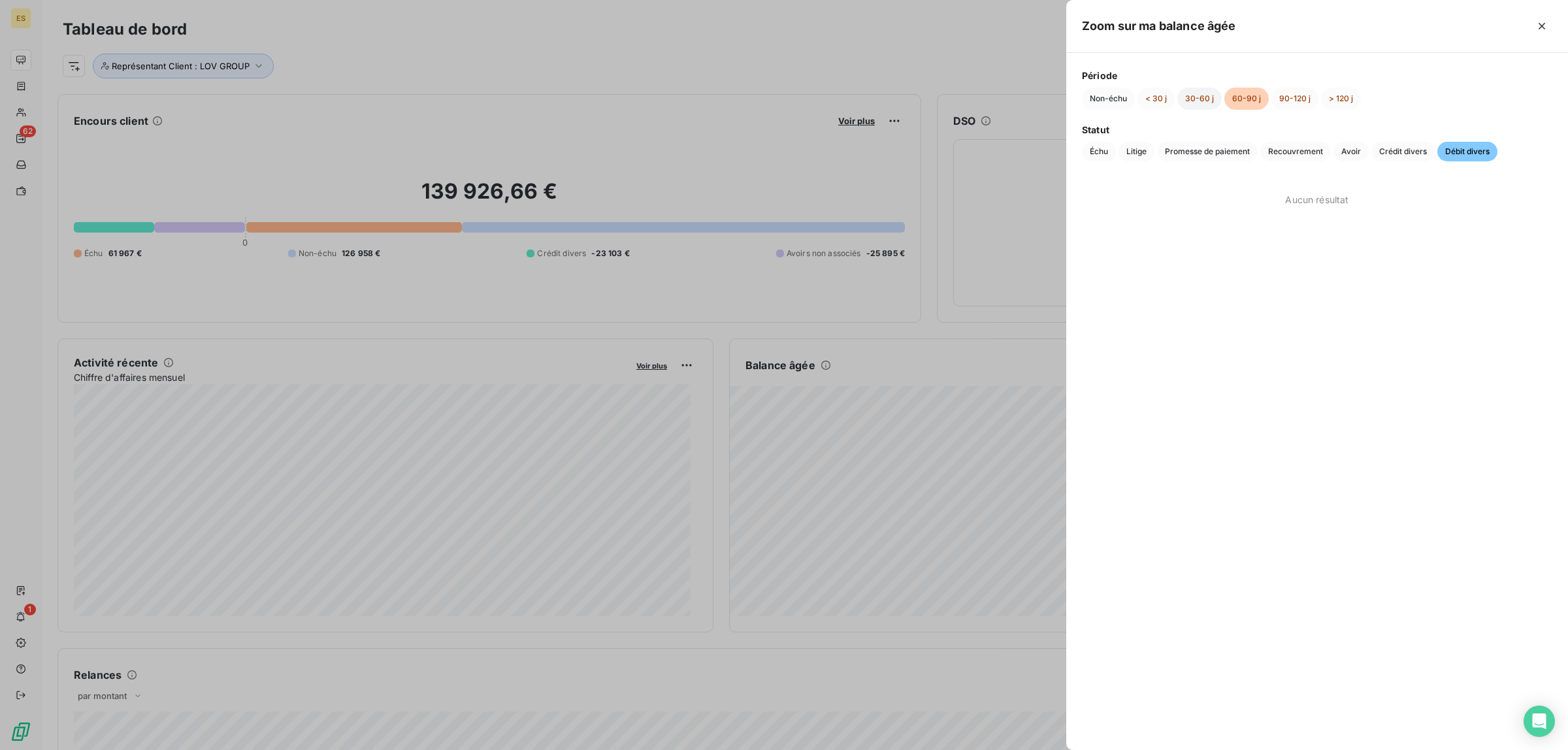
click at [1209, 96] on button "30-60 j" at bounding box center [1199, 99] width 44 height 23
click at [1096, 156] on span "Échu" at bounding box center [1099, 151] width 34 height 20
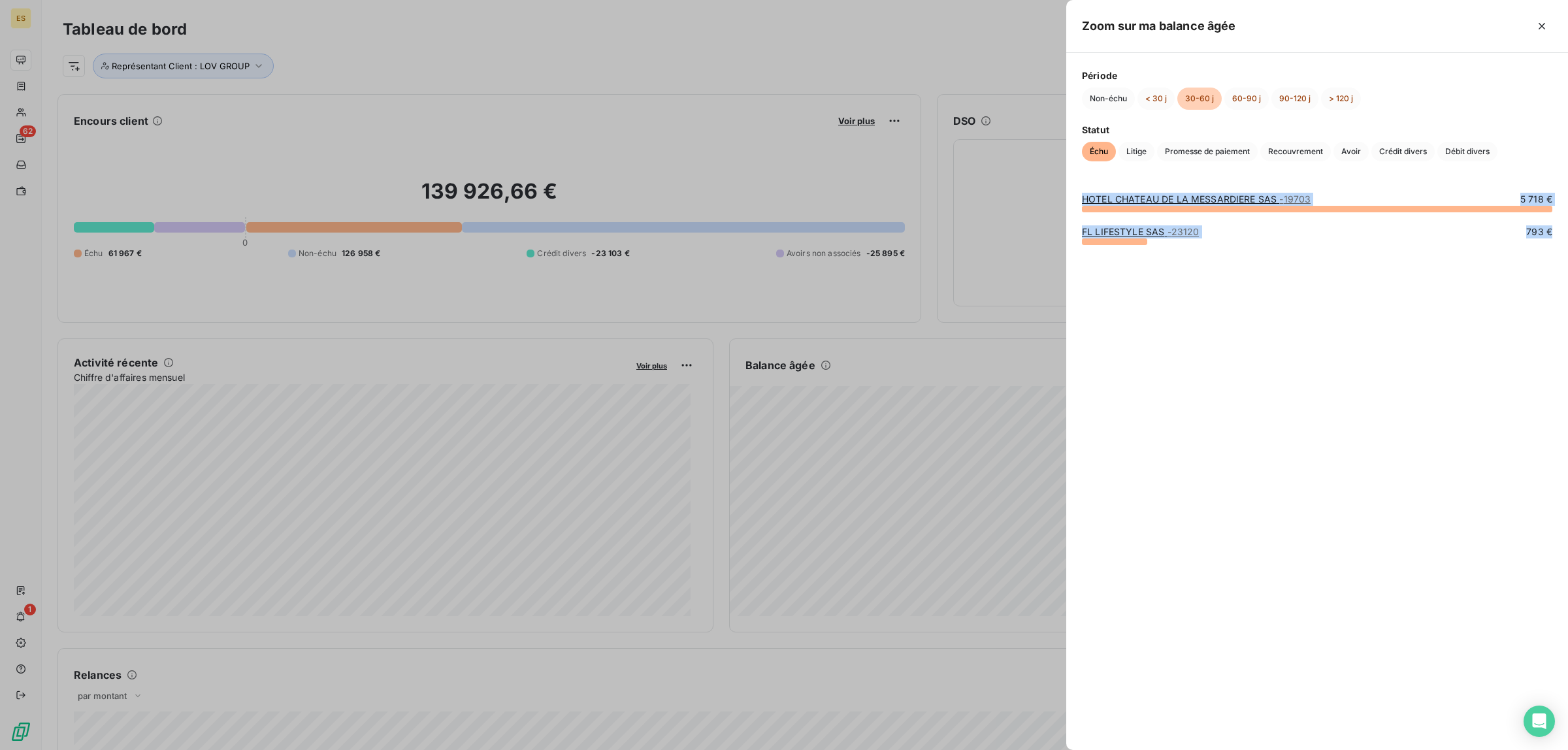
drag, startPoint x: 1085, startPoint y: 197, endPoint x: 1405, endPoint y: 247, distance: 323.9
click at [1405, 247] on div "HOTEL CHATEAU DE LA MESSARDIERE SAS - 19703 5 718 € FL LIFESTYLE SAS - 23120 79…" at bounding box center [1317, 463] width 502 height 573
click at [1132, 154] on span "Litige" at bounding box center [1136, 151] width 36 height 20
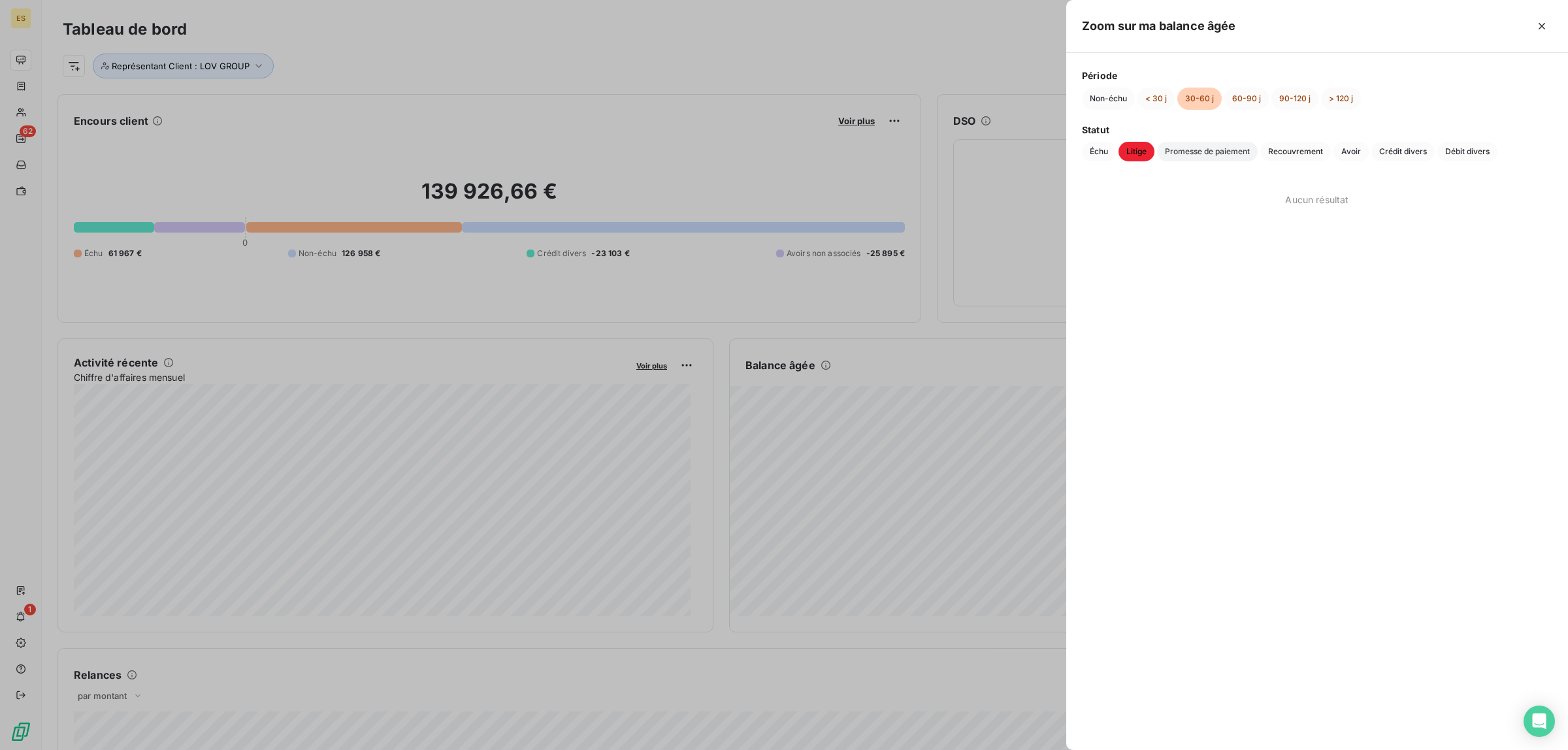
click at [1181, 156] on span "Promesse de paiement" at bounding box center [1207, 151] width 101 height 20
click at [1285, 156] on span "Recouvrement" at bounding box center [1295, 151] width 70 height 20
click at [1350, 156] on span "Avoir" at bounding box center [1351, 151] width 36 height 20
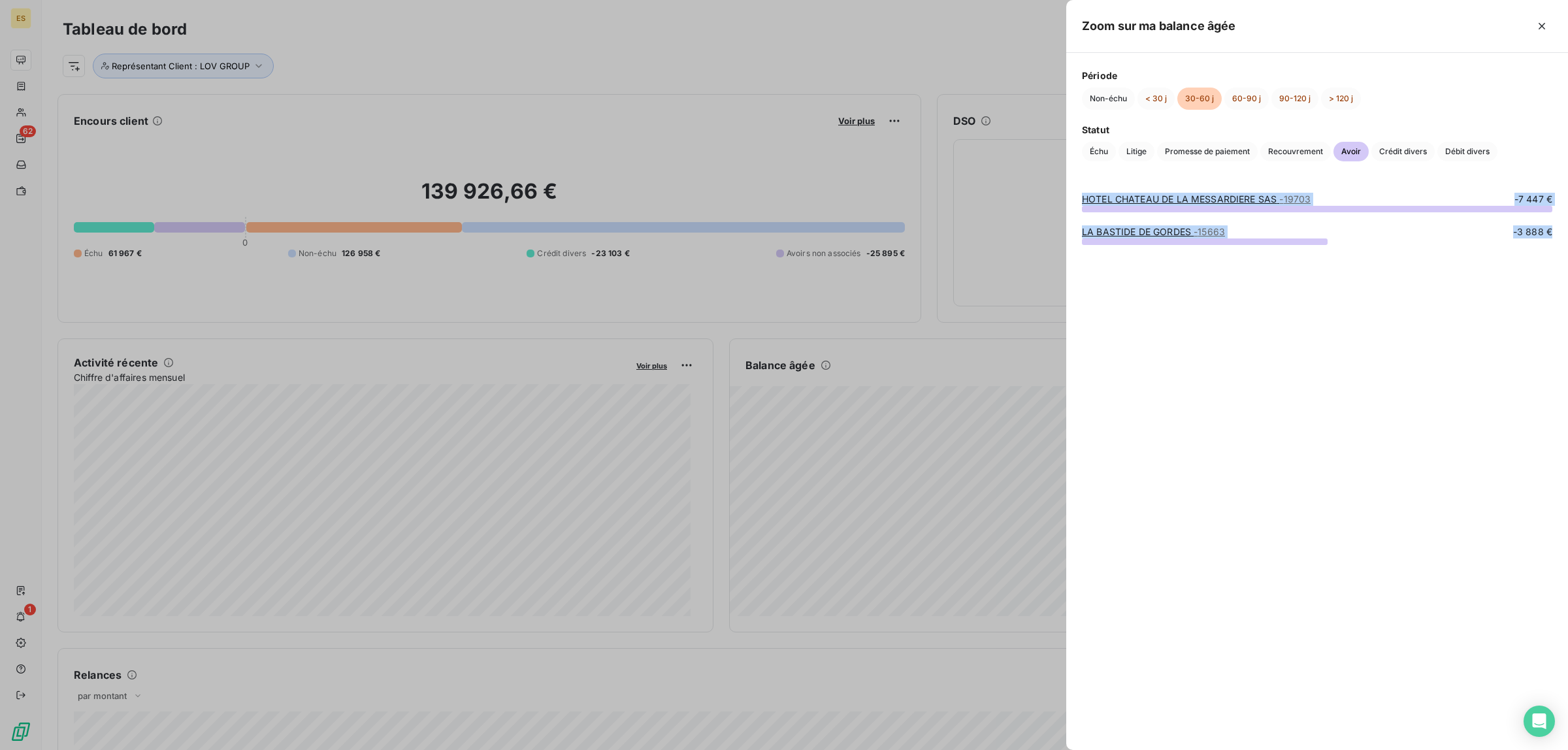
drag, startPoint x: 1079, startPoint y: 195, endPoint x: 1409, endPoint y: 288, distance: 342.9
click at [1409, 288] on div "HOTEL [GEOGRAPHIC_DATA] SAS - 19703 -7 447 € LA BASTIDE DE GORDES - 15663 -3 88…" at bounding box center [1317, 463] width 502 height 573
click at [1096, 148] on span "Échu" at bounding box center [1099, 151] width 34 height 20
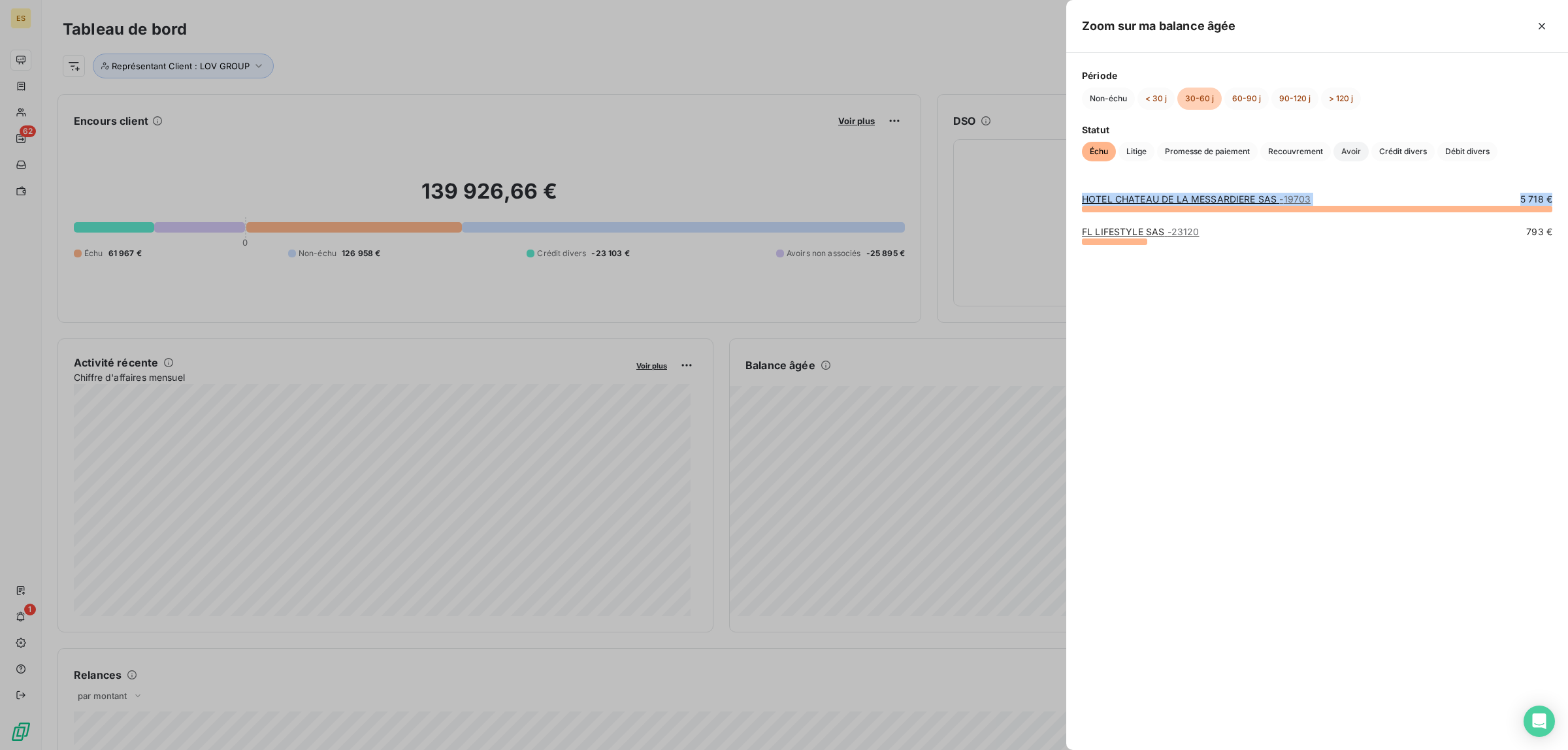
click at [1352, 156] on span "Avoir" at bounding box center [1351, 151] width 36 height 20
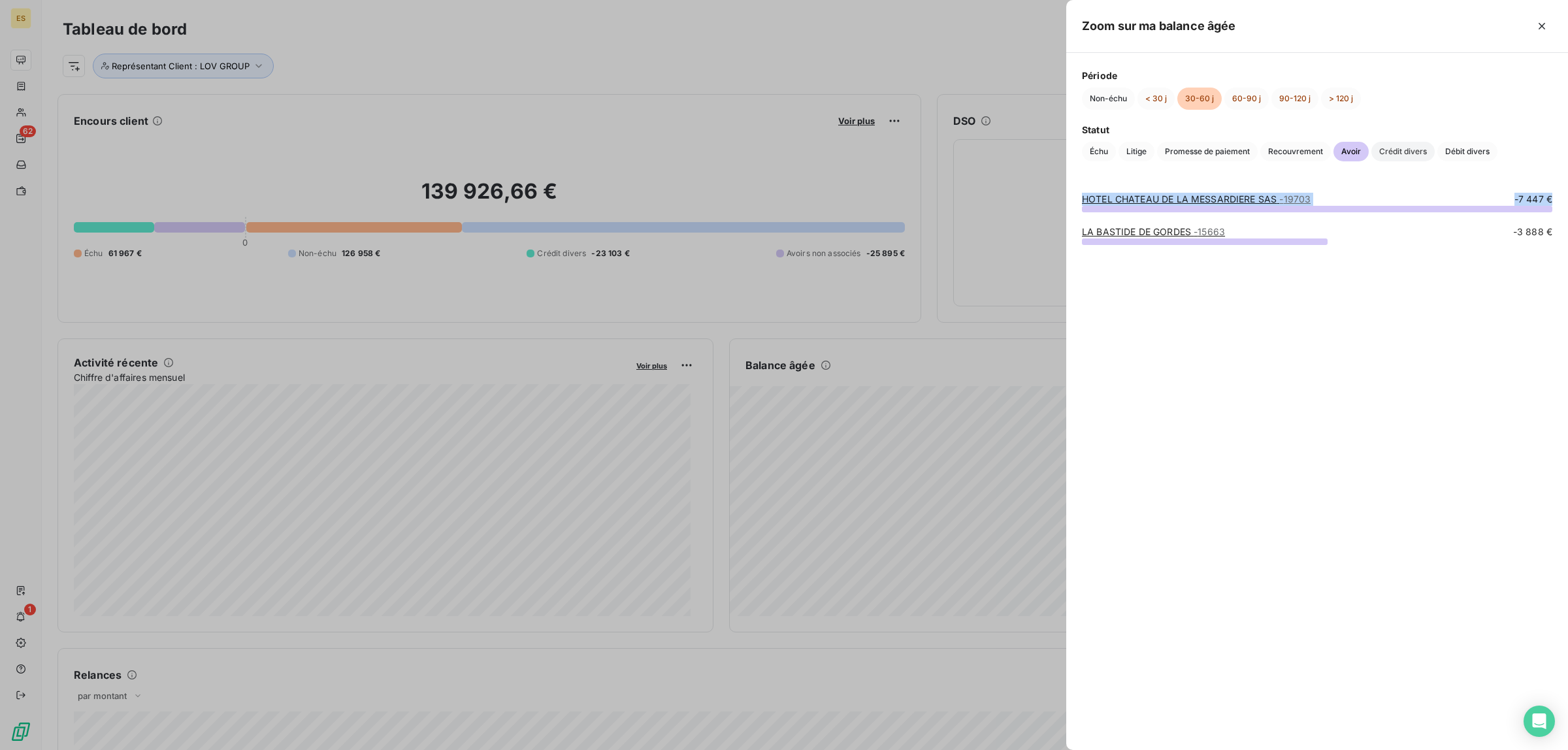
click at [1402, 156] on span "Crédit divers" at bounding box center [1403, 151] width 63 height 20
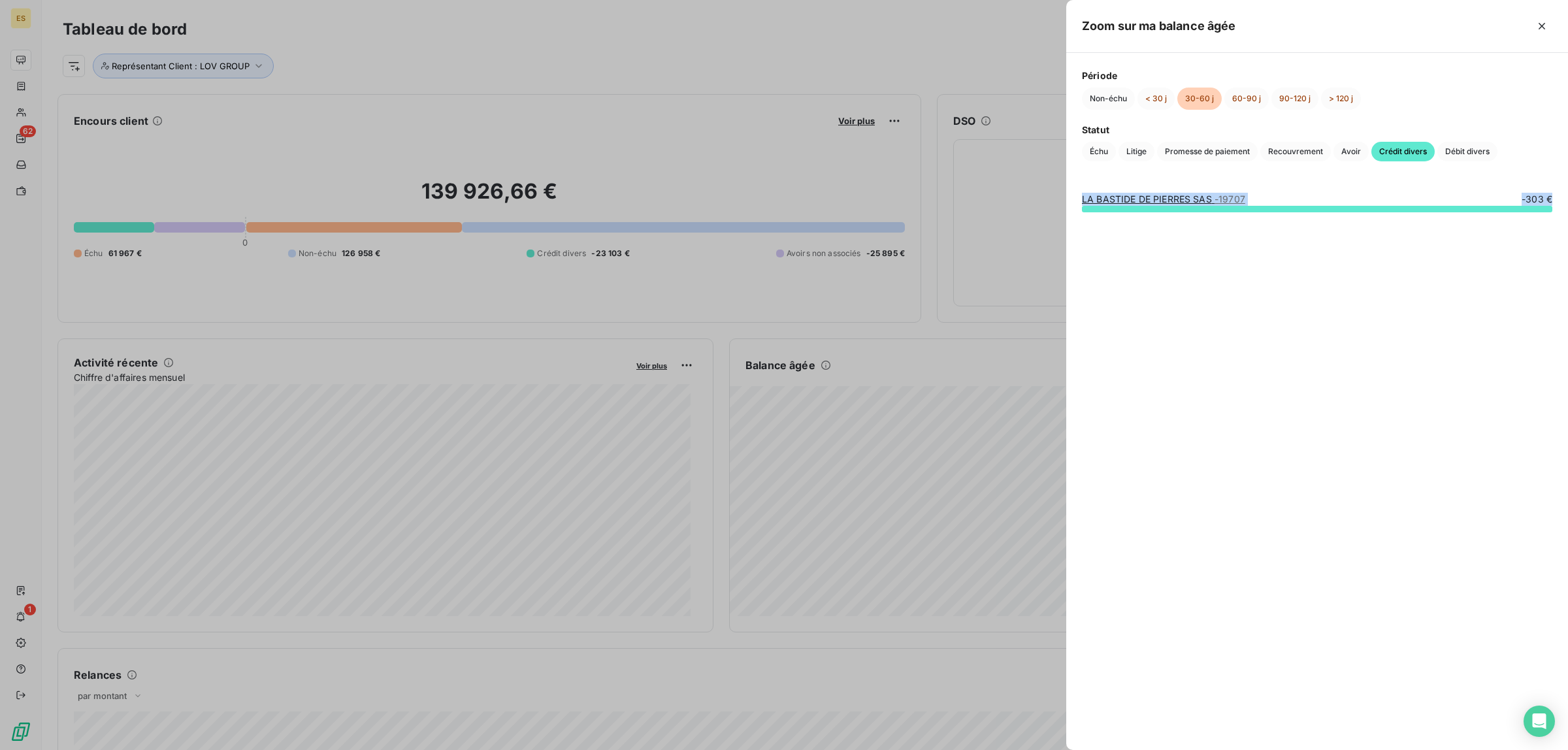
drag, startPoint x: 1073, startPoint y: 201, endPoint x: 1455, endPoint y: 220, distance: 382.5
click at [1455, 220] on div "LA BASTIDE DE PIERRES SAS - 19707 -303 €" at bounding box center [1317, 463] width 502 height 573
click at [1478, 144] on span "Débit divers" at bounding box center [1467, 151] width 60 height 20
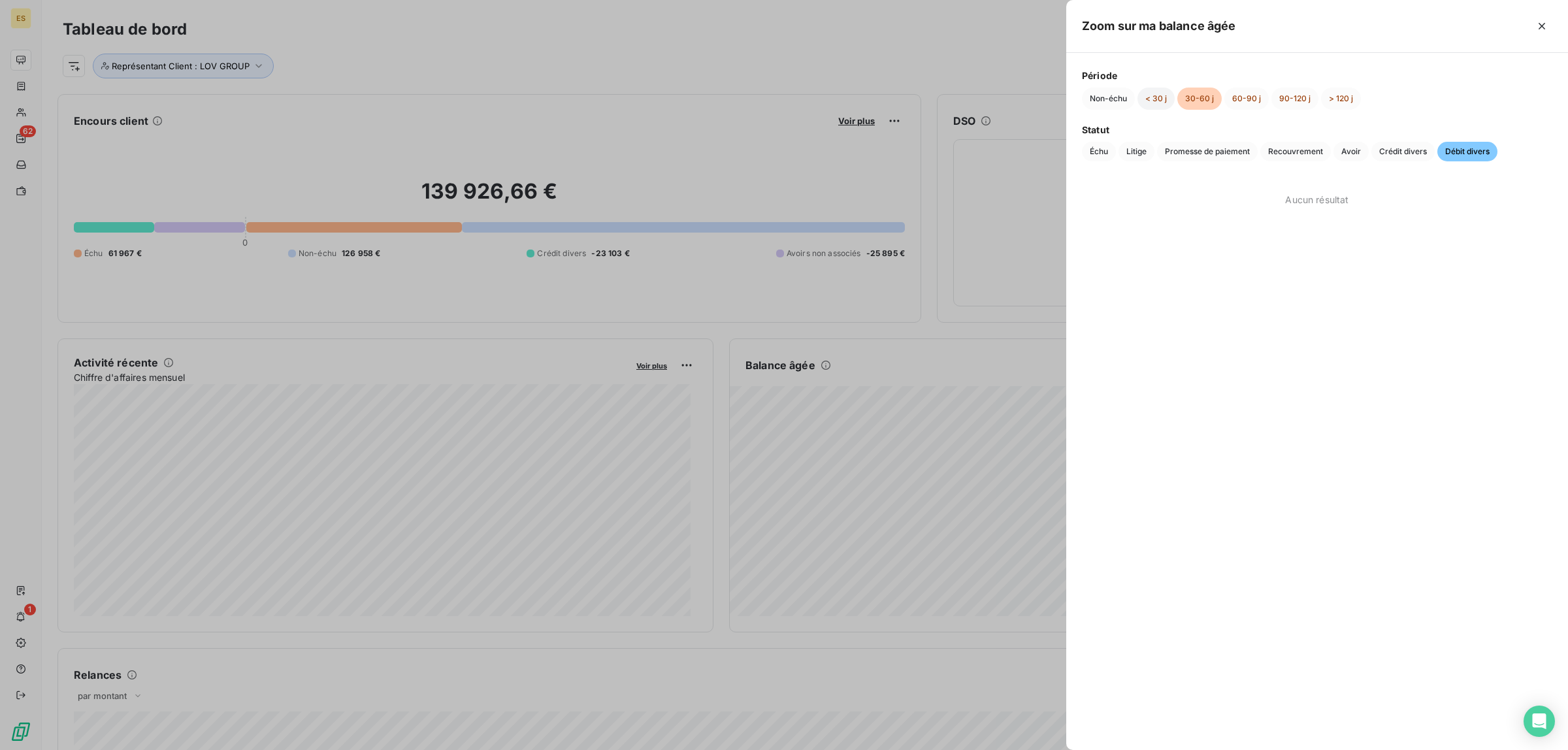
click at [1152, 103] on button "< 30 j" at bounding box center [1156, 99] width 37 height 23
click at [1099, 151] on span "Échu" at bounding box center [1099, 151] width 34 height 20
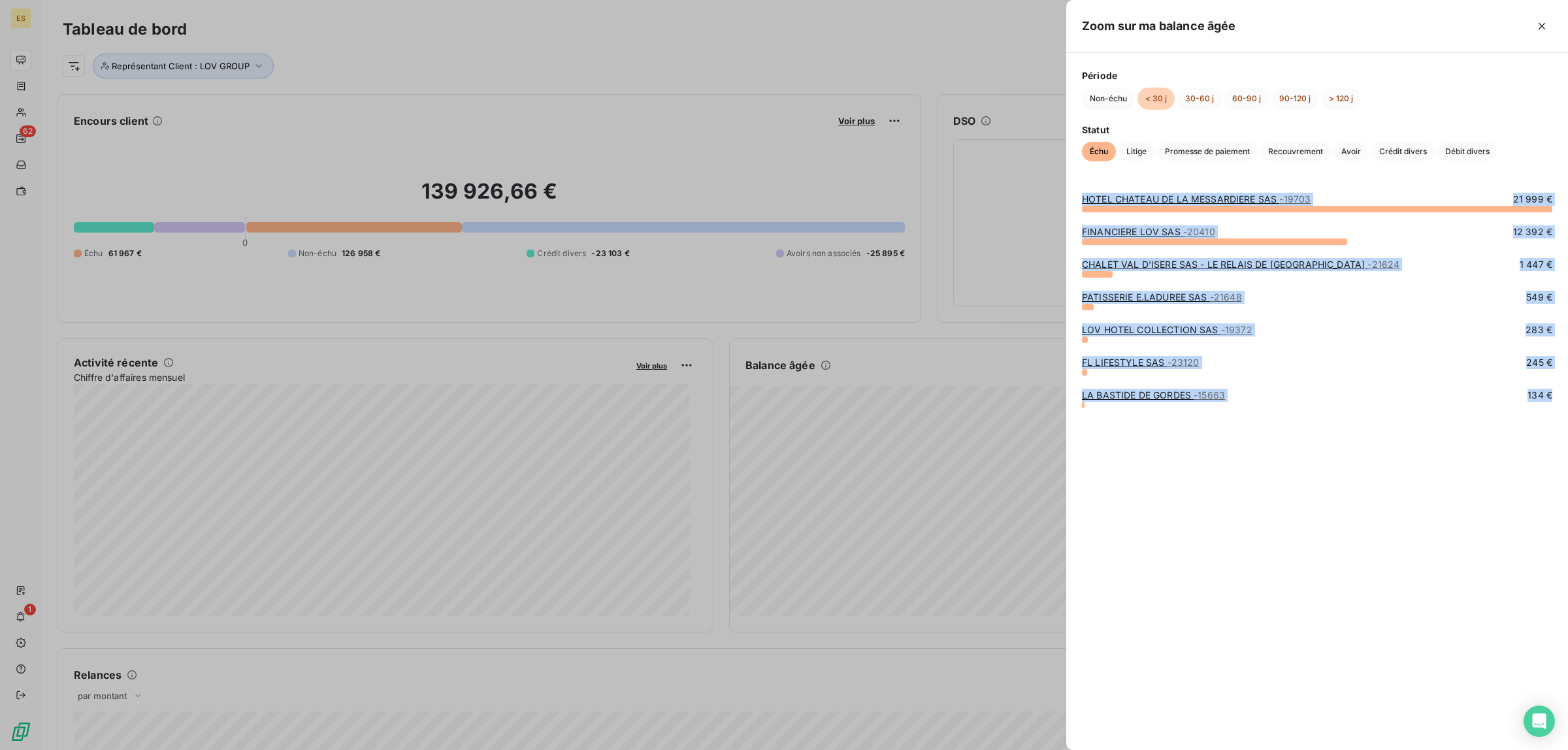
drag, startPoint x: 1086, startPoint y: 201, endPoint x: 1449, endPoint y: 425, distance: 426.6
click at [1449, 425] on div "HOTEL CHATEAU DE LA MESSARDIERE SAS - 19703 21 999 € FINANCIERE LOV SAS - 20410…" at bounding box center [1317, 463] width 502 height 573
click at [1142, 151] on span "Litige" at bounding box center [1136, 151] width 36 height 20
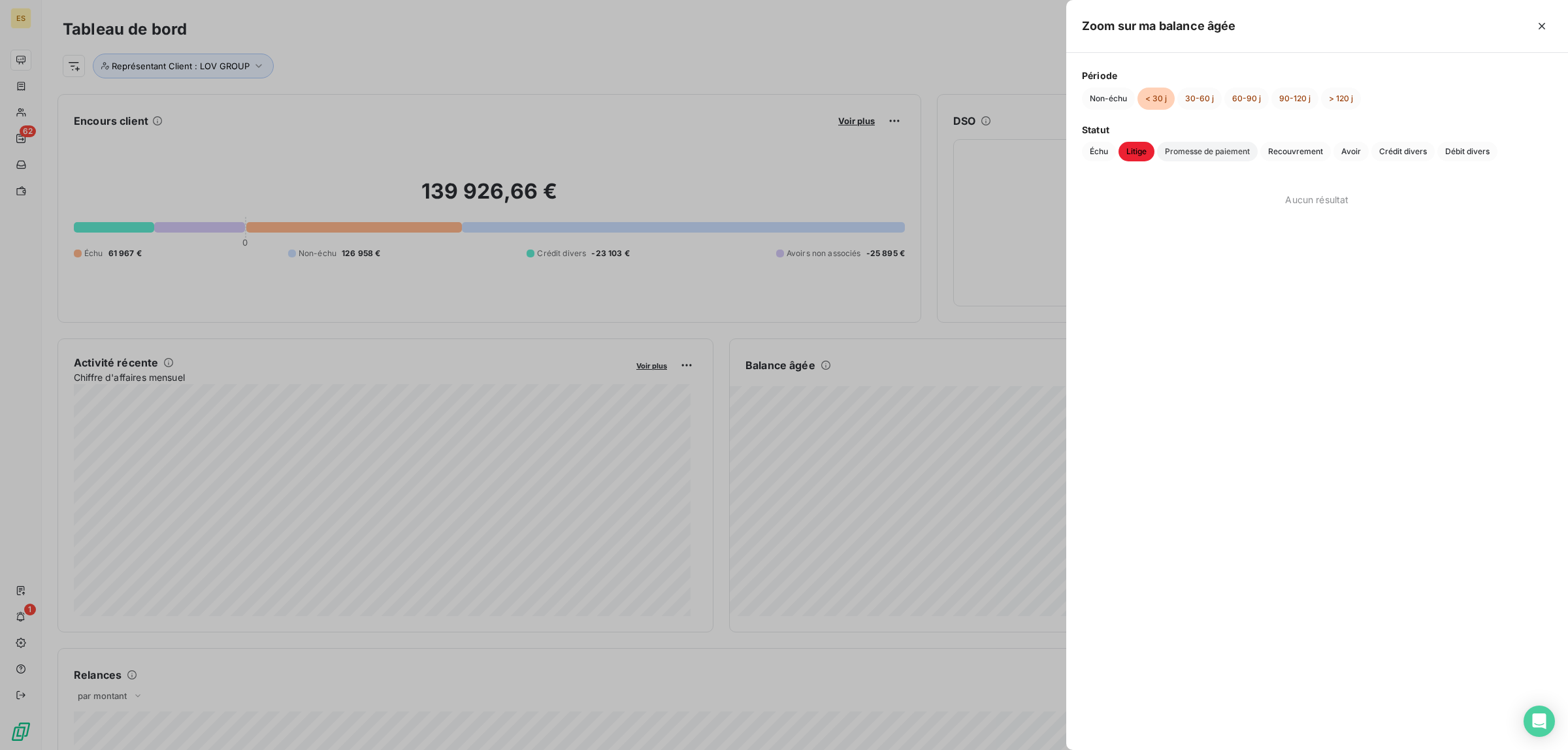
click at [1193, 154] on span "Promesse de paiement" at bounding box center [1207, 151] width 101 height 20
drag, startPoint x: 1292, startPoint y: 152, endPoint x: 1332, endPoint y: 147, distance: 40.3
click at [1297, 154] on span "Recouvrement" at bounding box center [1295, 151] width 70 height 20
click at [1355, 150] on span "Avoir" at bounding box center [1351, 151] width 36 height 20
drag, startPoint x: 1072, startPoint y: 203, endPoint x: 1504, endPoint y: 217, distance: 432.2
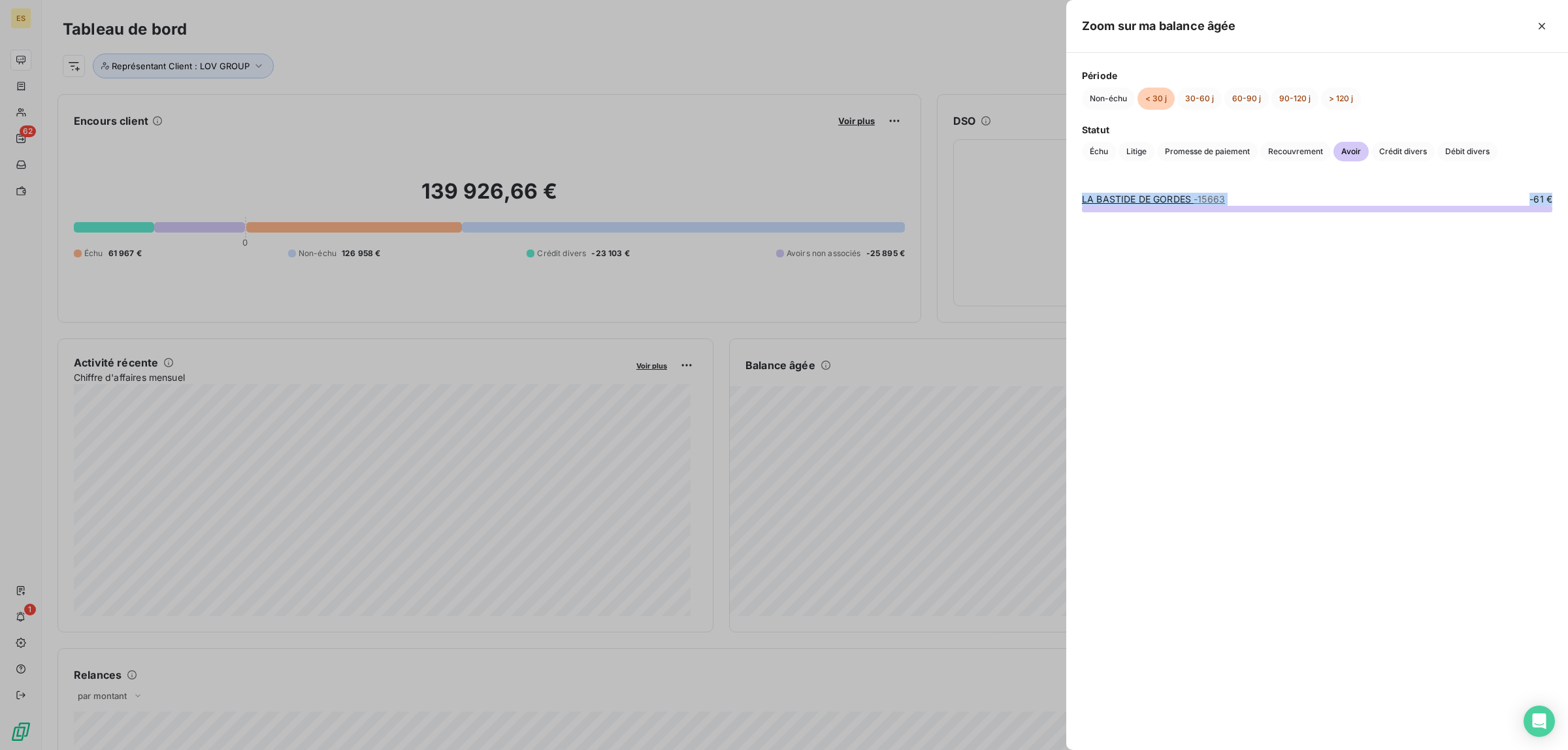
click at [1504, 217] on div "LA BASTIDE DE GORDES - 15663 -61 €" at bounding box center [1317, 463] width 502 height 573
click at [1383, 154] on span "Crédit divers" at bounding box center [1403, 151] width 63 height 20
click at [1465, 151] on span "Débit divers" at bounding box center [1467, 151] width 60 height 20
click at [1103, 96] on button "Non-échu" at bounding box center [1108, 99] width 53 height 23
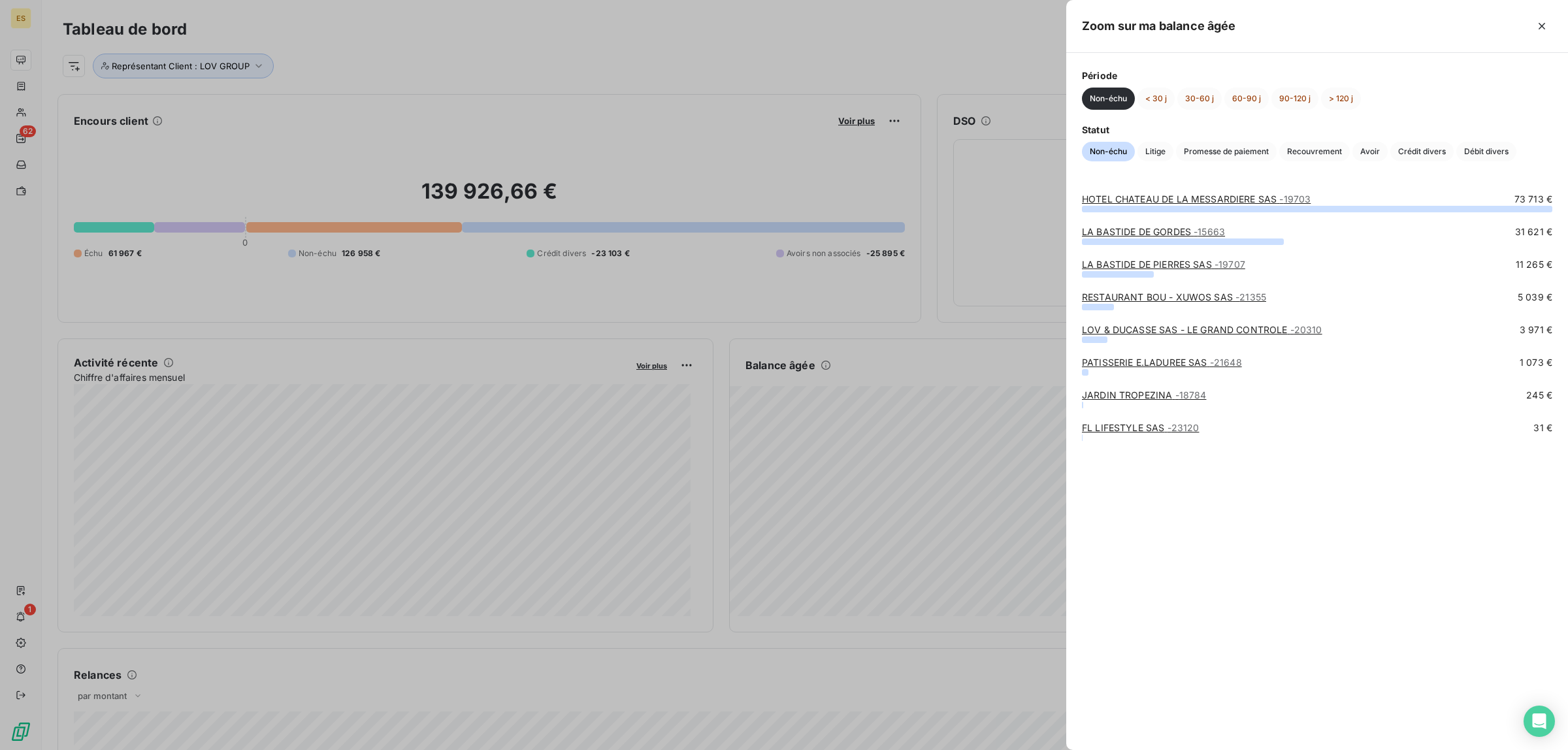
click at [260, 46] on div at bounding box center [784, 375] width 1568 height 750
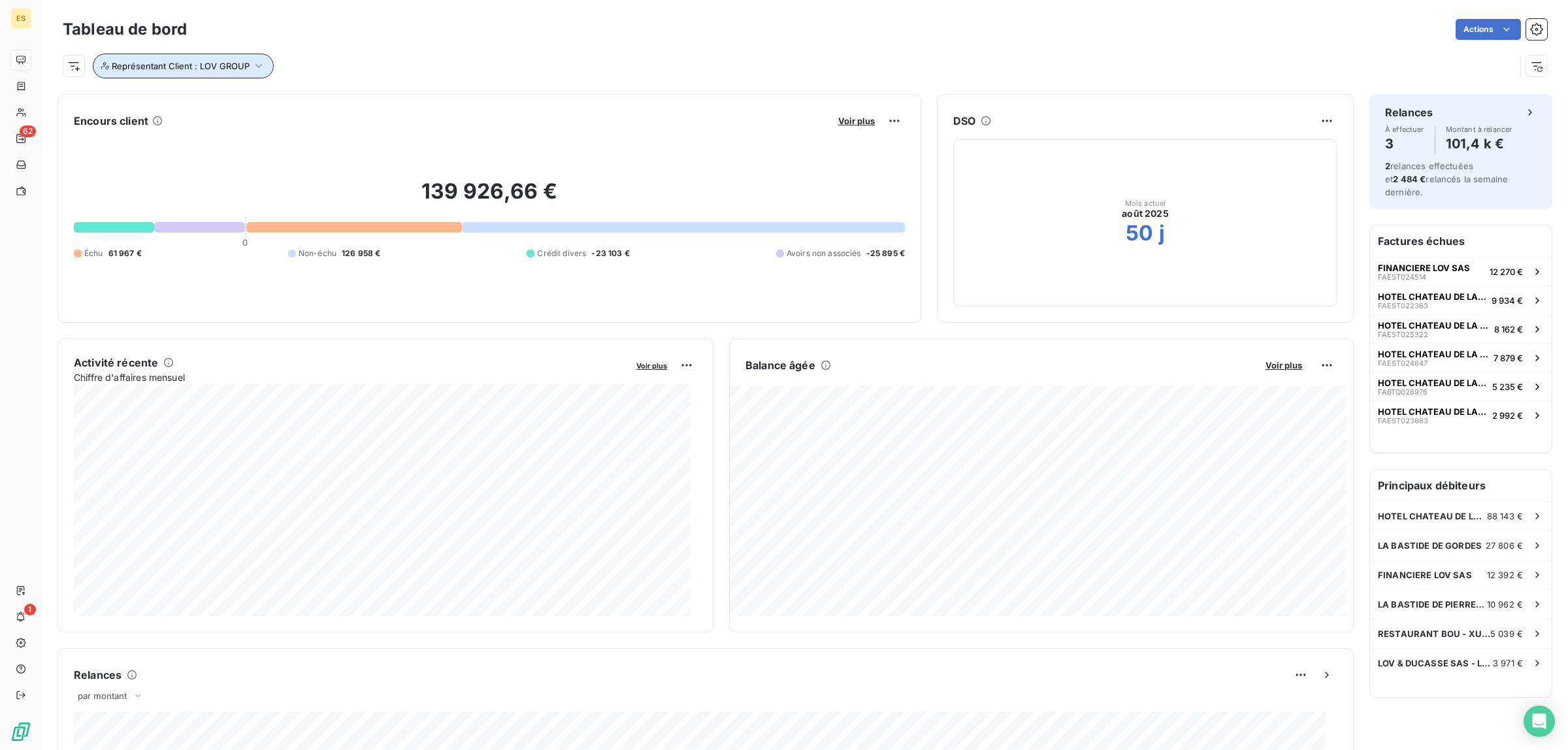
click at [173, 54] on button "Représentant Client : LOV GROUP" at bounding box center [183, 66] width 181 height 25
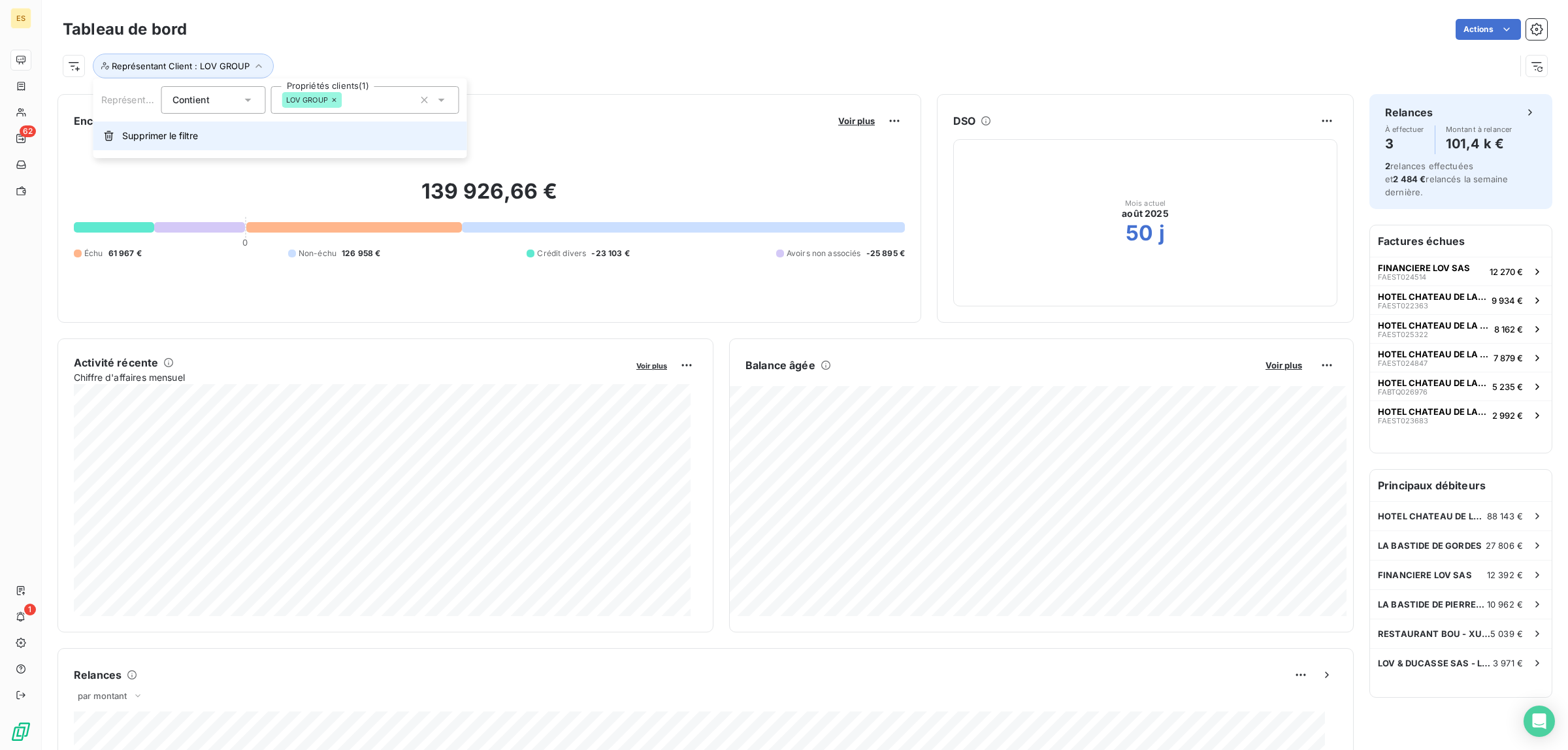
click at [160, 124] on button "Supprimer le filtre" at bounding box center [281, 136] width 374 height 29
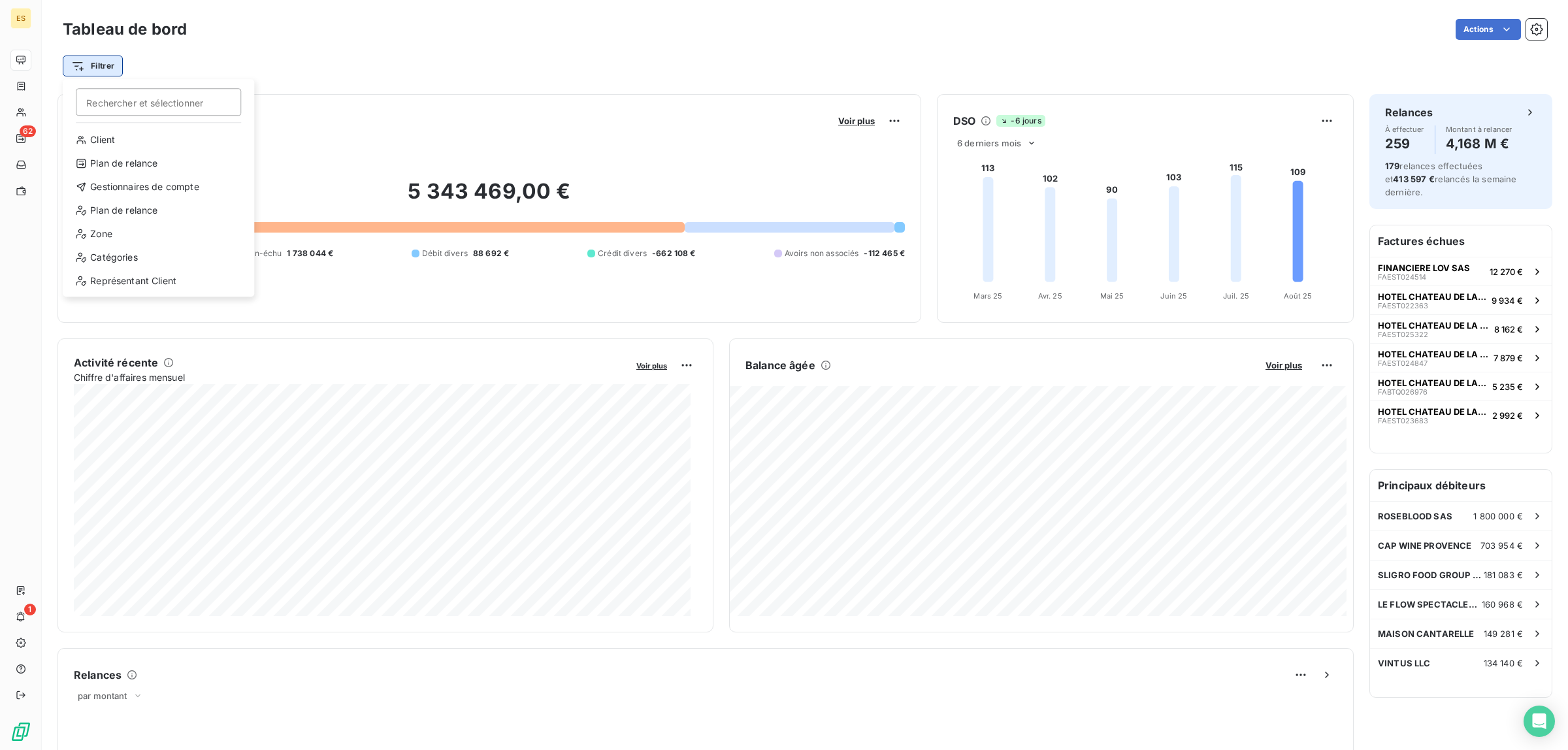
click at [83, 59] on html "ES 62 1 Tableau de bord Actions Filtrer Rechercher et sélectionner Client Plan …" at bounding box center [784, 375] width 1568 height 750
click at [106, 252] on div "Catégories" at bounding box center [158, 257] width 181 height 21
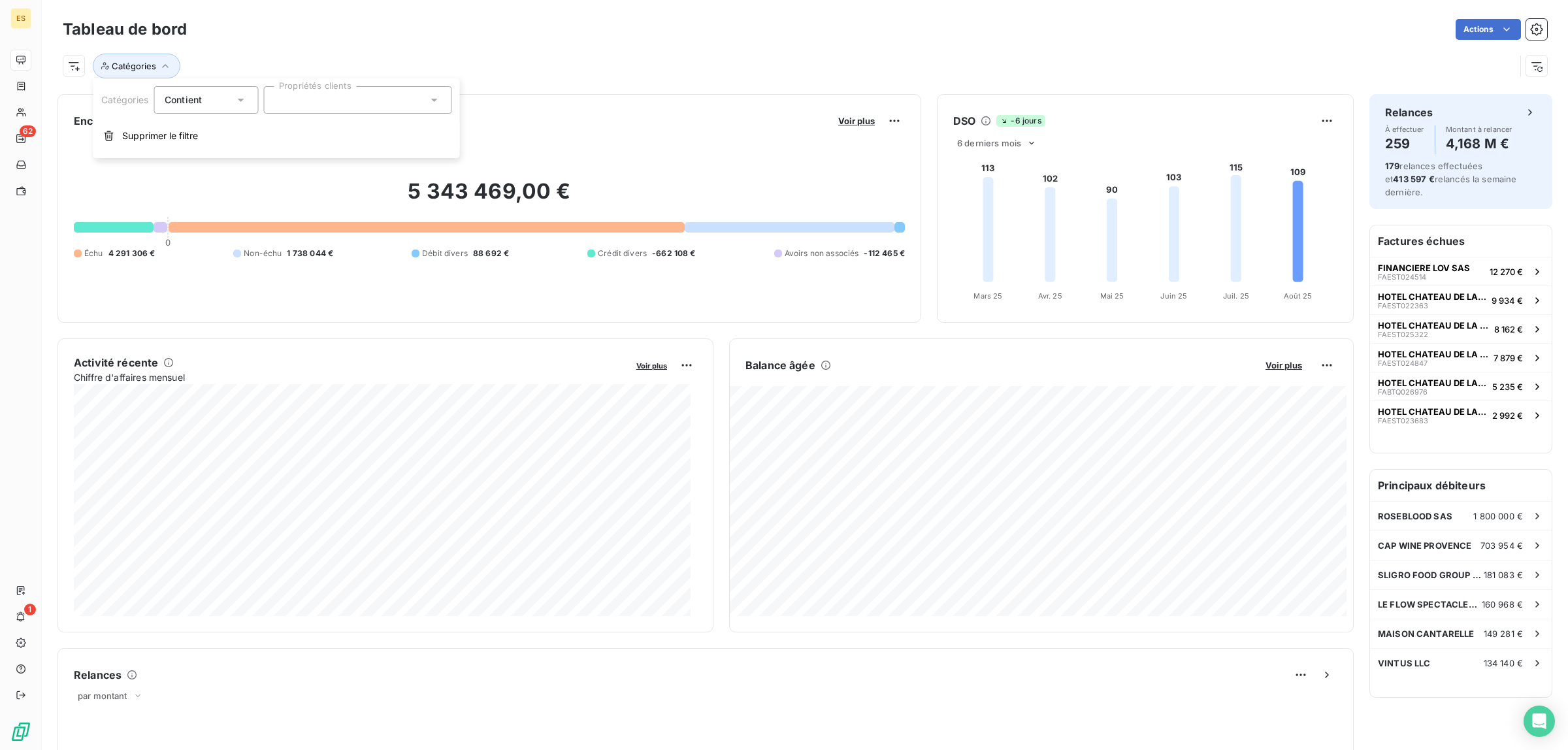
click at [188, 95] on span "Contient" at bounding box center [183, 99] width 37 height 11
drag, startPoint x: 291, startPoint y: 107, endPoint x: 306, endPoint y: 107, distance: 15.0
click at [292, 107] on div at bounding box center [357, 100] width 189 height 28
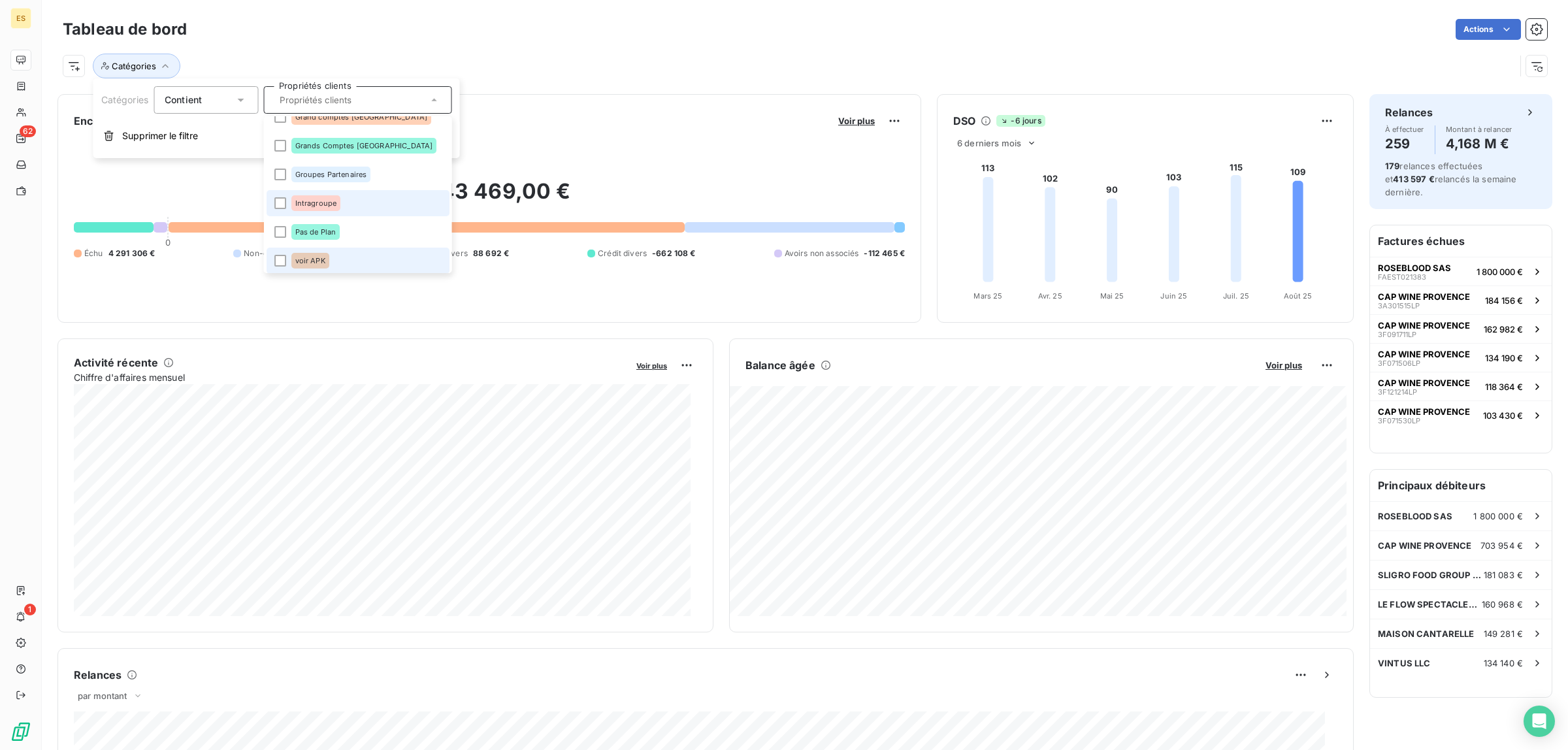
scroll to position [247, 0]
click at [316, 201] on span "Intragroupe" at bounding box center [316, 201] width 42 height 8
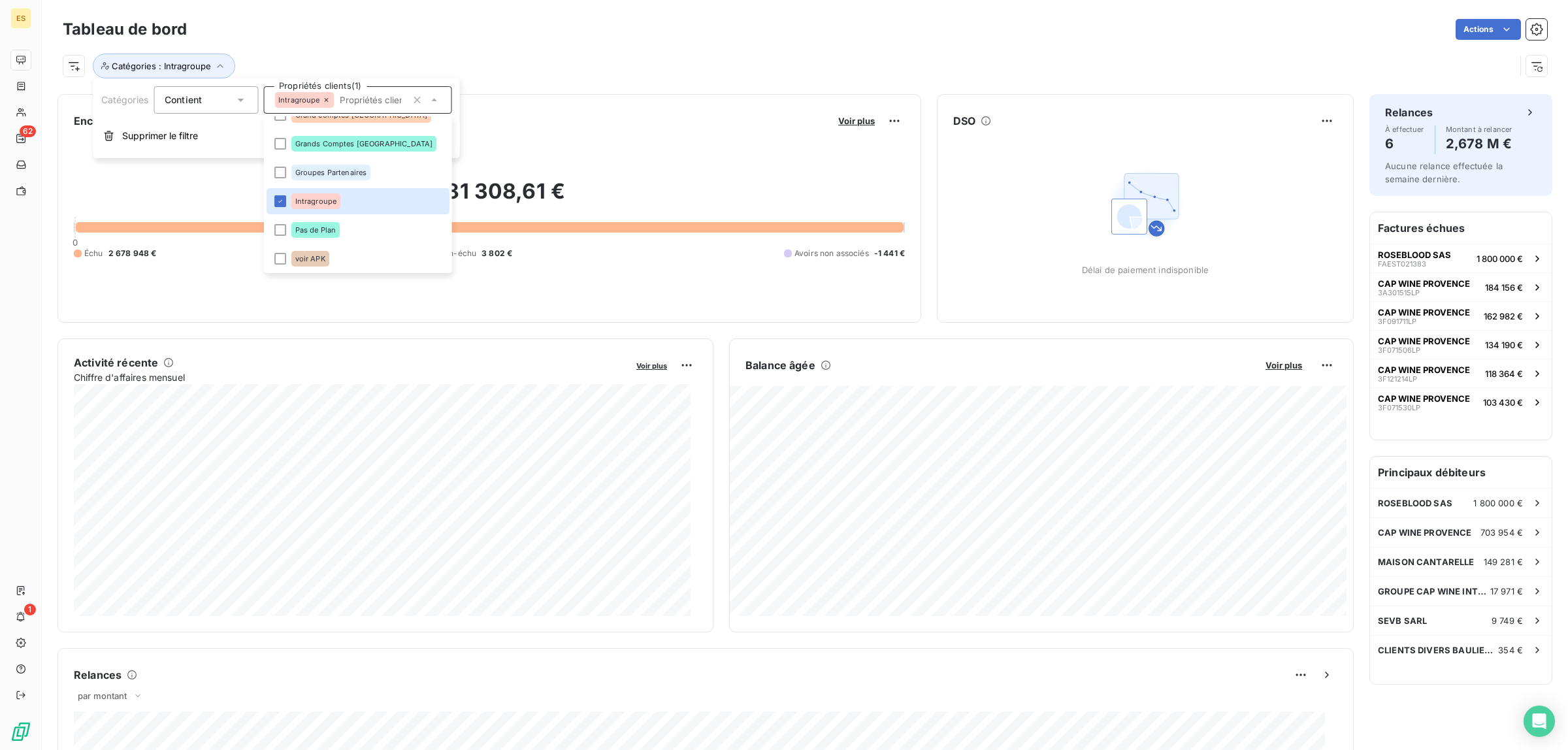
click at [579, 54] on div "Catégories : Intragroupe" at bounding box center [788, 66] width 1452 height 25
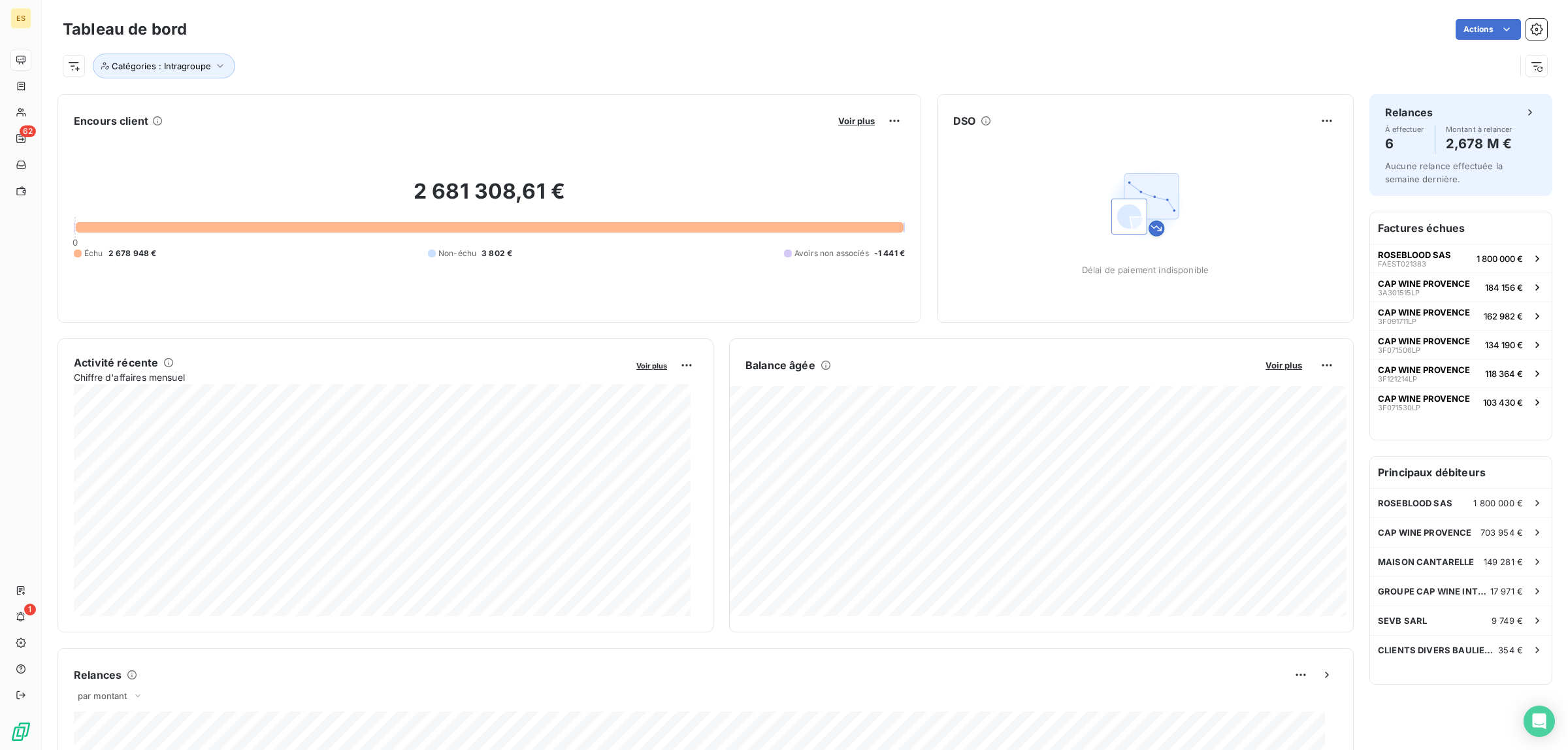
click at [596, 39] on div "Actions" at bounding box center [874, 30] width 1345 height 21
